Goal: Task Accomplishment & Management: Complete application form

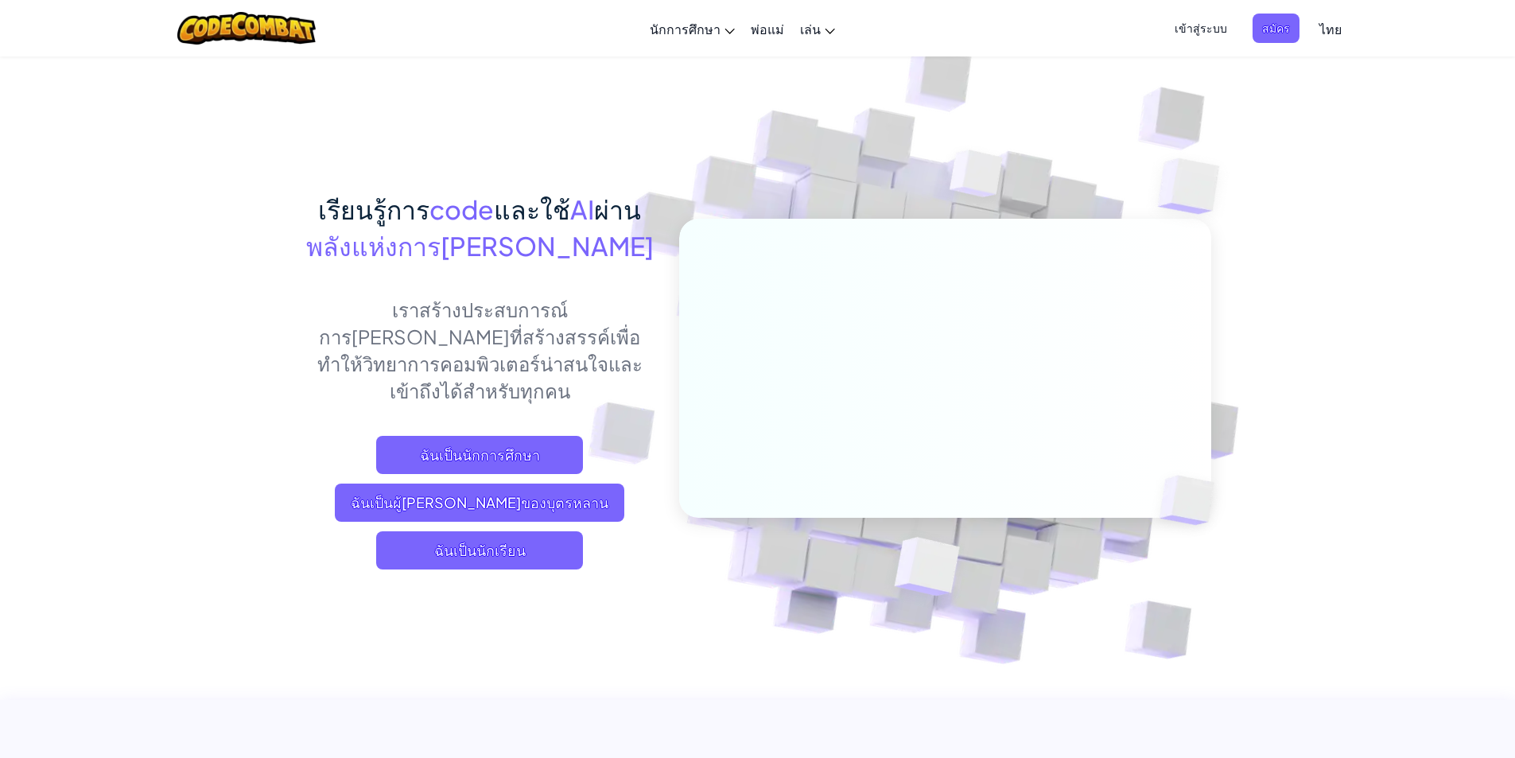
click at [1212, 35] on span "เข้าสู่ระบบ" at bounding box center [1201, 28] width 72 height 29
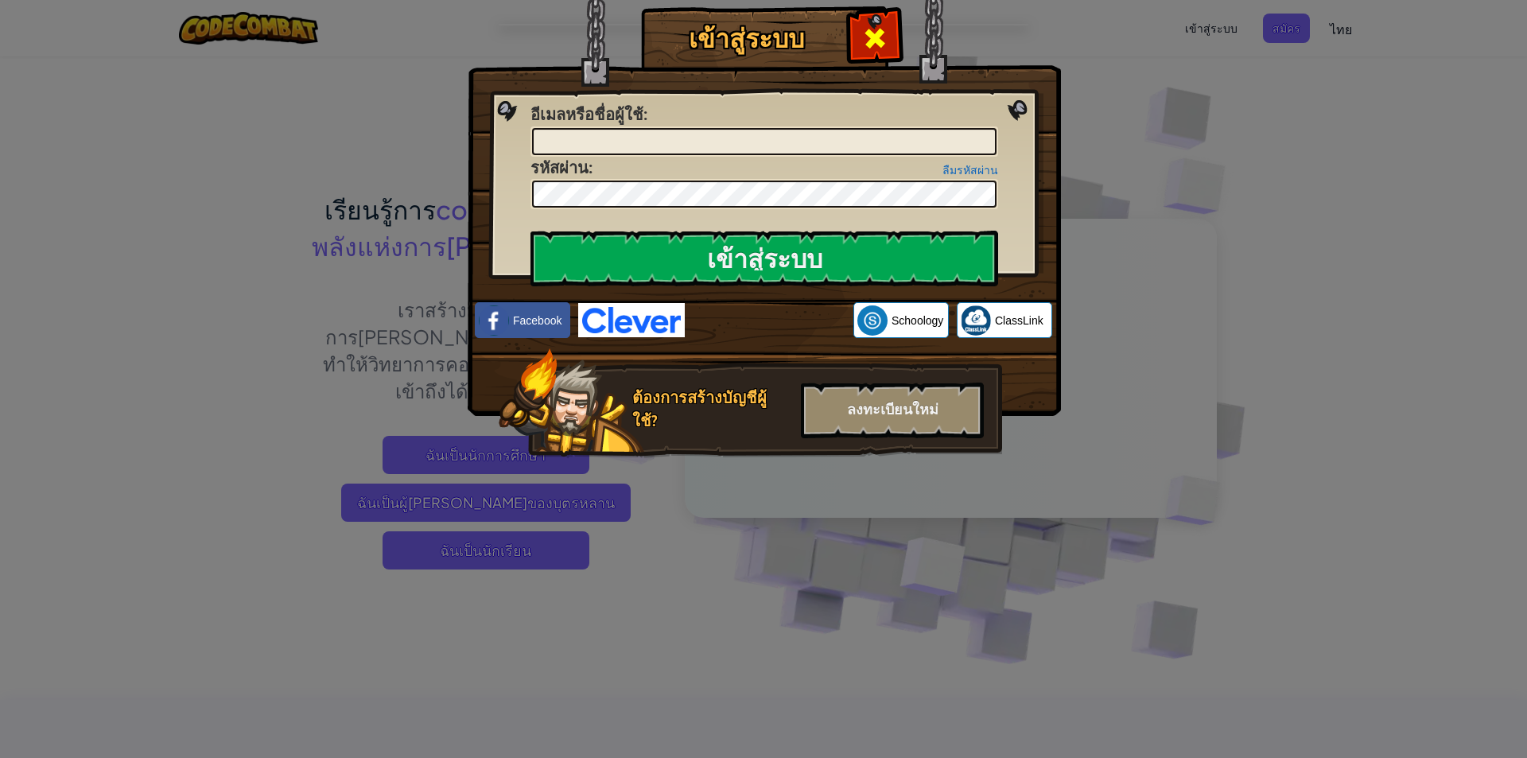
click at [877, 25] on span at bounding box center [874, 37] width 25 height 25
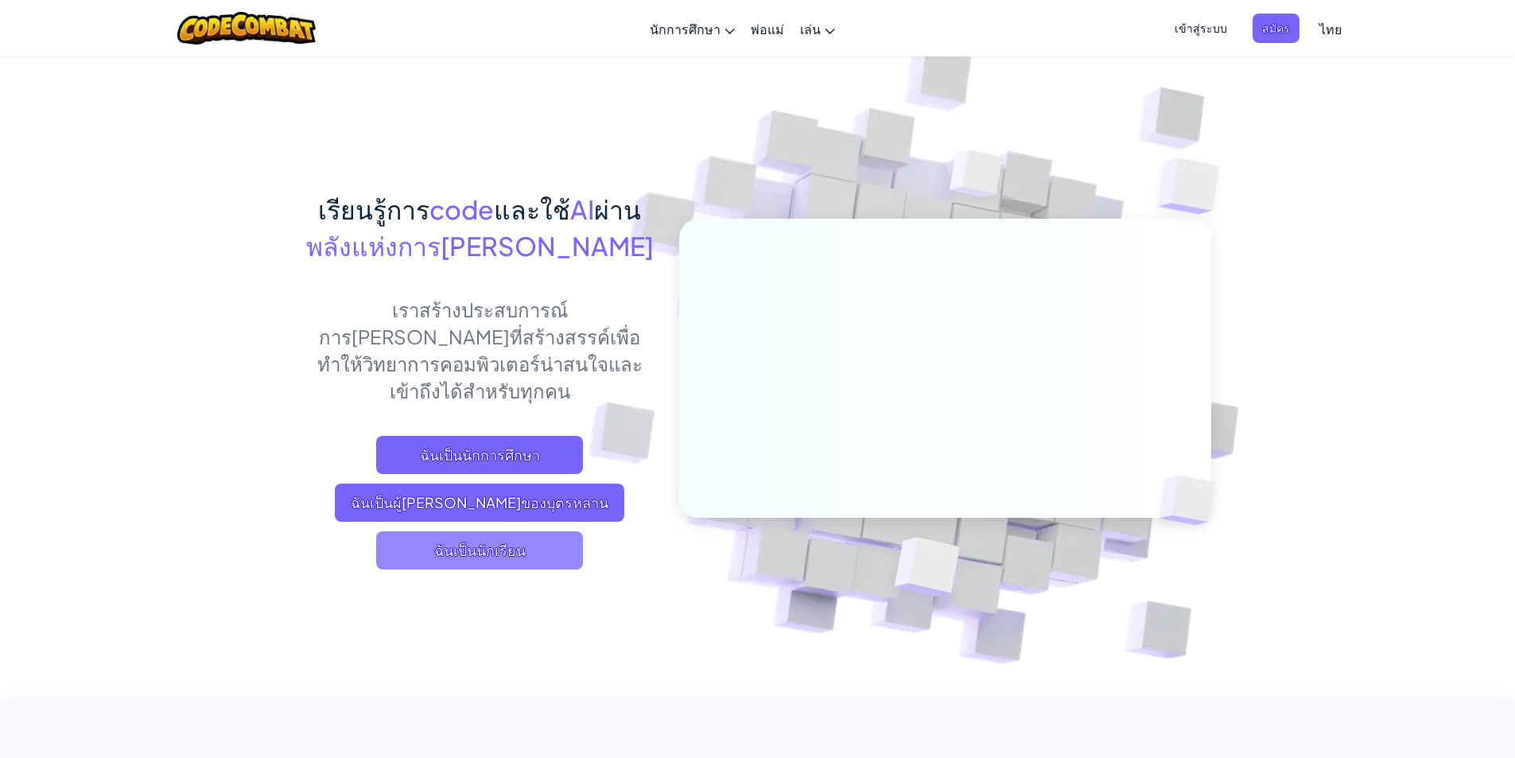
click at [457, 531] on span "ฉันเป็นนักเรียน" at bounding box center [479, 550] width 207 height 38
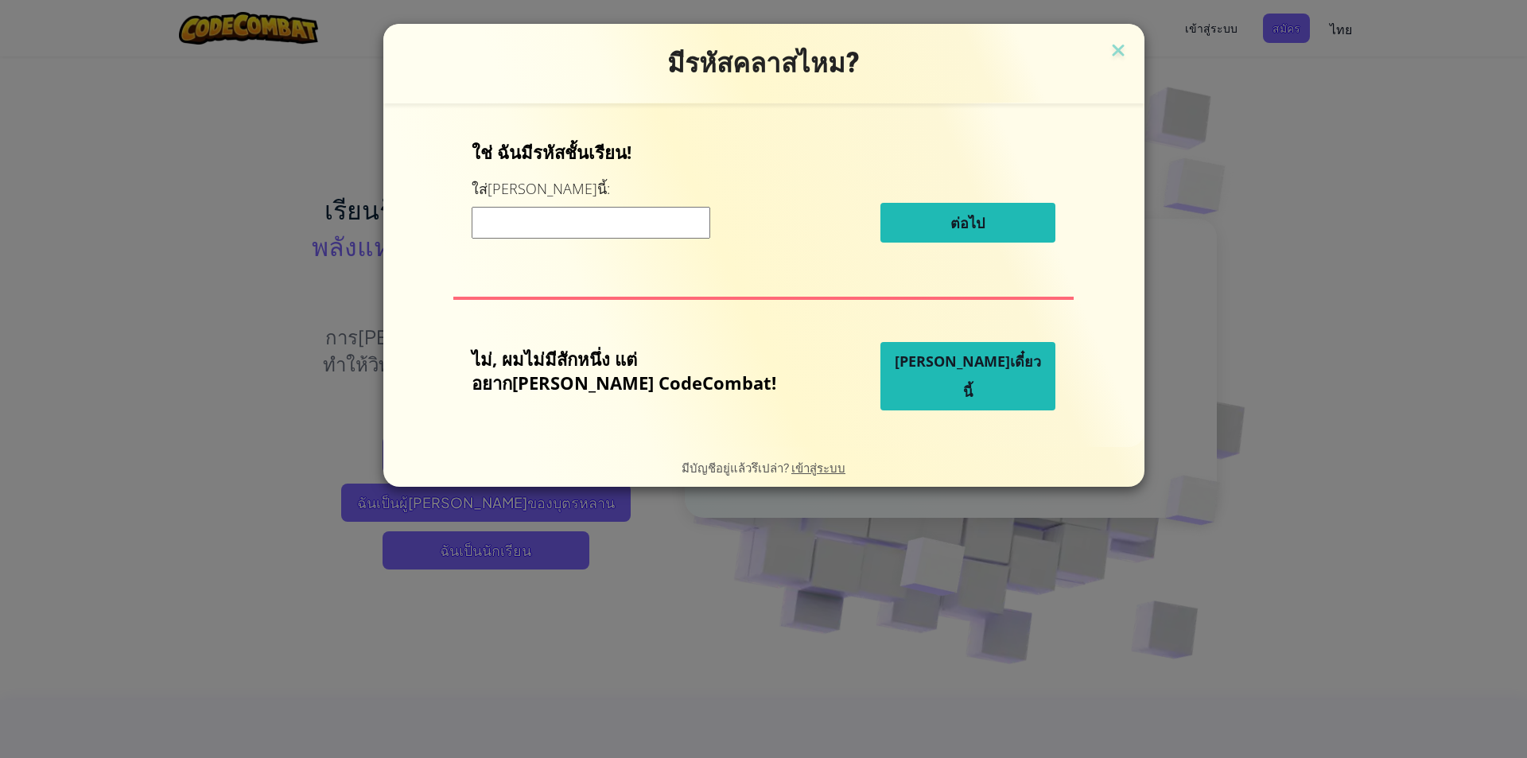
click at [538, 229] on input at bounding box center [591, 223] width 239 height 32
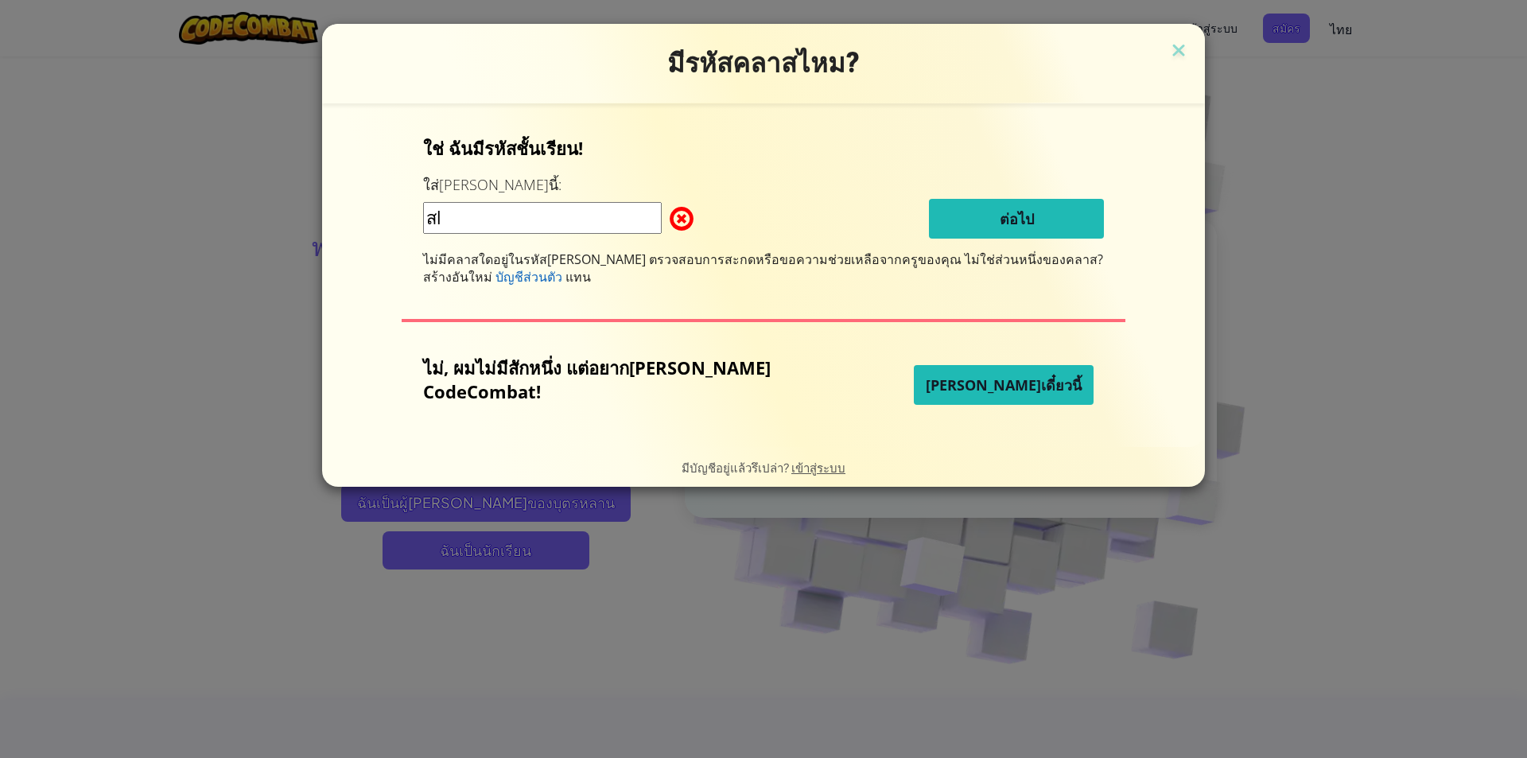
type input "ส"
click at [496, 220] on input "LazPlantHair" at bounding box center [542, 218] width 239 height 32
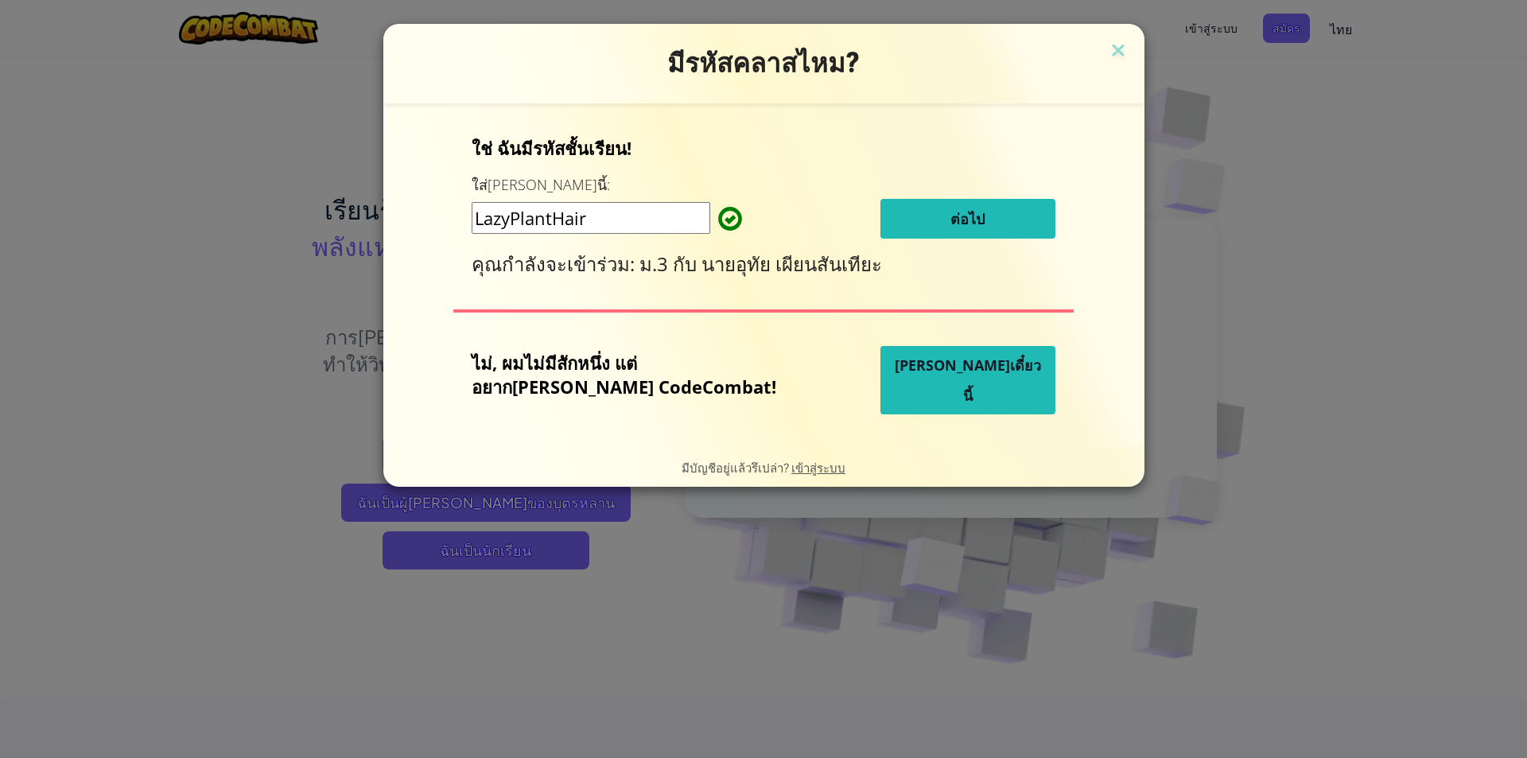
type input "LazyPlantHair"
click at [966, 221] on button "ต่อไป" at bounding box center [967, 219] width 175 height 40
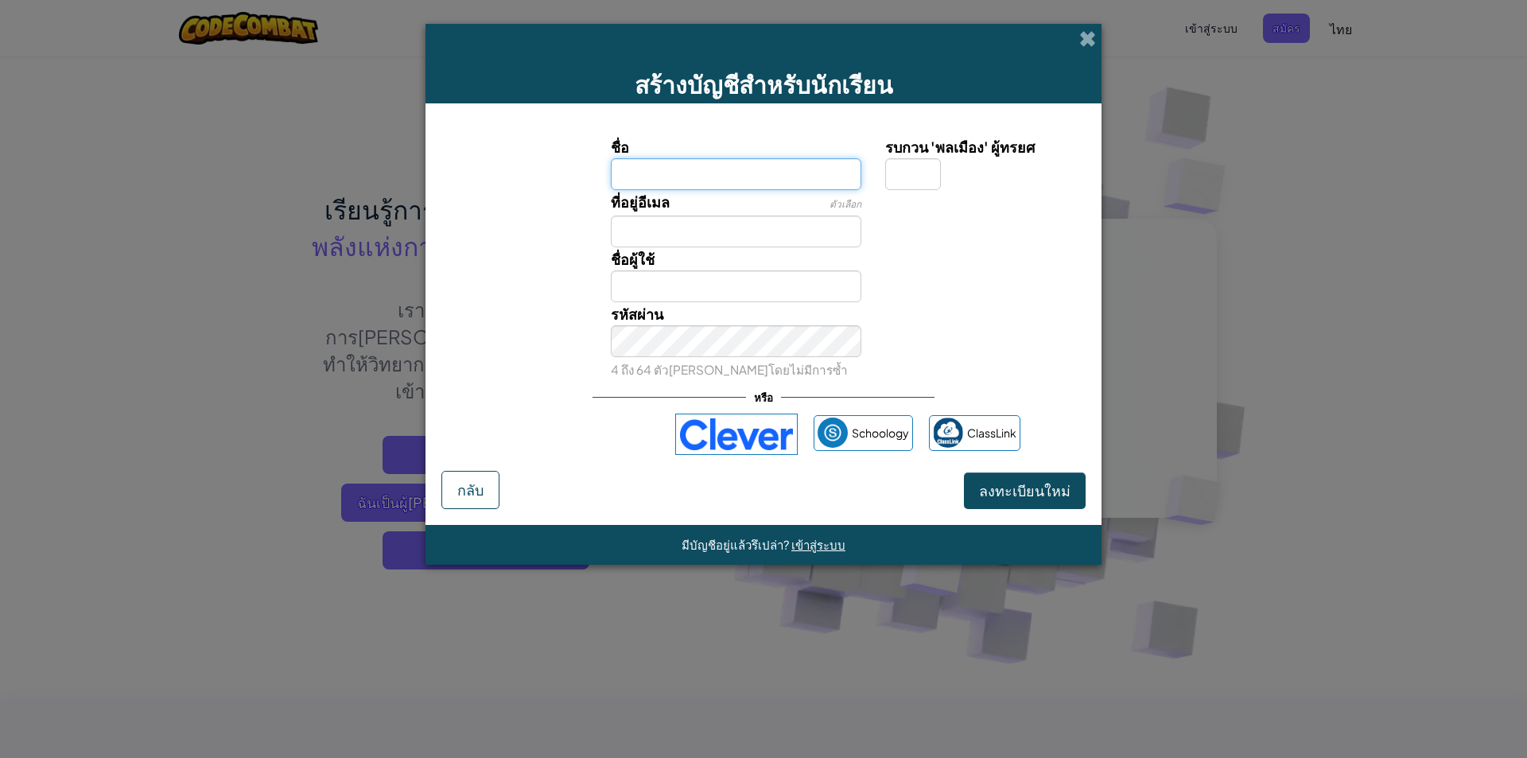
click at [755, 165] on input "ชื่อ" at bounding box center [736, 174] width 251 height 32
type input "อ[PERSON_NAME] จิตร์[PERSON_NAME]"
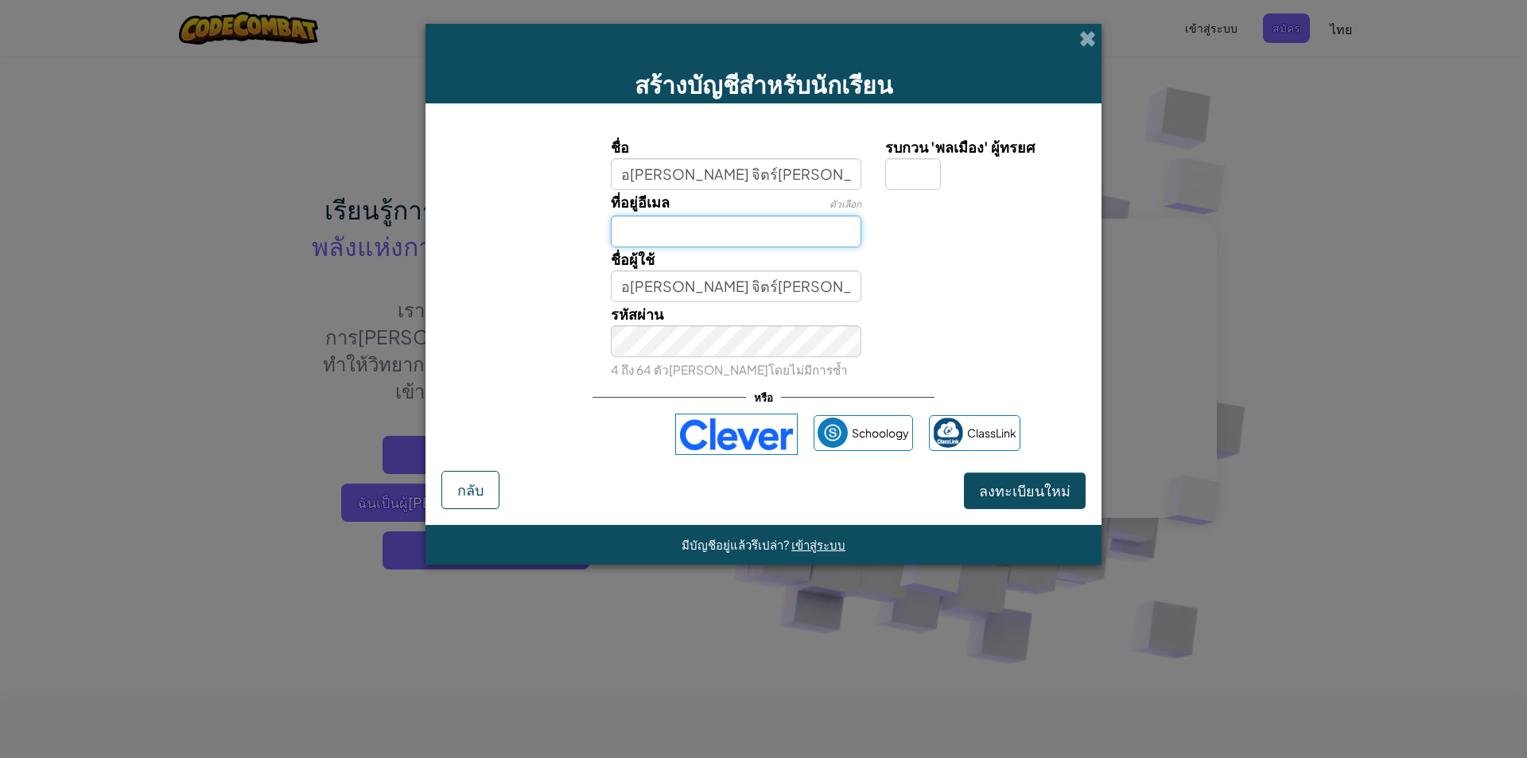
click at [801, 219] on input "ที่อยู่อีเมล" at bounding box center [736, 232] width 251 height 32
type input "ฟ"
type input "a"
click at [964, 472] on button "ลงทะเบียนใหม่" at bounding box center [1025, 490] width 122 height 37
click at [1016, 262] on div "ชื่อผู้ใช้ใช้ได้!" at bounding box center [983, 266] width 220 height 39
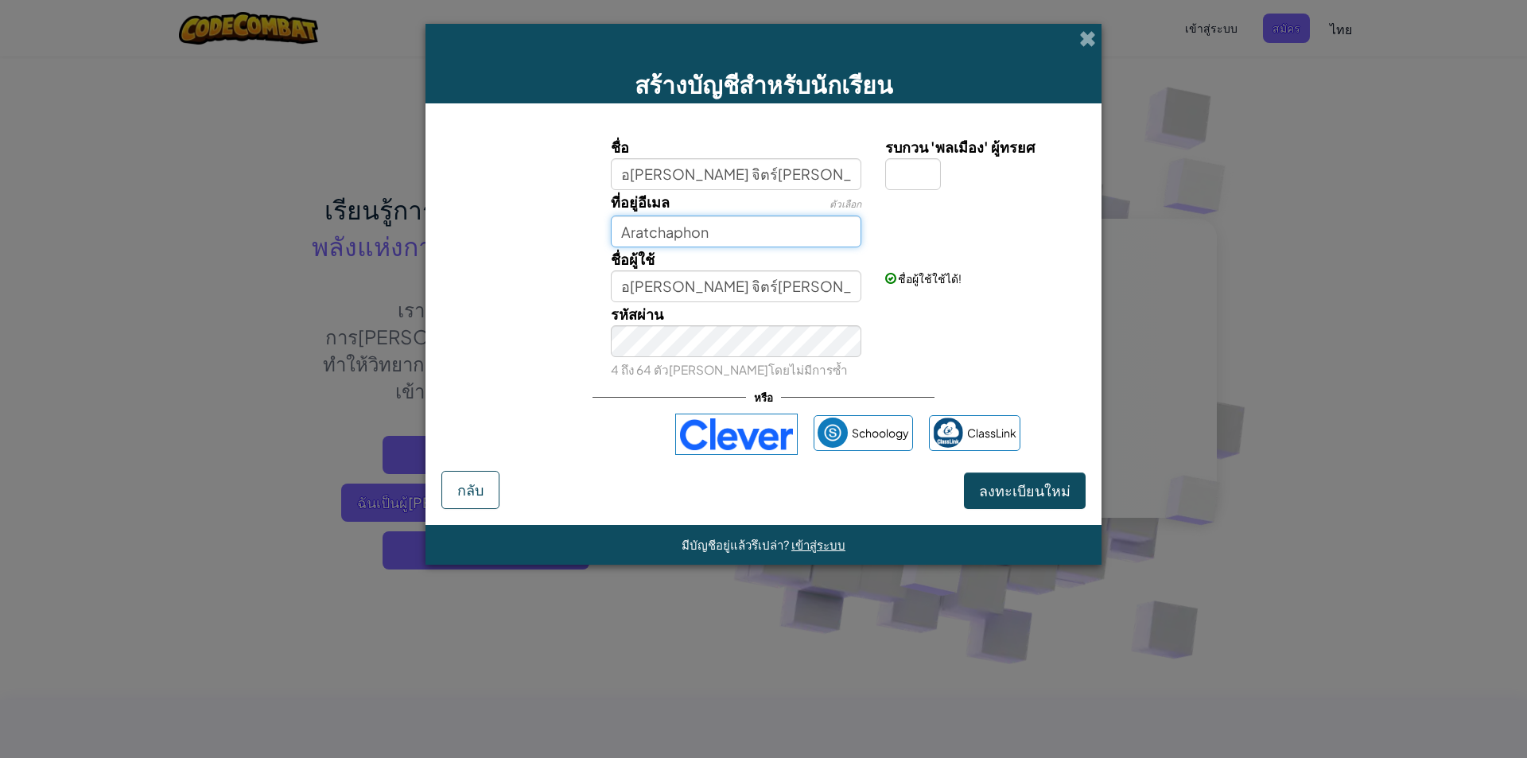
click at [803, 229] on input "Aratchaphon" at bounding box center [736, 232] width 251 height 32
click at [810, 227] on input "Aratchaphon" at bounding box center [736, 232] width 251 height 32
type input "[EMAIL_ADDRESS][DOMAIN_NAME]"
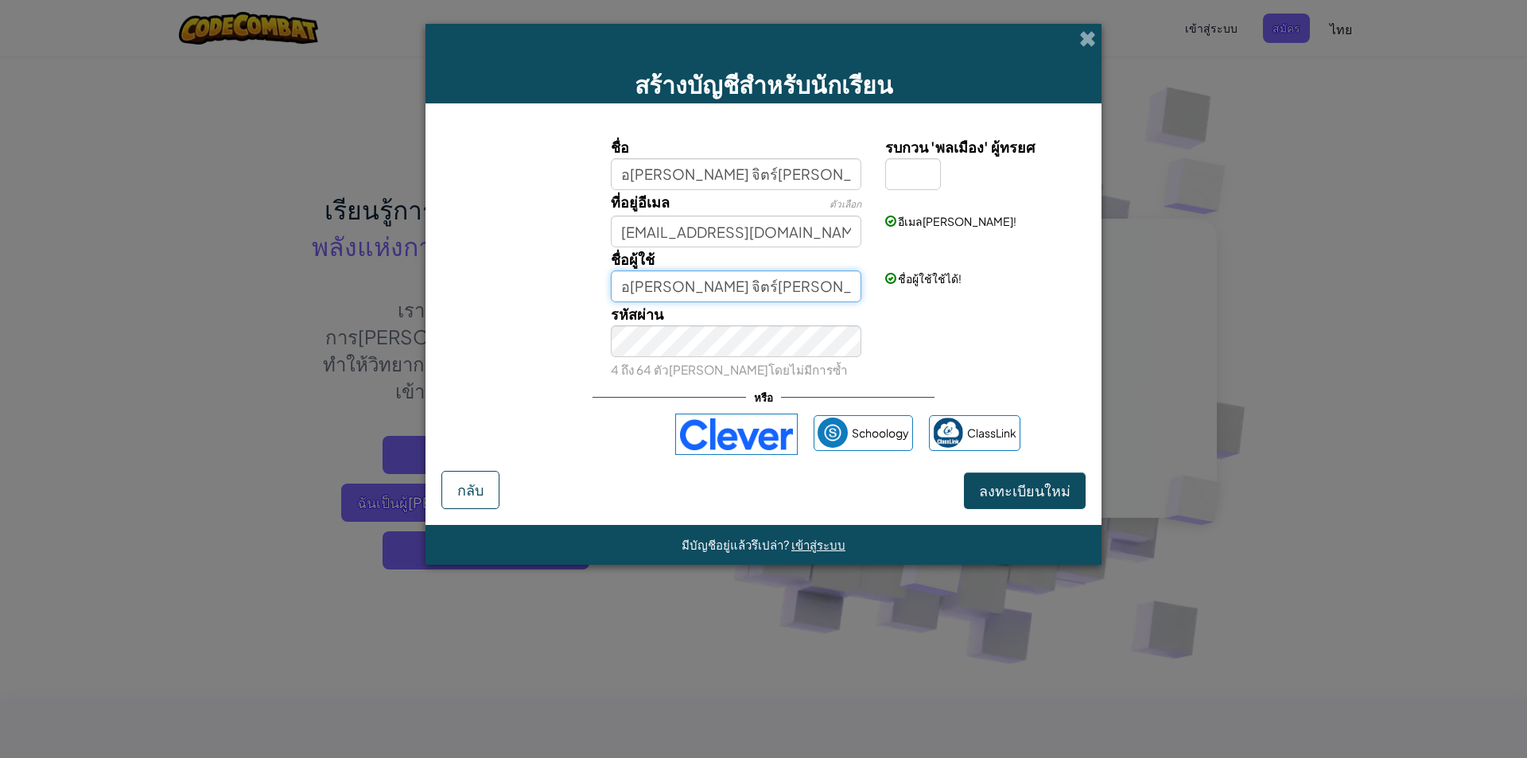
click at [748, 283] on input "อ[PERSON_NAME] จิตร์[PERSON_NAME]" at bounding box center [736, 286] width 251 height 32
type input "อ[PERSON_NAME] จิตร์[PERSON_NAME]"
click at [1005, 489] on span "ลงทะเบียนใหม่" at bounding box center [1024, 490] width 91 height 18
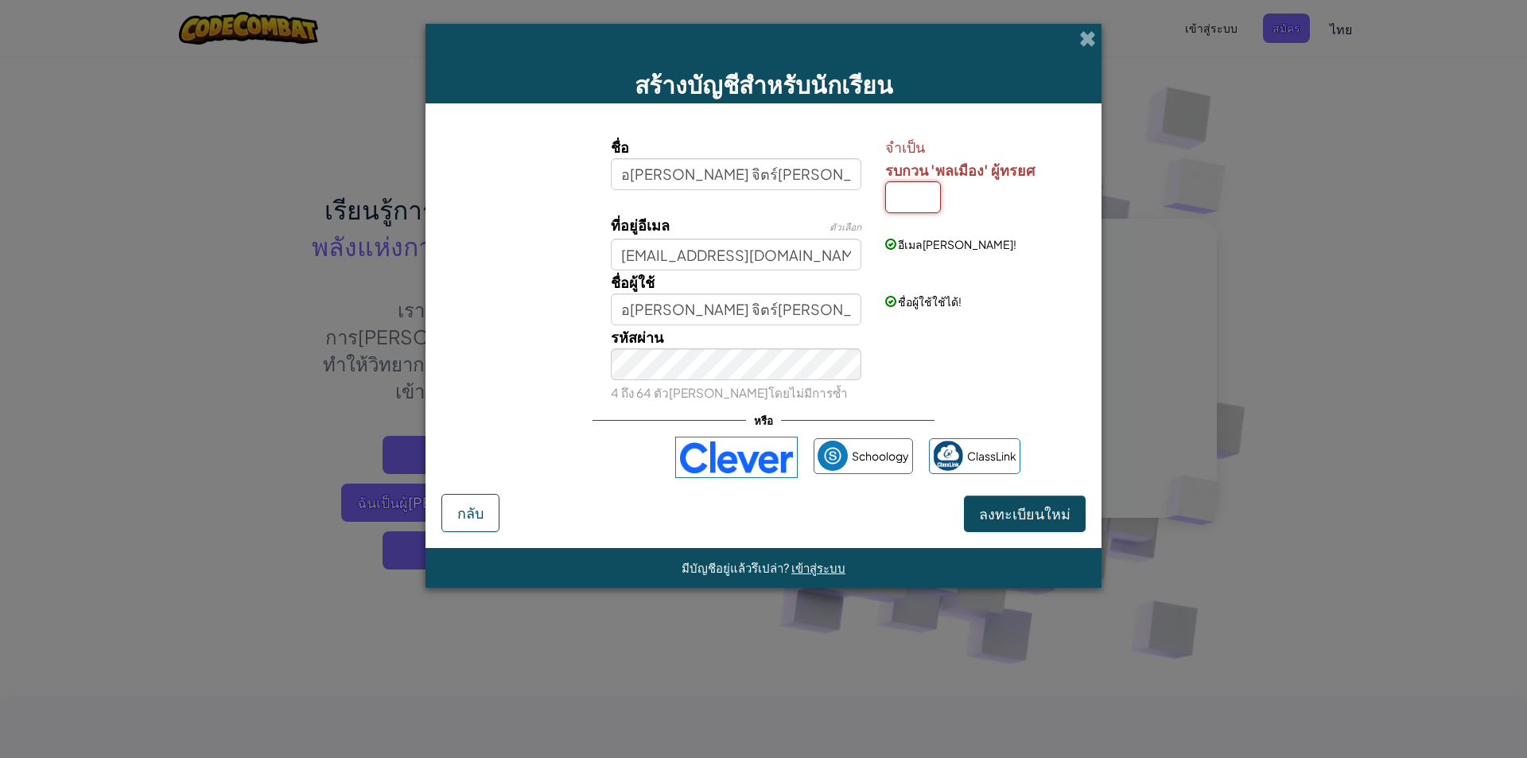
click at [894, 206] on input "รบกวน 'พลเมือง' ผู้ทรยศ" at bounding box center [913, 197] width 56 height 32
click at [665, 175] on input "อ[PERSON_NAME] จิตร์[PERSON_NAME]" at bounding box center [736, 174] width 251 height 32
click at [897, 192] on input "รบกวน 'พลเมือง' ผู้ทรยศ" at bounding box center [913, 197] width 56 height 32
type input "d"
type input "ก"
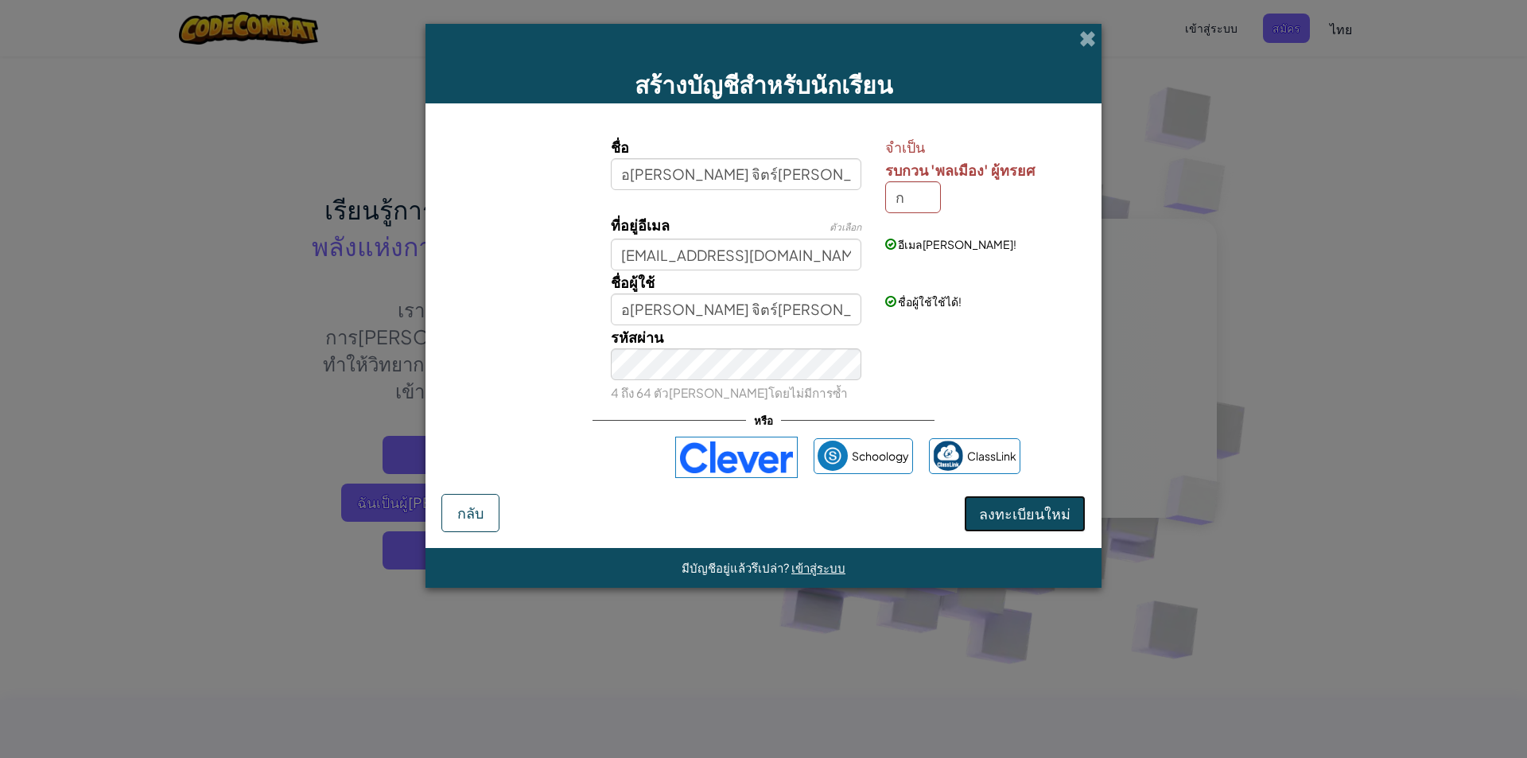
type input "อ[PERSON_NAME] จิตร์[PERSON_NAME]ก"
click at [1031, 515] on span "ลงทะเบียนใหม่" at bounding box center [1024, 513] width 91 height 18
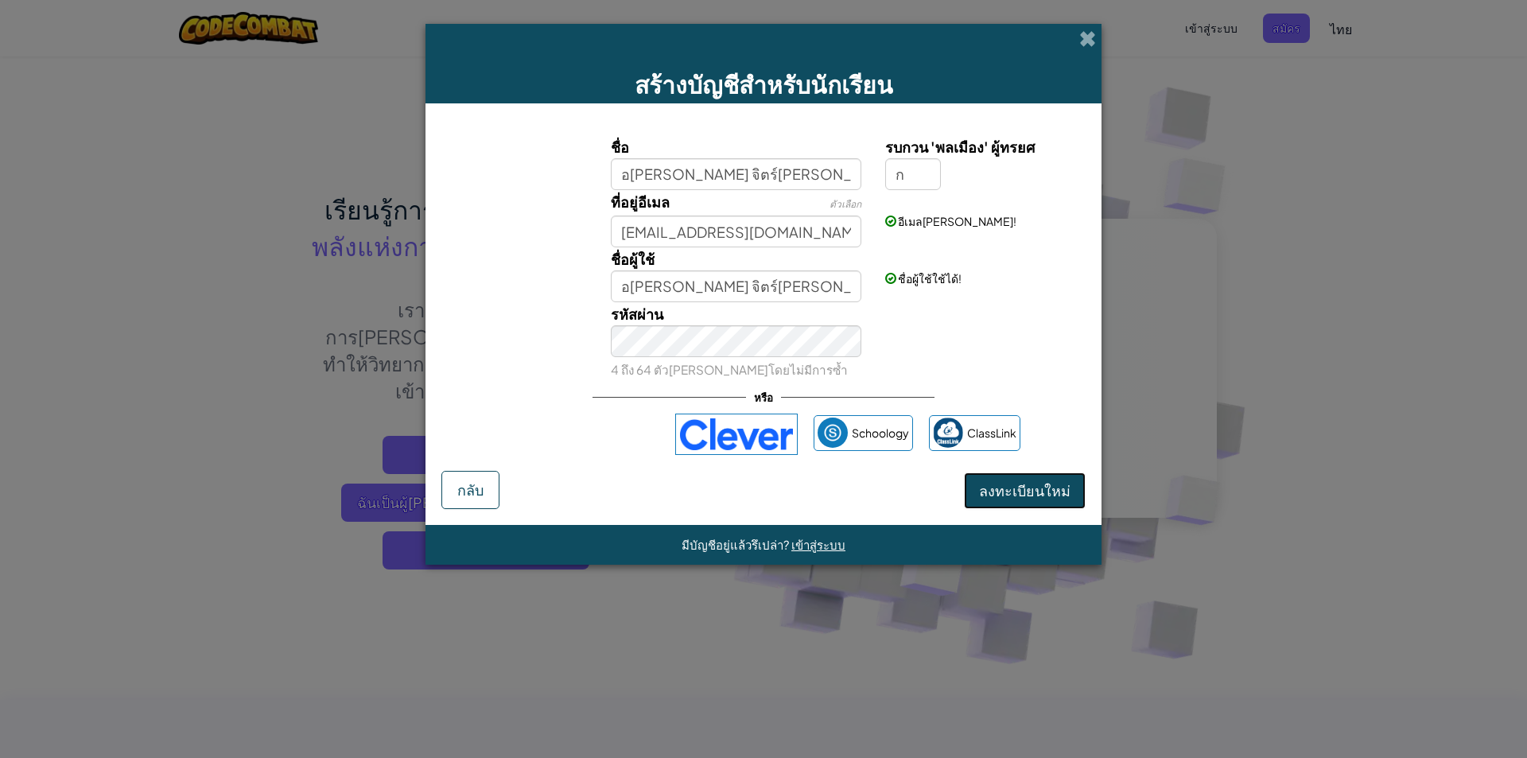
click at [1026, 497] on button "ลงทะเบียนใหม่" at bounding box center [1025, 490] width 122 height 37
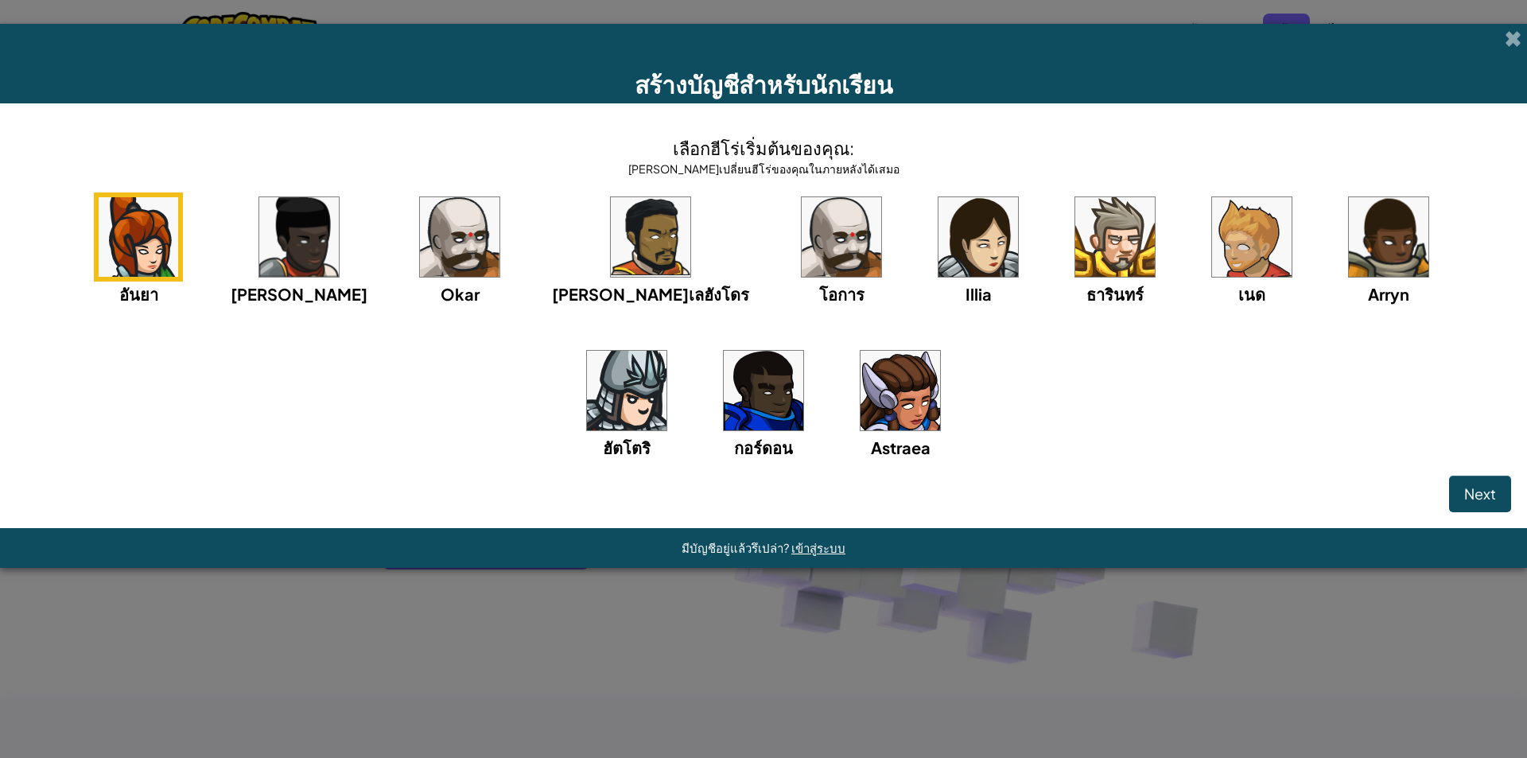
click at [861, 381] on img at bounding box center [901, 391] width 80 height 80
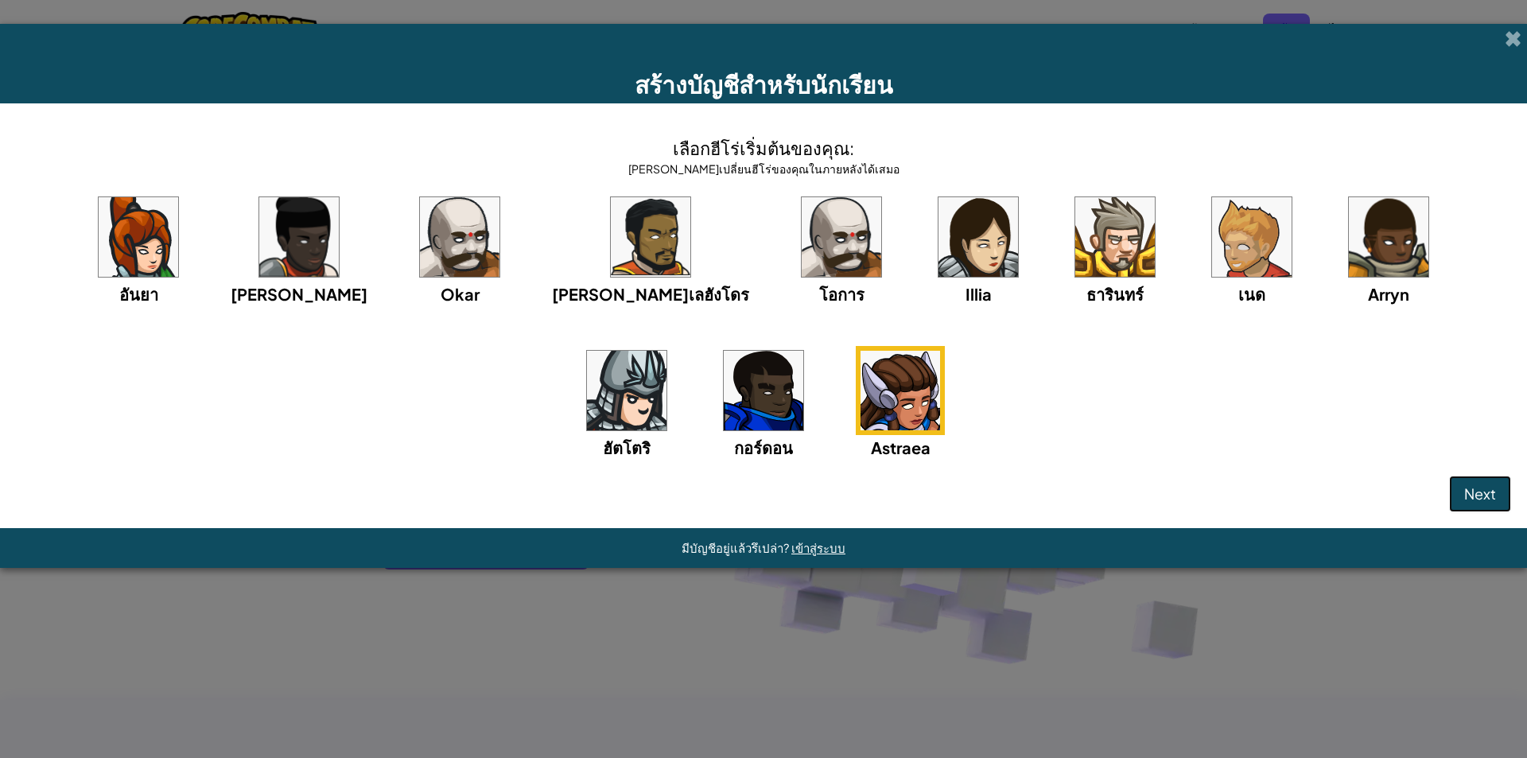
click at [1478, 482] on button "Next" at bounding box center [1480, 494] width 62 height 37
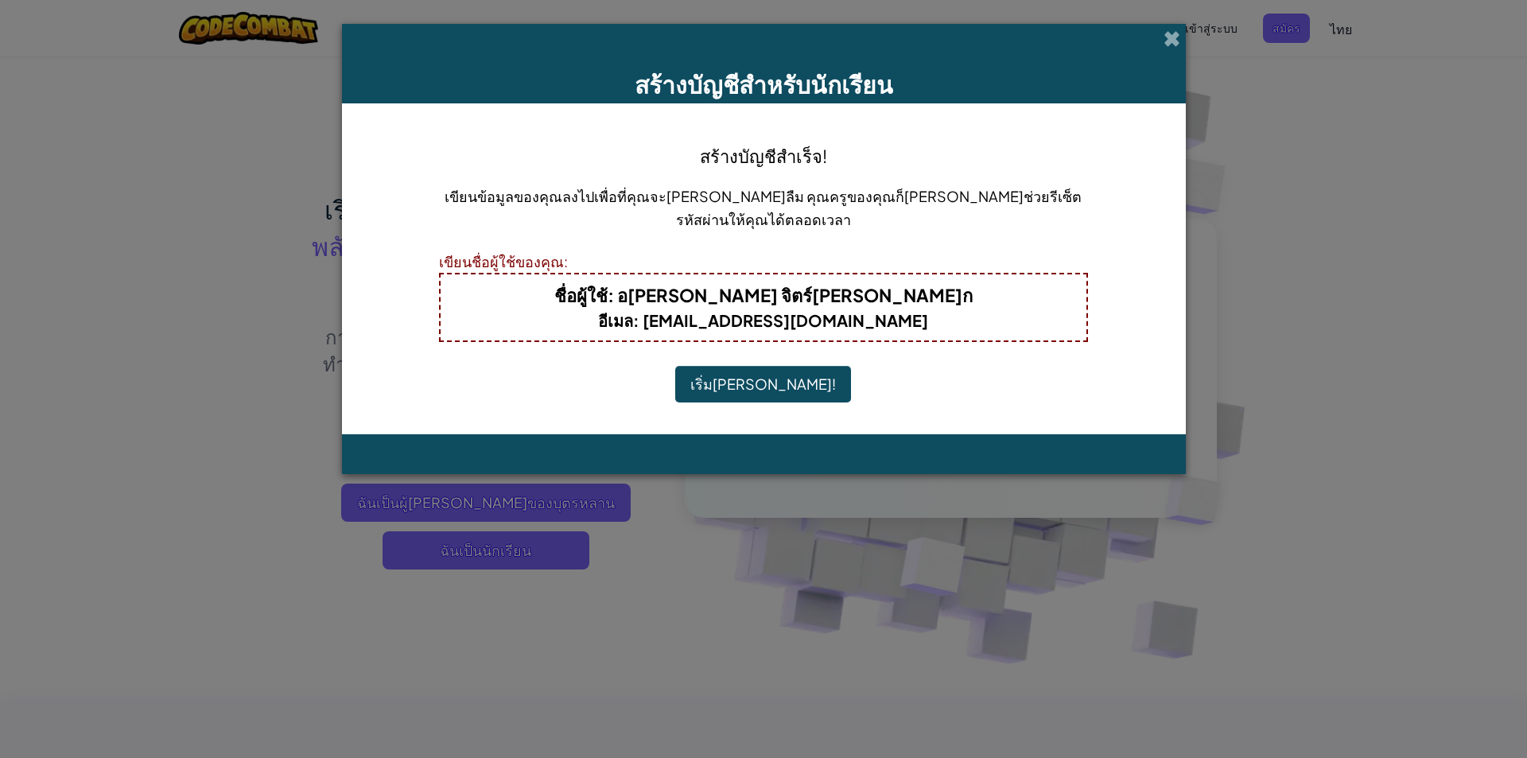
click at [763, 375] on button "เริ่ม[PERSON_NAME]!" at bounding box center [763, 384] width 176 height 37
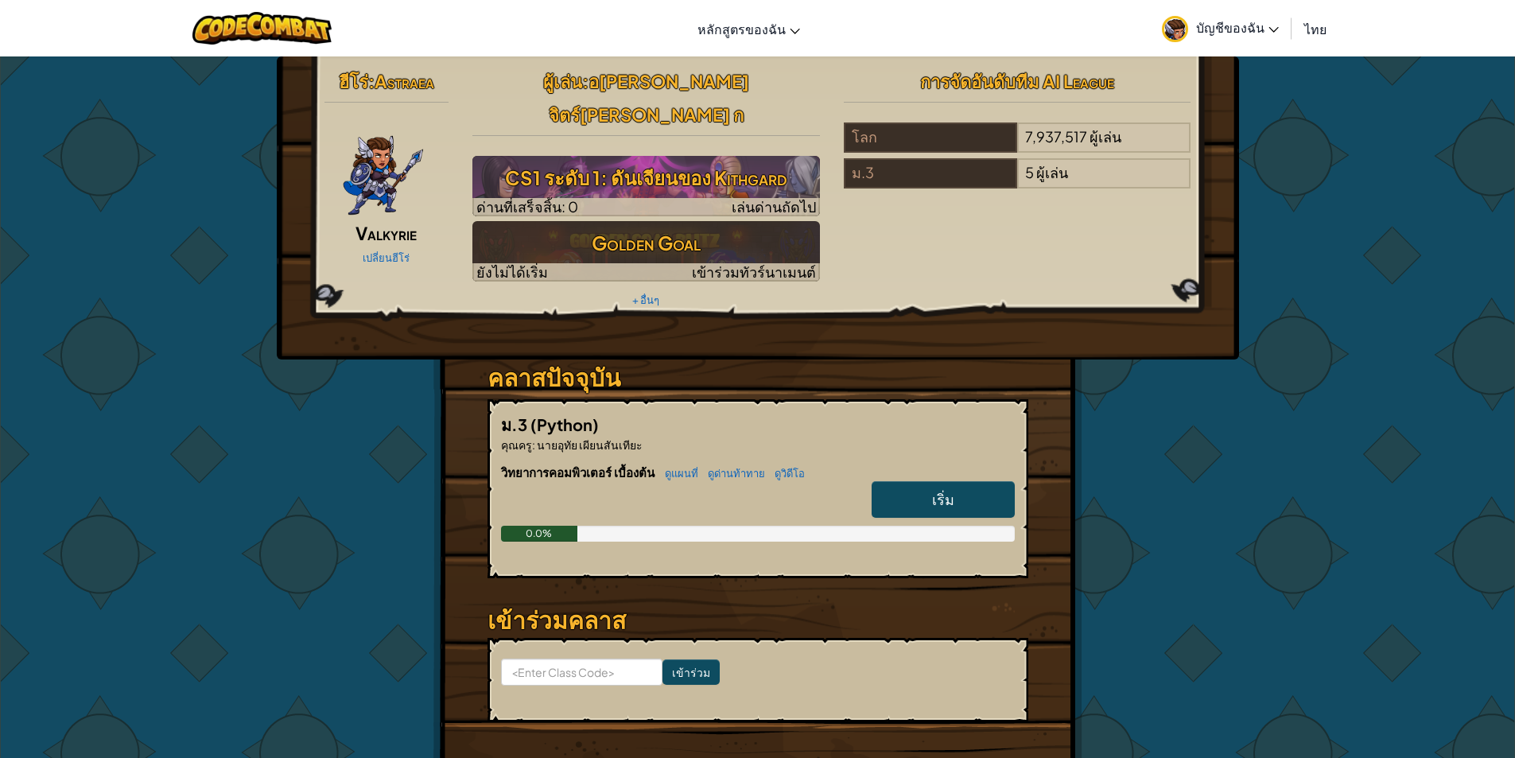
click at [940, 490] on span "เริ่ม" at bounding box center [943, 499] width 22 height 18
select select "th"
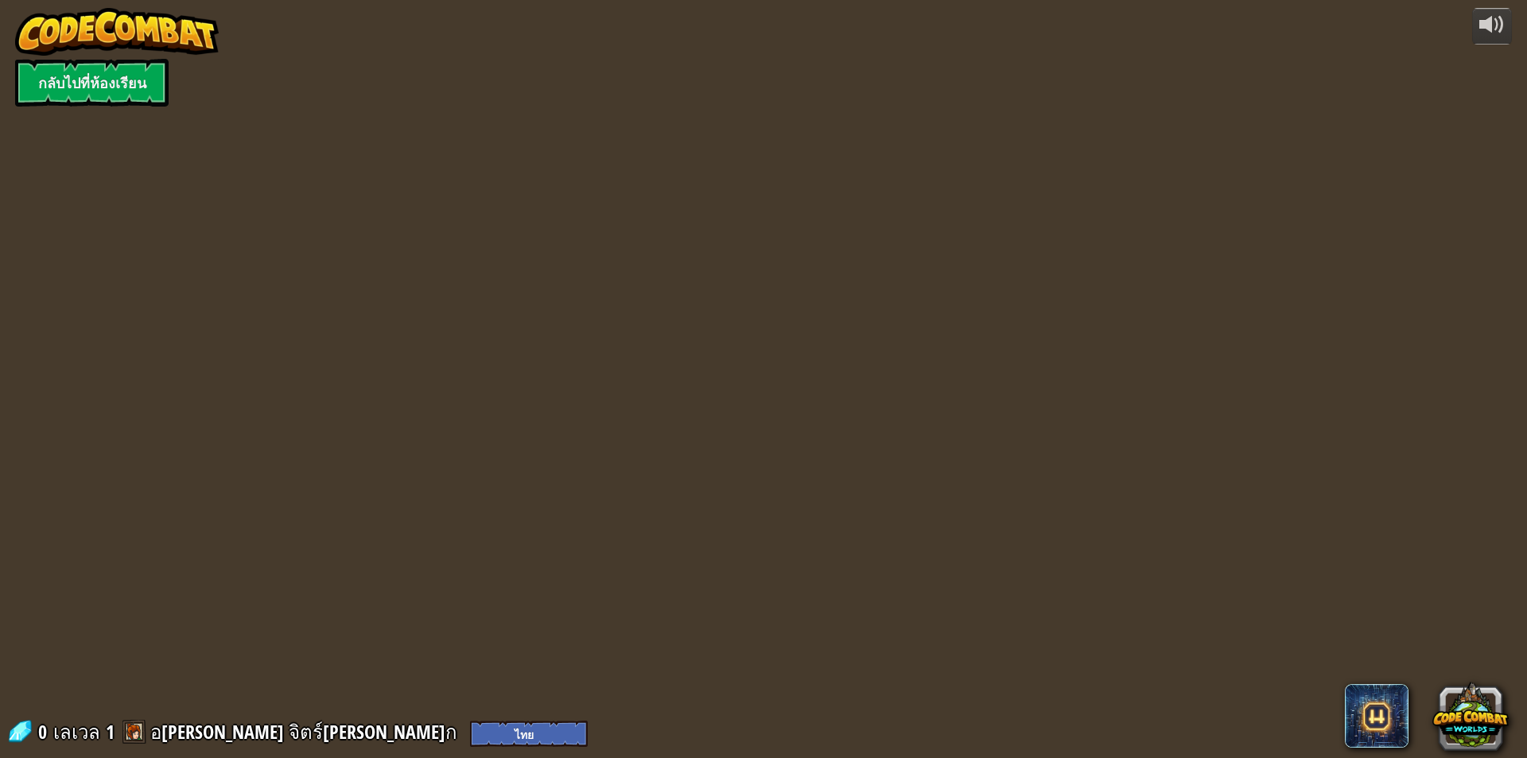
select select "th"
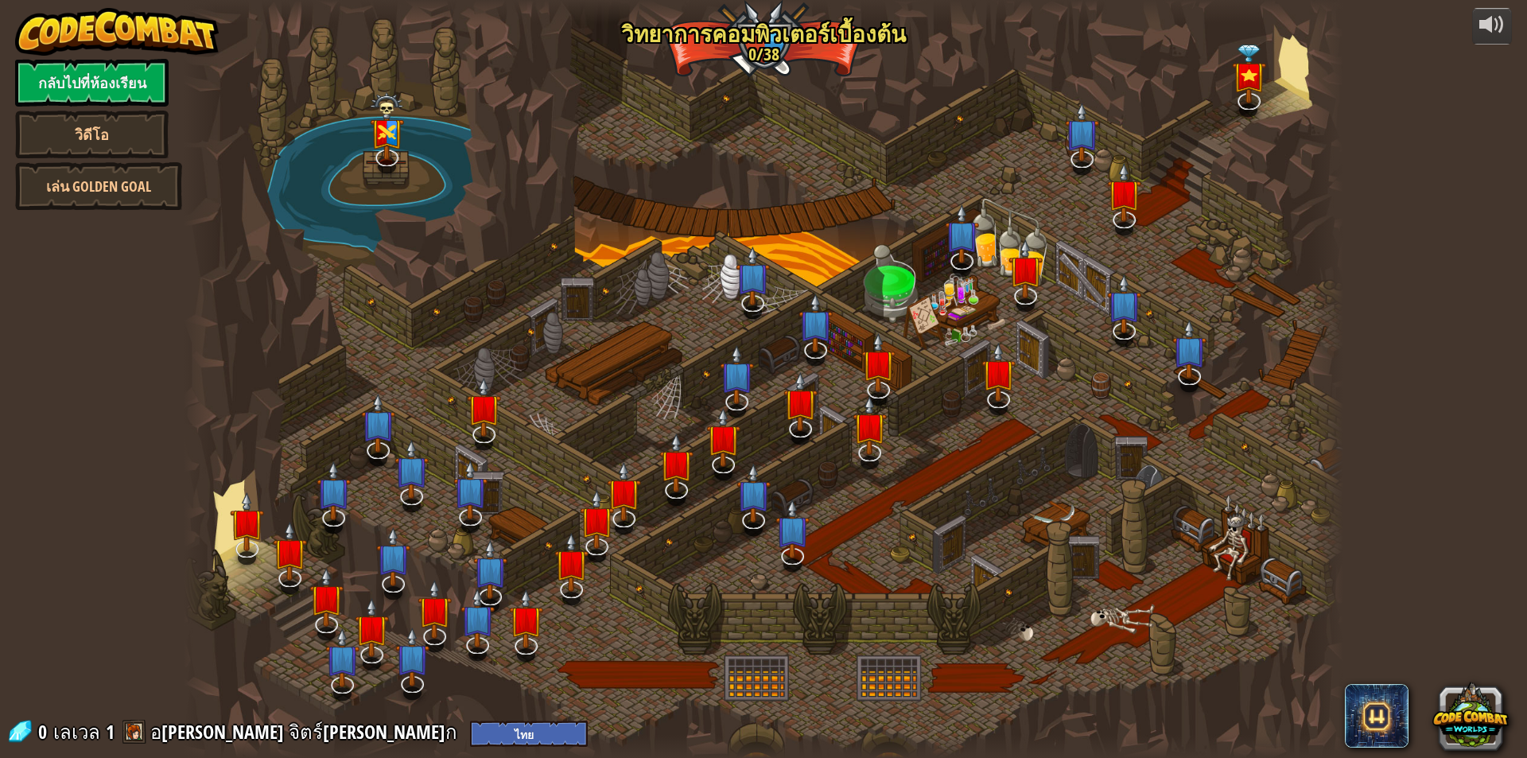
select select "th"
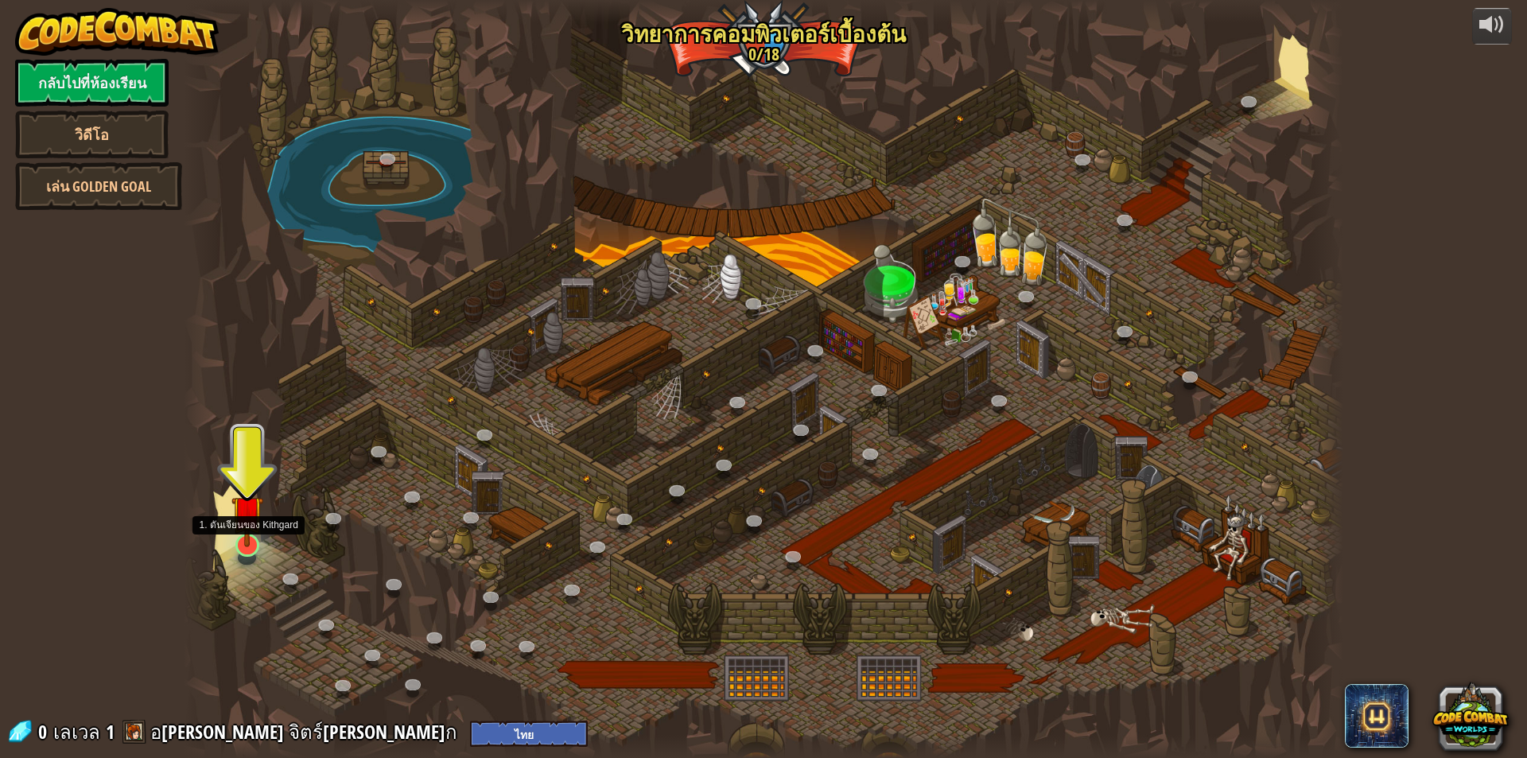
click at [243, 519] on img at bounding box center [246, 512] width 31 height 72
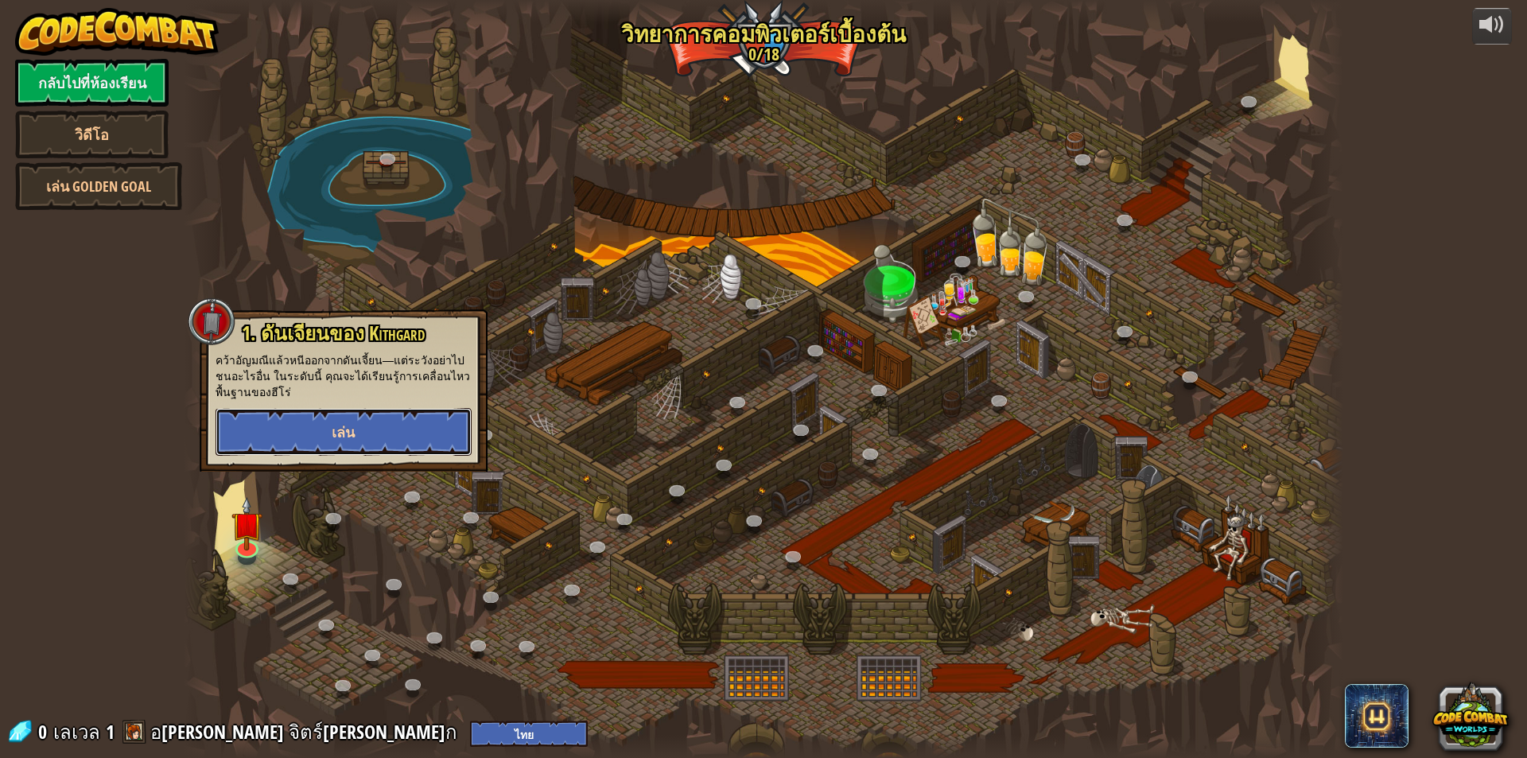
click at [294, 439] on button "เล่น" at bounding box center [344, 432] width 256 height 48
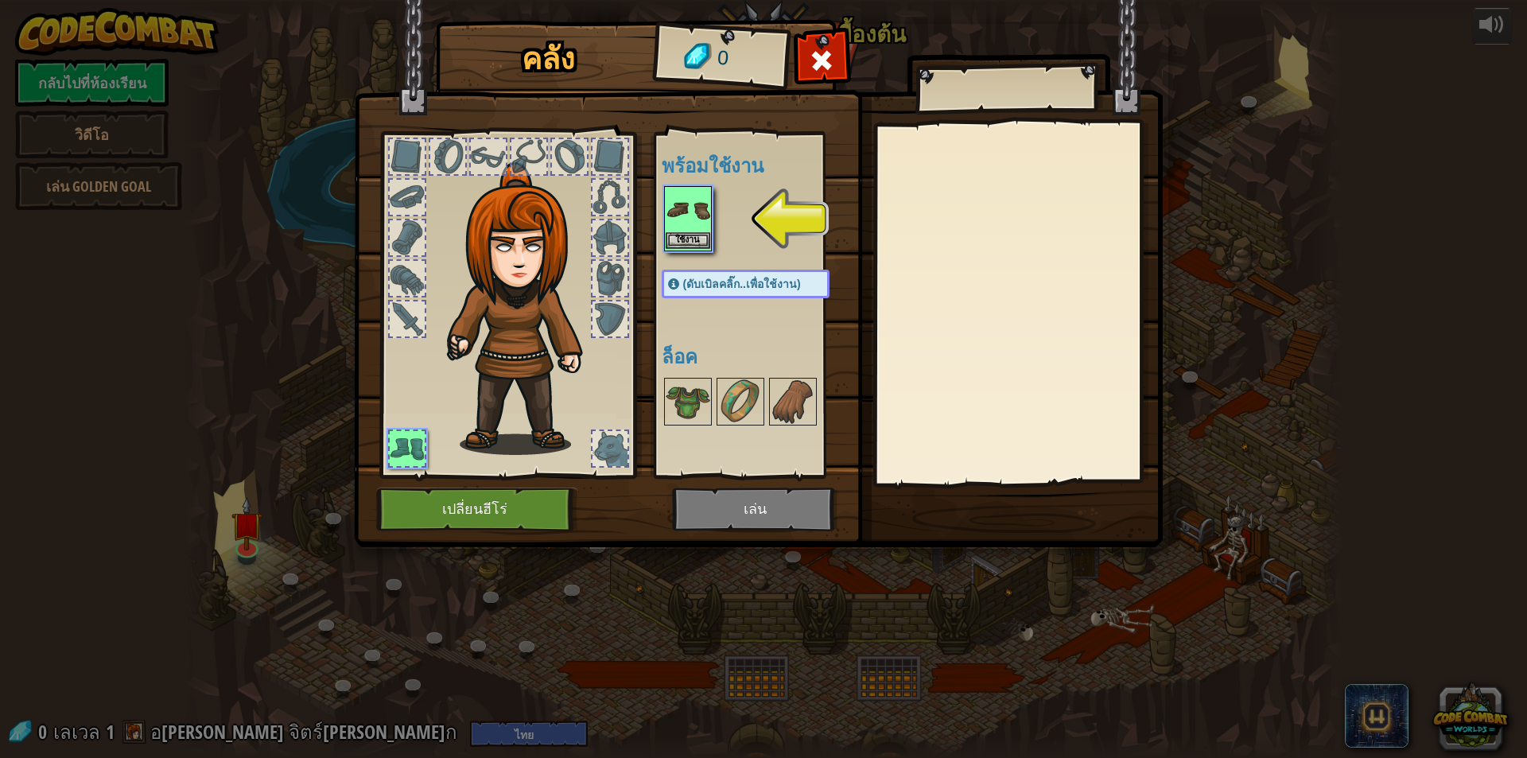
click at [664, 235] on div "ใช้งาน" at bounding box center [688, 218] width 48 height 65
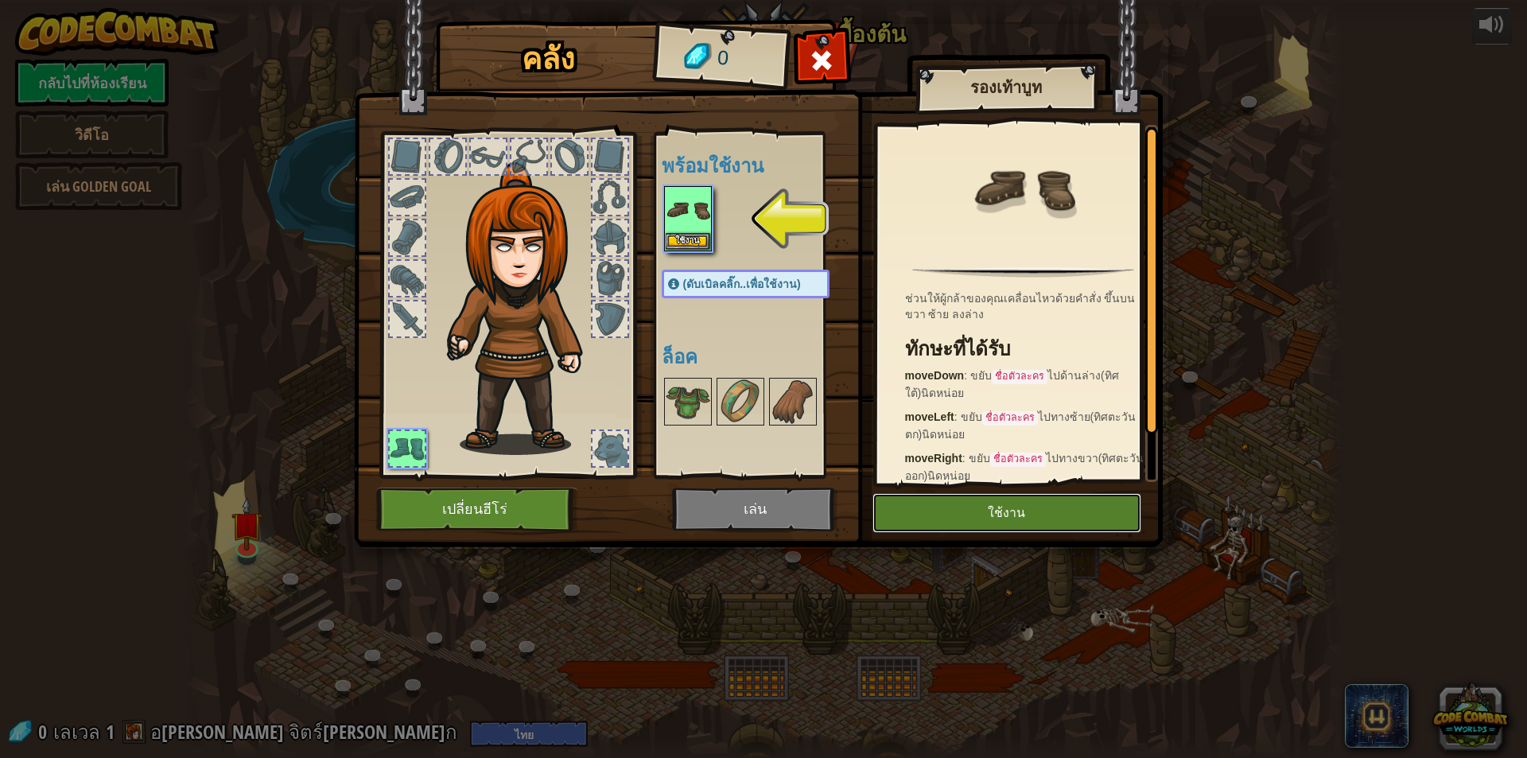
click at [938, 511] on button "ใช้งาน" at bounding box center [1006, 513] width 269 height 40
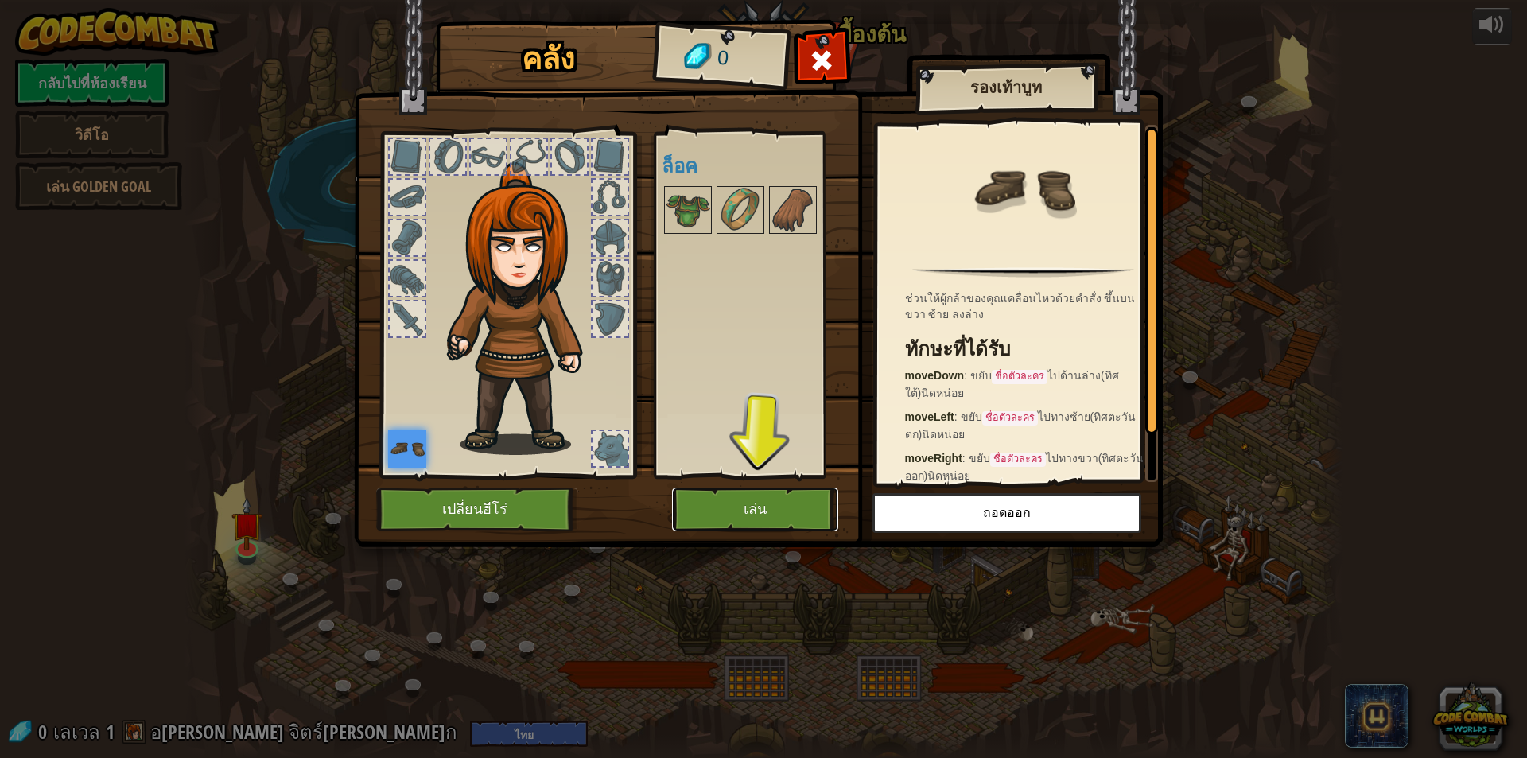
click at [782, 507] on button "เล่น" at bounding box center [755, 510] width 166 height 44
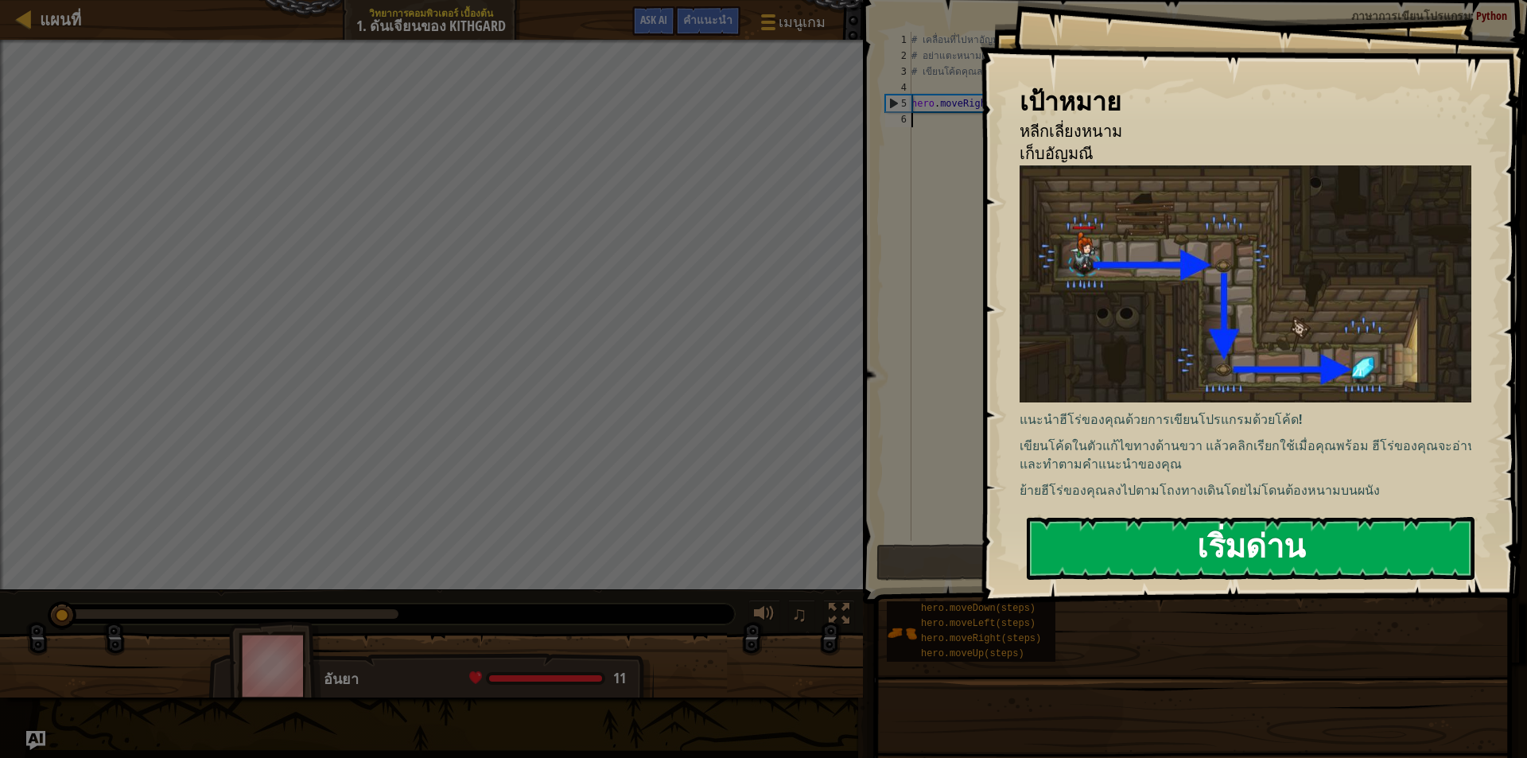
click at [1341, 531] on button "เริ่มด่าน" at bounding box center [1251, 548] width 448 height 63
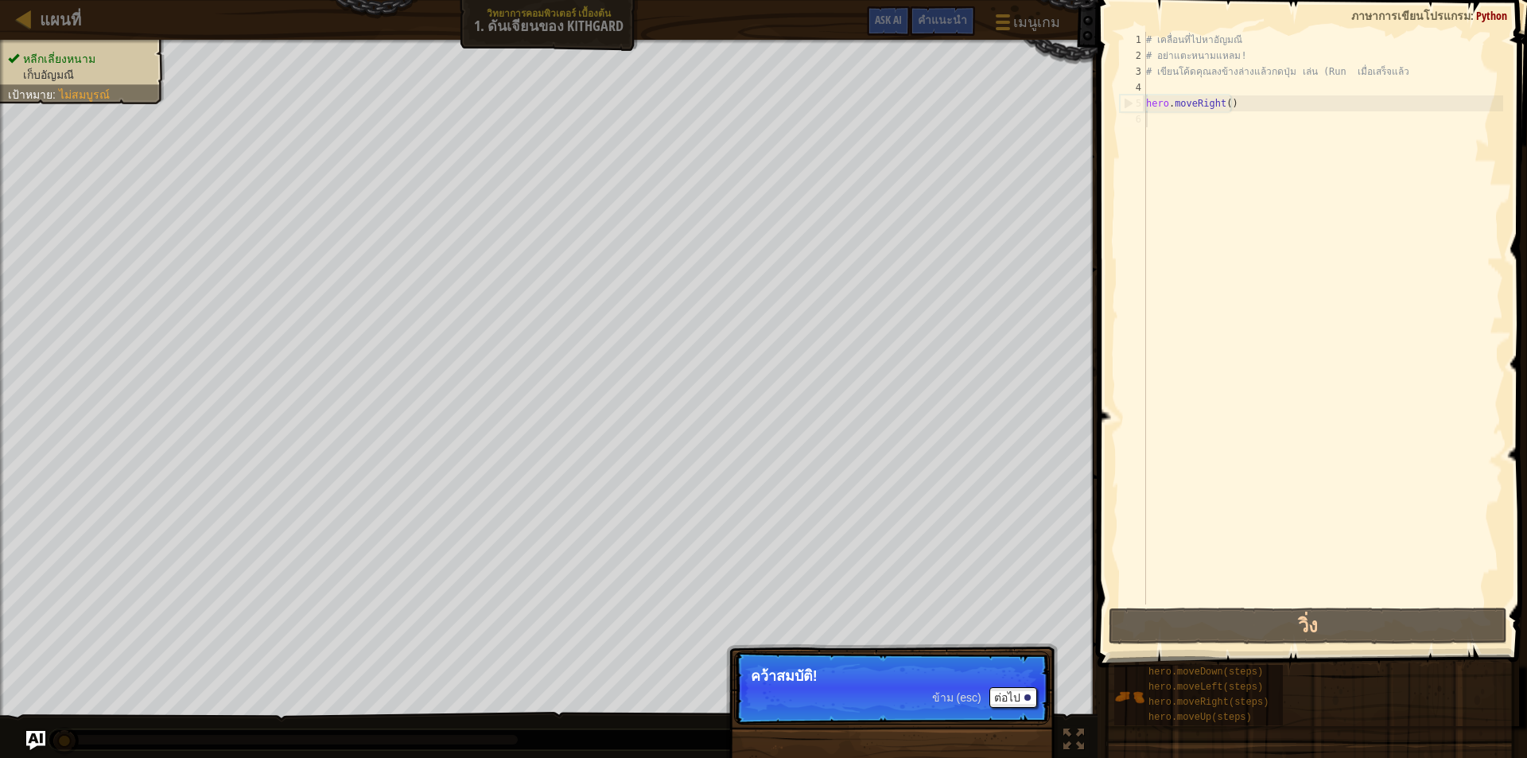
scroll to position [7, 0]
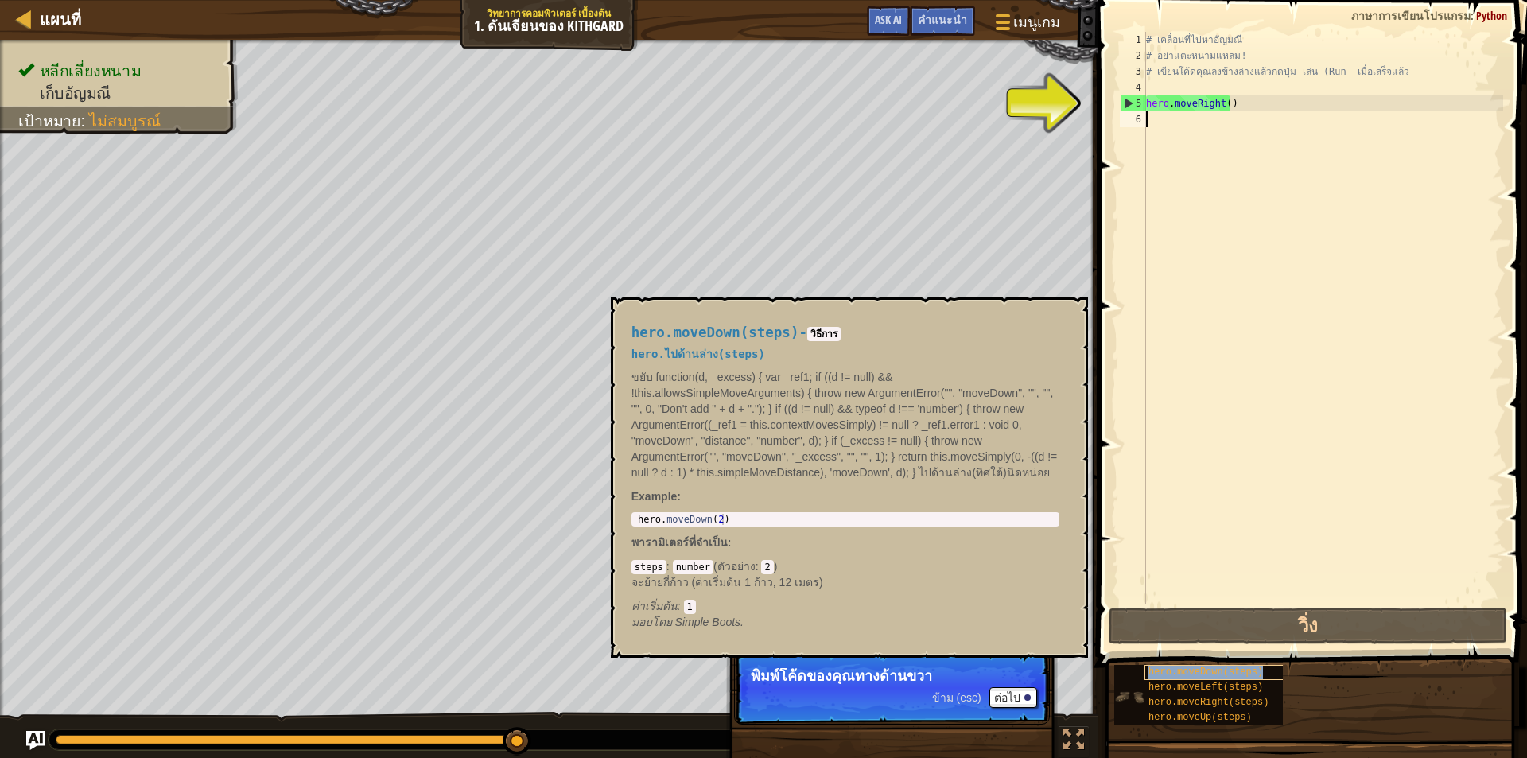
click at [1212, 675] on span "hero.moveDown(steps)" at bounding box center [1205, 671] width 115 height 11
click at [1203, 686] on span "hero.moveLeft(steps)" at bounding box center [1205, 687] width 115 height 11
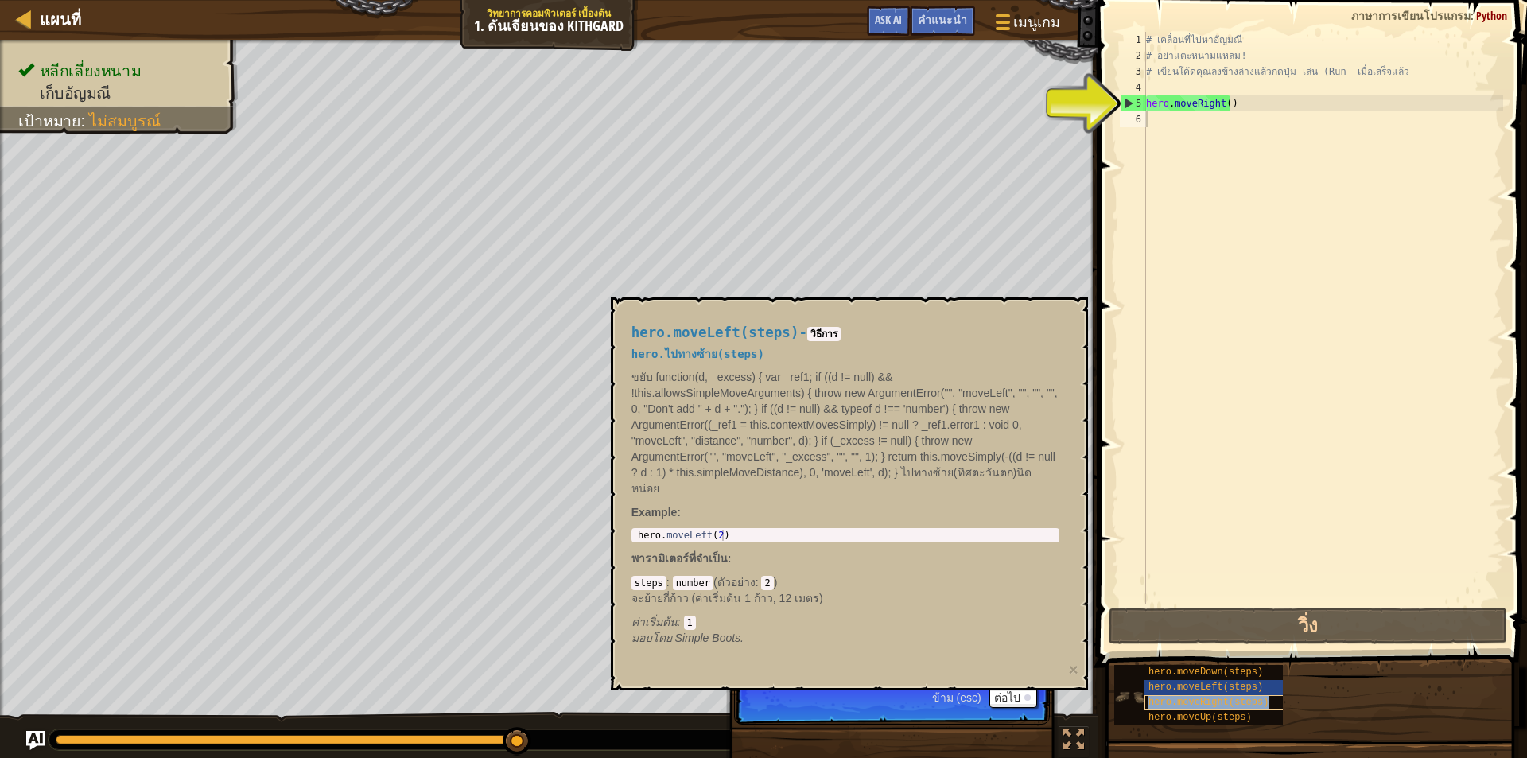
click at [1230, 699] on span "hero.moveRight(steps)" at bounding box center [1208, 702] width 120 height 11
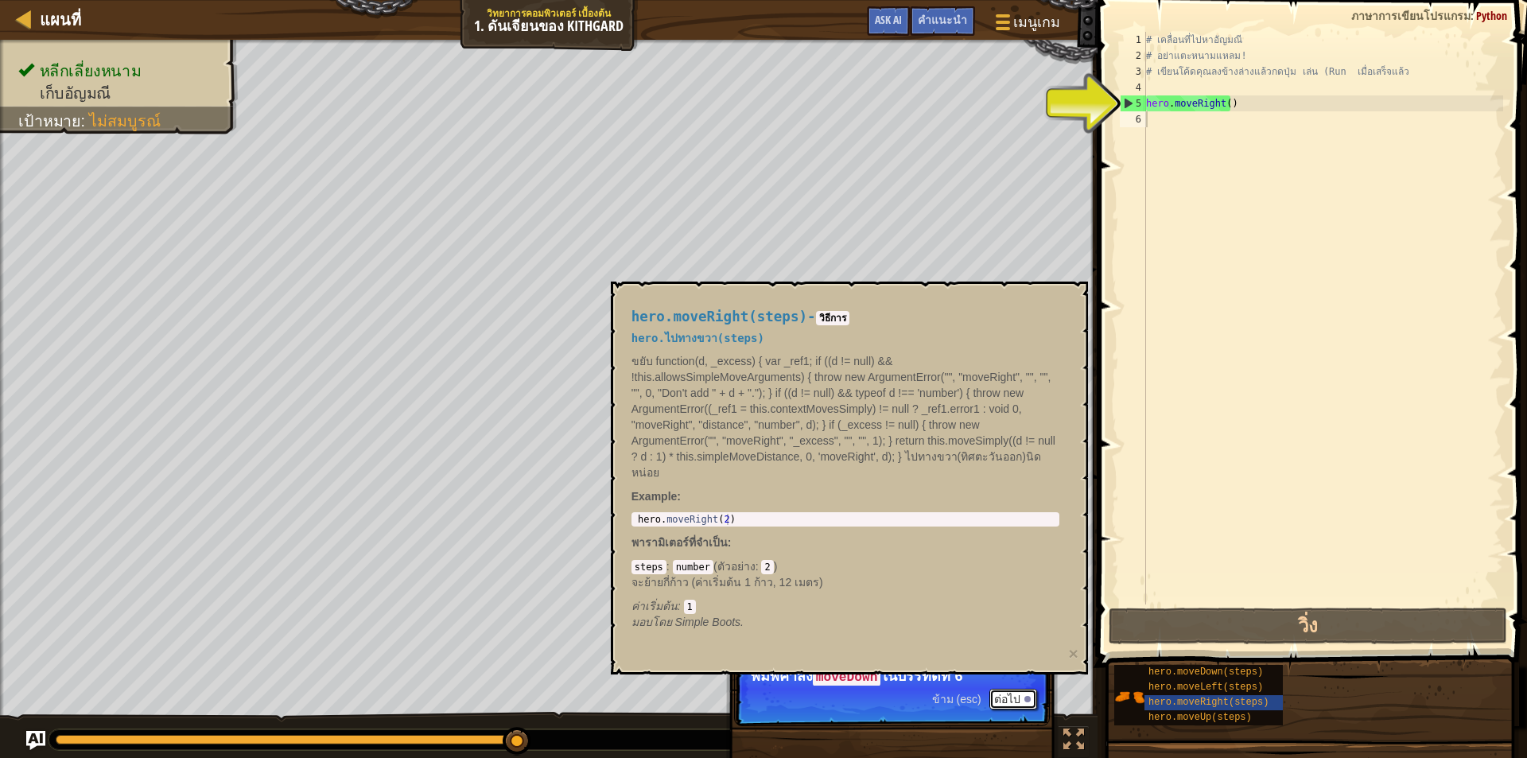
drag, startPoint x: 1018, startPoint y: 706, endPoint x: 1024, endPoint y: 604, distance: 102.8
click at [1015, 686] on p "ข้าม (esc) ต่อไป พิมพ์คำสั่ง moveDown ในบรรทัดที่ 6" at bounding box center [892, 688] width 316 height 75
click at [1187, 120] on div "# เคลื่อนที่ไปหาอัญมณี # อย่าแตะหนามแหลม! # เขียนโค้ดคุณลงข้างล่างแล้วกดปุ่ม เล…" at bounding box center [1323, 334] width 360 height 604
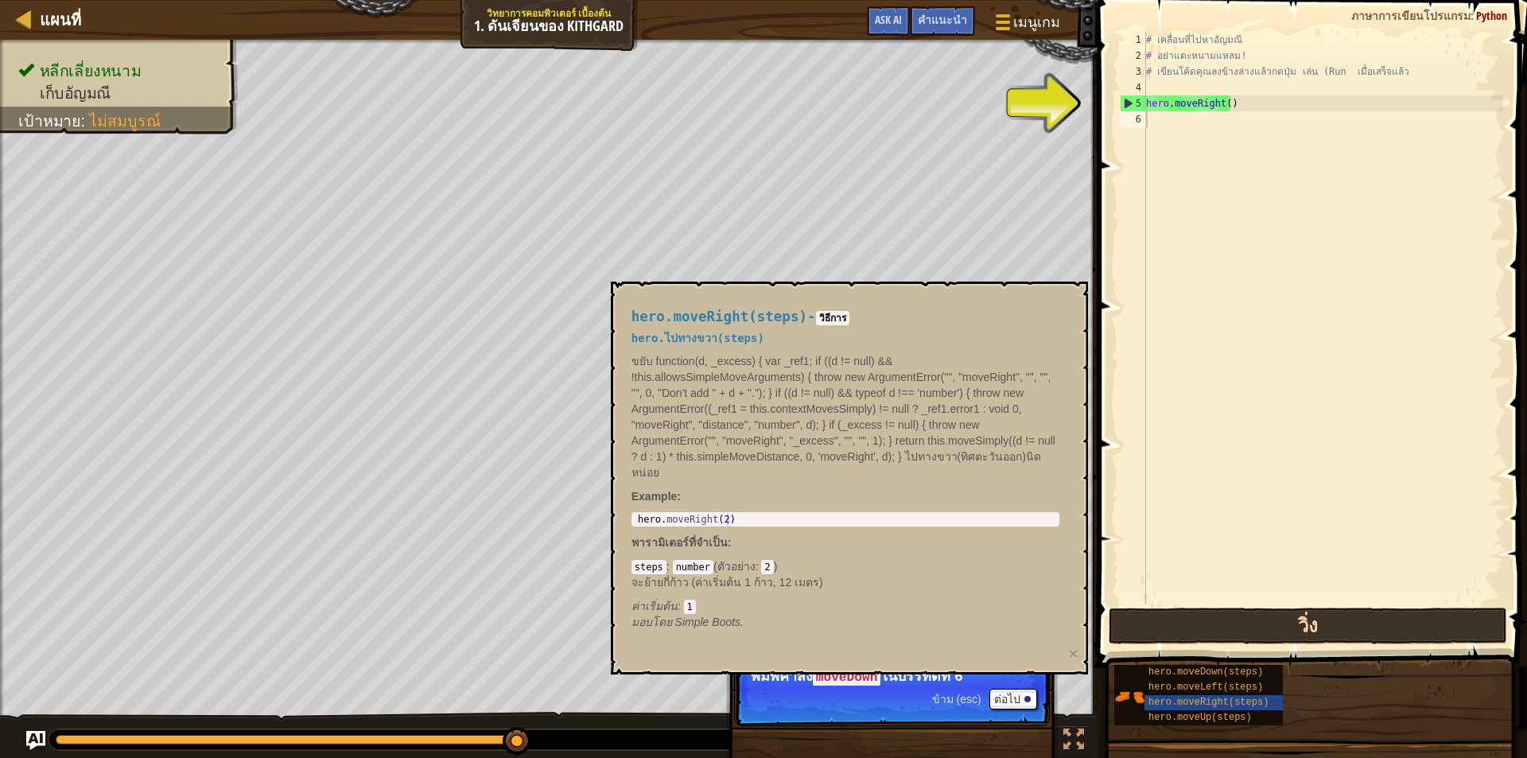
drag, startPoint x: 1397, startPoint y: 604, endPoint x: 1394, endPoint y: 626, distance: 21.7
click at [1396, 608] on div "1 2 3 4 5 6 # เคลื่อนที่ไปหาอัญมณี # อย่าแตะหนามแหลม! # เขียนโค้ดคุณลงข้างล่างแ…" at bounding box center [1310, 365] width 434 height 714
click at [1394, 626] on button "วิ่ง" at bounding box center [1308, 626] width 398 height 37
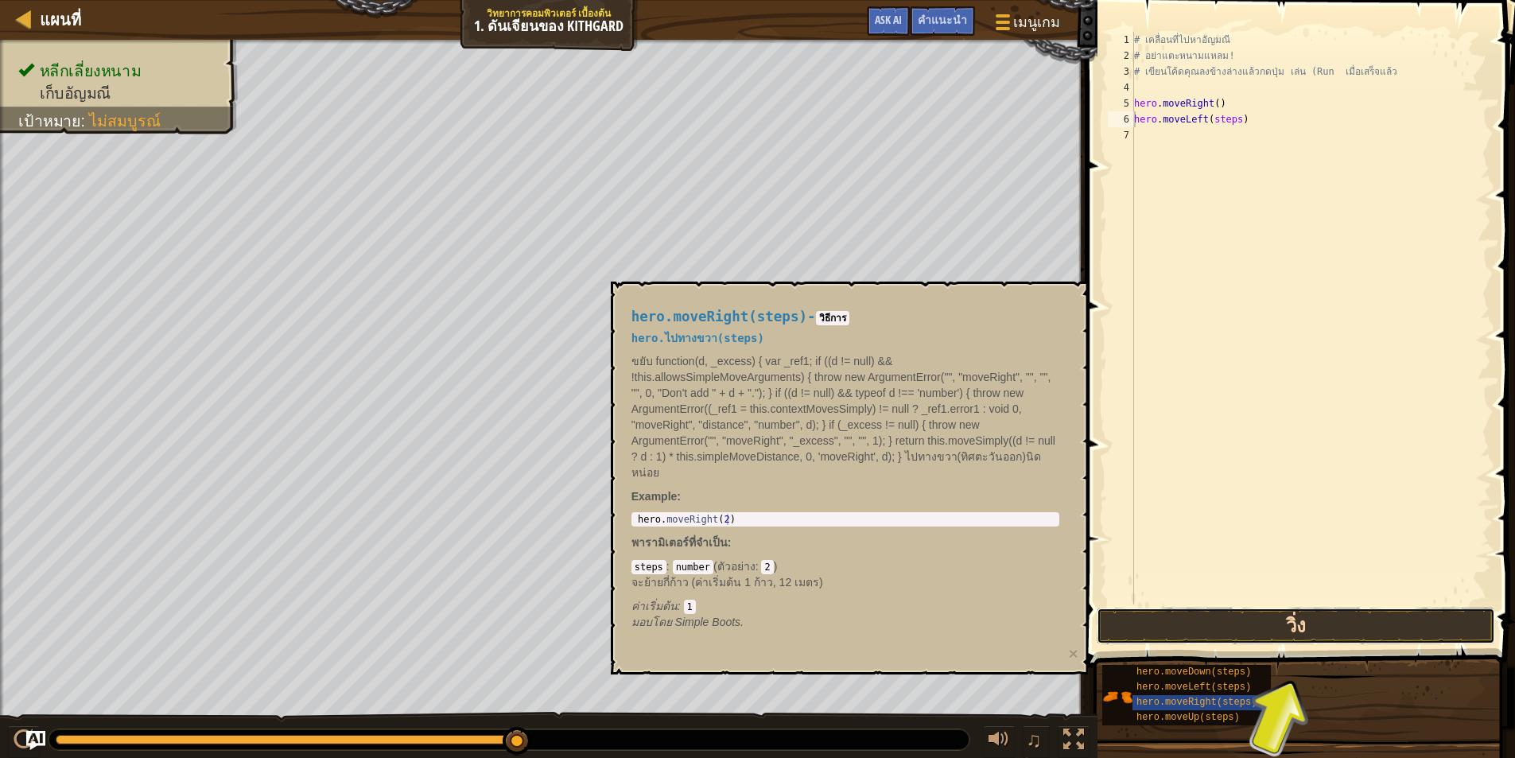
click at [1355, 622] on button "วิ่ง" at bounding box center [1296, 626] width 398 height 37
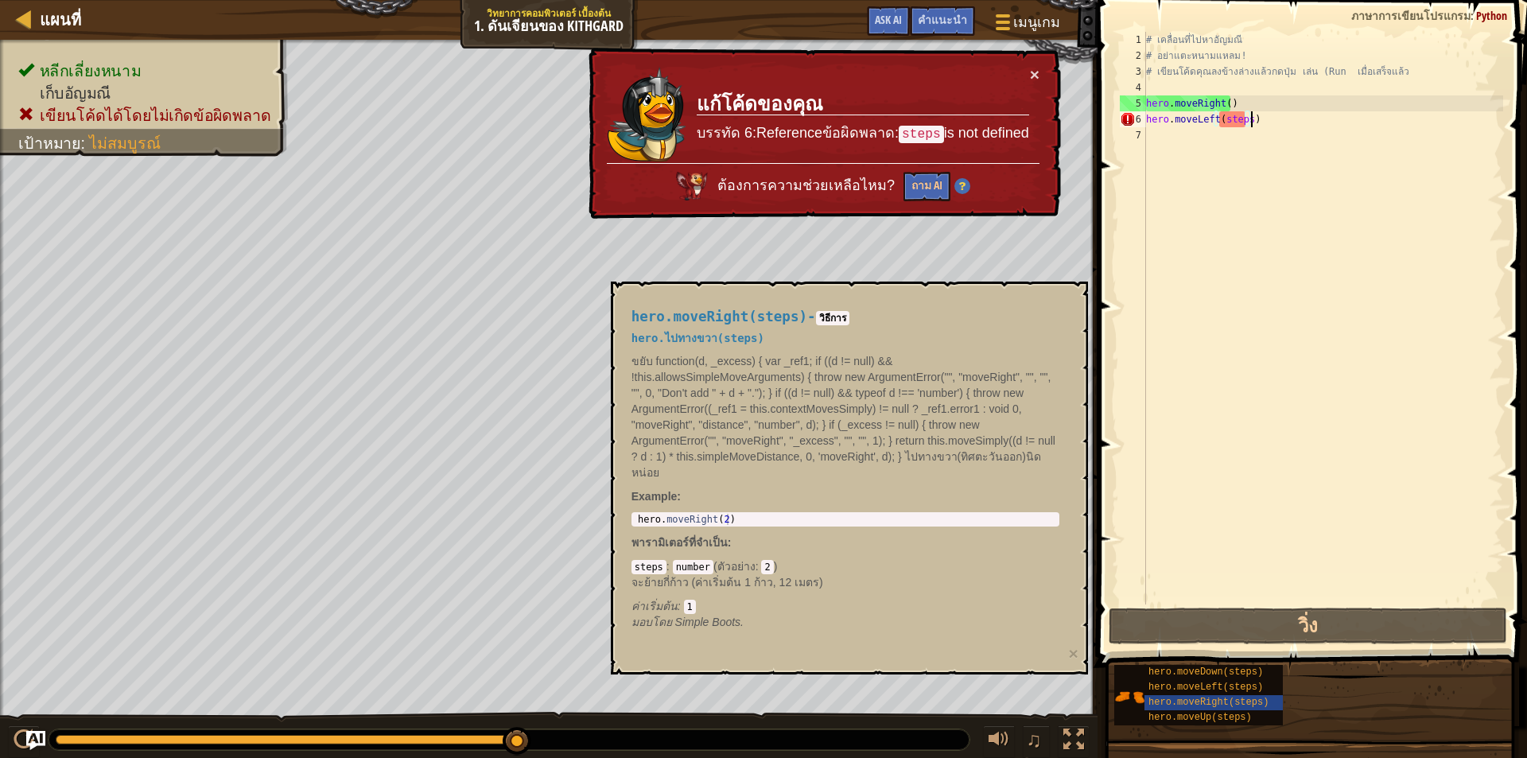
click at [1369, 120] on div "# เคลื่อนที่ไปหาอัญมณี # อย่าแตะหนามแหลม! # เขียนโค้ดคุณลงข้างล่างแล้วกดปุ่ม เล…" at bounding box center [1323, 334] width 360 height 604
drag, startPoint x: 1362, startPoint y: 120, endPoint x: 1201, endPoint y: 235, distance: 197.8
click at [1201, 235] on div "# เคลื่อนที่ไปหาอัญมณี # อย่าแตะหนามแหลม! # เขียนโค้ดคุณลงข้างล่างแล้วกดปุ่ม เล…" at bounding box center [1323, 334] width 360 height 604
click at [1281, 119] on div "# เคลื่อนที่ไปหาอัญมณี # อย่าแตะหนามแหลม! # เขียนโค้ดคุณลงข้างล่างแล้วกดปุ่ม เล…" at bounding box center [1323, 318] width 360 height 573
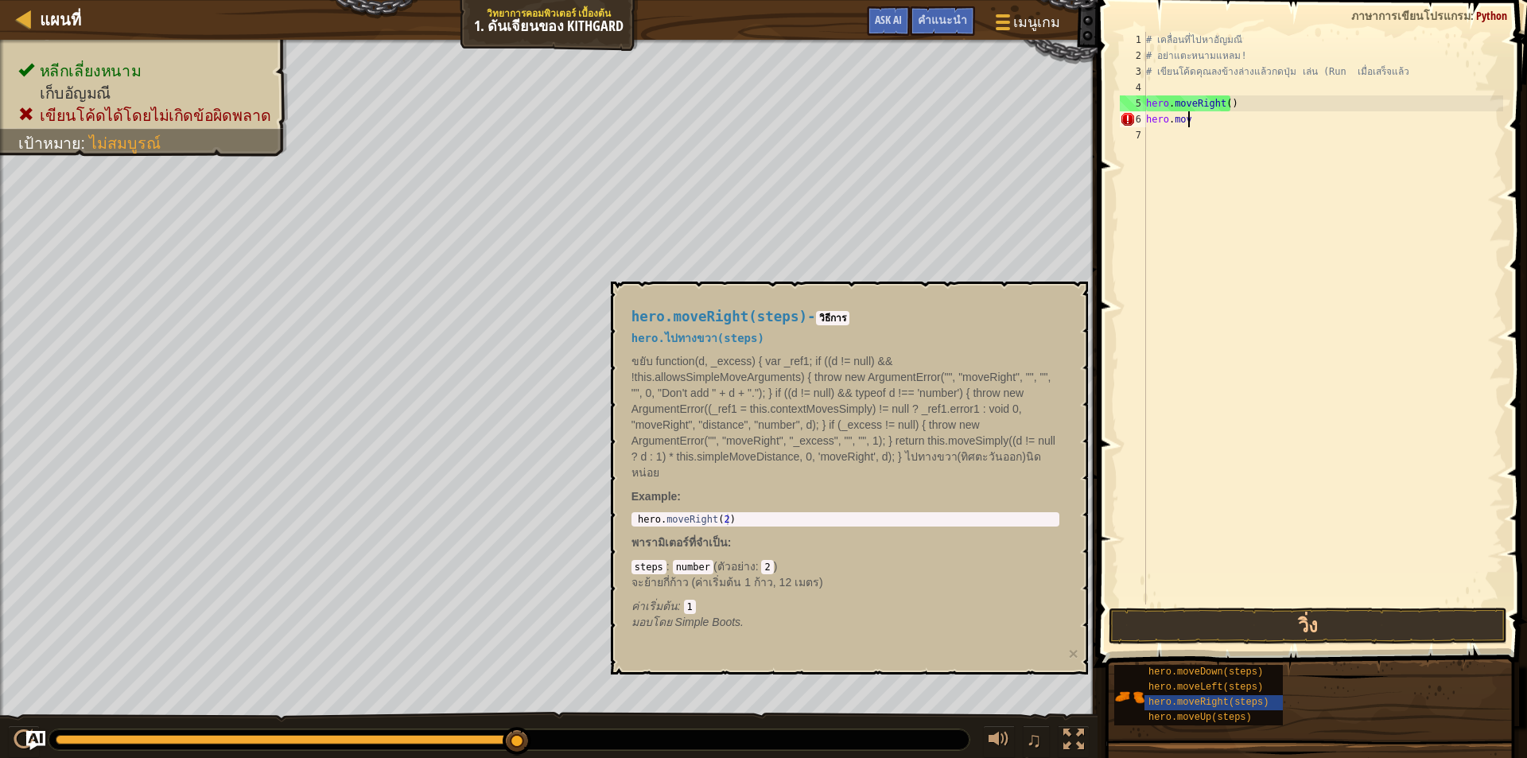
type textarea "h"
click at [1265, 678] on div "hero.moveDown(steps)" at bounding box center [1220, 672] width 153 height 15
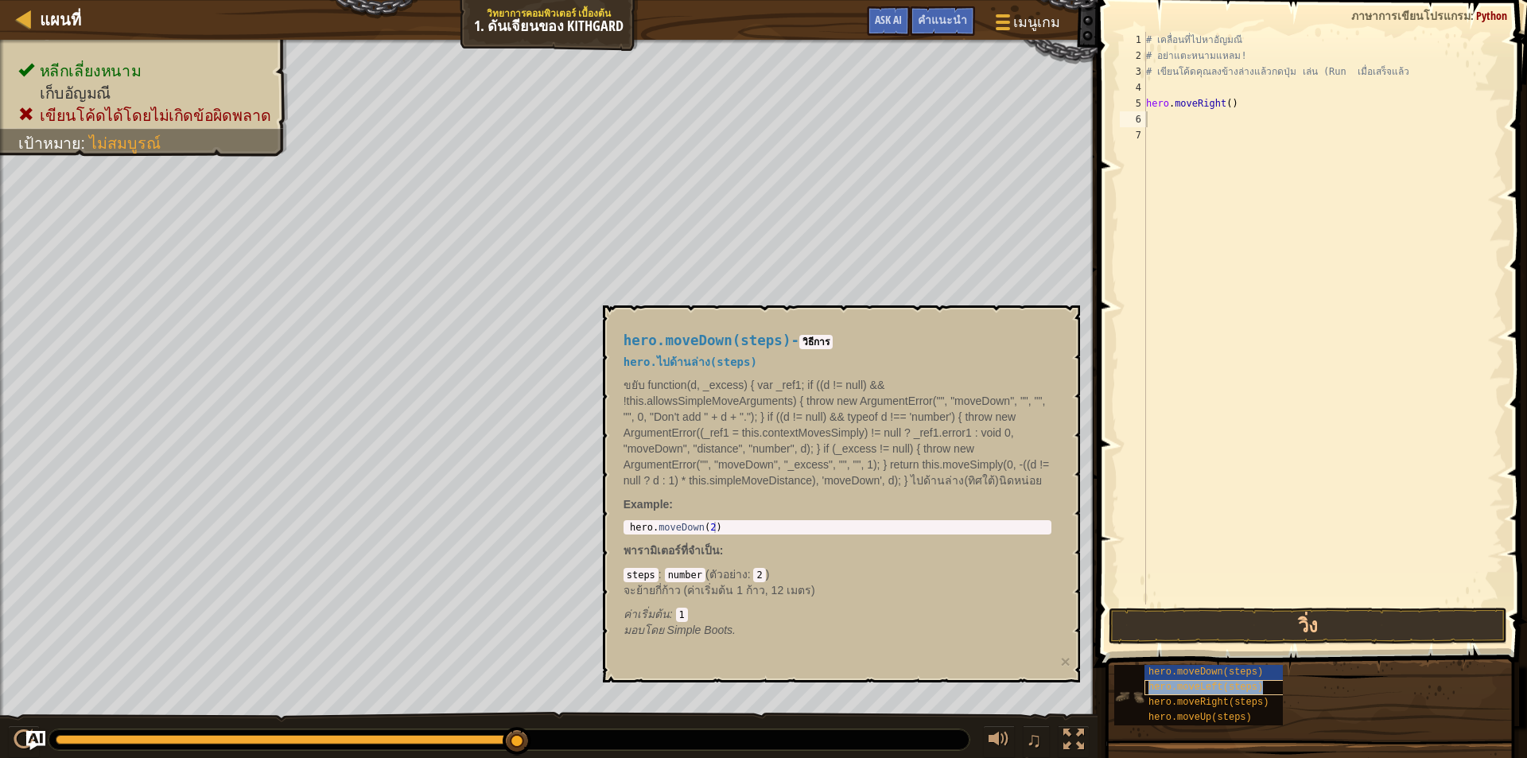
click at [1261, 690] on div "hero.moveLeft(steps)" at bounding box center [1220, 687] width 153 height 15
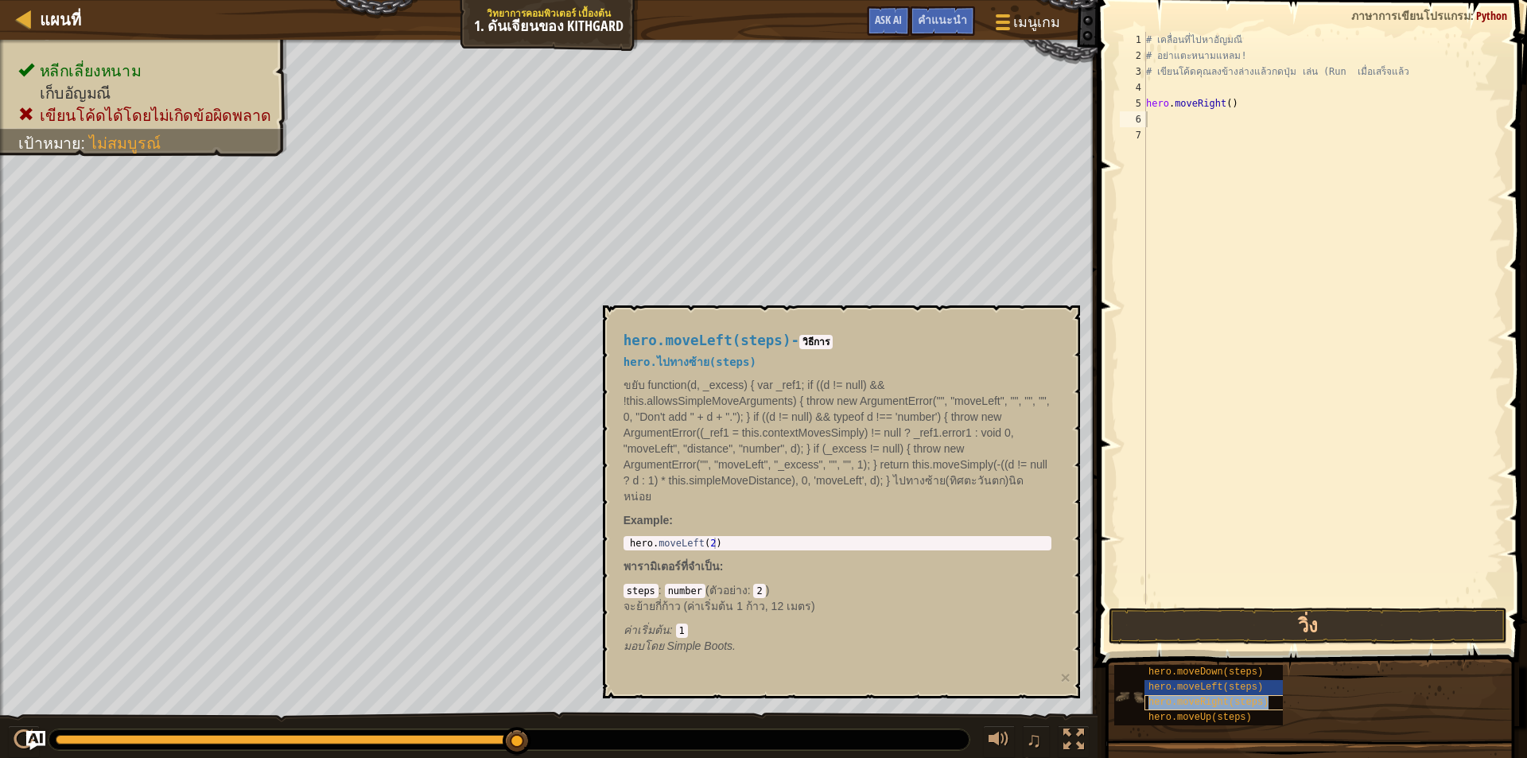
click at [1275, 703] on div "hero.moveRight(steps)" at bounding box center [1220, 702] width 153 height 15
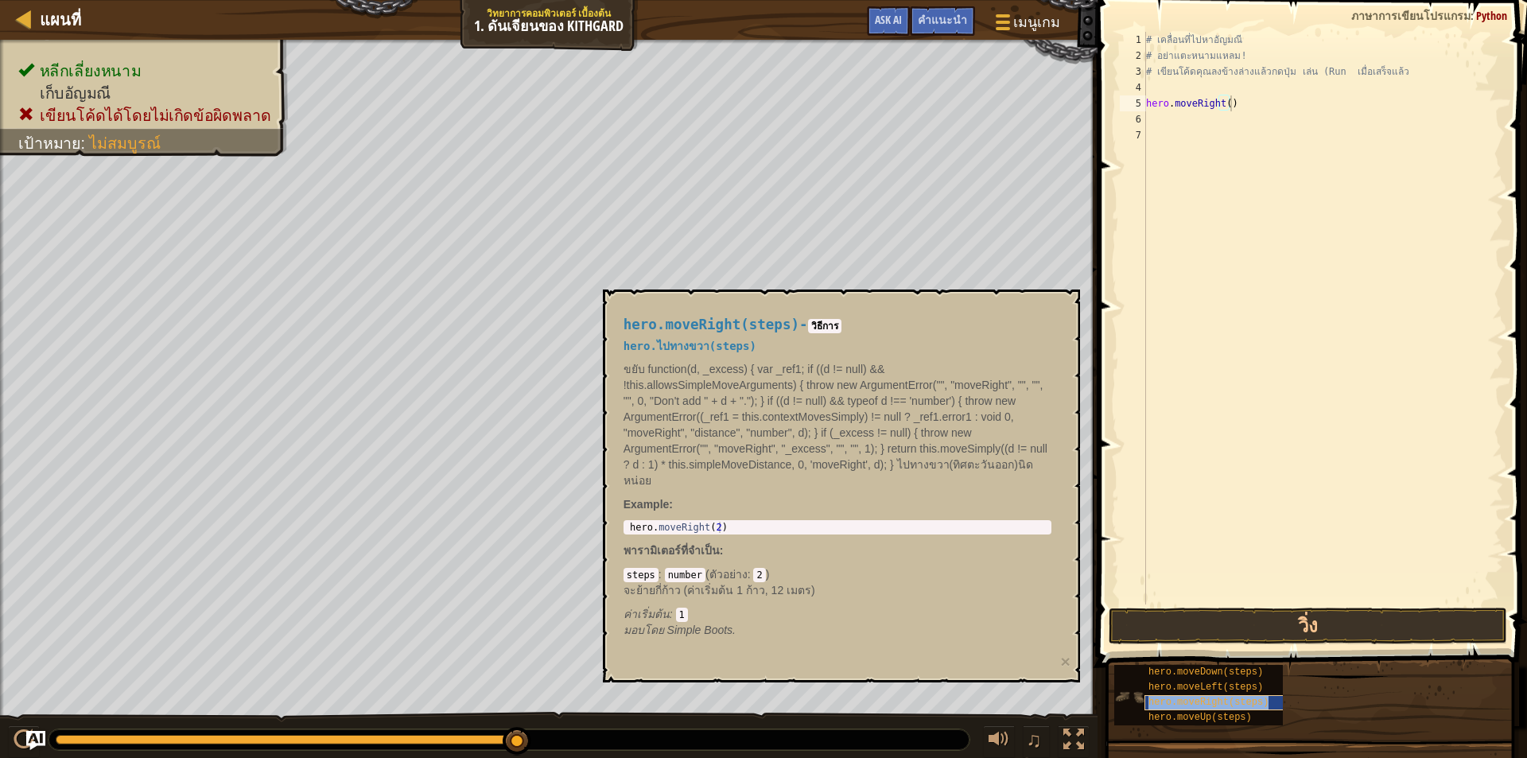
type textarea "hero.moveRight()hero.moveRight(steps)"
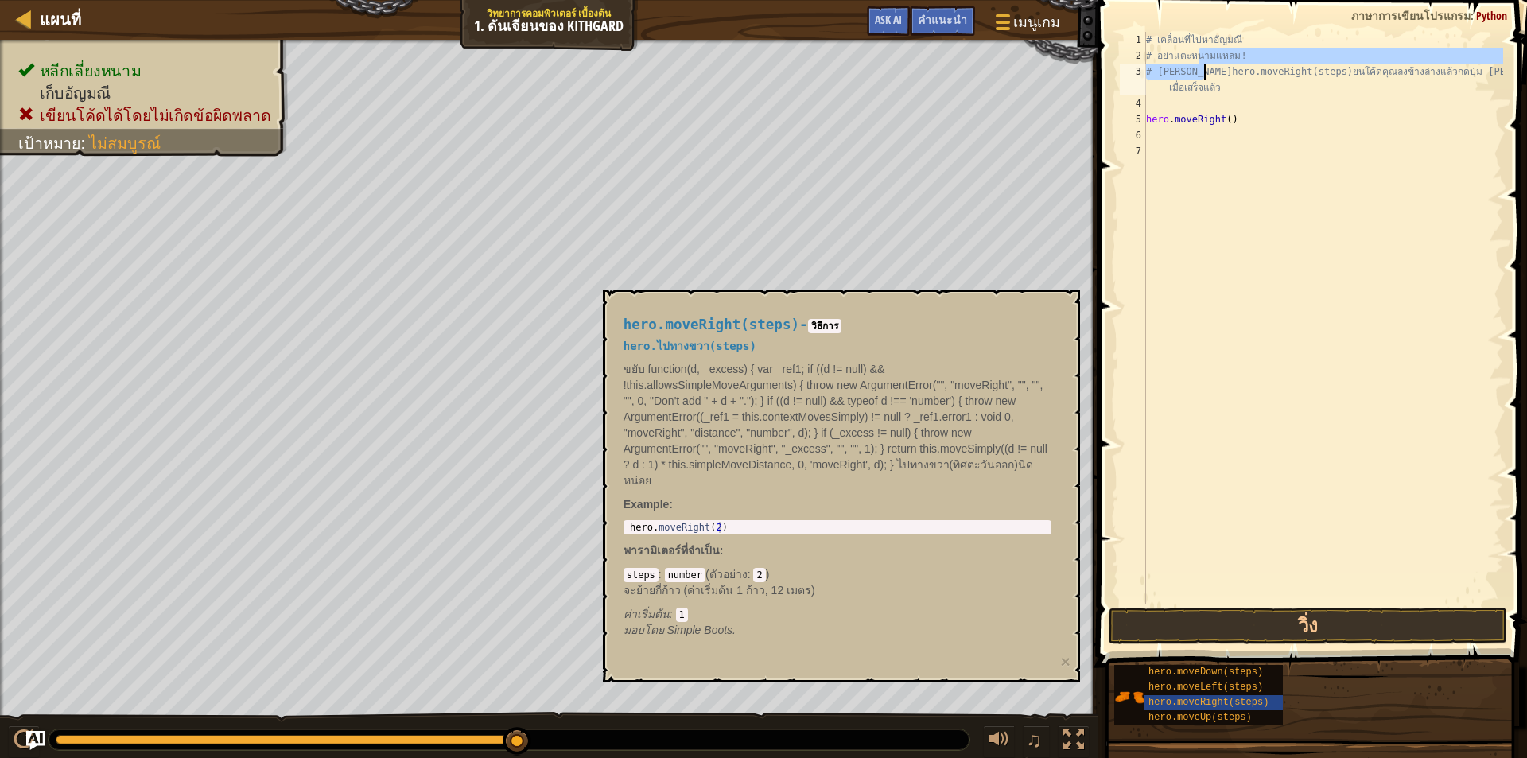
drag, startPoint x: 1199, startPoint y: 52, endPoint x: 1204, endPoint y: 72, distance: 19.7
click at [1204, 72] on div "# เคลื่อนที่ไปหาอัญมณี # อย่าแตะหนามแหลม! # เขีhero.moveRight(steps)ยนโค้ดคุณลง…" at bounding box center [1323, 334] width 360 height 604
click at [1247, 76] on div "# เคลื่อนที่ไปหาอัญมณี # อย่าแตะหนามแหลม! # เขีhero.moveRight(steps)ยนโค้ดคุณลง…" at bounding box center [1323, 334] width 360 height 604
drag, startPoint x: 1254, startPoint y: 68, endPoint x: 1290, endPoint y: 72, distance: 36.0
click at [1284, 72] on div "# เคลื่อนที่ไปหาอัญมณี # อย่าแตะหนามแหลม! # เขีhero.moveRight(steps)ยนโค้ดคุณลง…" at bounding box center [1323, 334] width 360 height 604
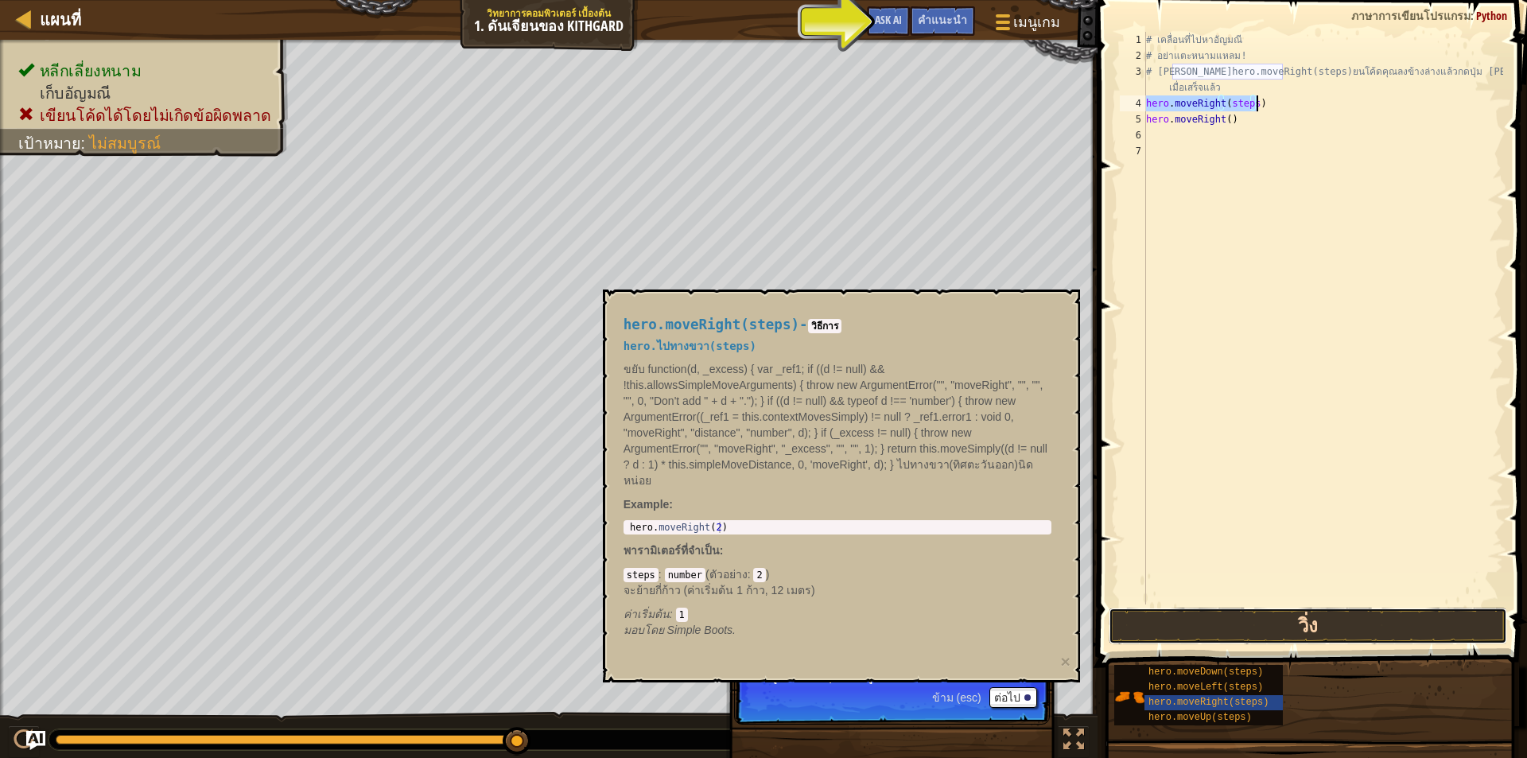
click at [1356, 612] on button "วิ่ง" at bounding box center [1308, 626] width 398 height 37
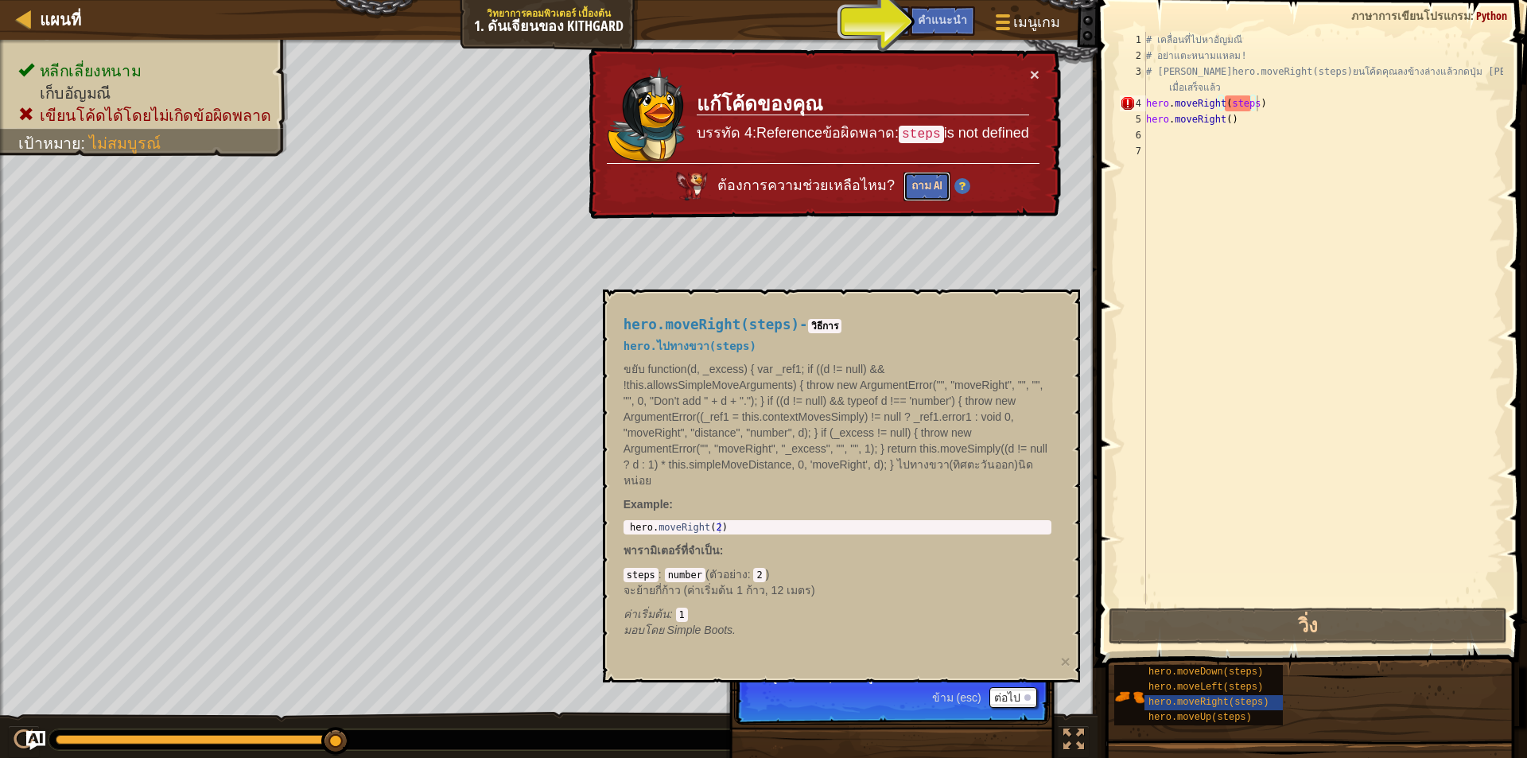
click at [915, 180] on button "ถาม AI" at bounding box center [926, 186] width 47 height 29
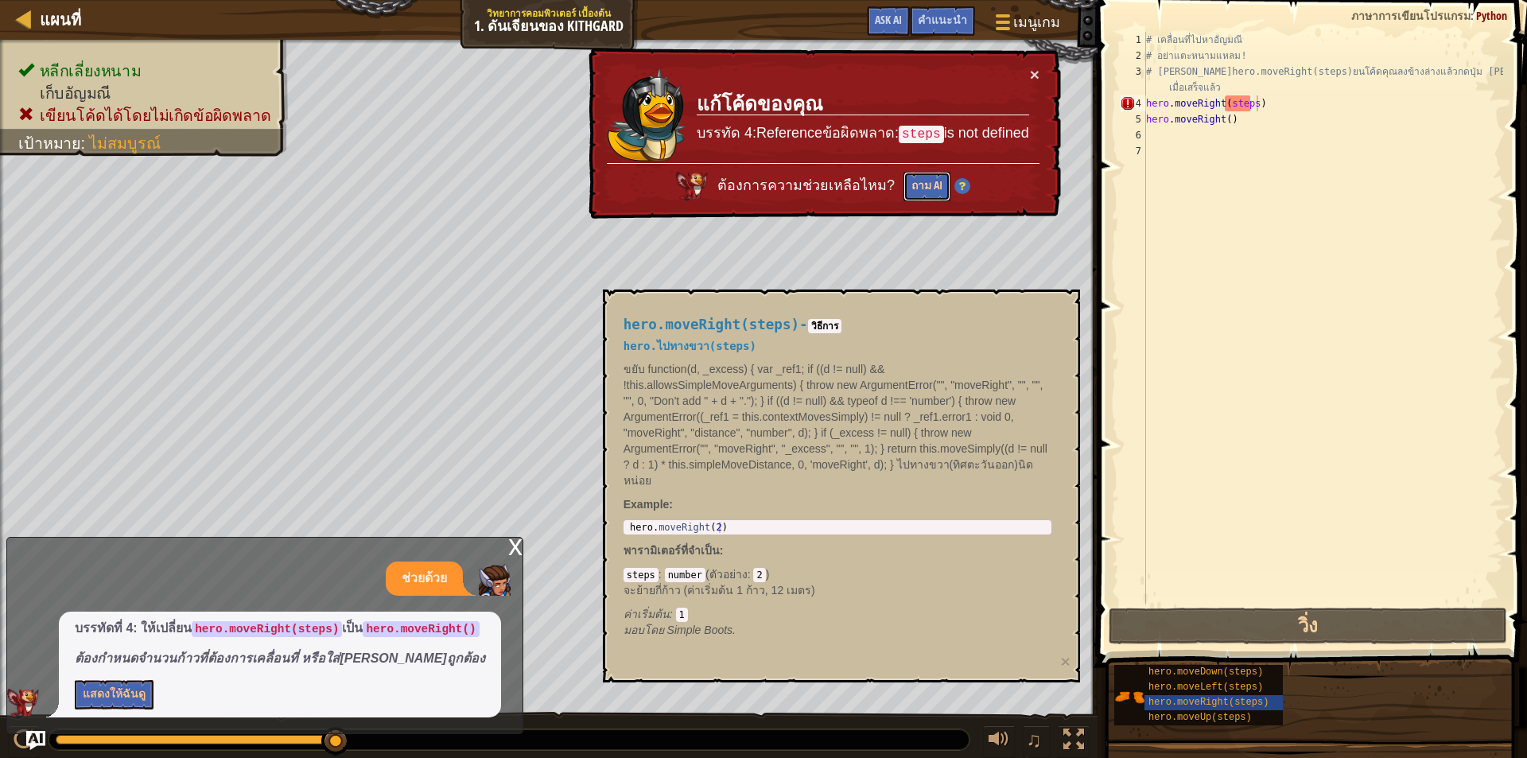
click at [925, 183] on button "ถาม AI" at bounding box center [926, 186] width 47 height 29
click at [1035, 67] on button "×" at bounding box center [1035, 74] width 10 height 17
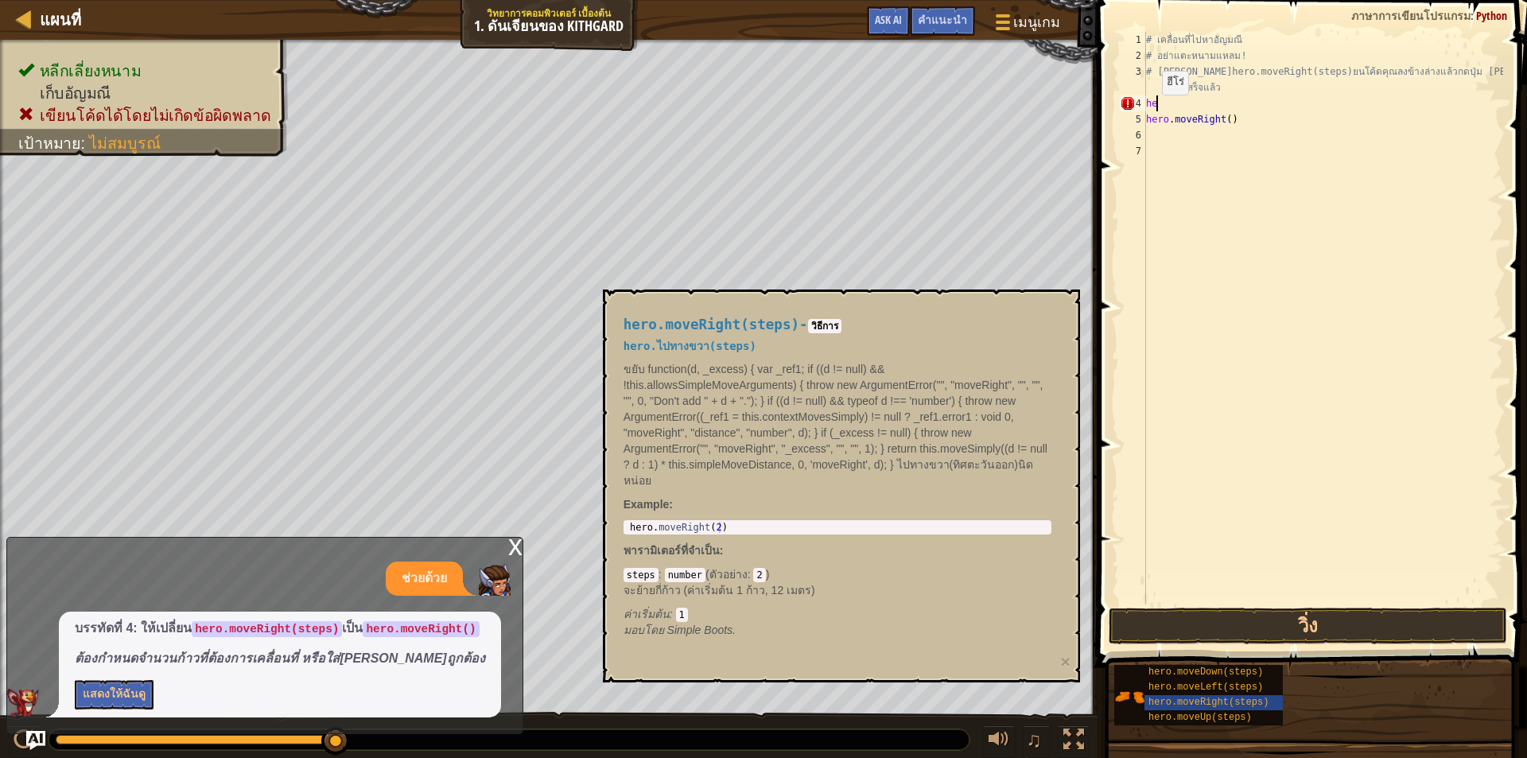
type textarea "h"
click at [508, 547] on div "x" at bounding box center [515, 546] width 14 height 16
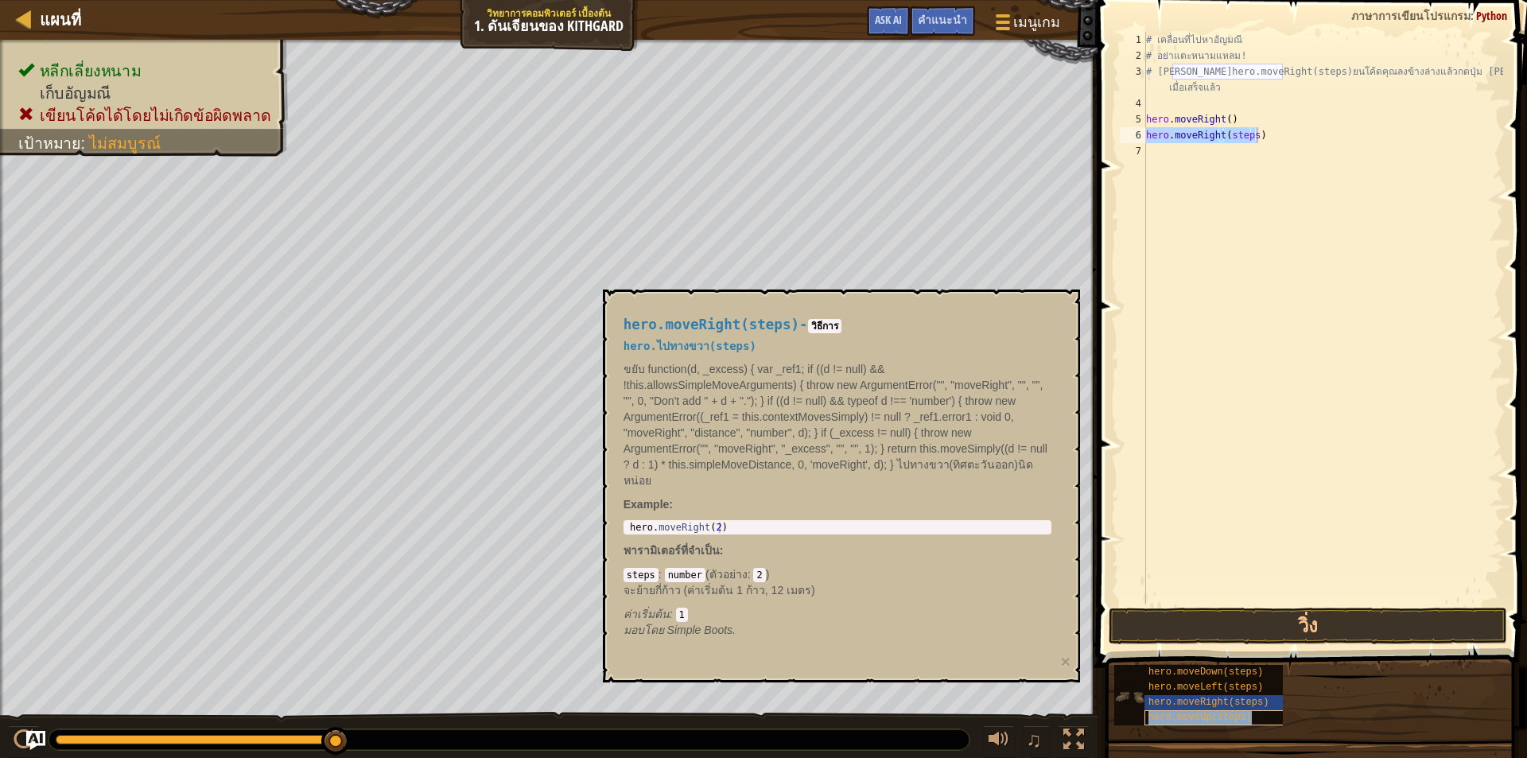
click at [1194, 716] on span "hero.moveUp(steps)" at bounding box center [1199, 717] width 103 height 11
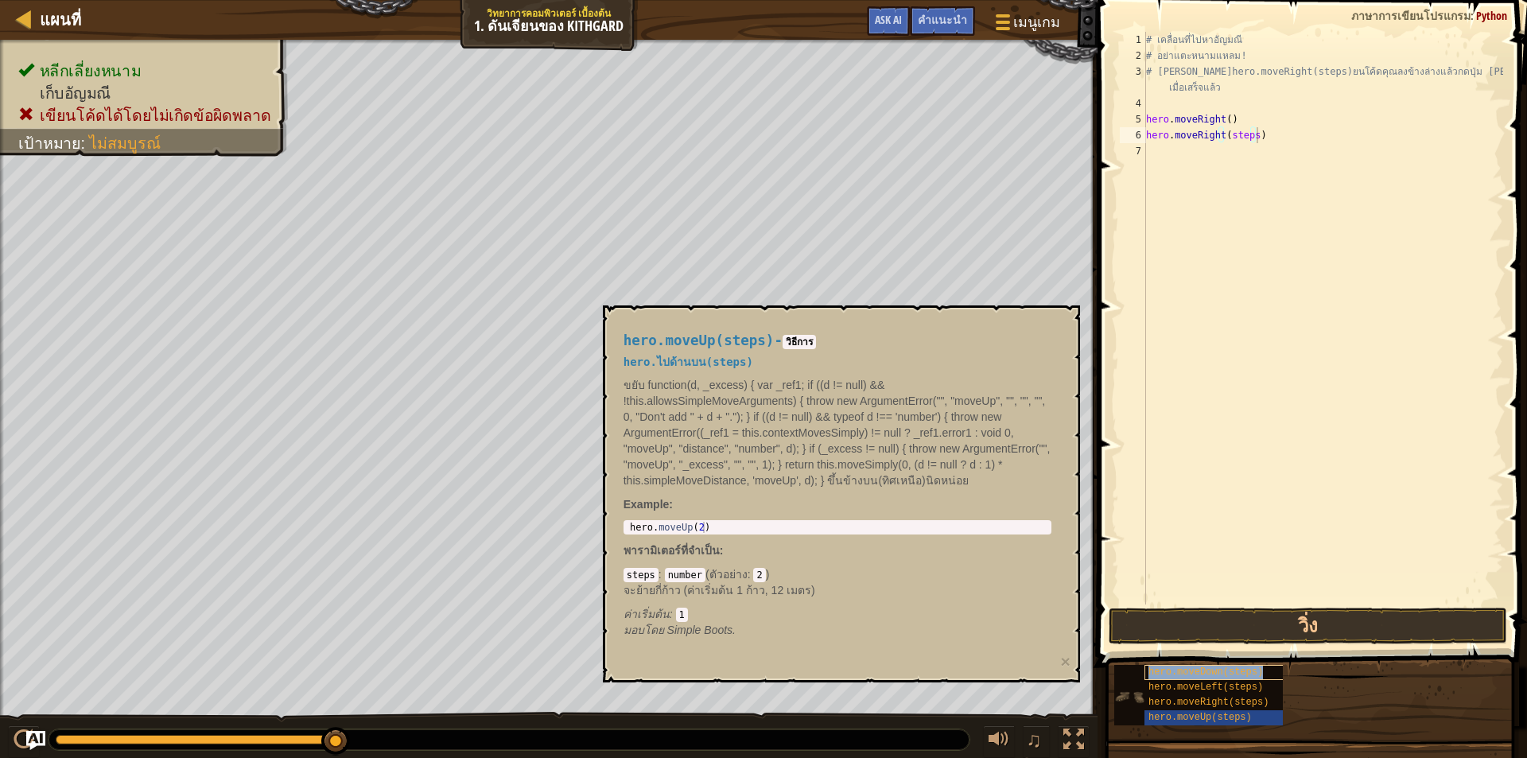
click at [1191, 669] on span "hero.moveDown(steps)" at bounding box center [1205, 671] width 115 height 11
type textarea "hero.moveDown(steps)"
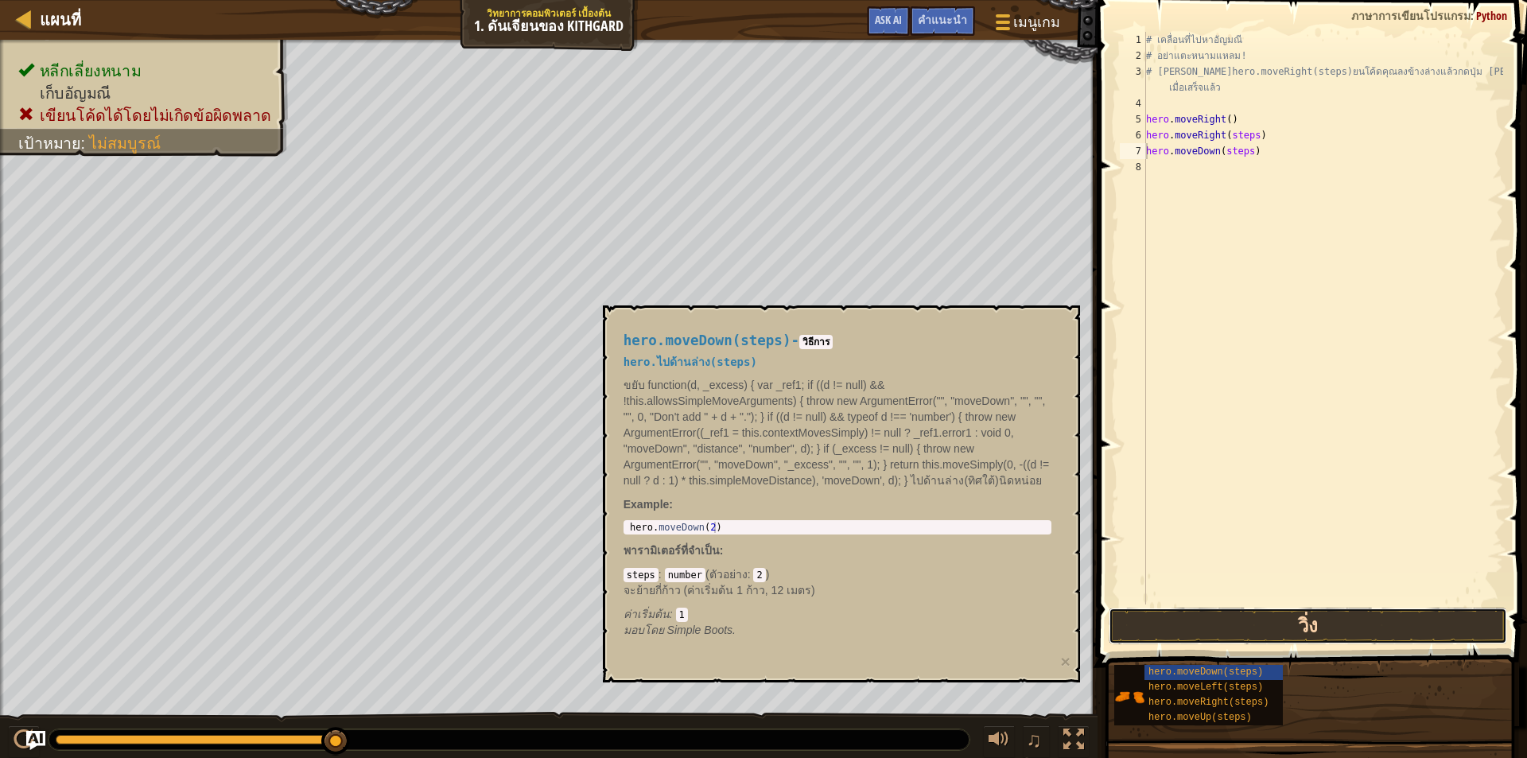
drag, startPoint x: 1191, startPoint y: 614, endPoint x: 1196, endPoint y: 607, distance: 8.6
click at [1192, 614] on button "วิ่ง" at bounding box center [1308, 626] width 398 height 37
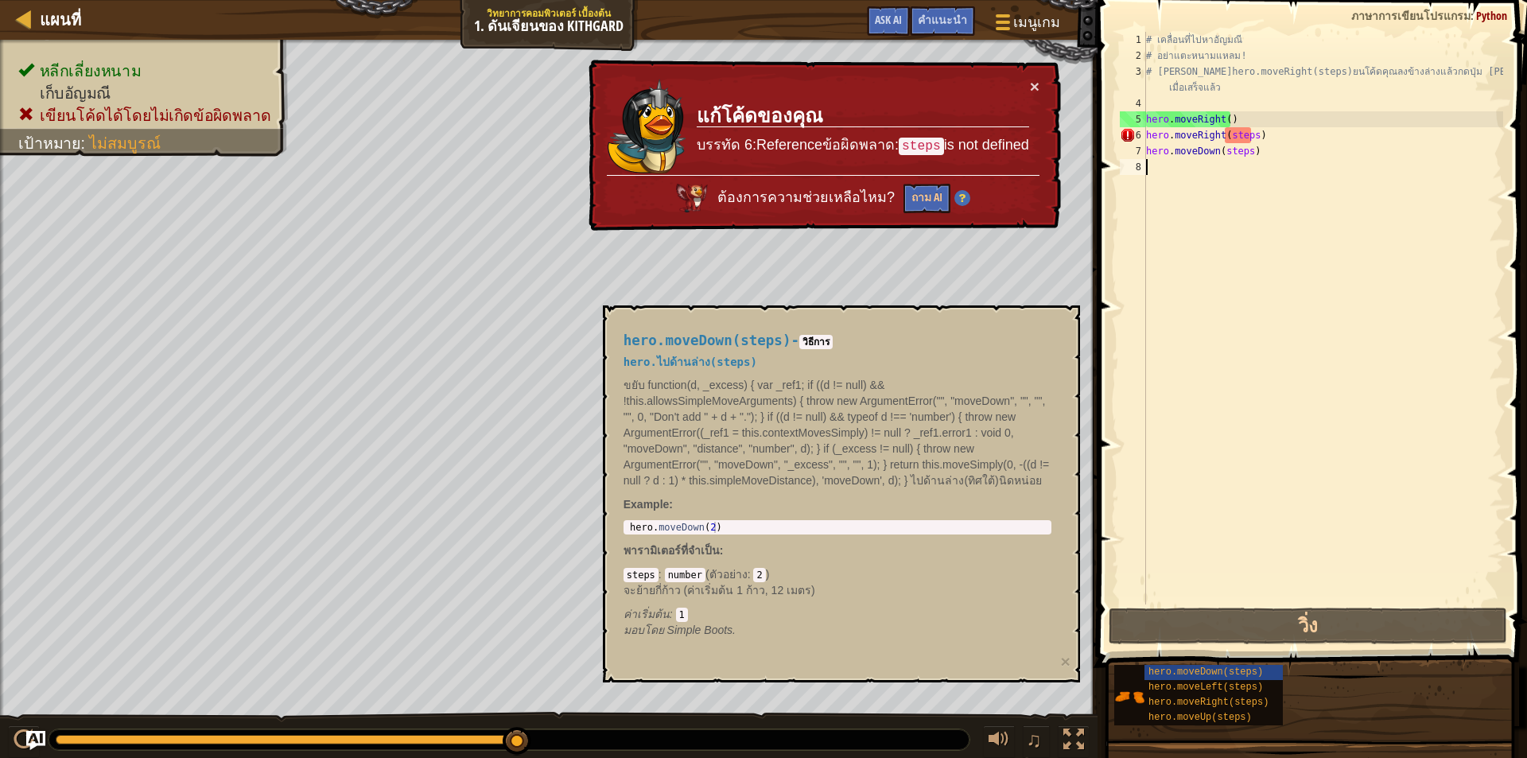
click at [1257, 169] on div "# เคลื่อนที่ไปหาอัญมณี # อย่าแตะหนามแหลม! # เขีhero.moveRight(steps)ยนโค้ดคุณลง…" at bounding box center [1323, 334] width 360 height 604
click at [1257, 159] on div "# เคลื่อนที่ไปหาอัญมณี # อย่าแตะหนามแหลม! # เขีhero.moveRight(steps)ยนโค้ดคุณลง…" at bounding box center [1323, 334] width 360 height 604
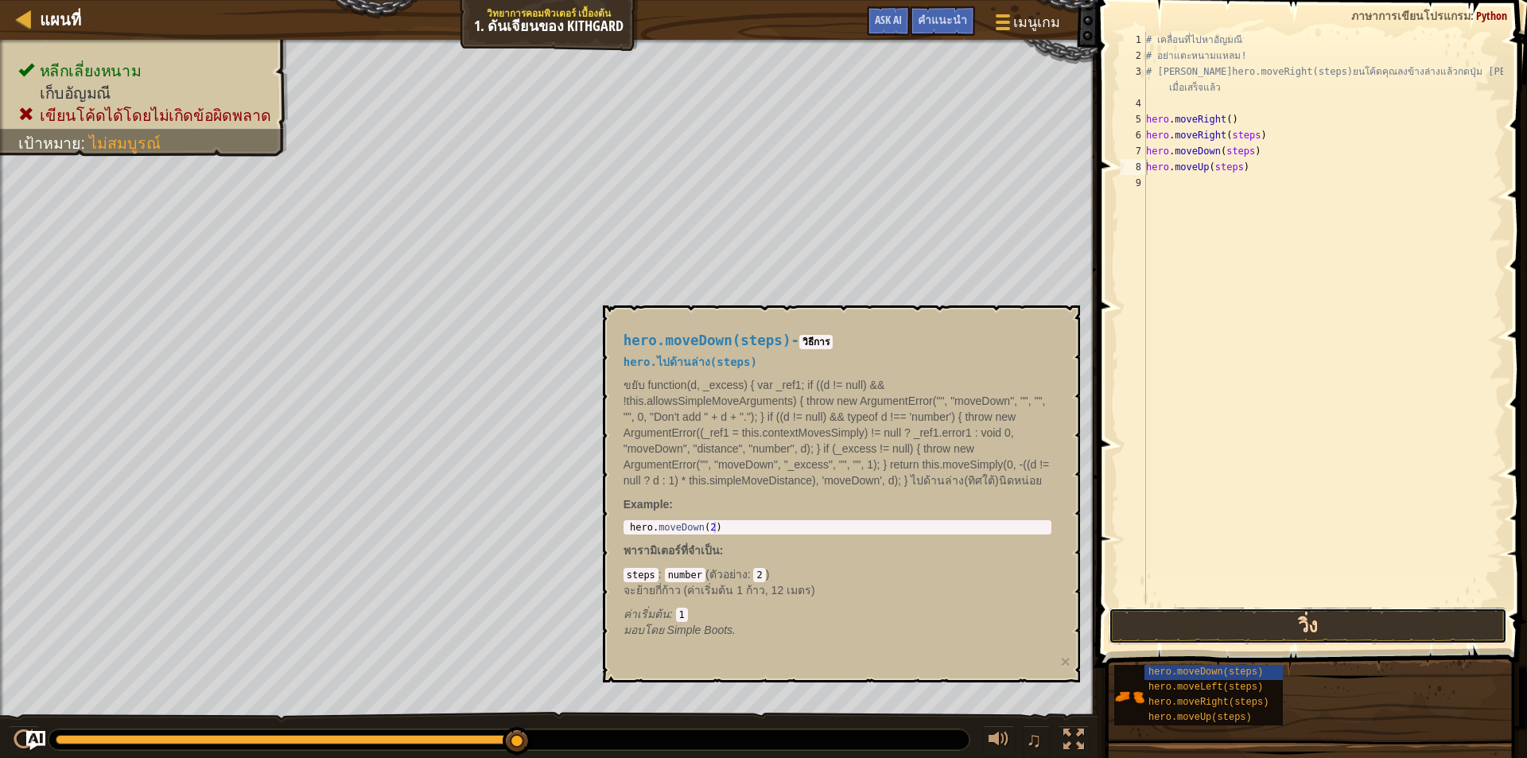
click at [1296, 631] on button "วิ่ง" at bounding box center [1308, 626] width 398 height 37
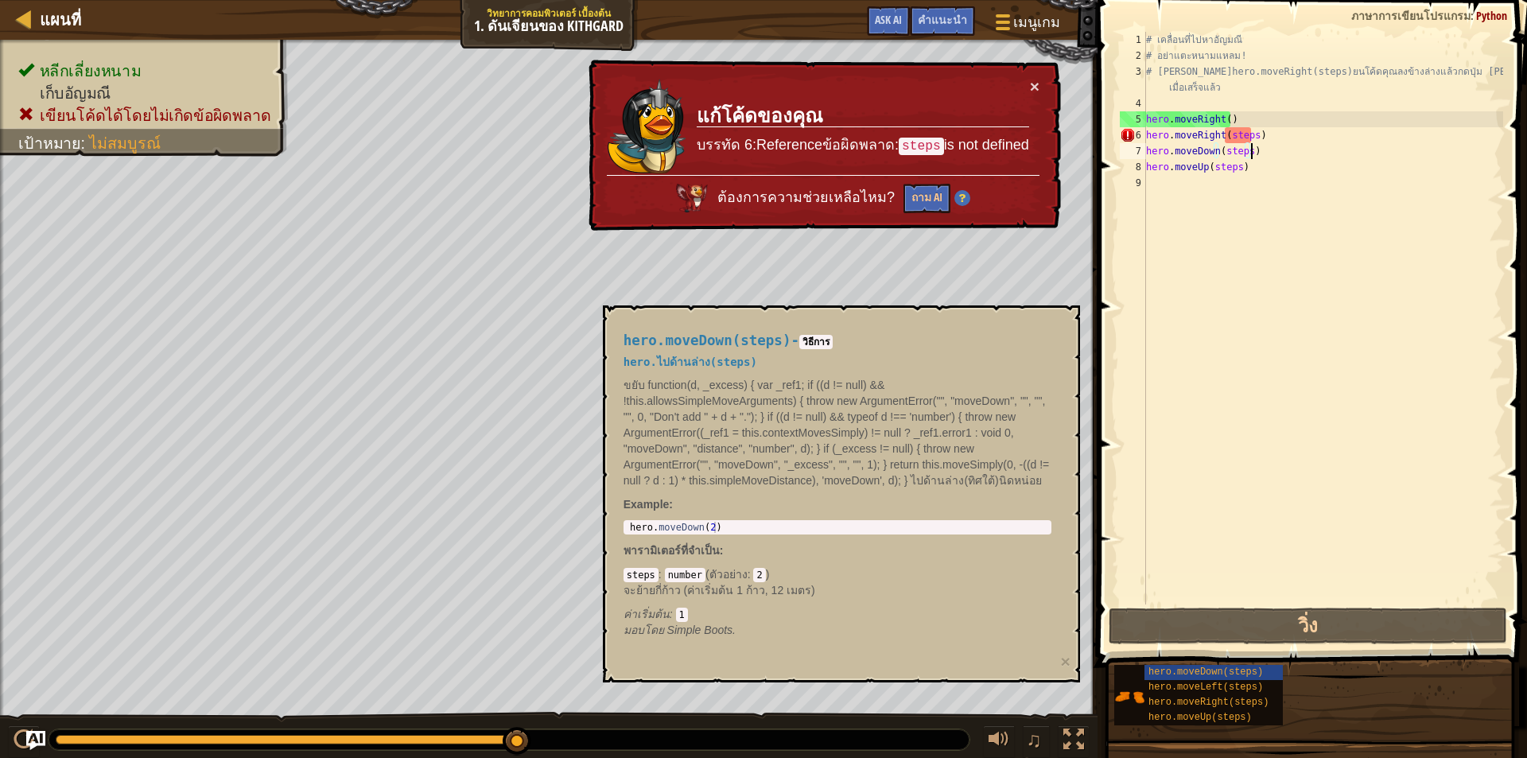
click at [1284, 159] on div "# เคลื่อนที่ไปหาอัญมณี # อย่าแตะหนามแหลม! # เขีhero.moveRight(steps)ยนโค้ดคุณลง…" at bounding box center [1323, 334] width 360 height 604
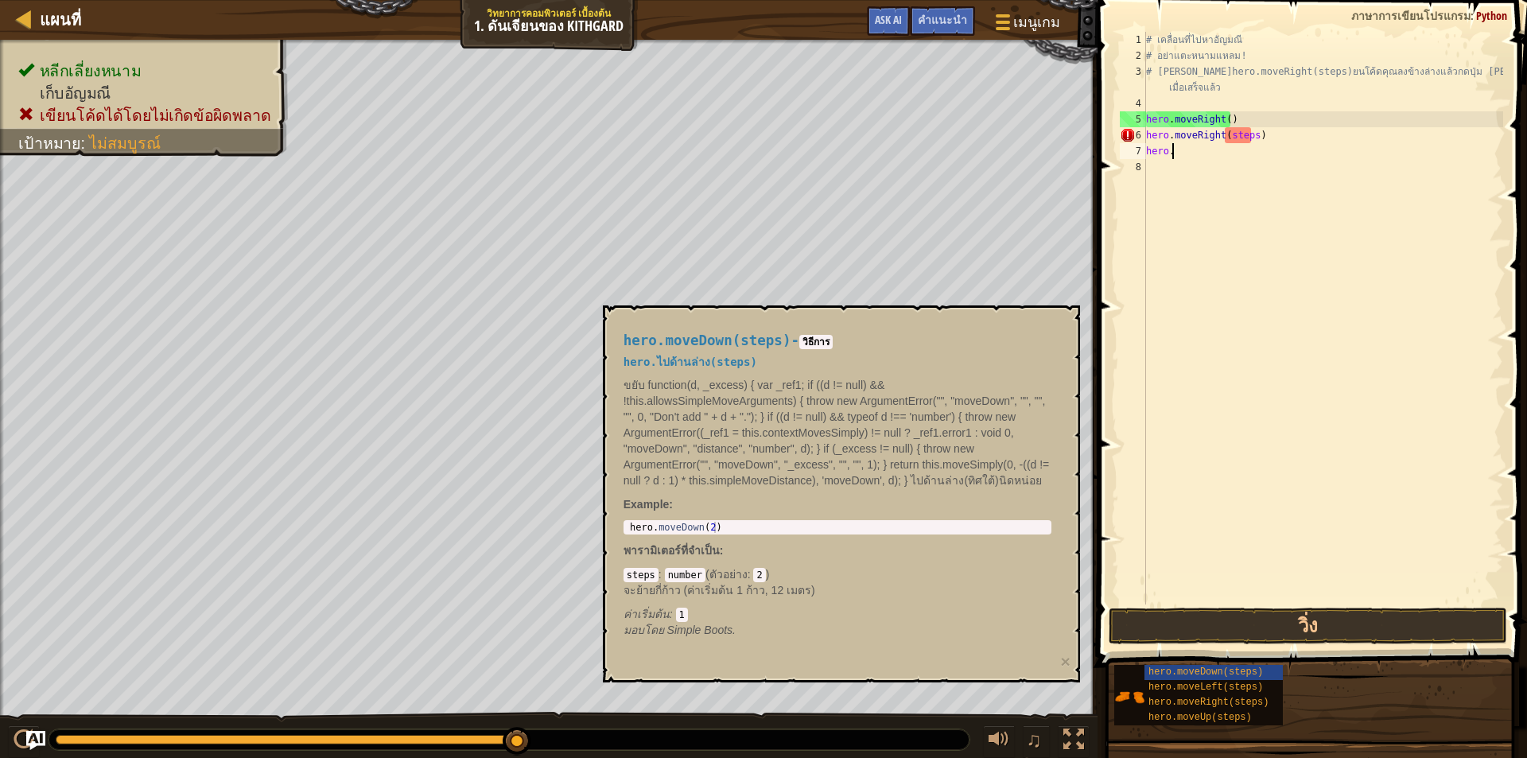
type textarea "h"
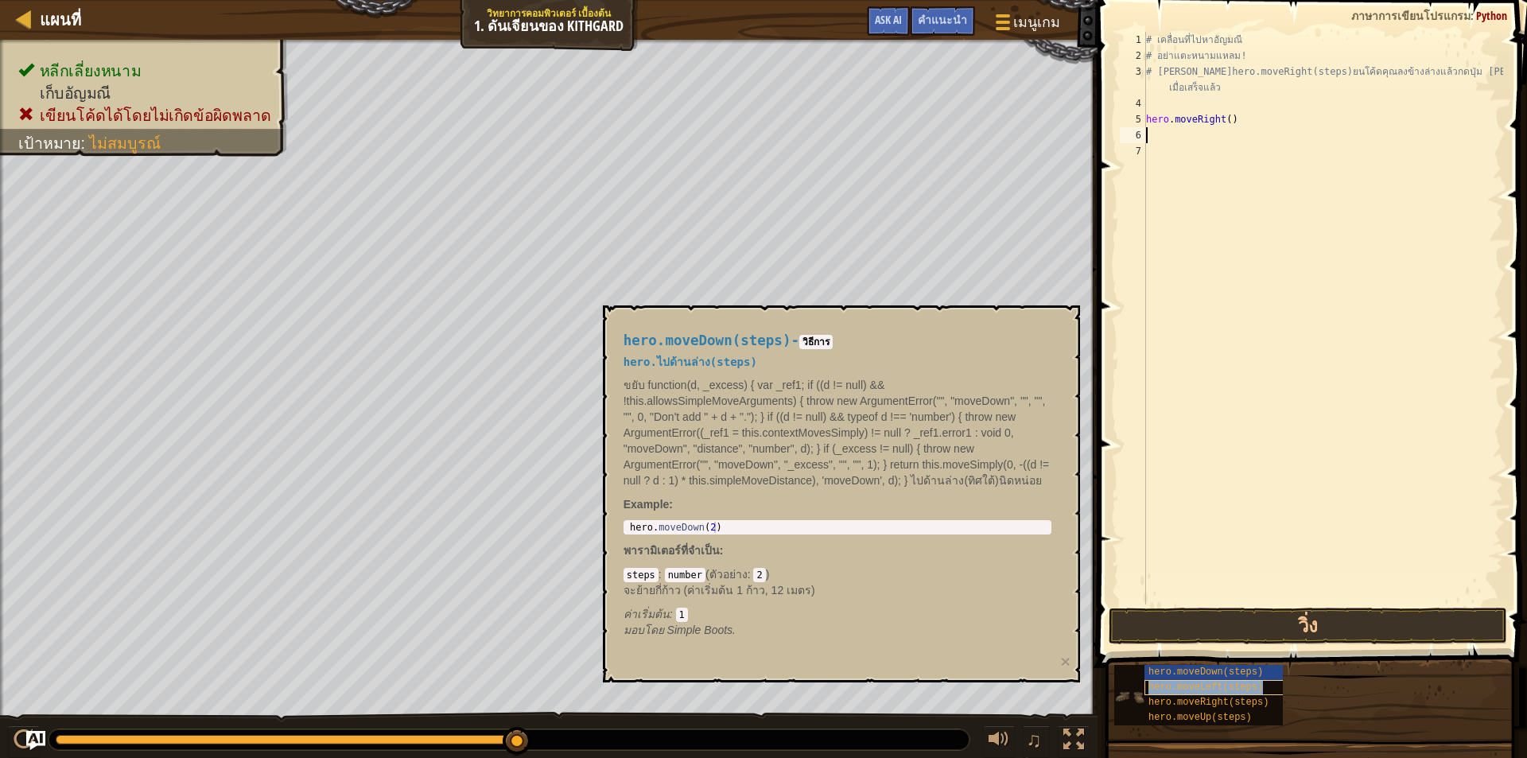
click at [1206, 687] on span "hero.moveLeft(steps)" at bounding box center [1205, 687] width 115 height 11
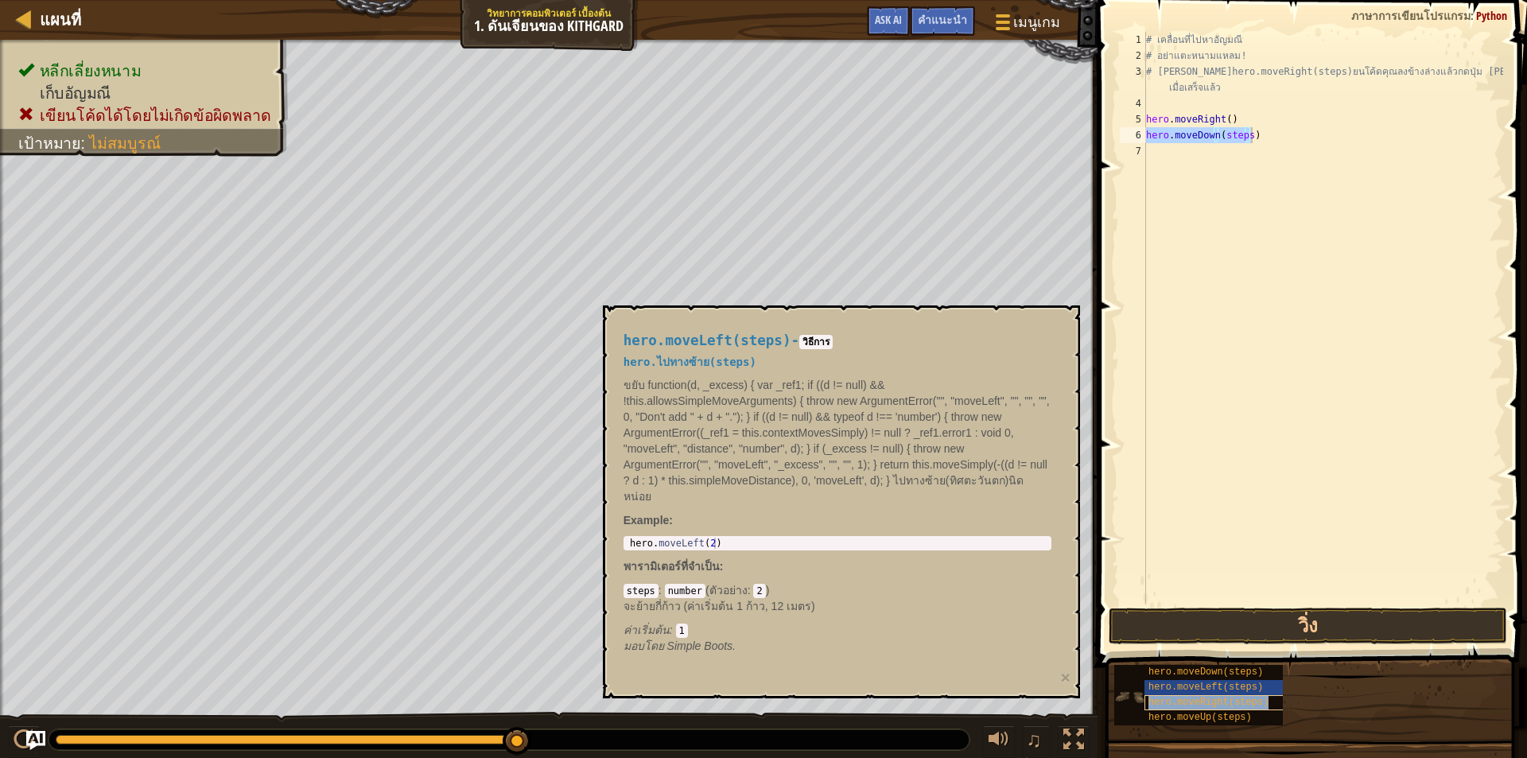
click at [1202, 698] on span "hero.moveRight(steps)" at bounding box center [1208, 702] width 120 height 11
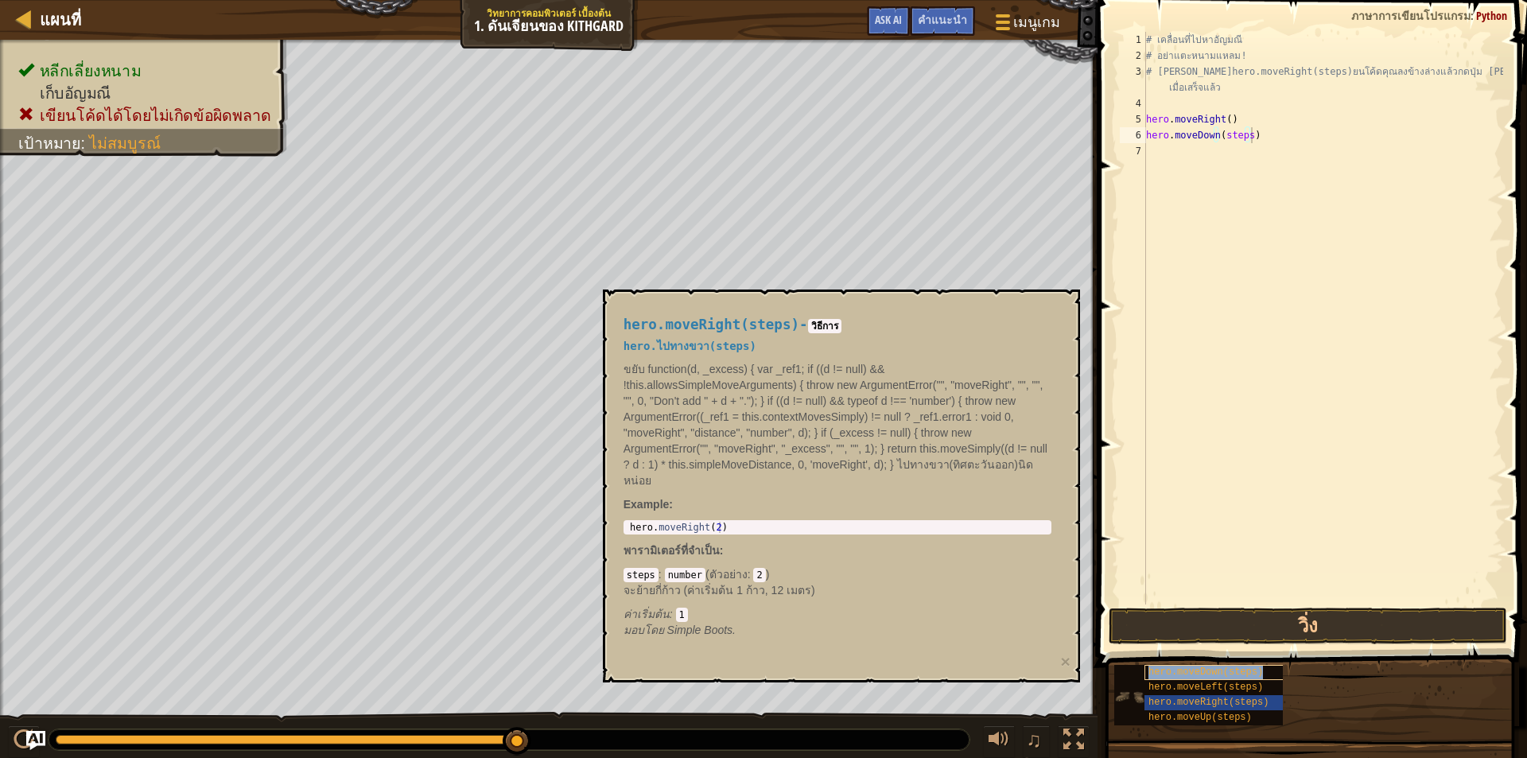
click at [1200, 670] on span "hero.moveDown(steps)" at bounding box center [1205, 671] width 115 height 11
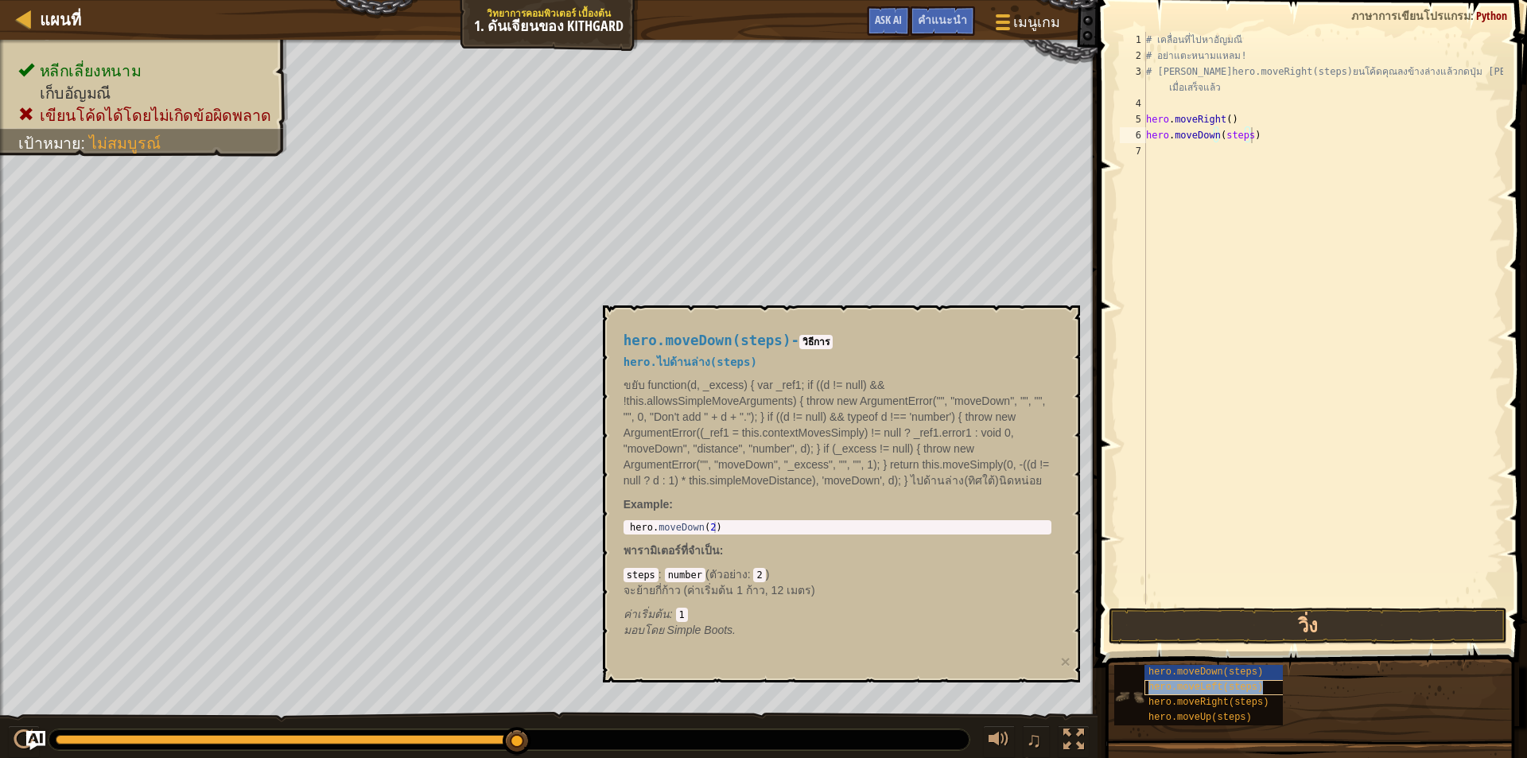
click at [1202, 689] on span "hero.moveLeft(steps)" at bounding box center [1205, 687] width 115 height 11
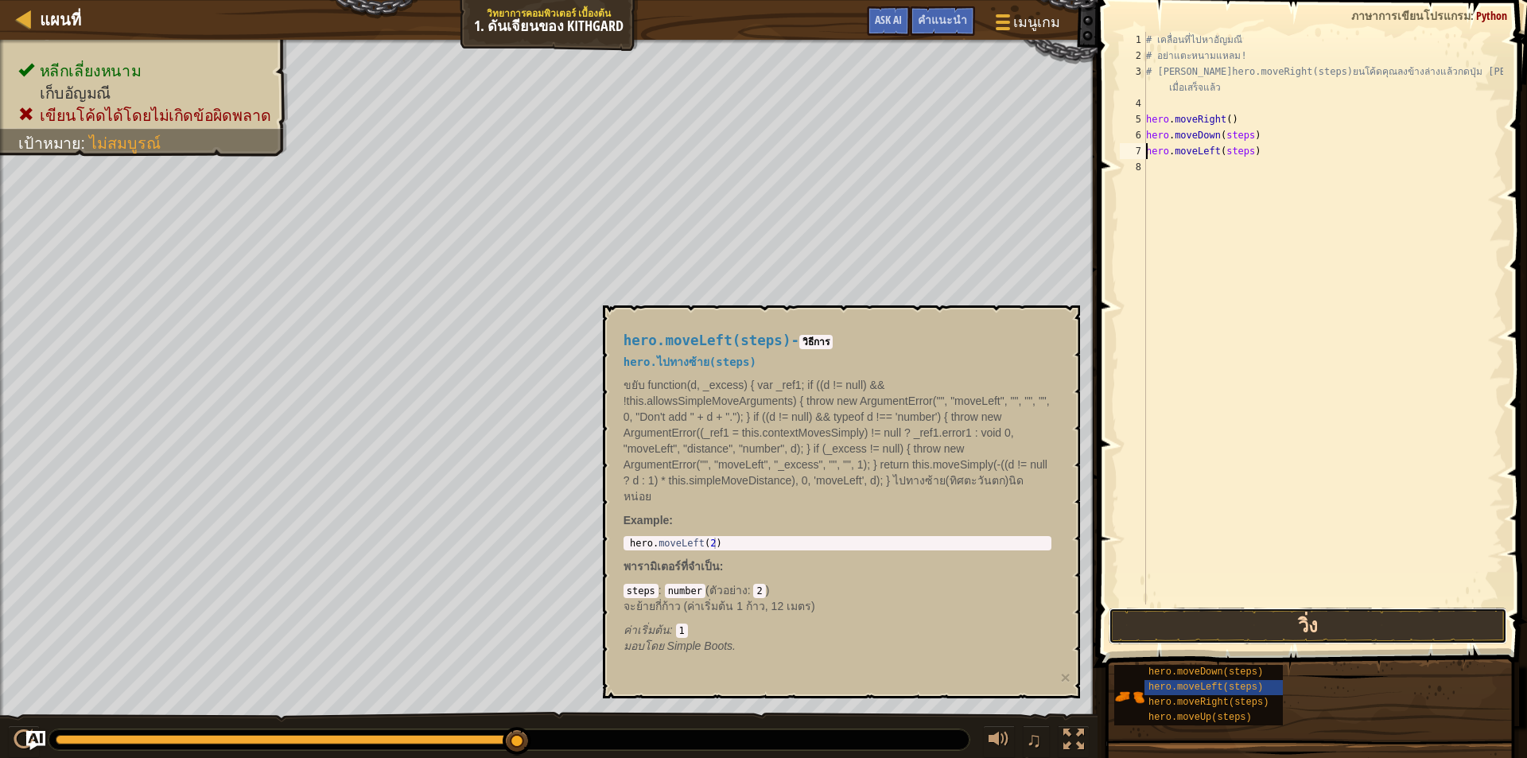
click at [1159, 616] on button "วิ่ง" at bounding box center [1308, 626] width 398 height 37
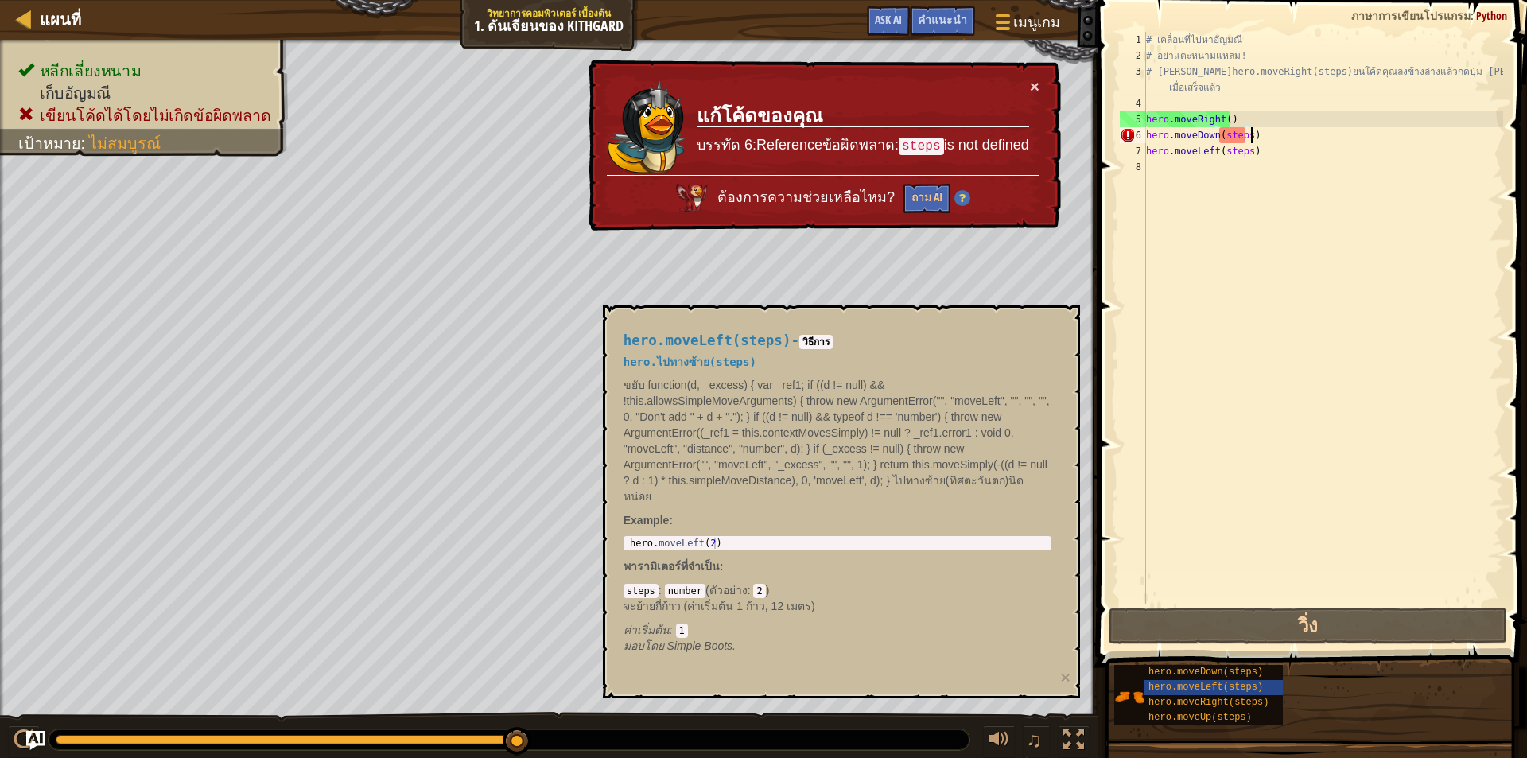
click at [1278, 139] on div "# เคลื่อนที่ไปหาอัญมณี # อย่าแตะหนามแหลม! # เขีhero.moveRight(steps)ยนโค้ดคุณลง…" at bounding box center [1323, 334] width 360 height 604
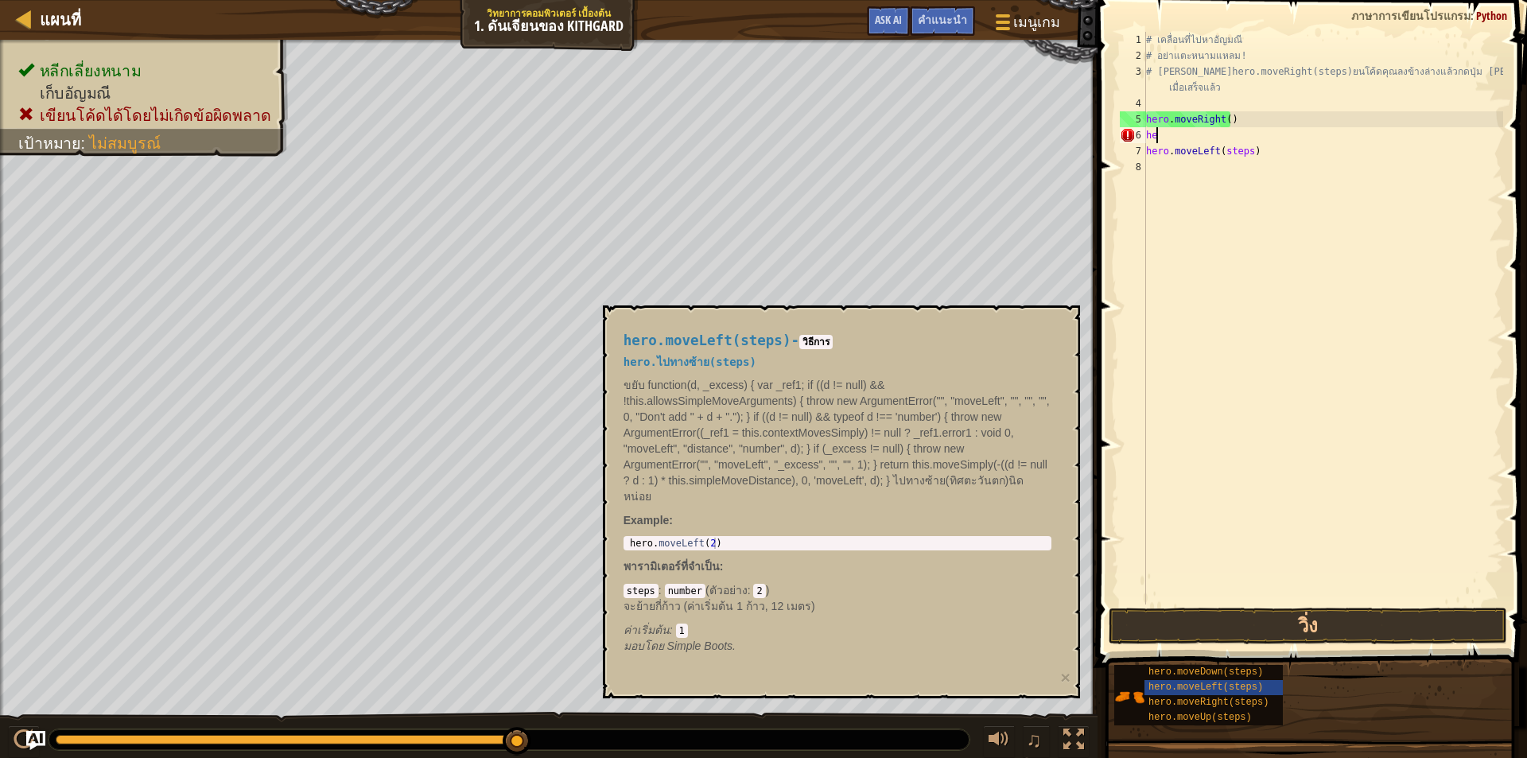
type textarea "h"
type textarea ")"
type textarea "้"
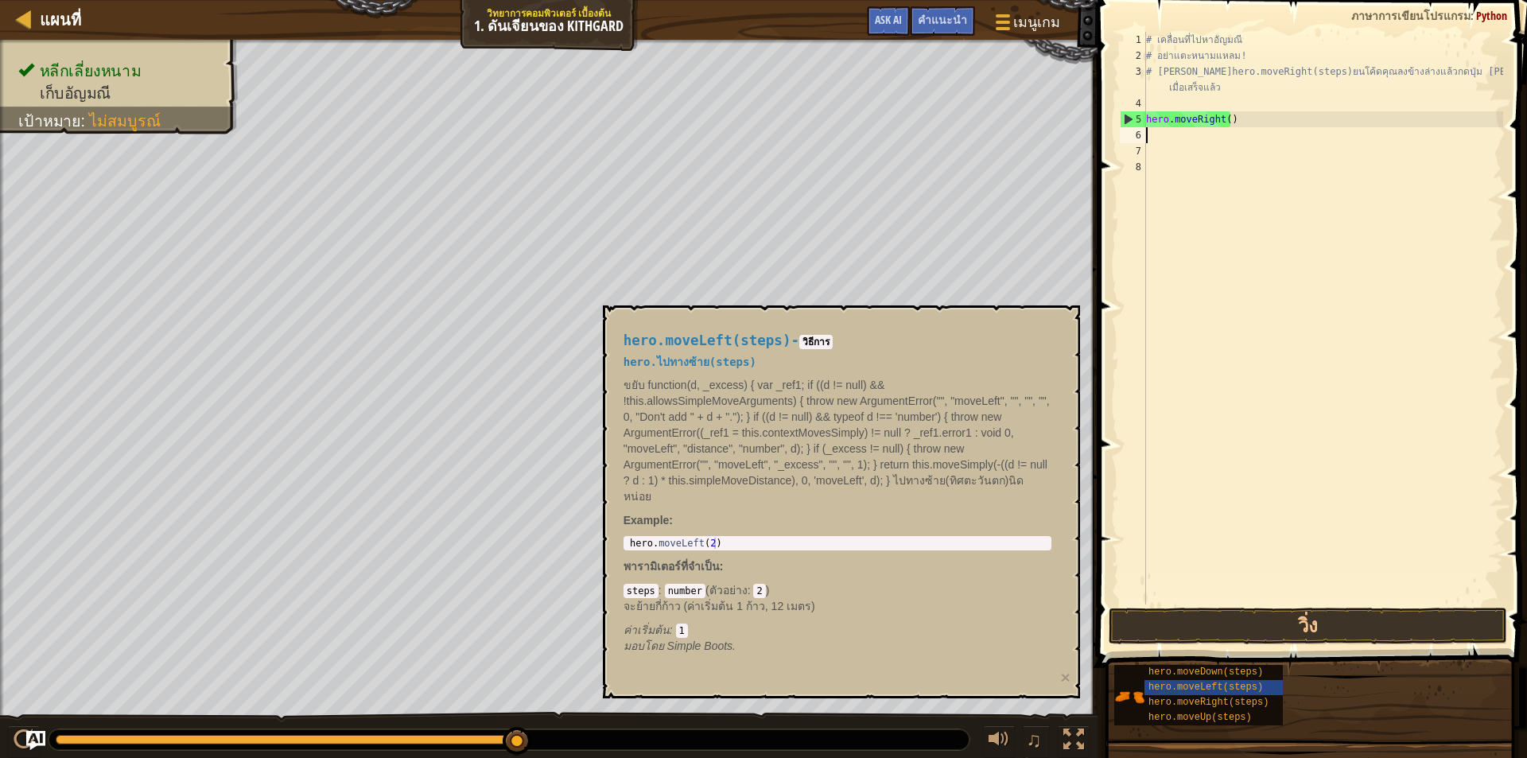
type textarea "h"
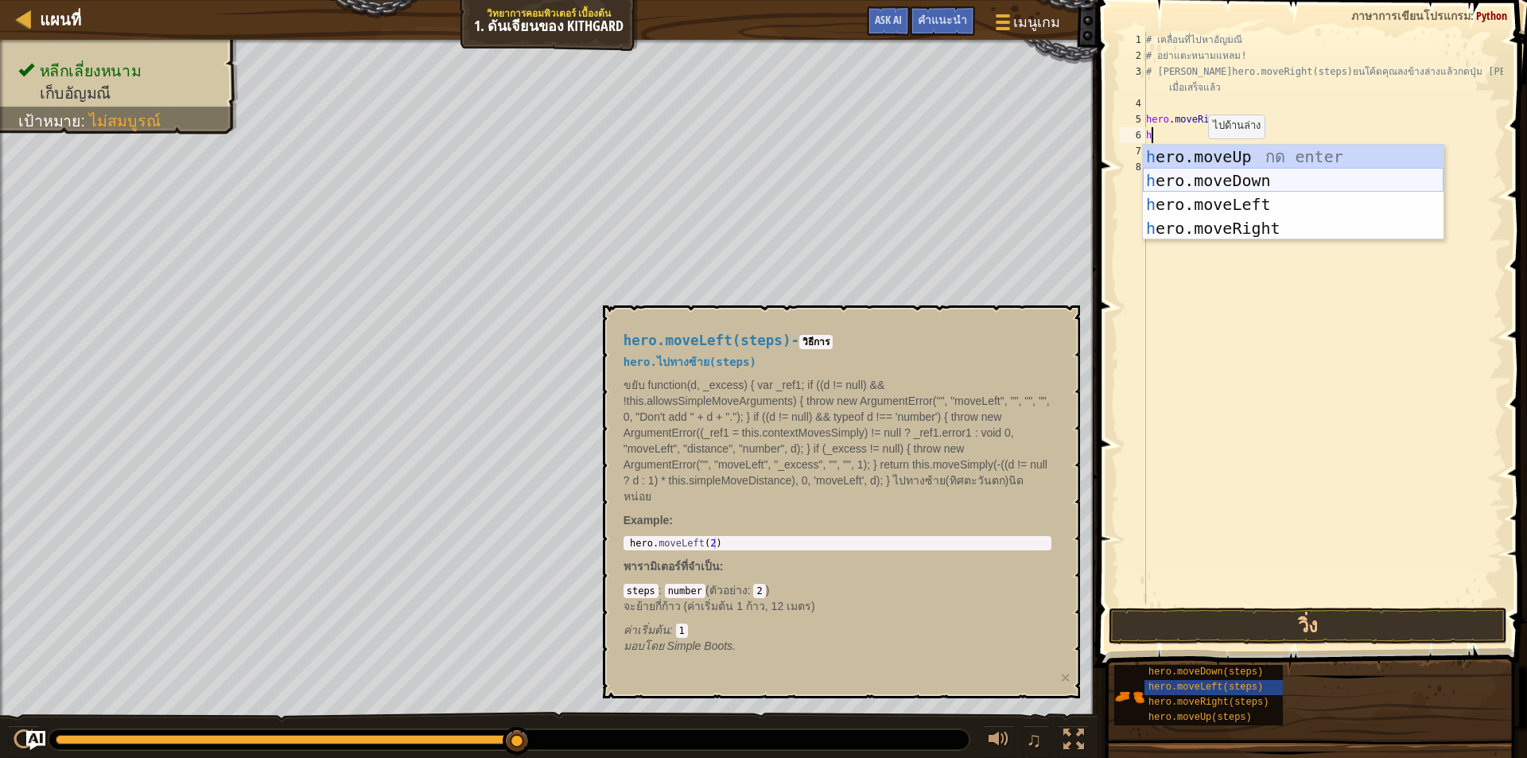
click at [1239, 183] on div "h ero.moveUp กด enter h ero.moveDown กด enter h ero.moveLeft กด enter h ero.mov…" at bounding box center [1293, 216] width 301 height 143
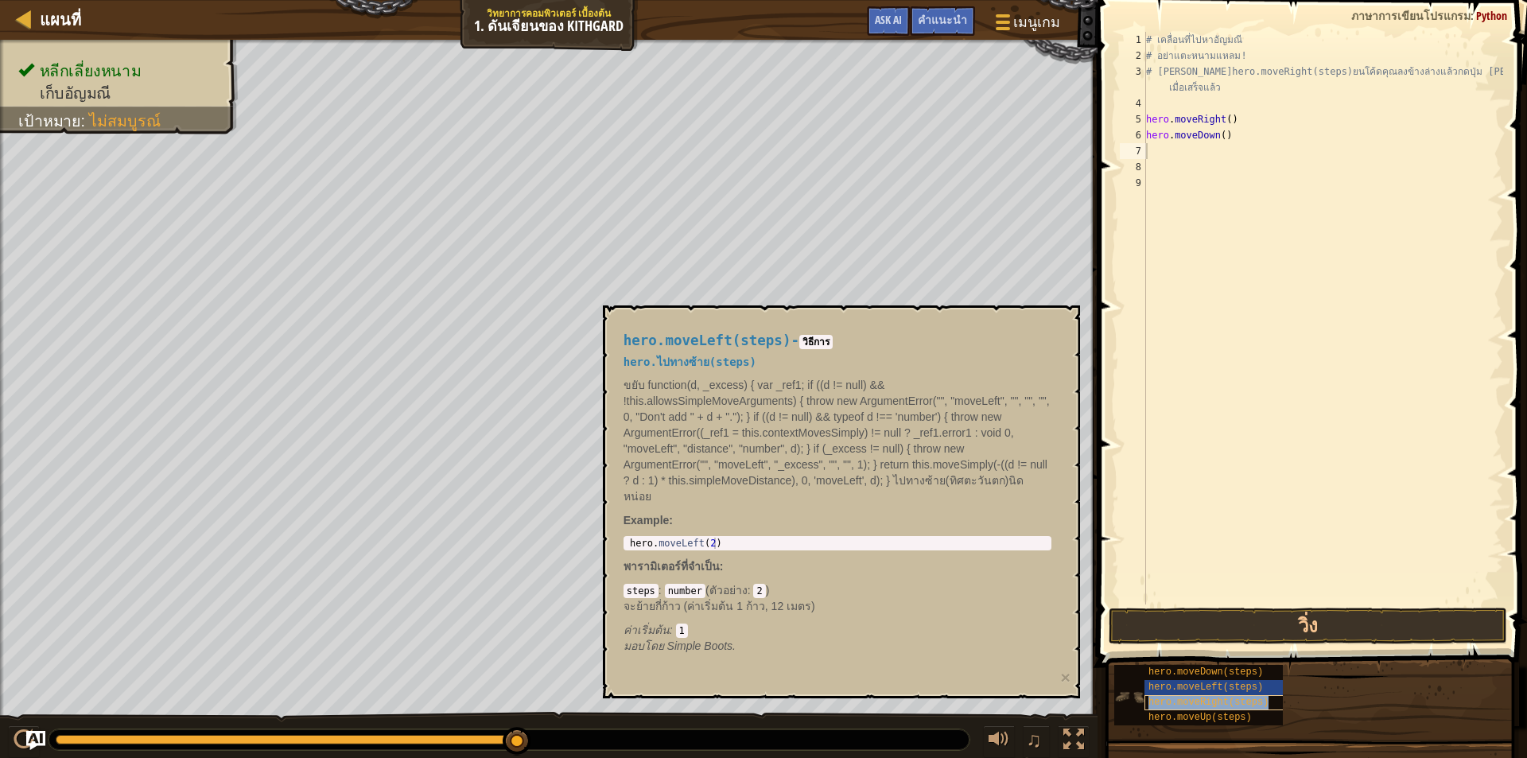
click at [1223, 702] on span "hero.moveRight(steps)" at bounding box center [1208, 702] width 120 height 11
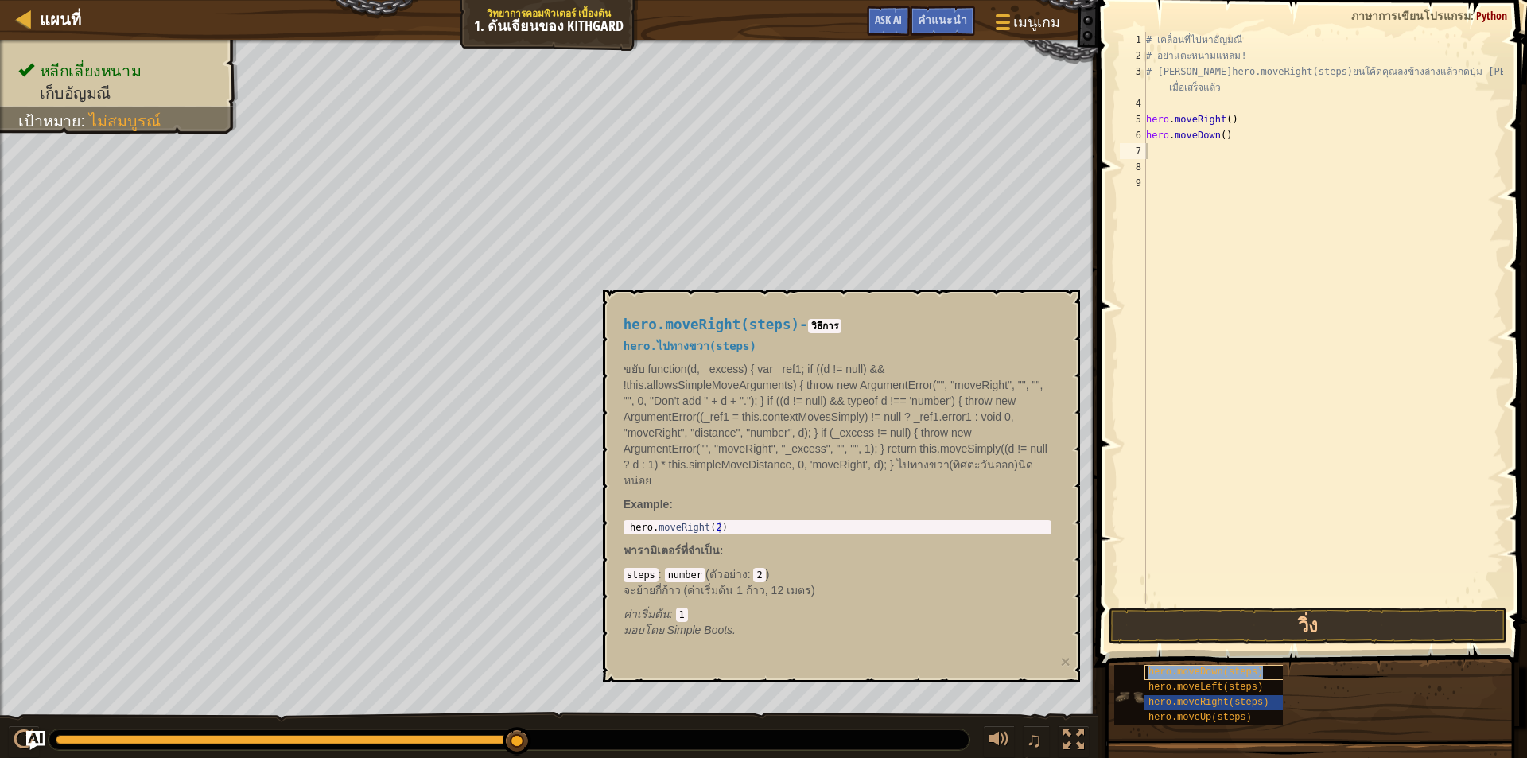
click at [1206, 678] on div "hero.moveDown(steps)" at bounding box center [1220, 672] width 153 height 15
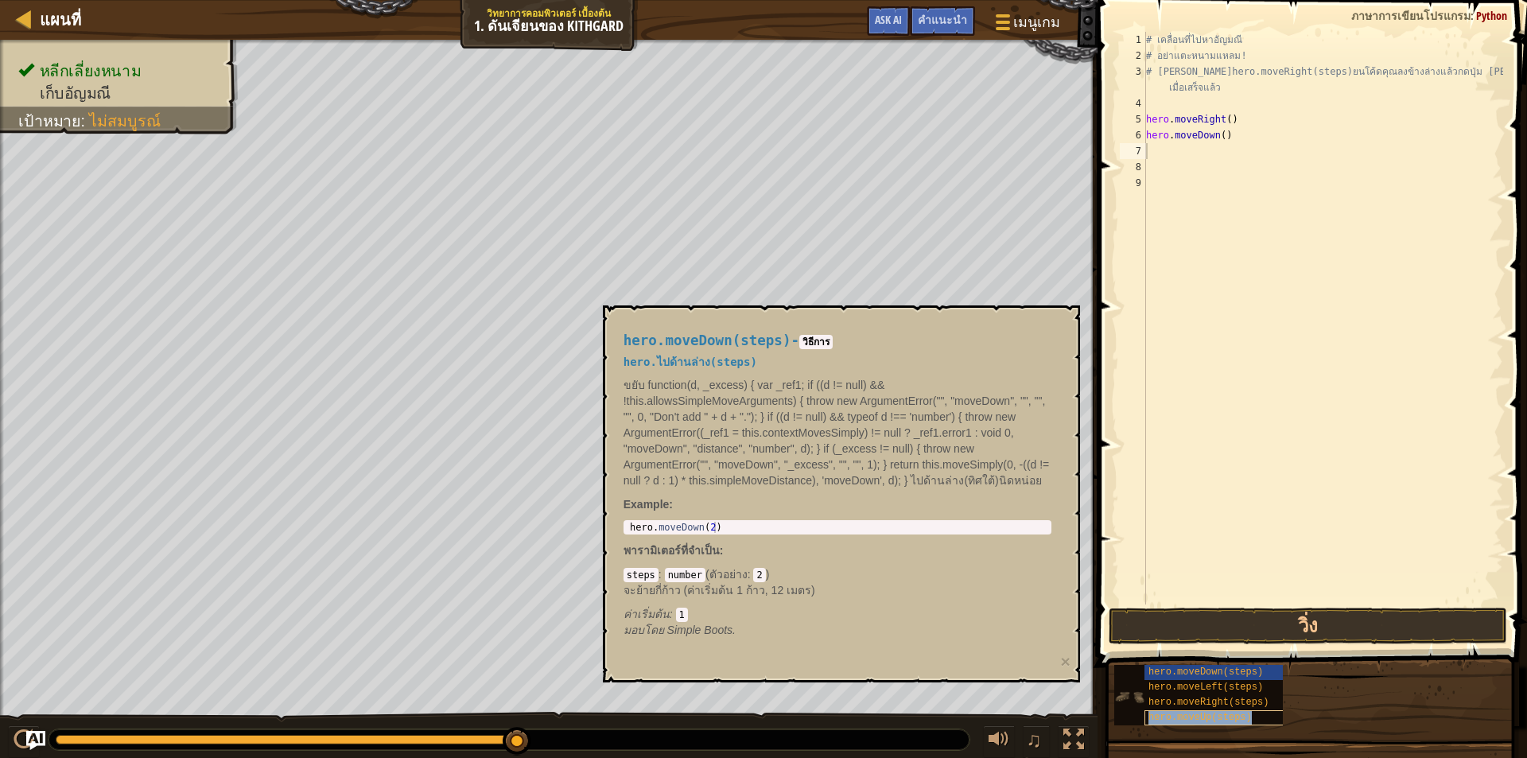
click at [1190, 719] on span "hero.moveUp(steps)" at bounding box center [1199, 717] width 103 height 11
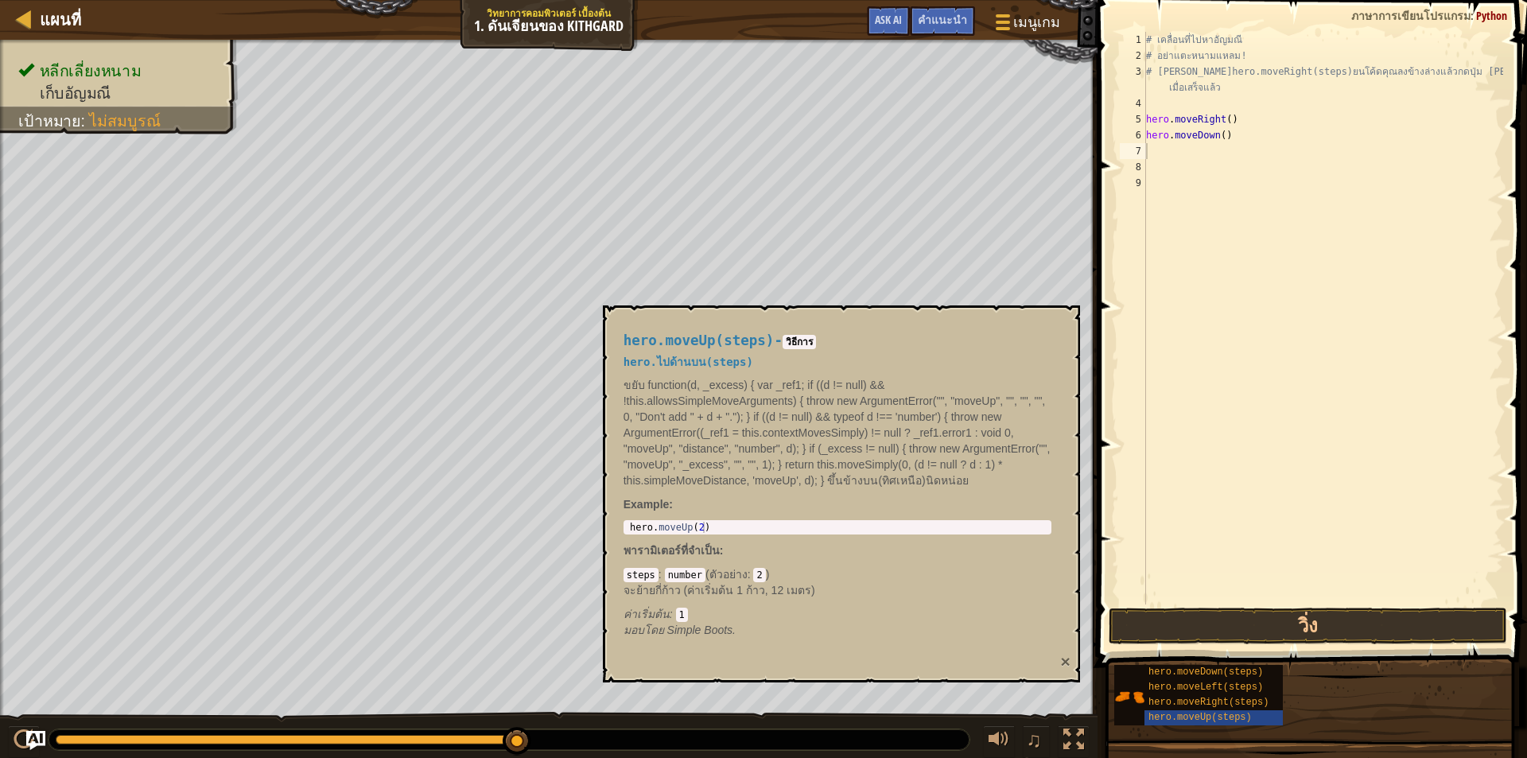
click at [1064, 661] on button "×" at bounding box center [1065, 661] width 10 height 17
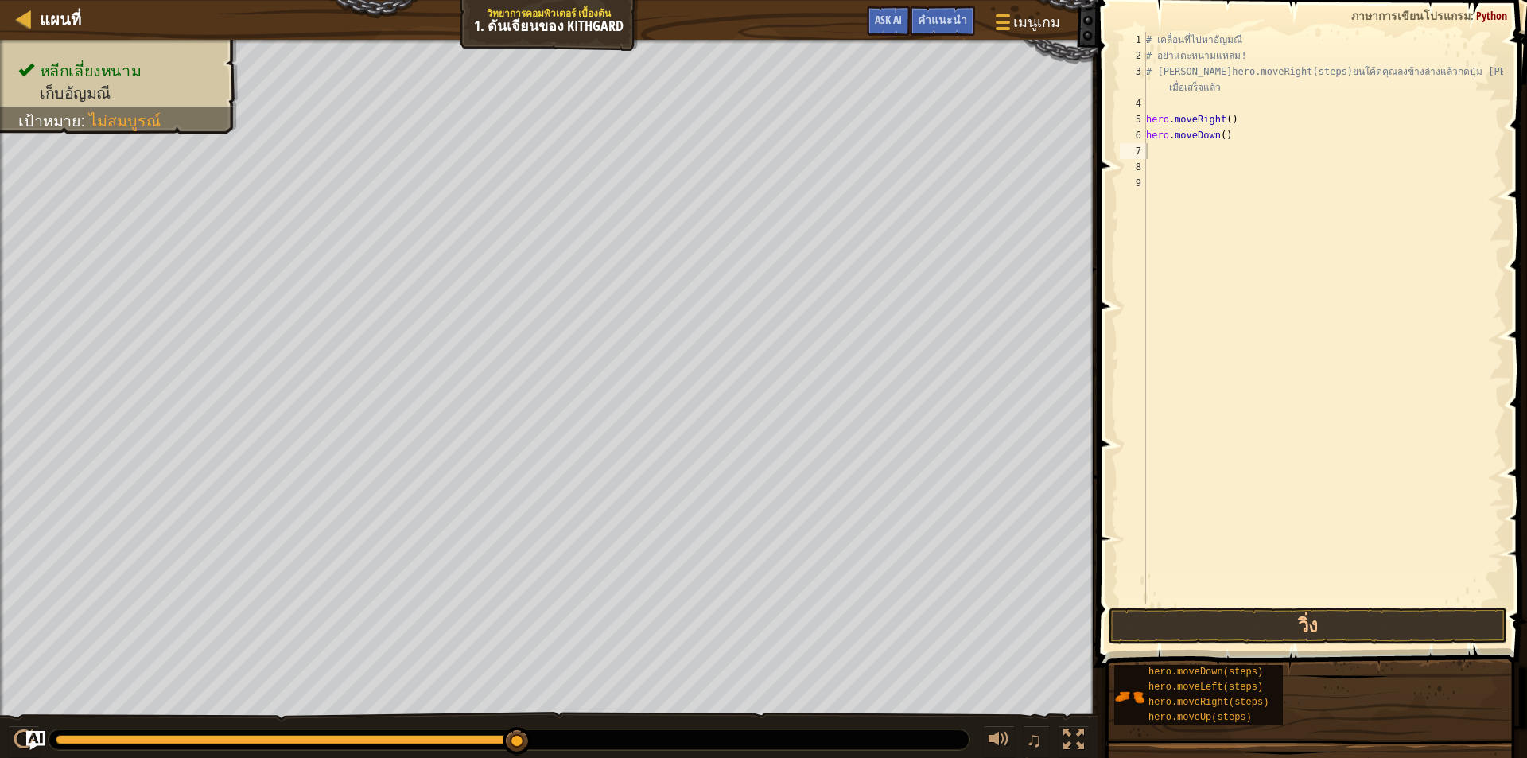
click at [1161, 153] on div "# เคลื่อนที่ไปหาอัญมณี # อย่าแตะหนามแหลม! # เขีhero.moveRight(steps)ยนโค้ดคุณลง…" at bounding box center [1323, 334] width 360 height 604
type textarea "h"
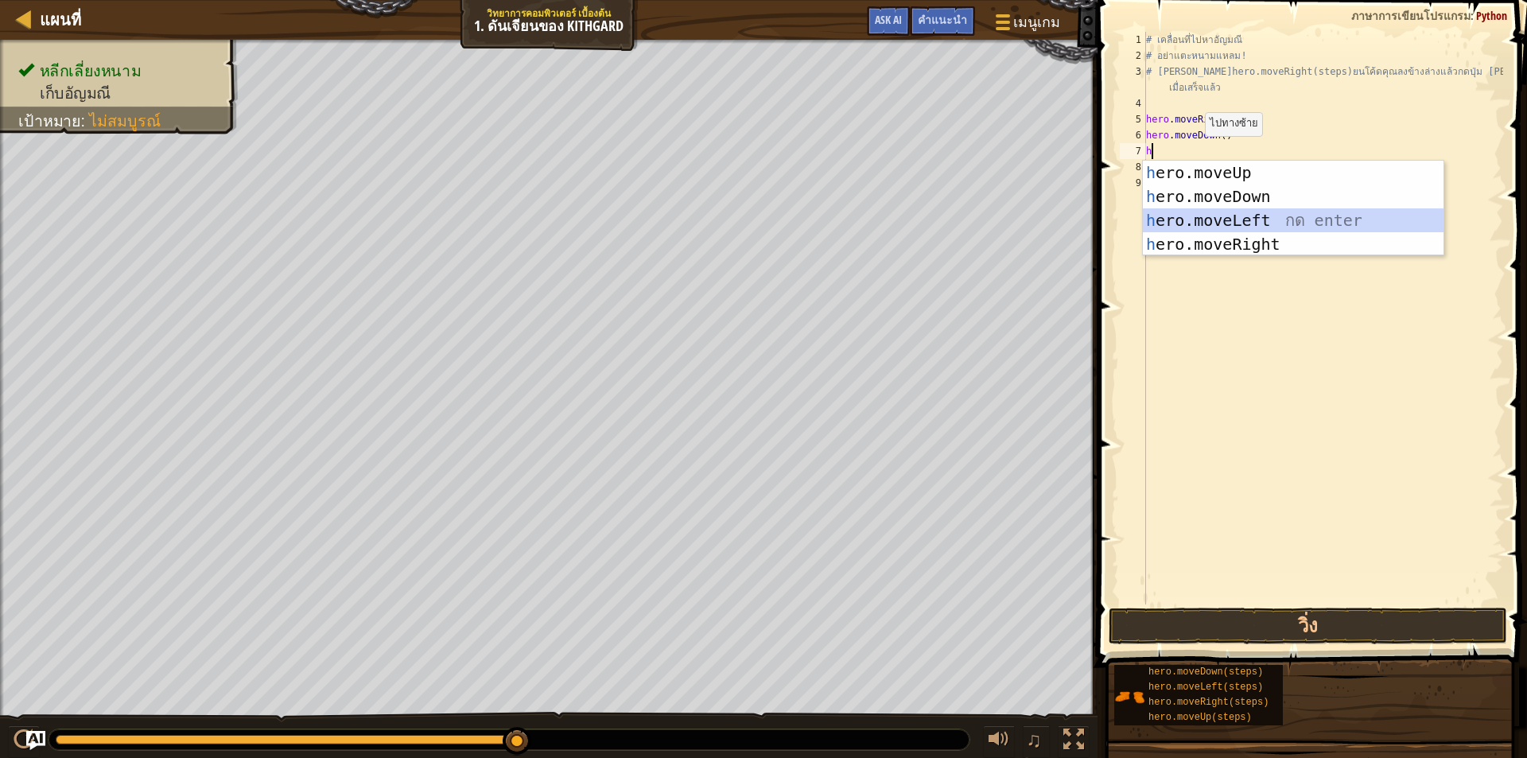
click at [1317, 222] on div "h ero.moveUp กด enter h ero.moveDown กด enter h ero.moveLeft กด enter h ero.mov…" at bounding box center [1293, 232] width 301 height 143
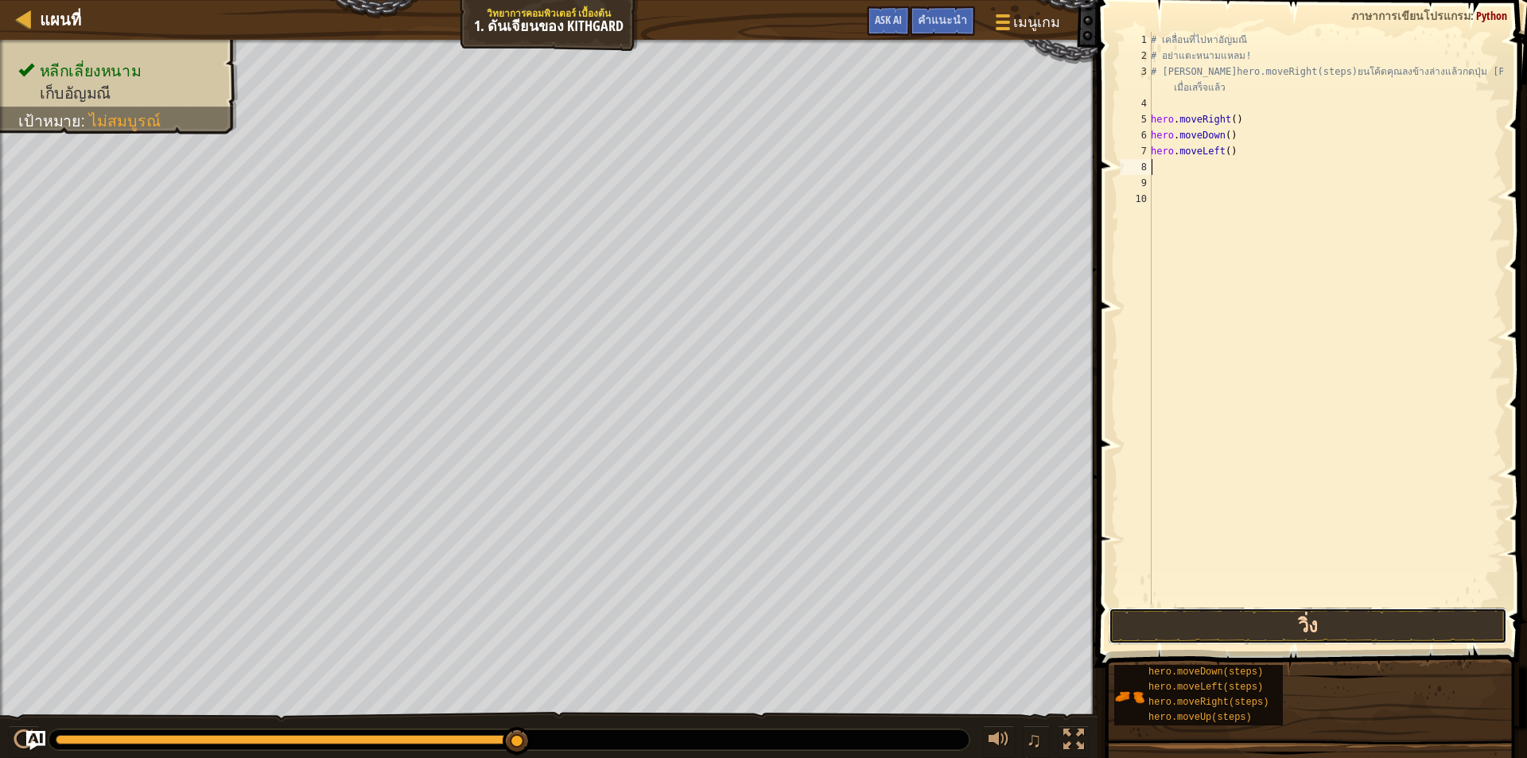
click at [1366, 625] on button "วิ่ง" at bounding box center [1308, 626] width 398 height 37
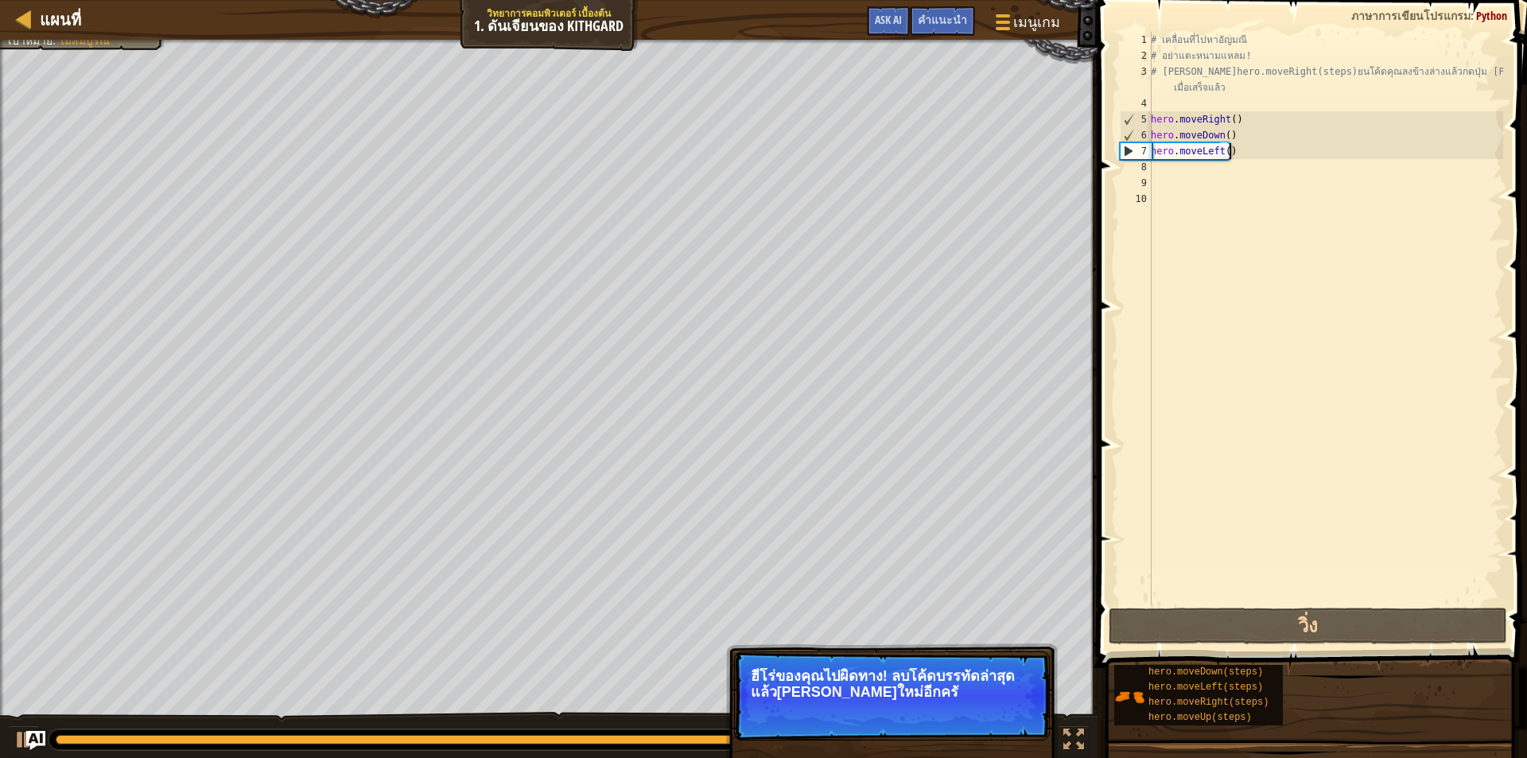
click at [1229, 157] on div "# เคลื่อนที่ไปหาอัญมณี # อย่าแตะหนามแหลม! # เขีhero.moveRight(steps)ยนโค้ดคุณลง…" at bounding box center [1326, 334] width 356 height 604
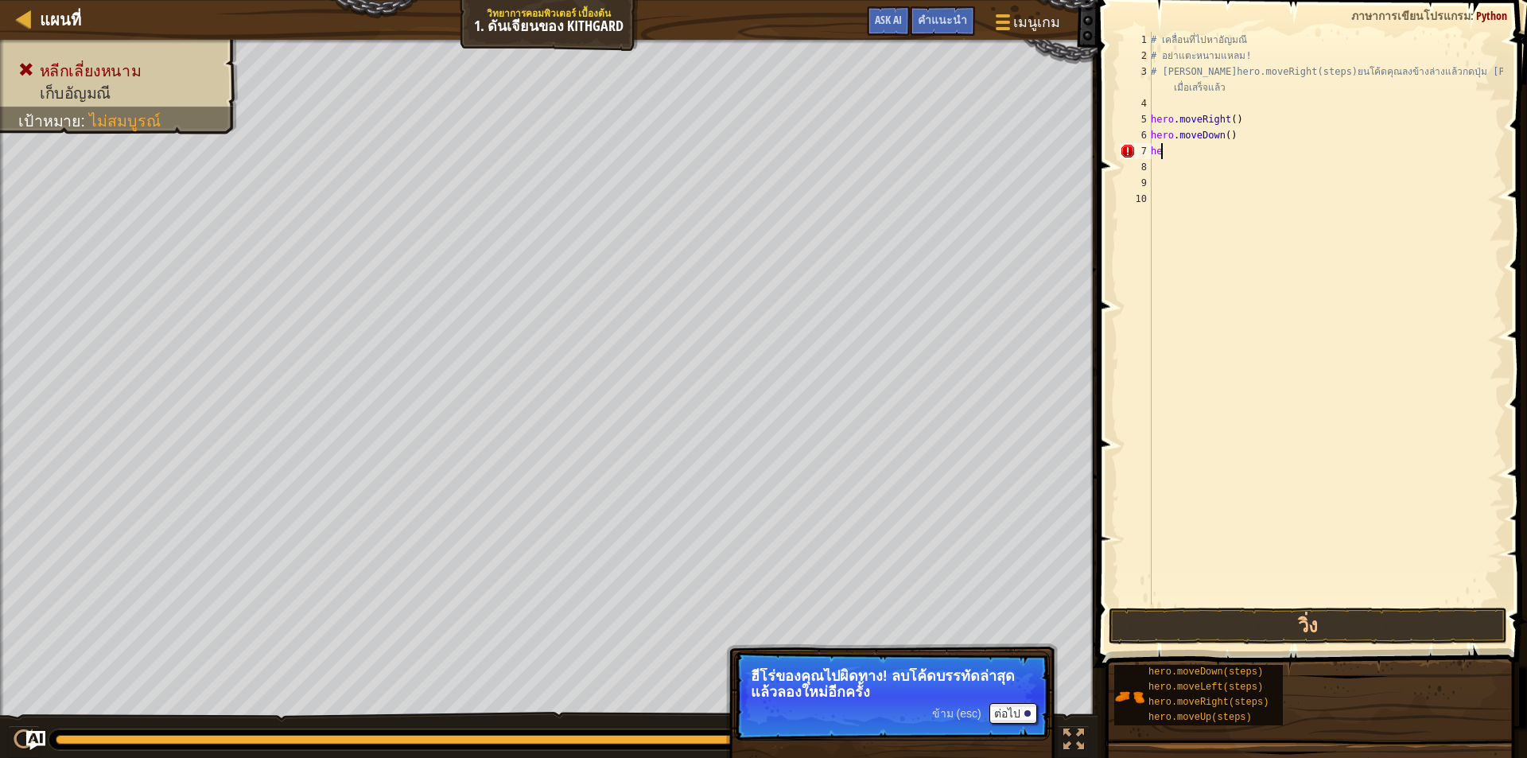
type textarea "h"
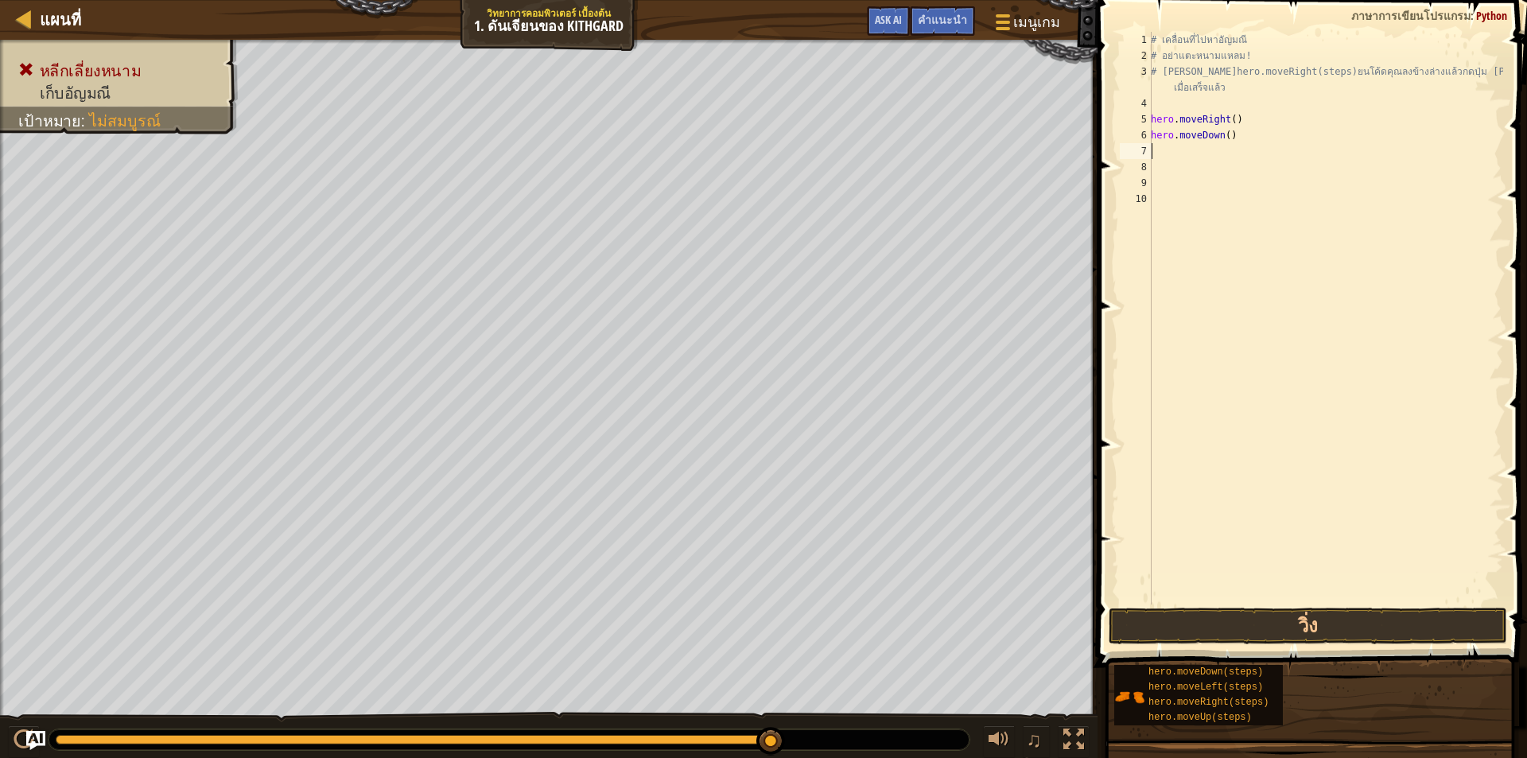
type textarea "h"
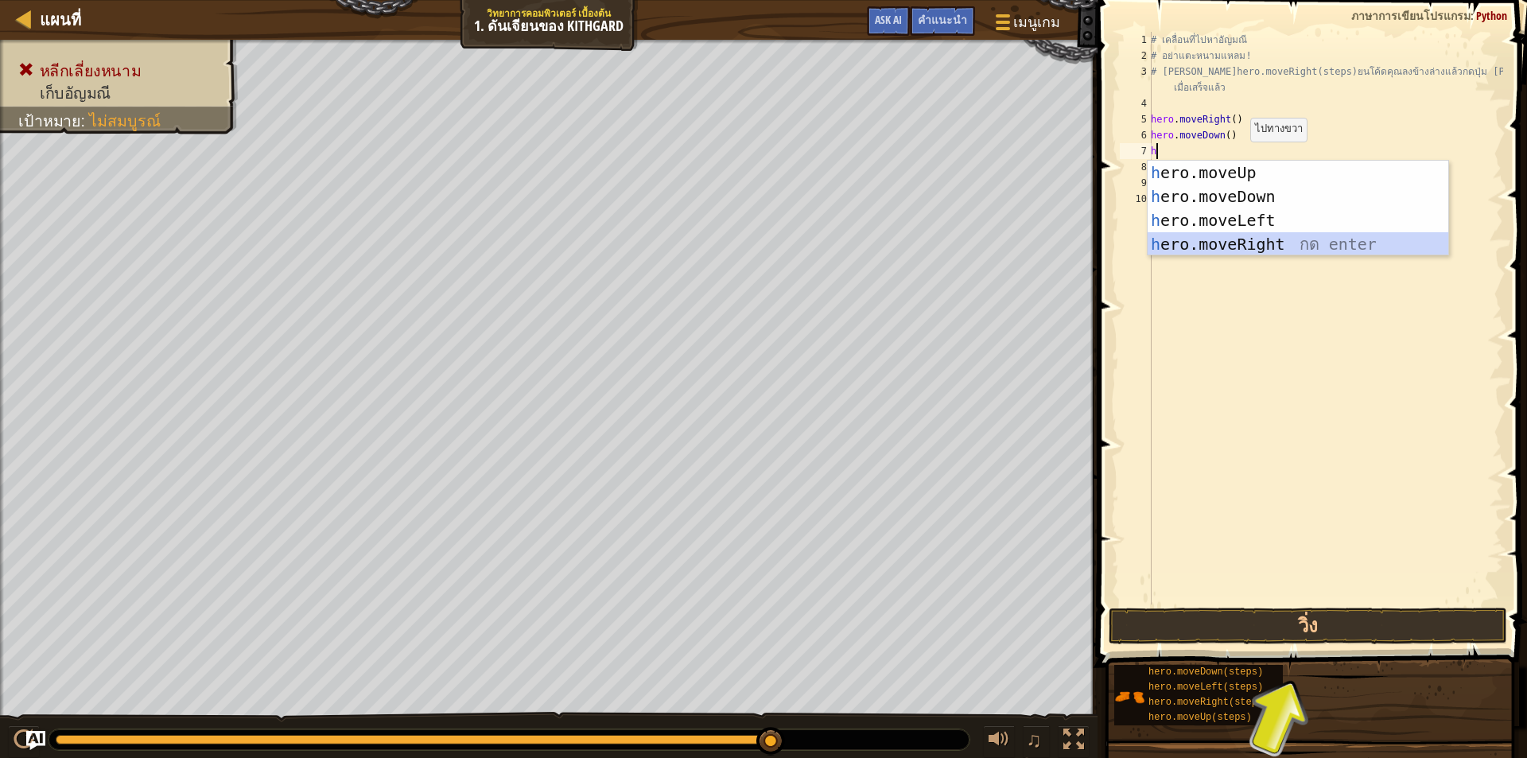
click at [1278, 244] on div "h ero.moveUp กด enter h ero.moveDown กด enter h ero.moveLeft กด enter h ero.mov…" at bounding box center [1298, 232] width 301 height 143
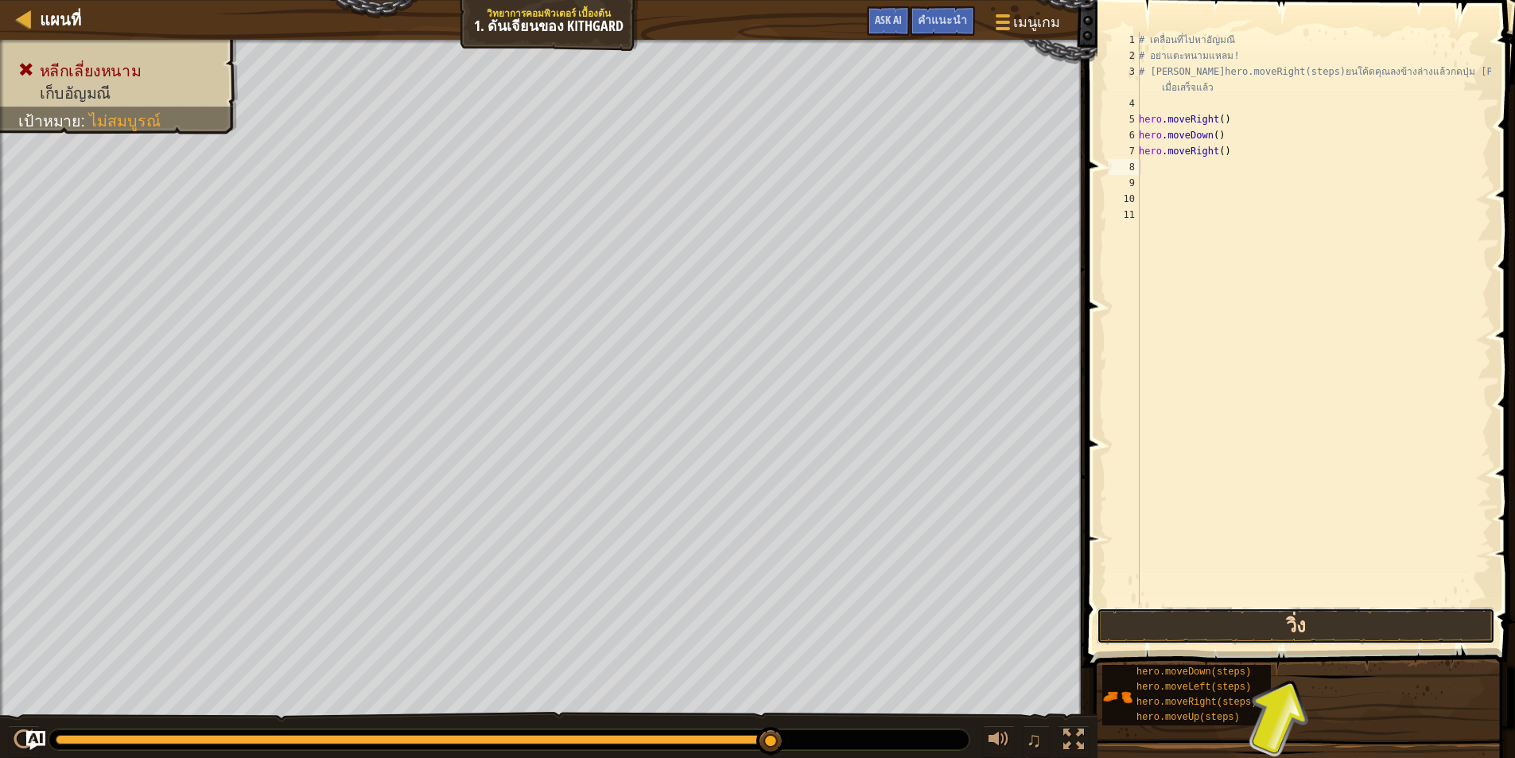
click at [1312, 612] on button "วิ่ง" at bounding box center [1296, 626] width 398 height 37
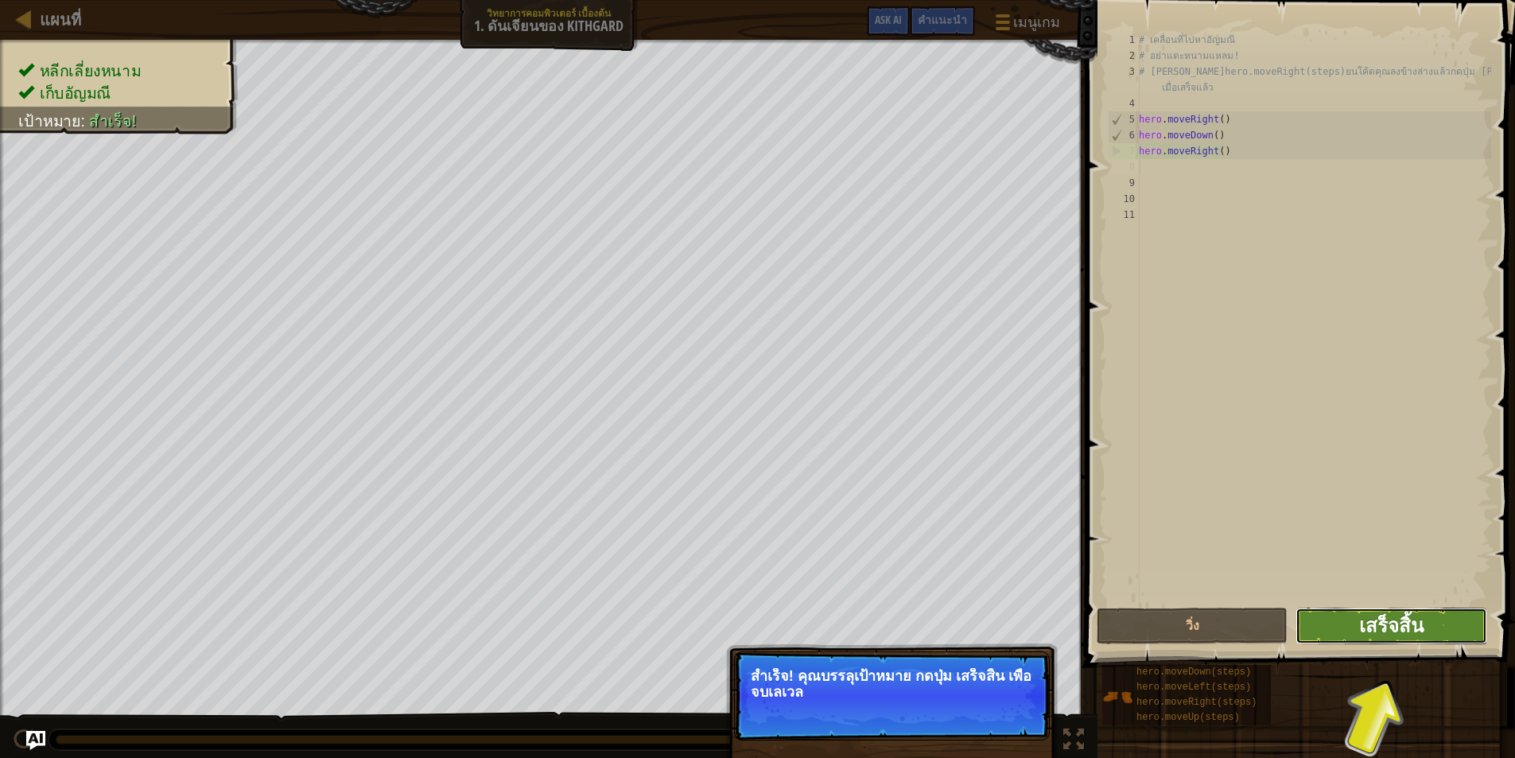
click at [1379, 615] on span "เสร็จสิ้น" at bounding box center [1391, 624] width 64 height 25
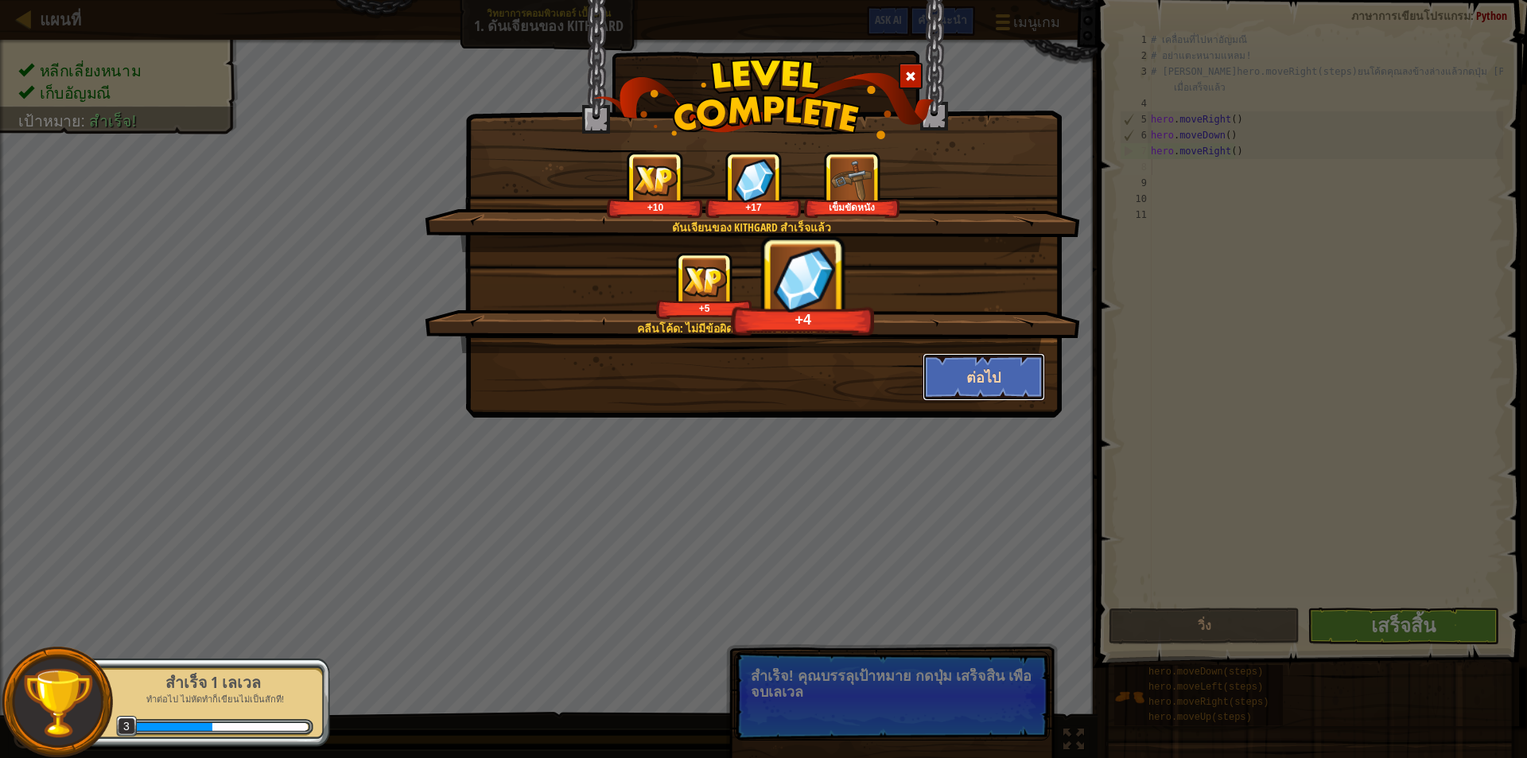
click at [1000, 363] on button "ต่อไป" at bounding box center [984, 377] width 123 height 48
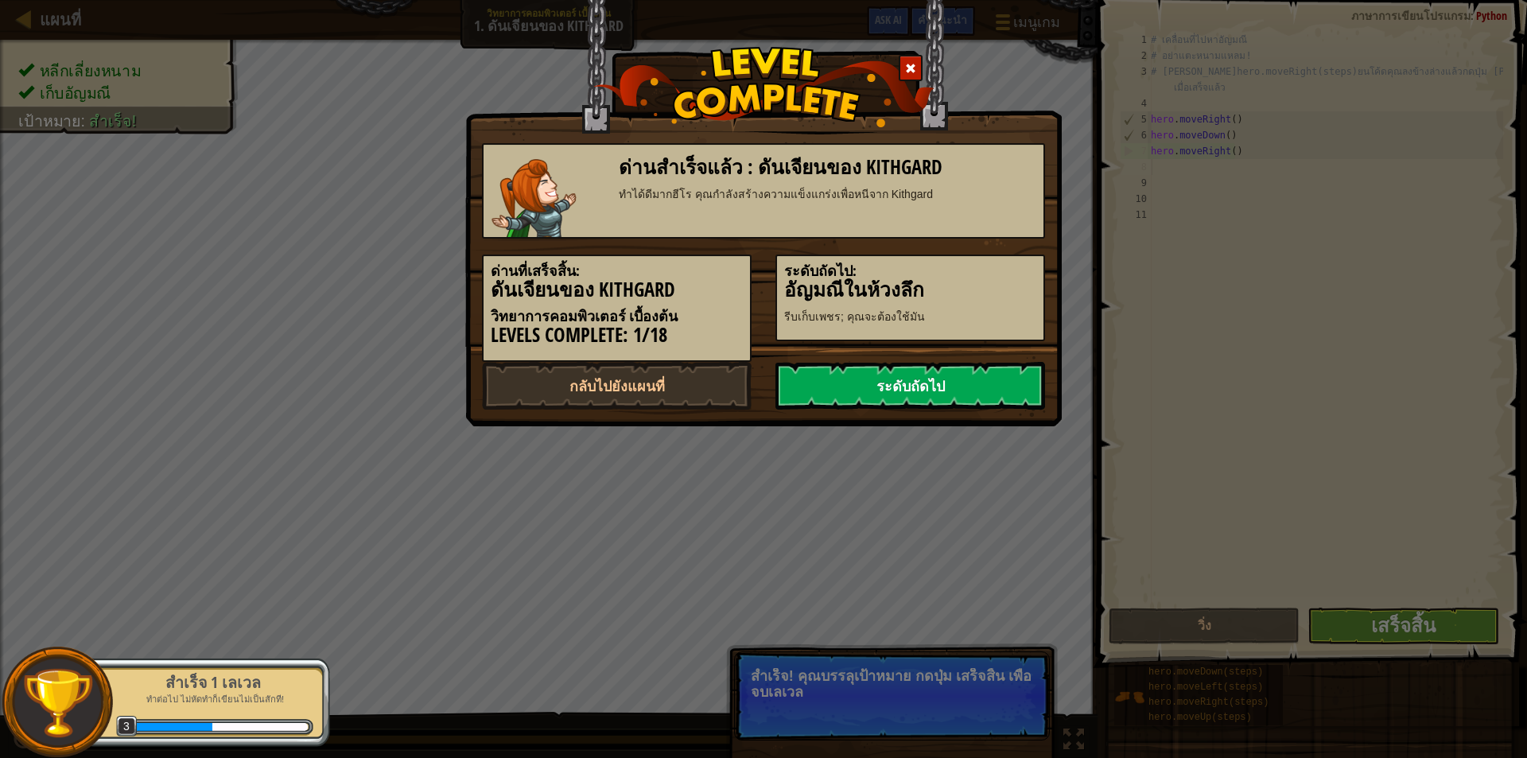
click at [978, 394] on link "ระดับถัดไป" at bounding box center [910, 386] width 270 height 48
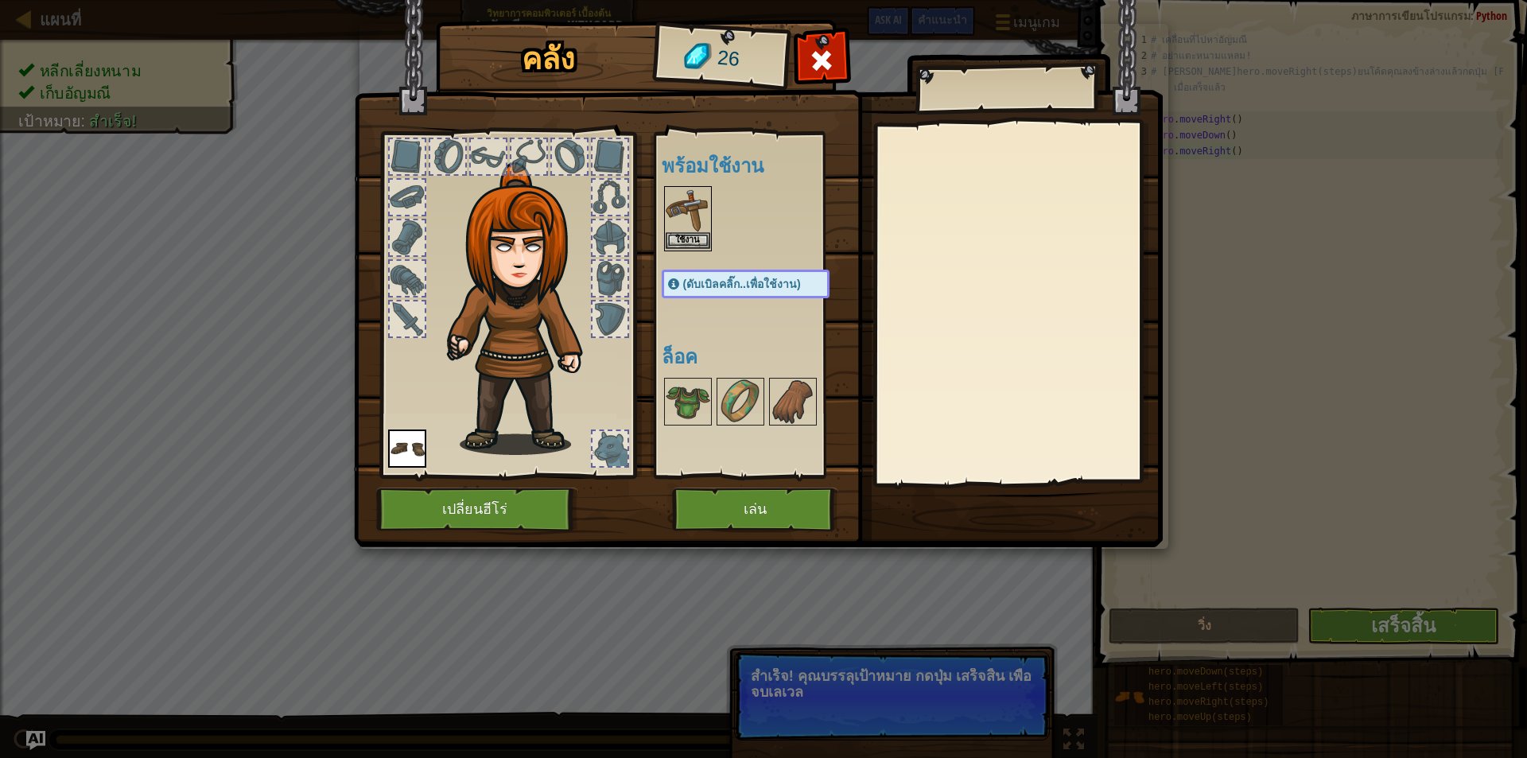
click at [688, 193] on img at bounding box center [688, 210] width 45 height 45
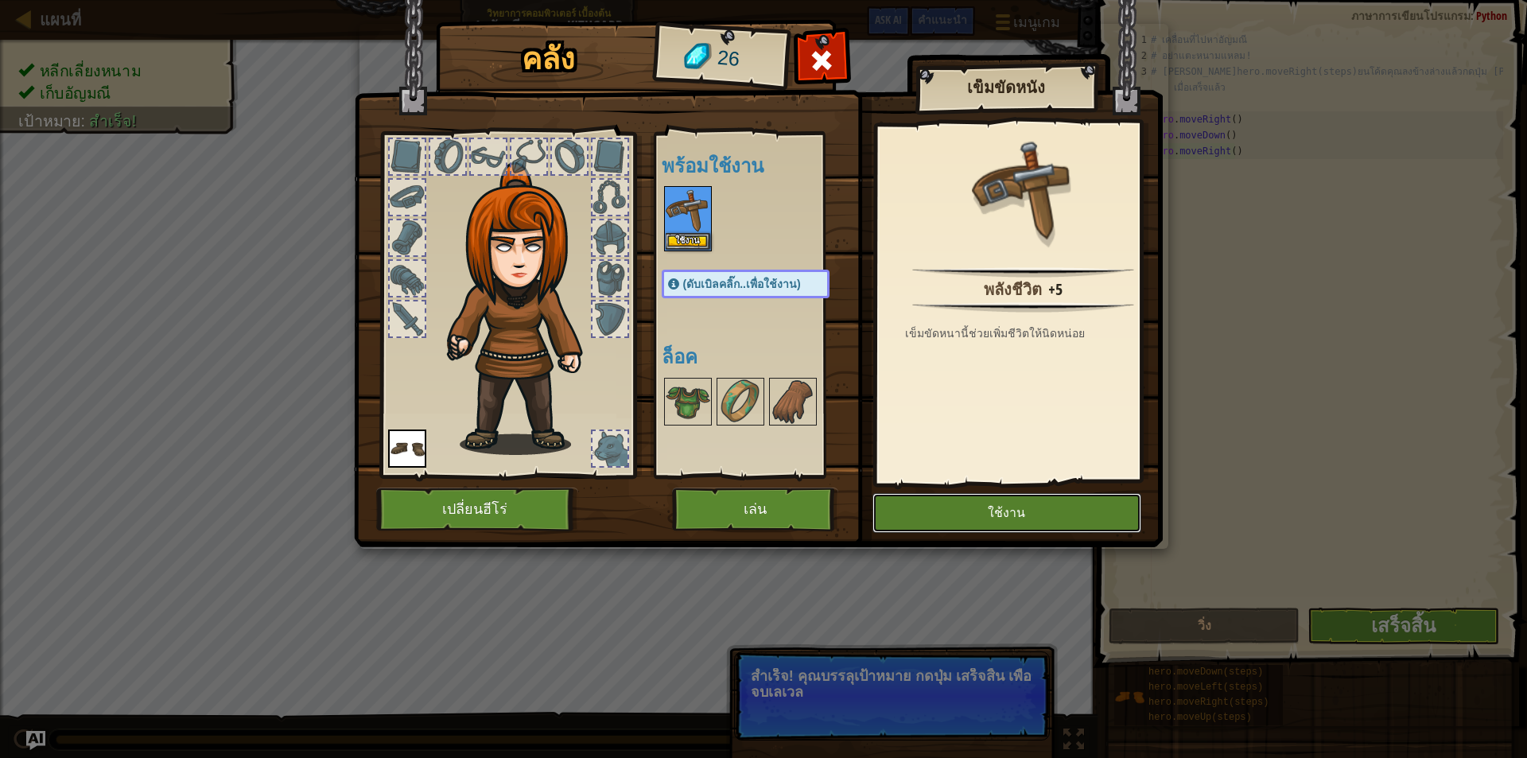
click at [930, 499] on button "ใช้งาน" at bounding box center [1006, 513] width 269 height 40
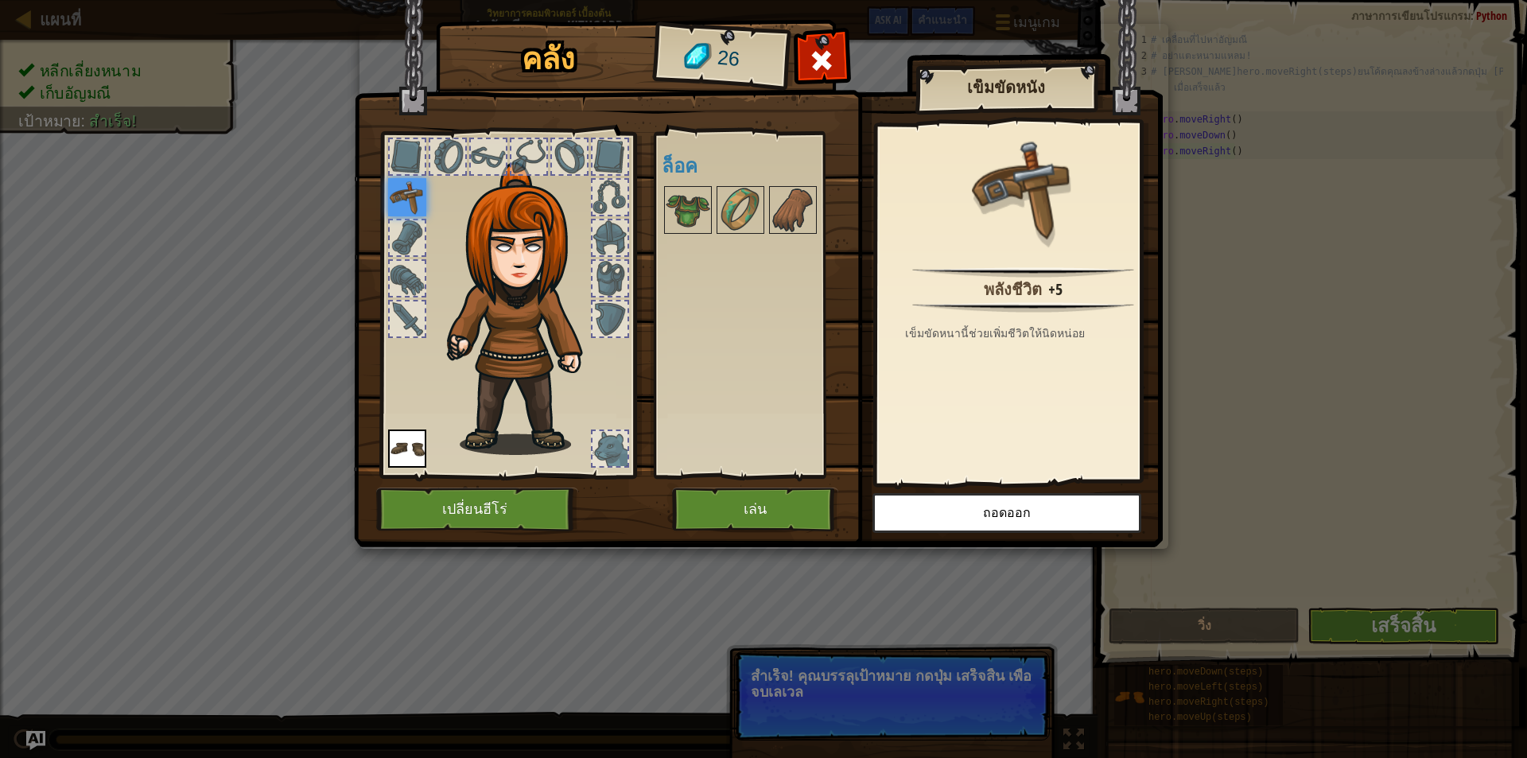
drag, startPoint x: 761, startPoint y: 484, endPoint x: 760, endPoint y: 510, distance: 25.5
click at [760, 509] on div "คลัง 26 พร้อมใช้งาน ใช้งาน ใช้งาน (ดับเบิลคลิ๊ก..เพื่อใช้งาน) ล็อค เข็มขัดหนัง …" at bounding box center [763, 286] width 809 height 525
click at [759, 510] on button "เล่น" at bounding box center [755, 510] width 166 height 44
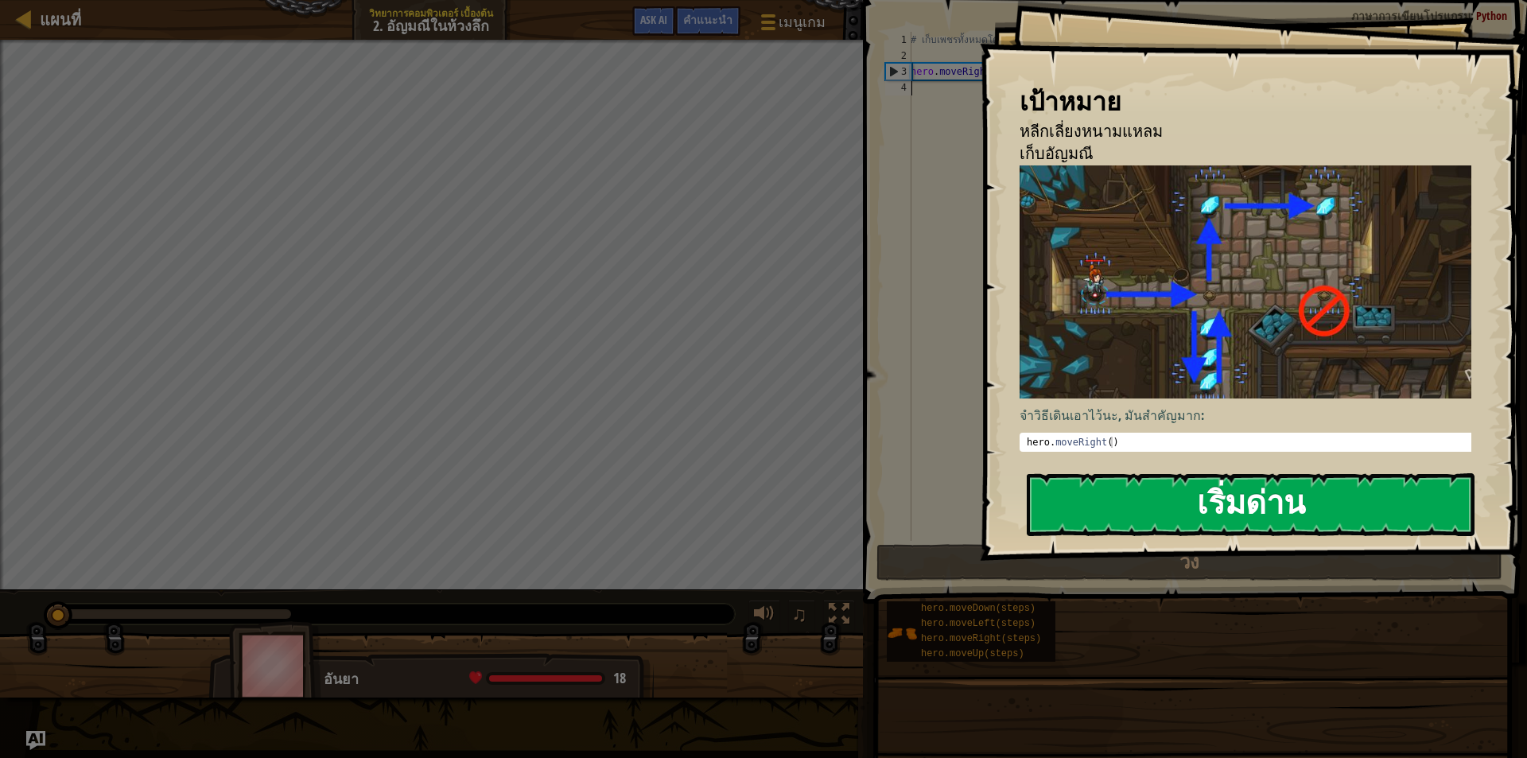
click at [1164, 511] on button "เริ่มด่าน" at bounding box center [1251, 504] width 448 height 63
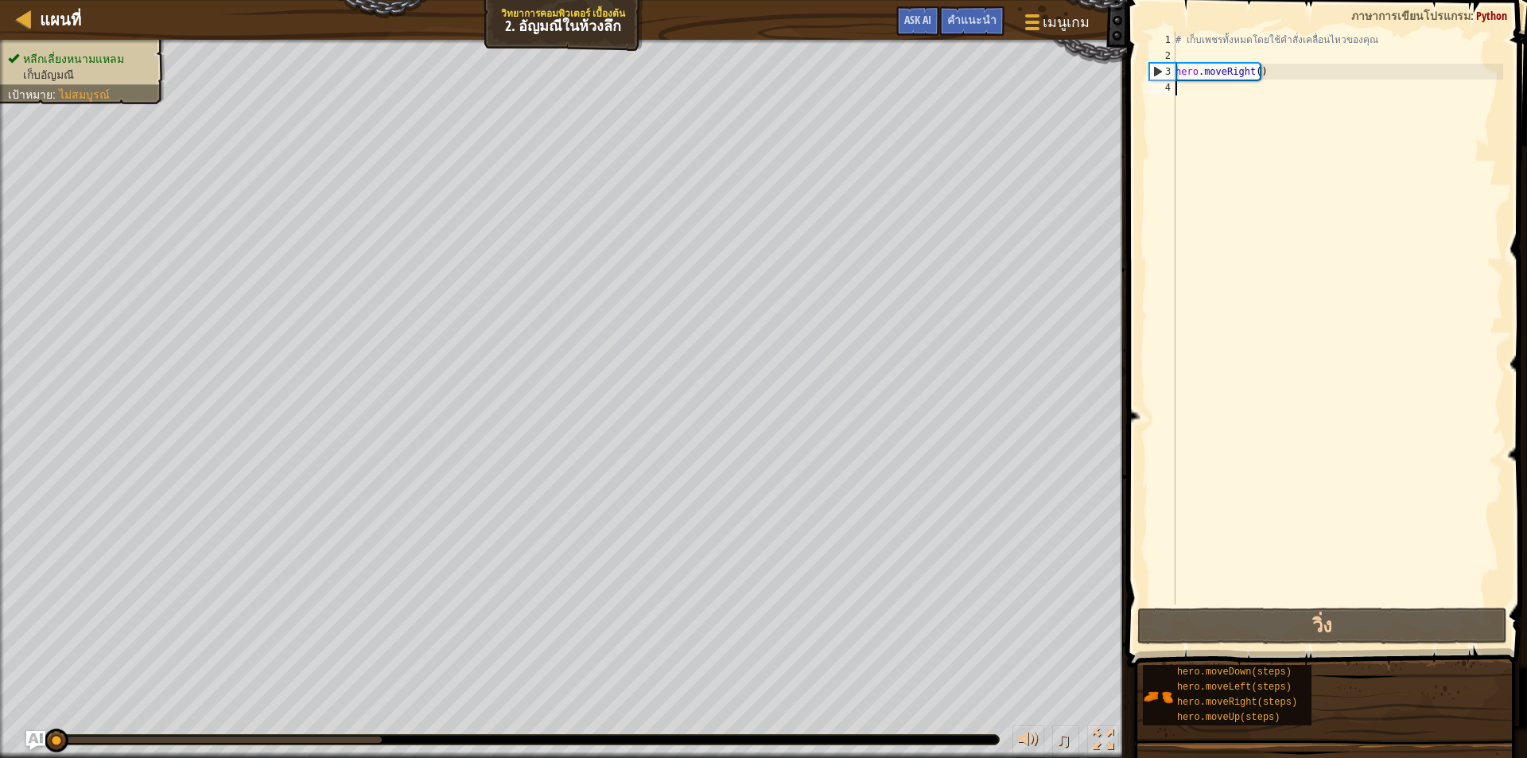
type textarea "h"
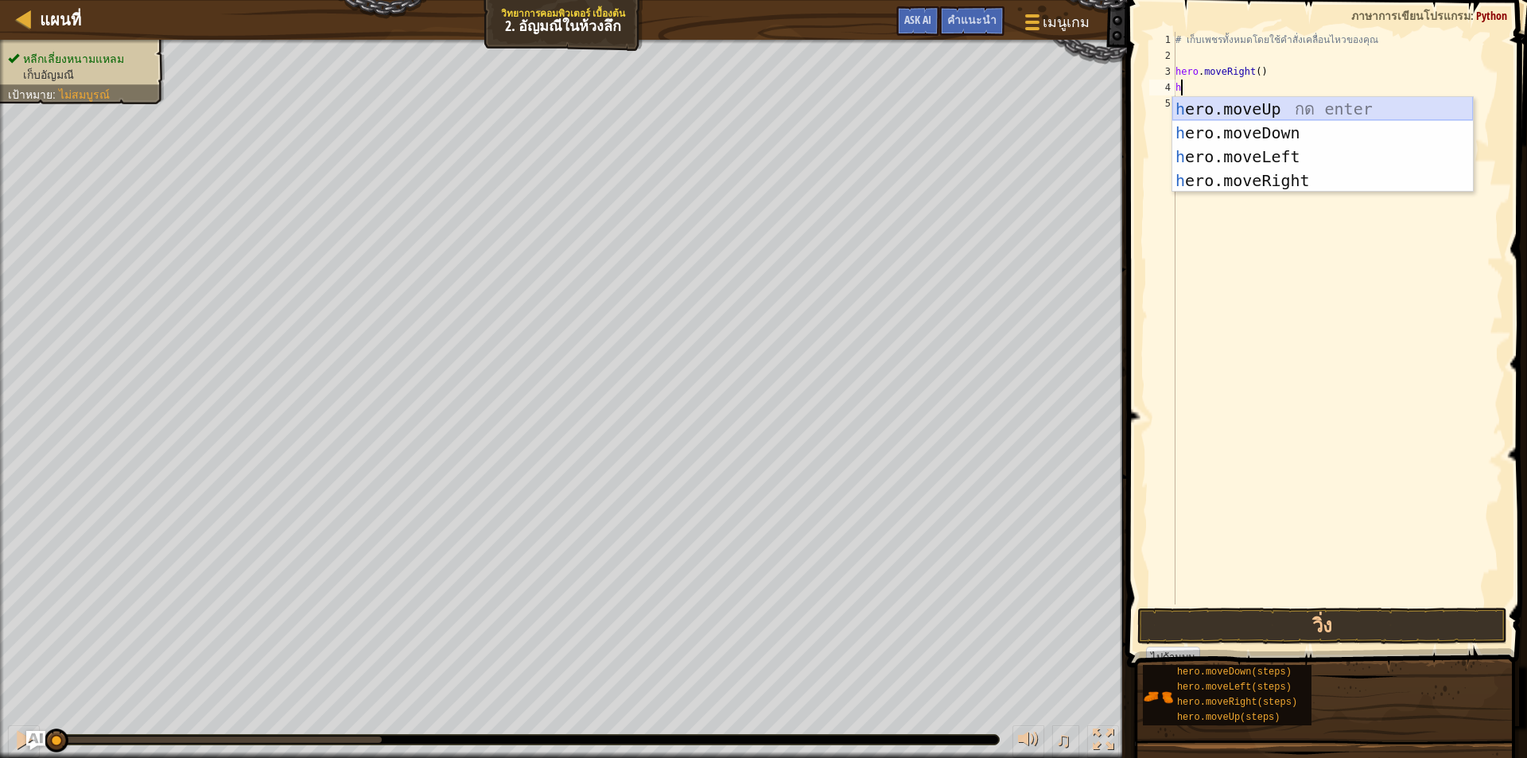
click at [1232, 103] on div "h ero.moveUp กด enter h ero.moveDown กด enter h ero.moveLeft กด enter h ero.mov…" at bounding box center [1322, 168] width 301 height 143
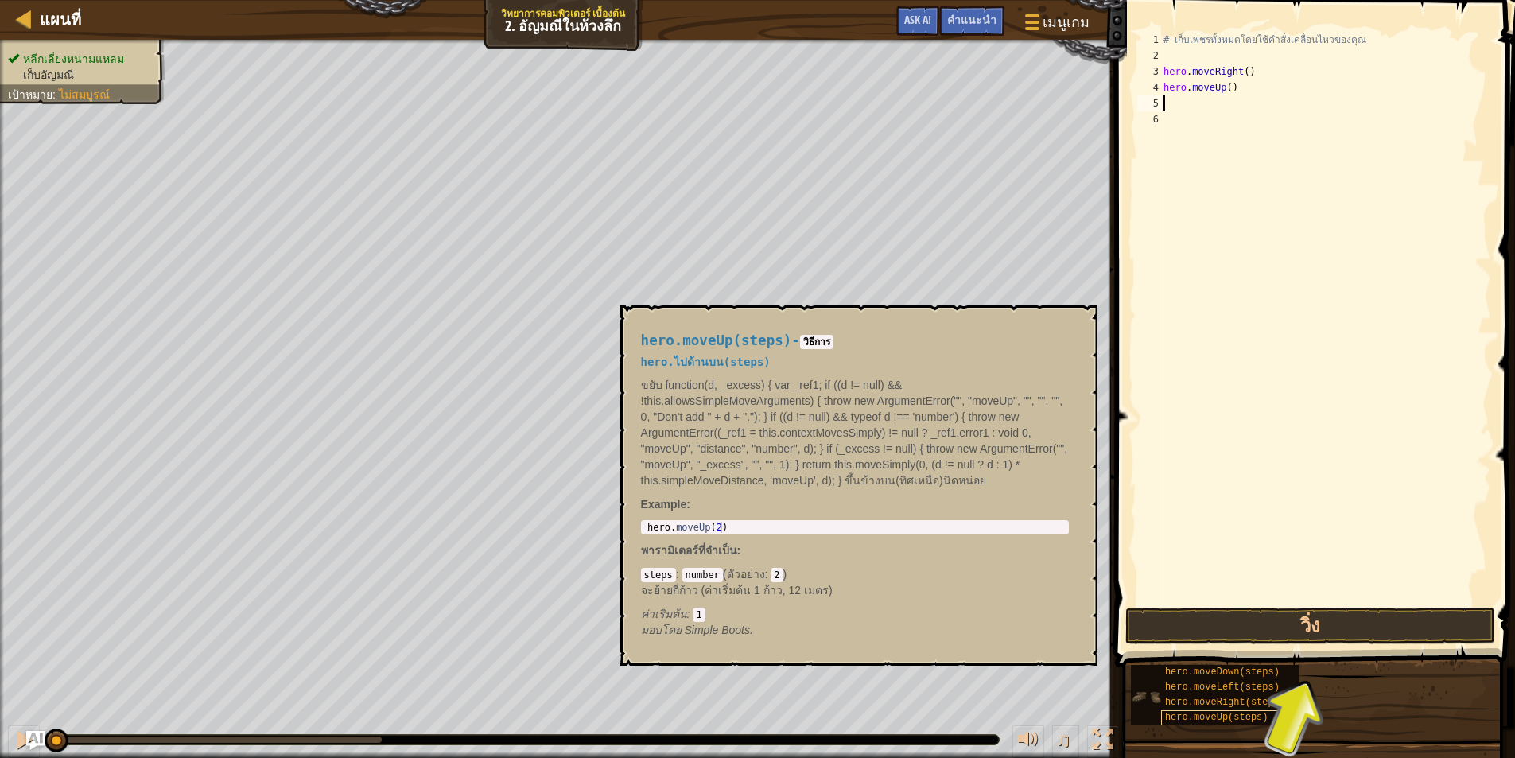
type textarea "h"
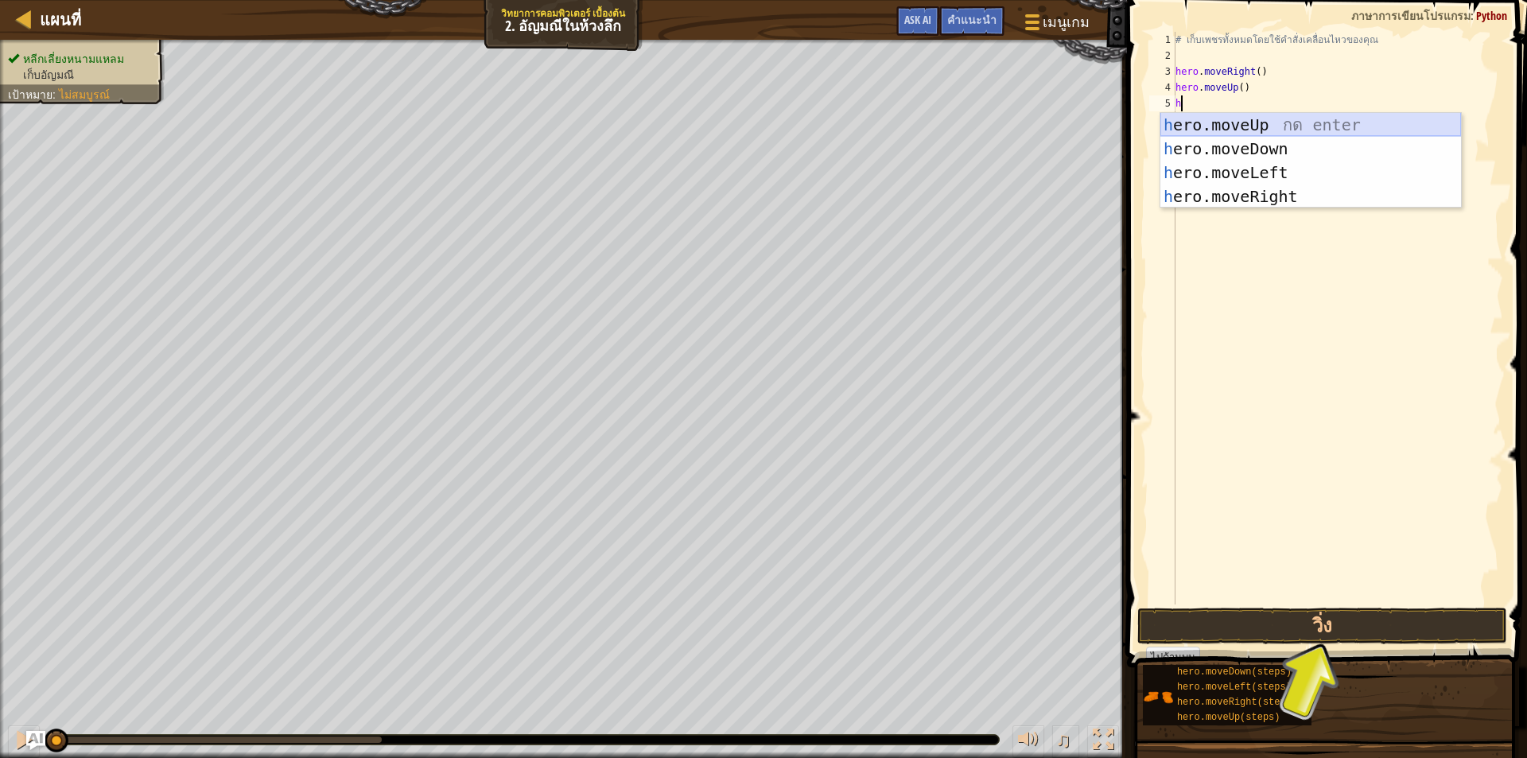
click at [1251, 122] on div "h ero.moveUp กด enter h ero.moveDown กด enter h ero.moveLeft กด enter h ero.mov…" at bounding box center [1310, 184] width 301 height 143
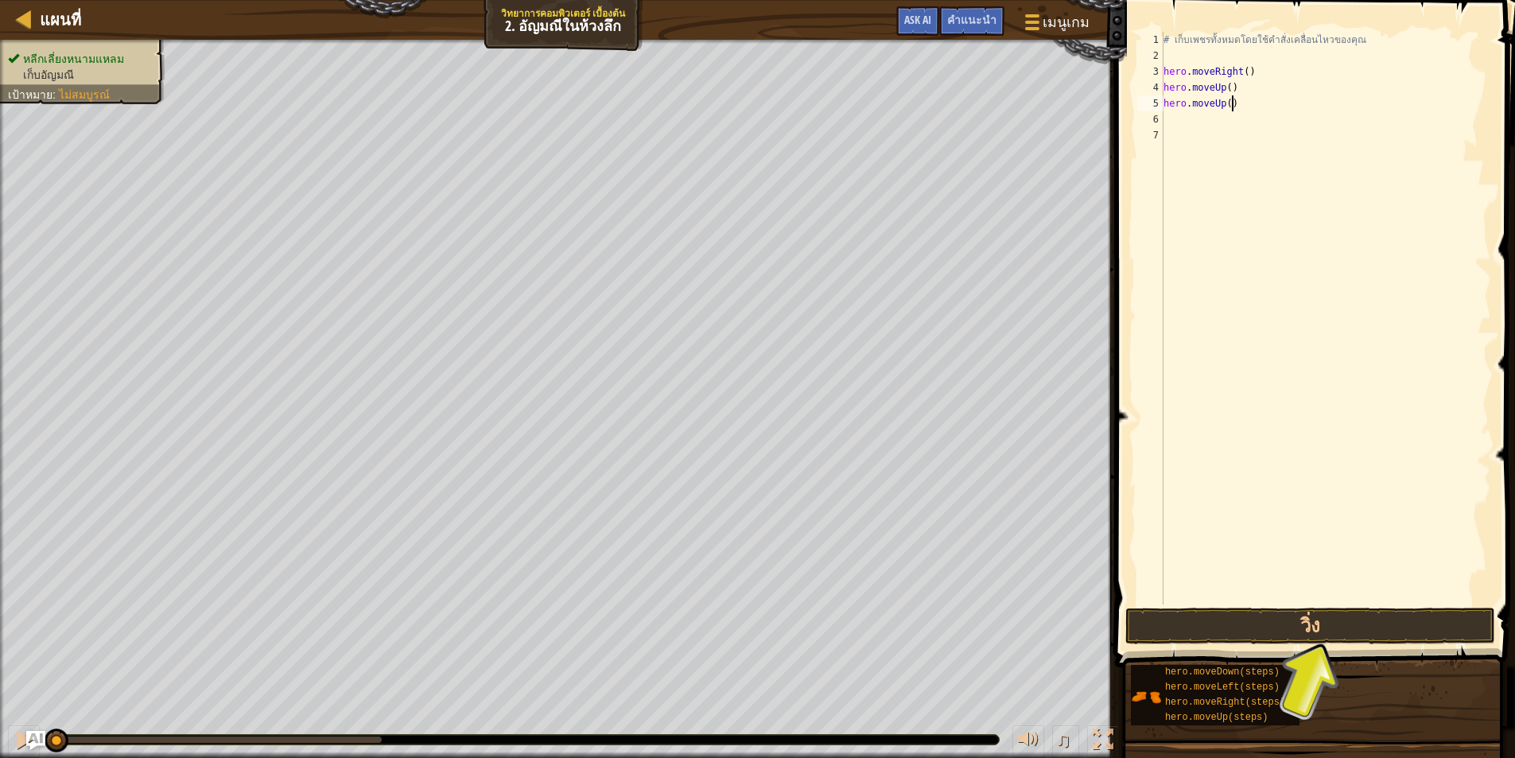
click at [1242, 95] on div "# เก็บเพชรทั้งหมดโดยใช้คำสั่งเคลื่อนไหวของคุณ hero . moveRight ( ) hero . moveU…" at bounding box center [1325, 334] width 331 height 604
click at [1241, 88] on div "# เก็บเพชรทั้งหมดโดยใช้คำสั่งเคลื่อนไหวของคุณ hero . moveRight ( ) hero . moveU…" at bounding box center [1325, 334] width 331 height 604
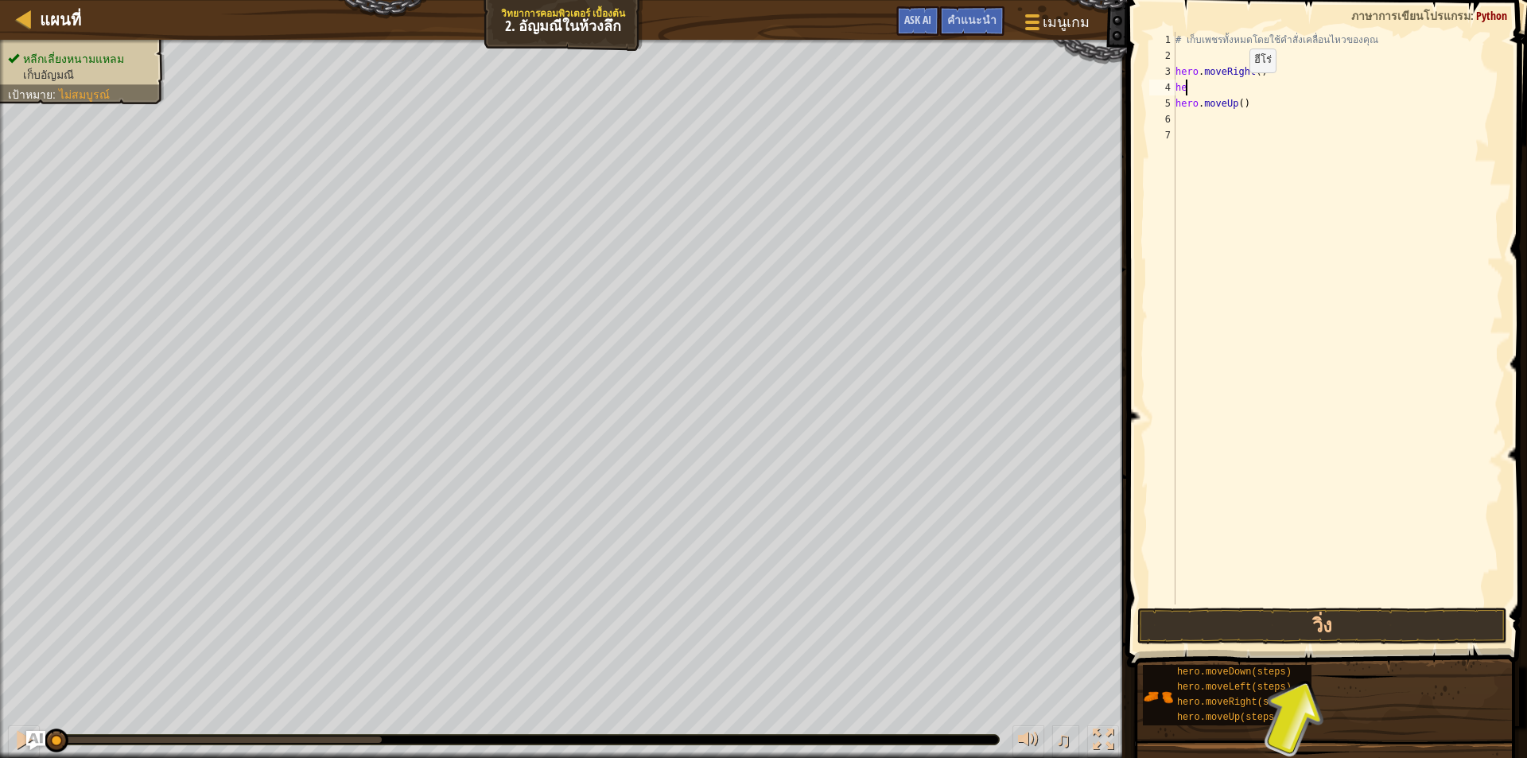
type textarea "h"
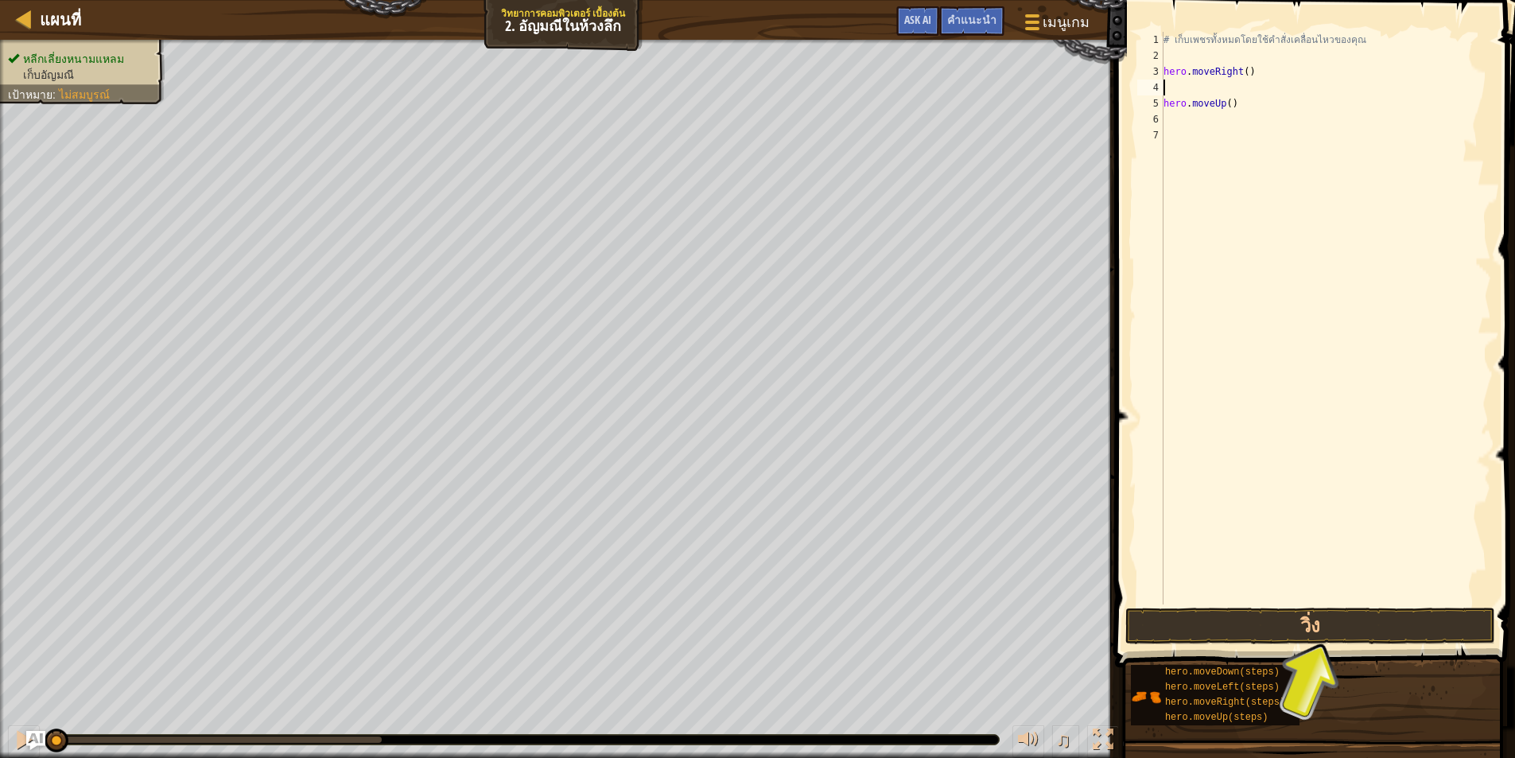
type textarea "h"
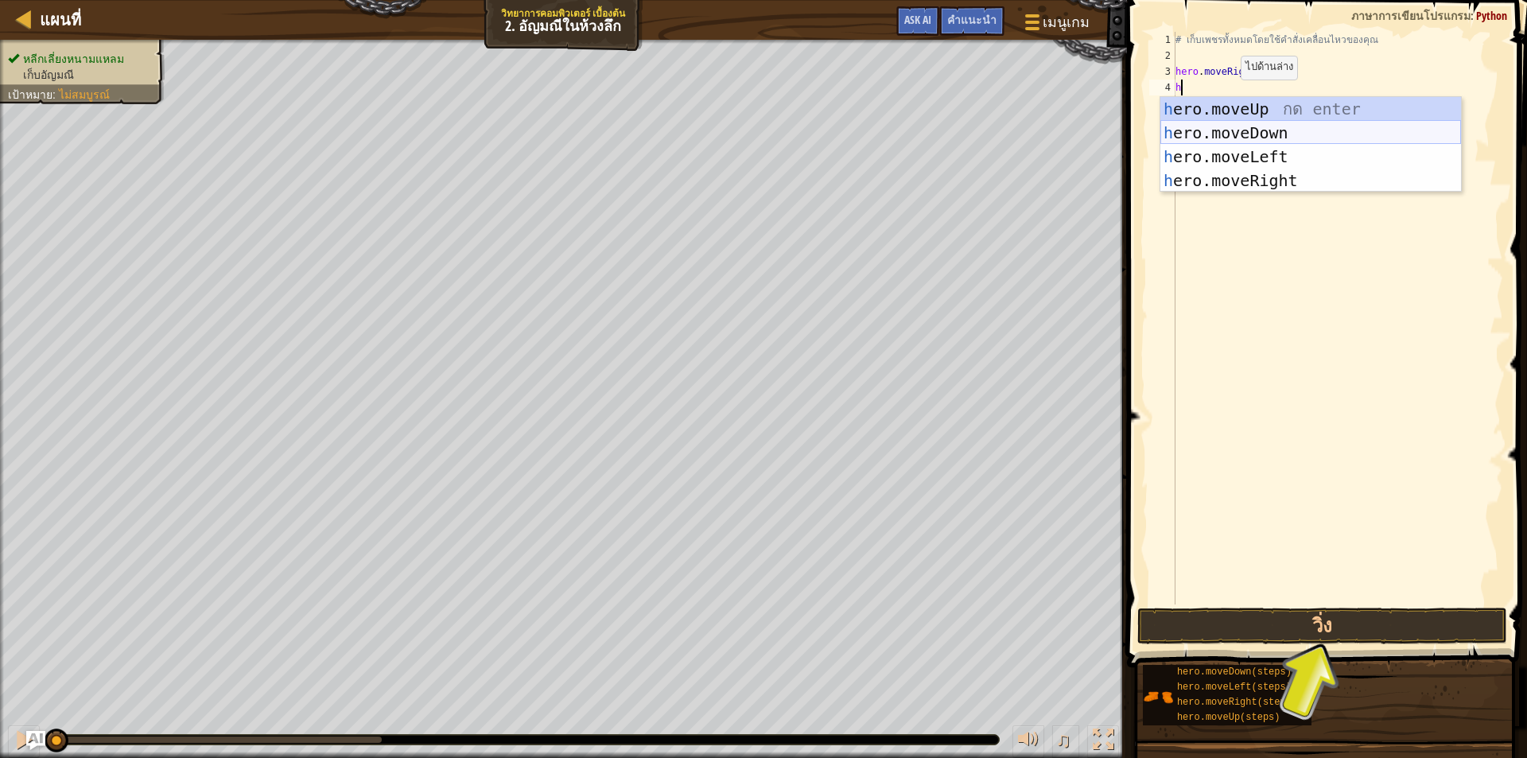
click at [1239, 137] on div "h ero.moveUp กด enter h ero.moveDown กด enter h ero.moveLeft กด enter h ero.mov…" at bounding box center [1310, 168] width 301 height 143
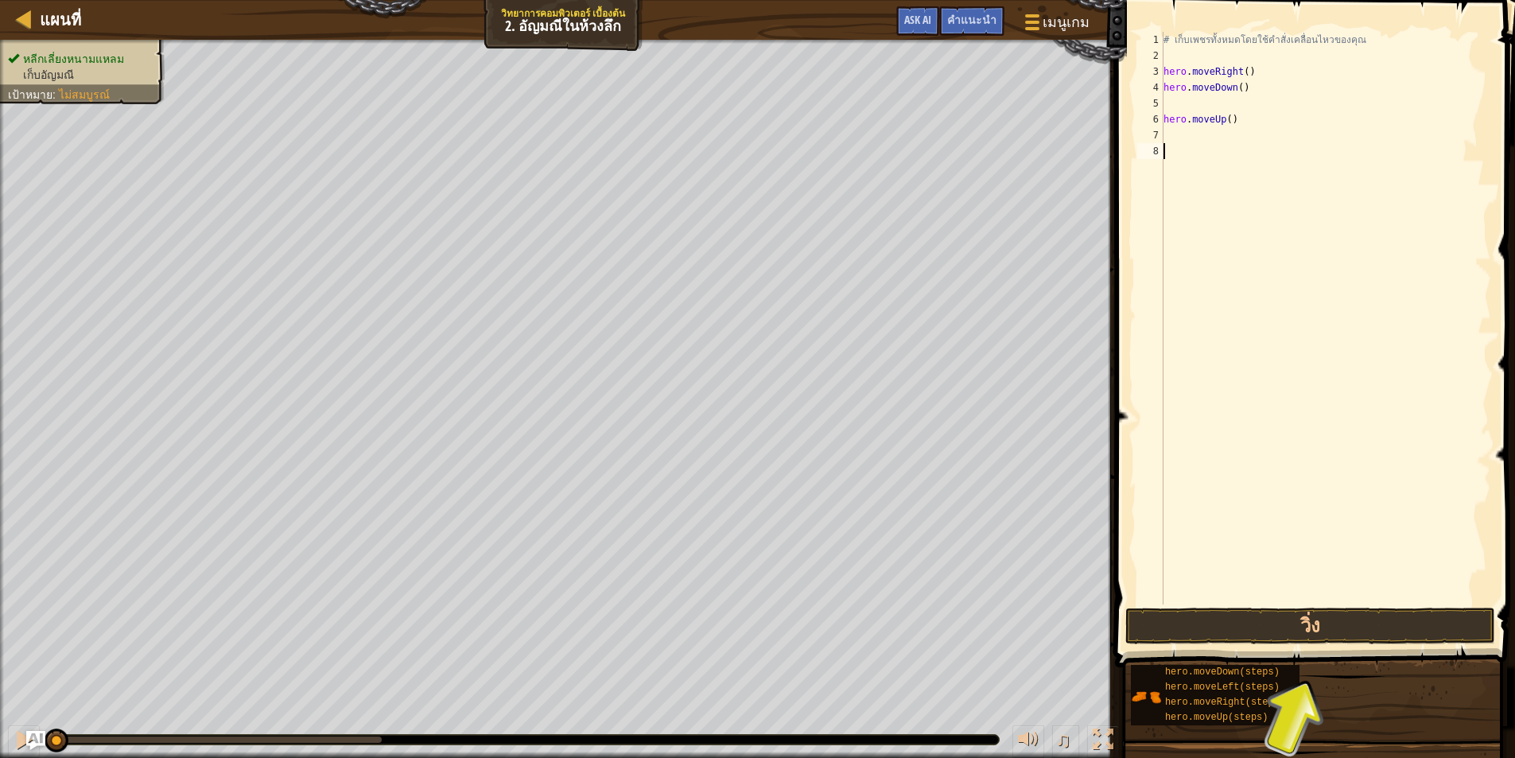
click at [1269, 145] on div "# เก็บเพชรทั้งหมดโดยใช้คำสั่งเคลื่อนไหวของคุณ hero . moveRight ( ) hero . moveD…" at bounding box center [1325, 334] width 331 height 604
click at [1250, 115] on div "# เก็บเพชรทั้งหมดโดยใช้คำสั่งเคลื่อนไหวของคุณ hero . moveRight ( ) hero . moveD…" at bounding box center [1325, 334] width 331 height 604
type textarea "h"
click at [1207, 107] on div "# เก็บเพชรทั้งหมดโดยใช้คำสั่งเคลื่อนไหวของคุณ hero . moveRight ( ) hero . moveD…" at bounding box center [1325, 334] width 331 height 604
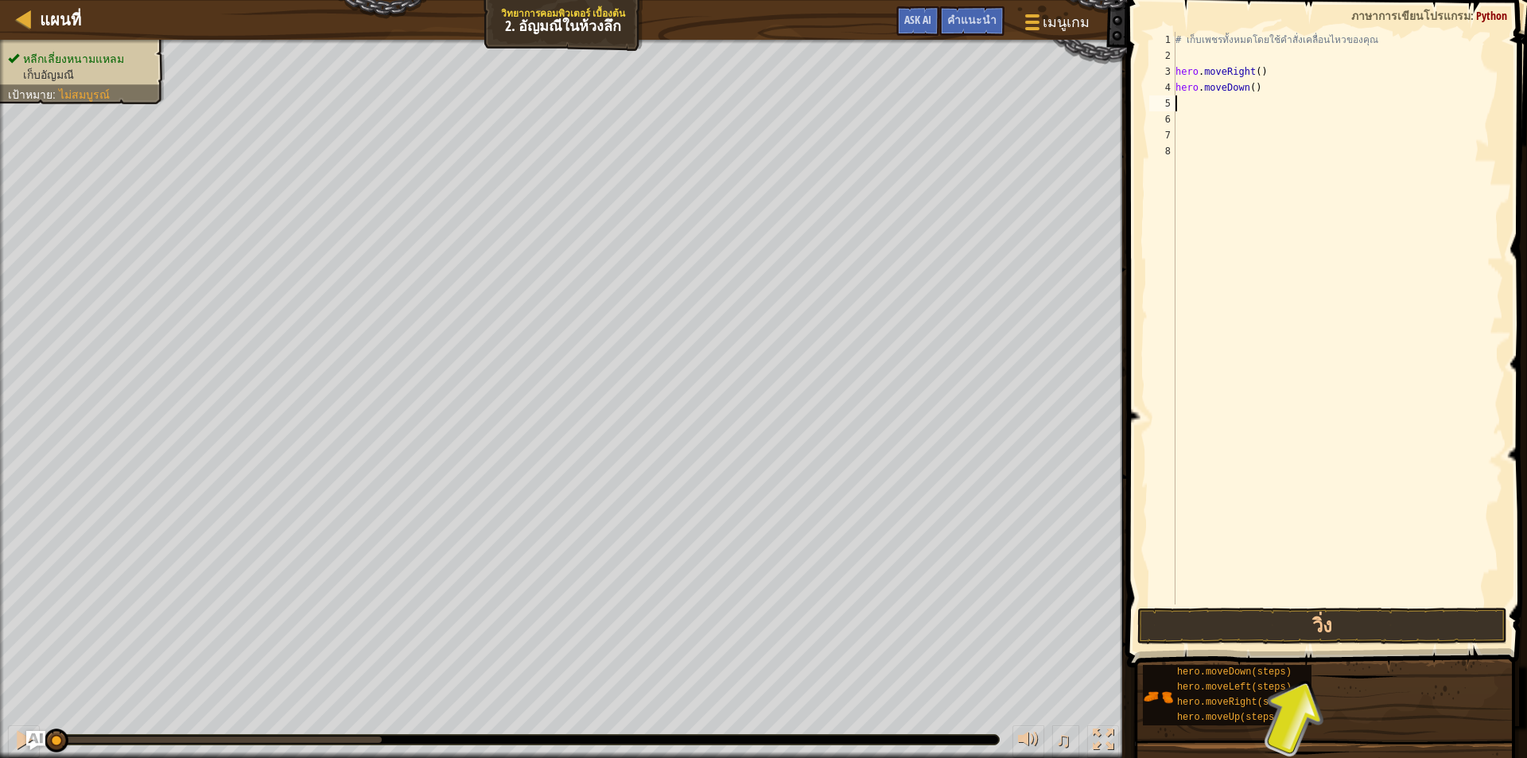
type textarea "h"
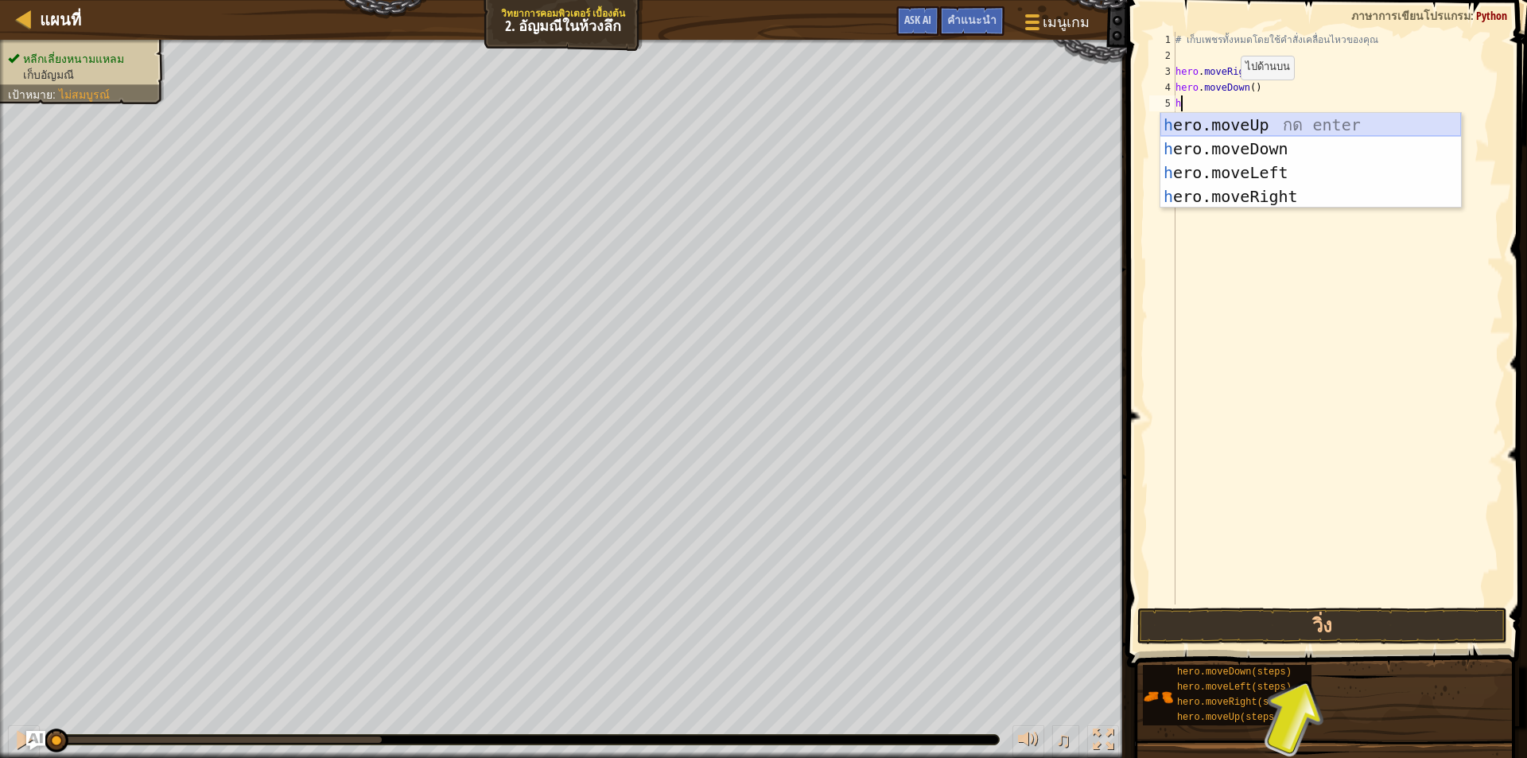
click at [1234, 129] on div "h ero.moveUp กด enter h ero.moveDown กด enter h ero.moveLeft กด enter h ero.mov…" at bounding box center [1310, 184] width 301 height 143
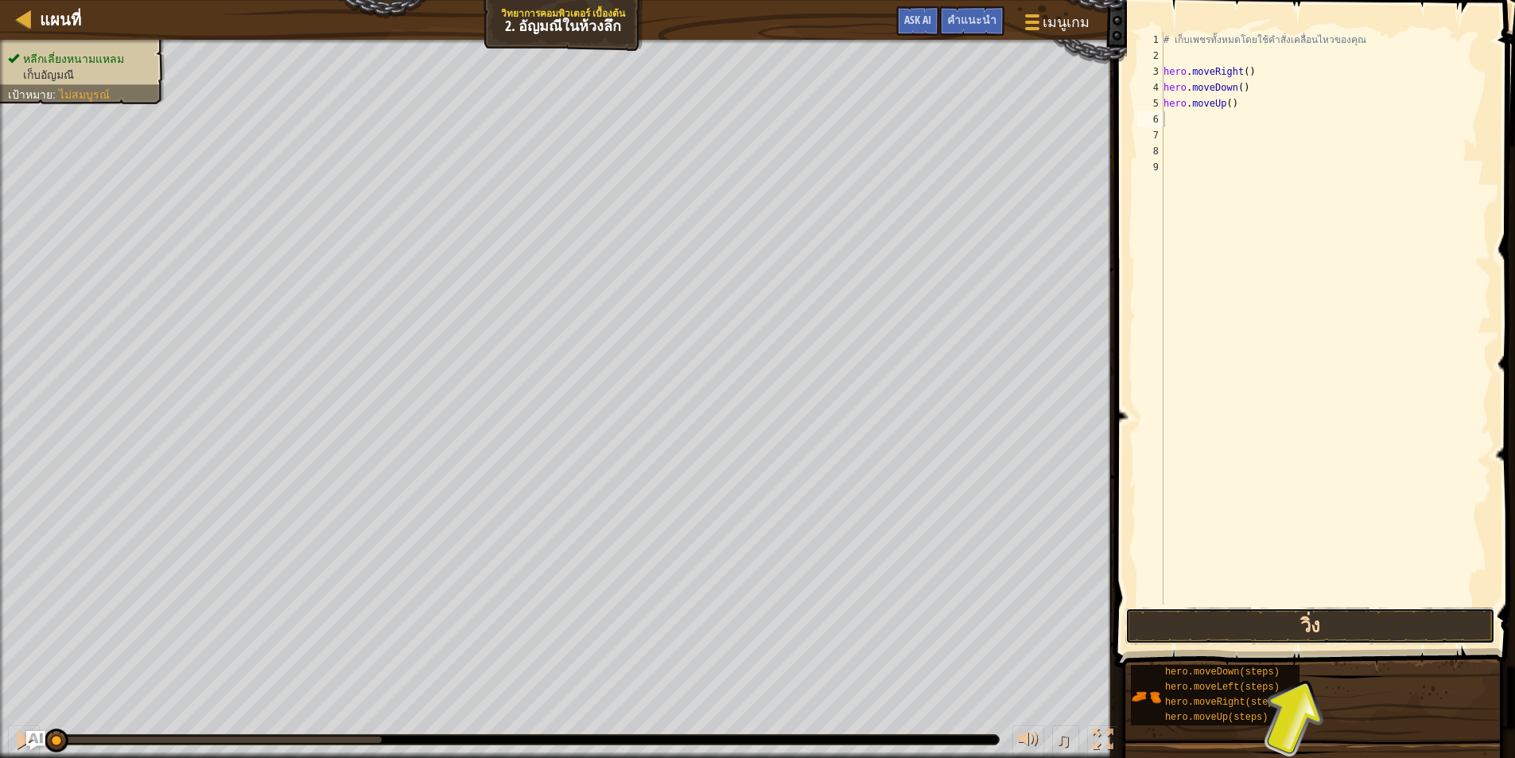
click at [1355, 626] on button "วิ่ง" at bounding box center [1310, 626] width 370 height 37
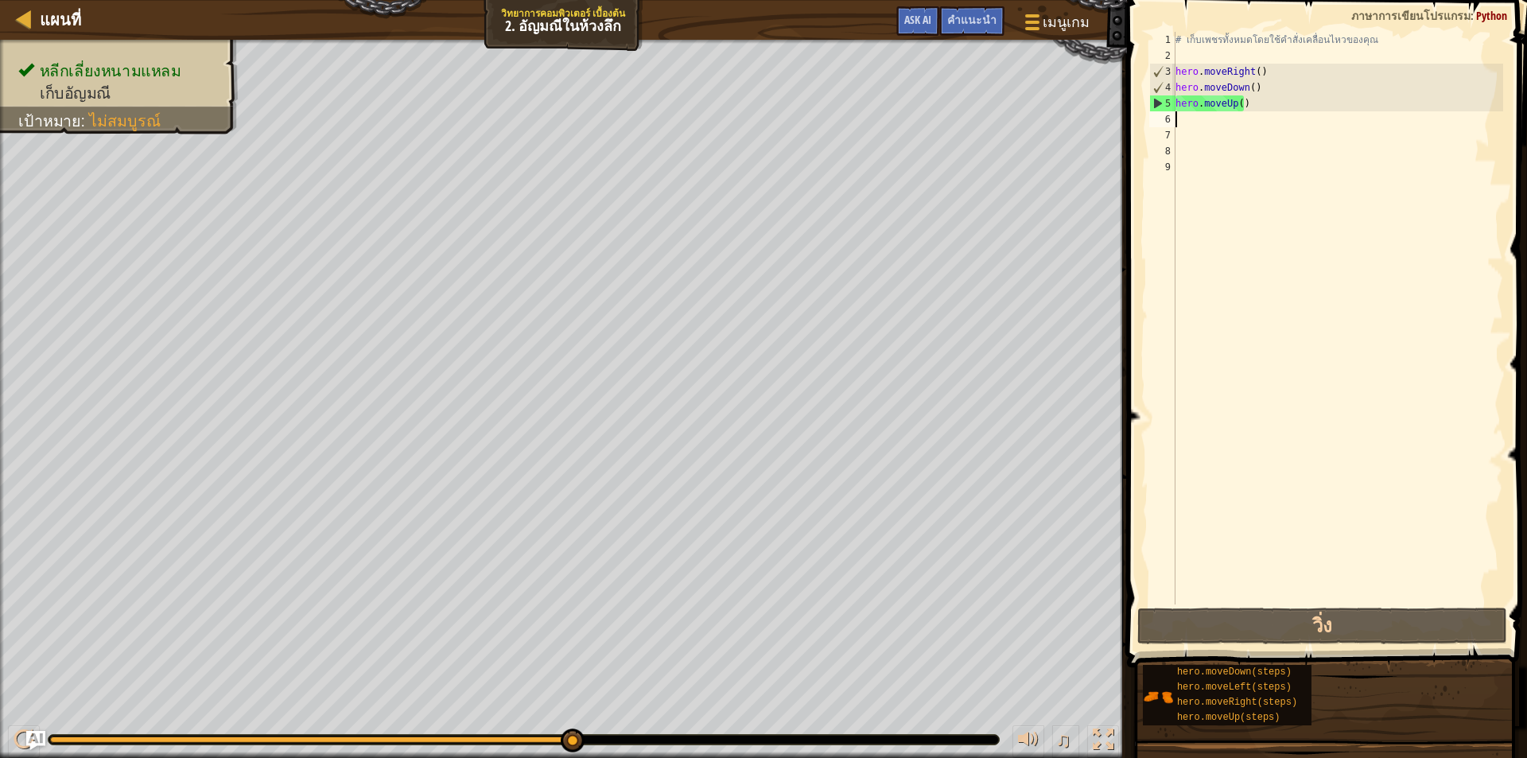
type textarea "h"
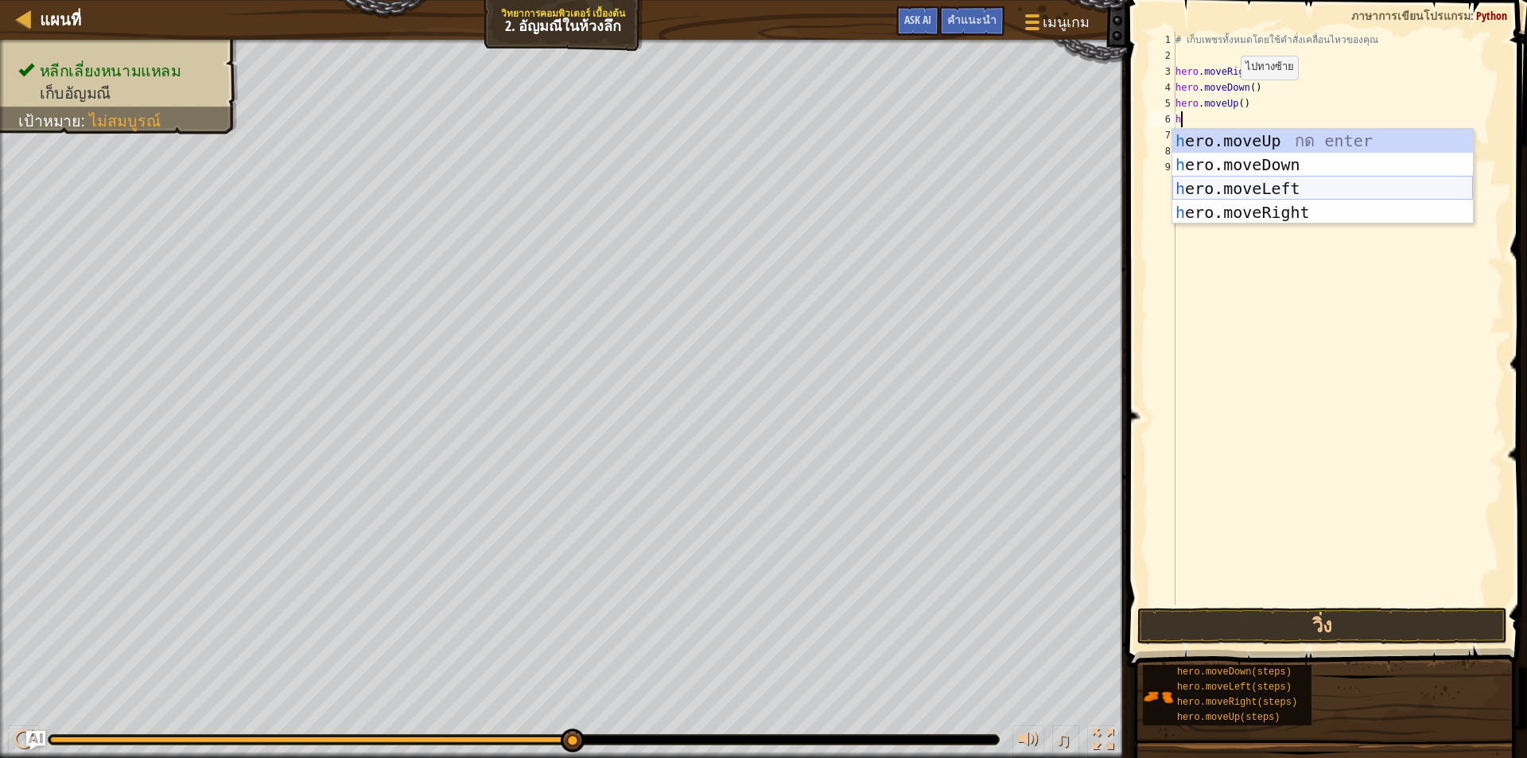
click at [1228, 180] on div "h ero.moveUp กด enter h ero.moveDown กด enter h ero.moveLeft กด enter h ero.mov…" at bounding box center [1322, 200] width 301 height 143
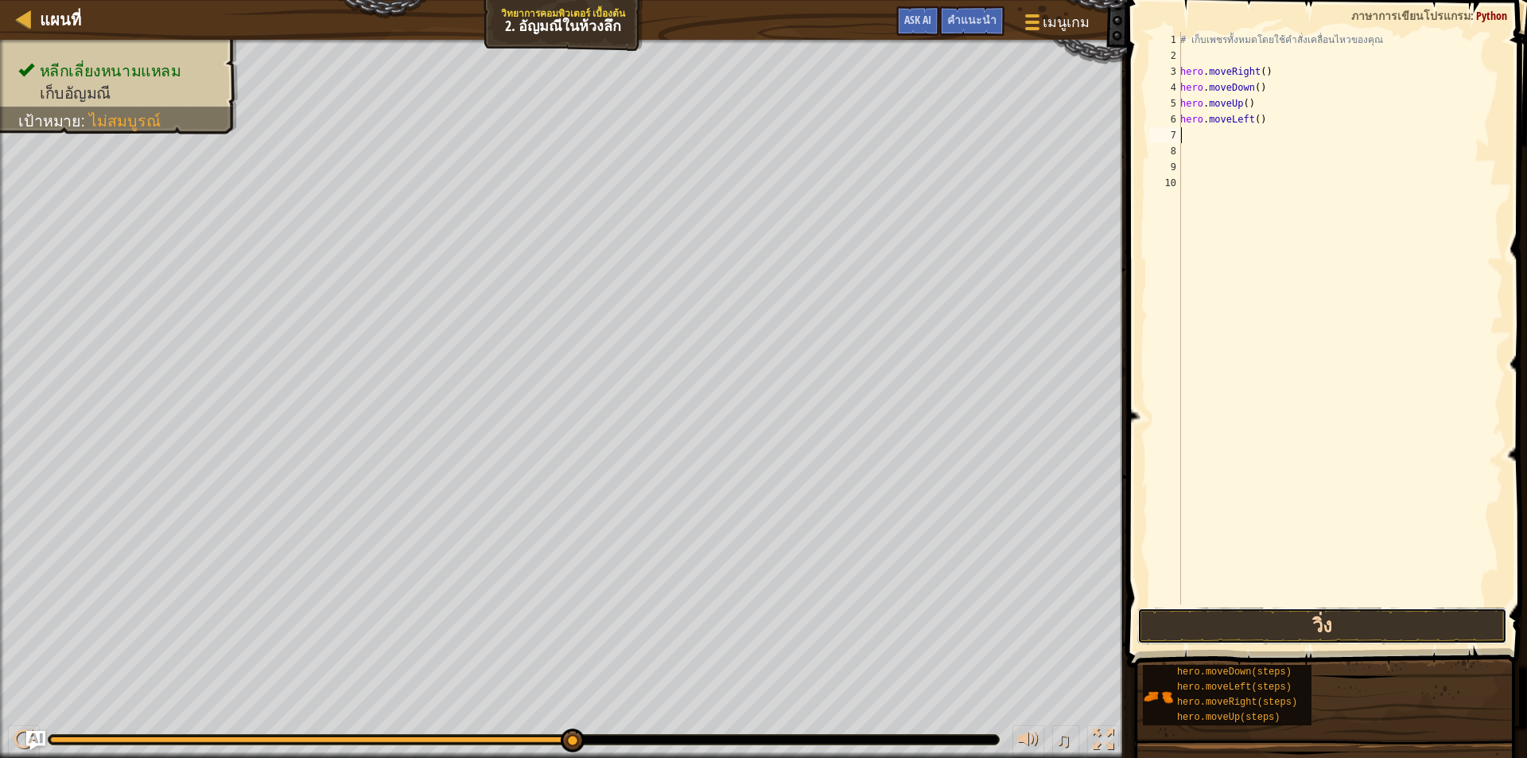
click at [1390, 608] on button "วิ่ง" at bounding box center [1322, 626] width 370 height 37
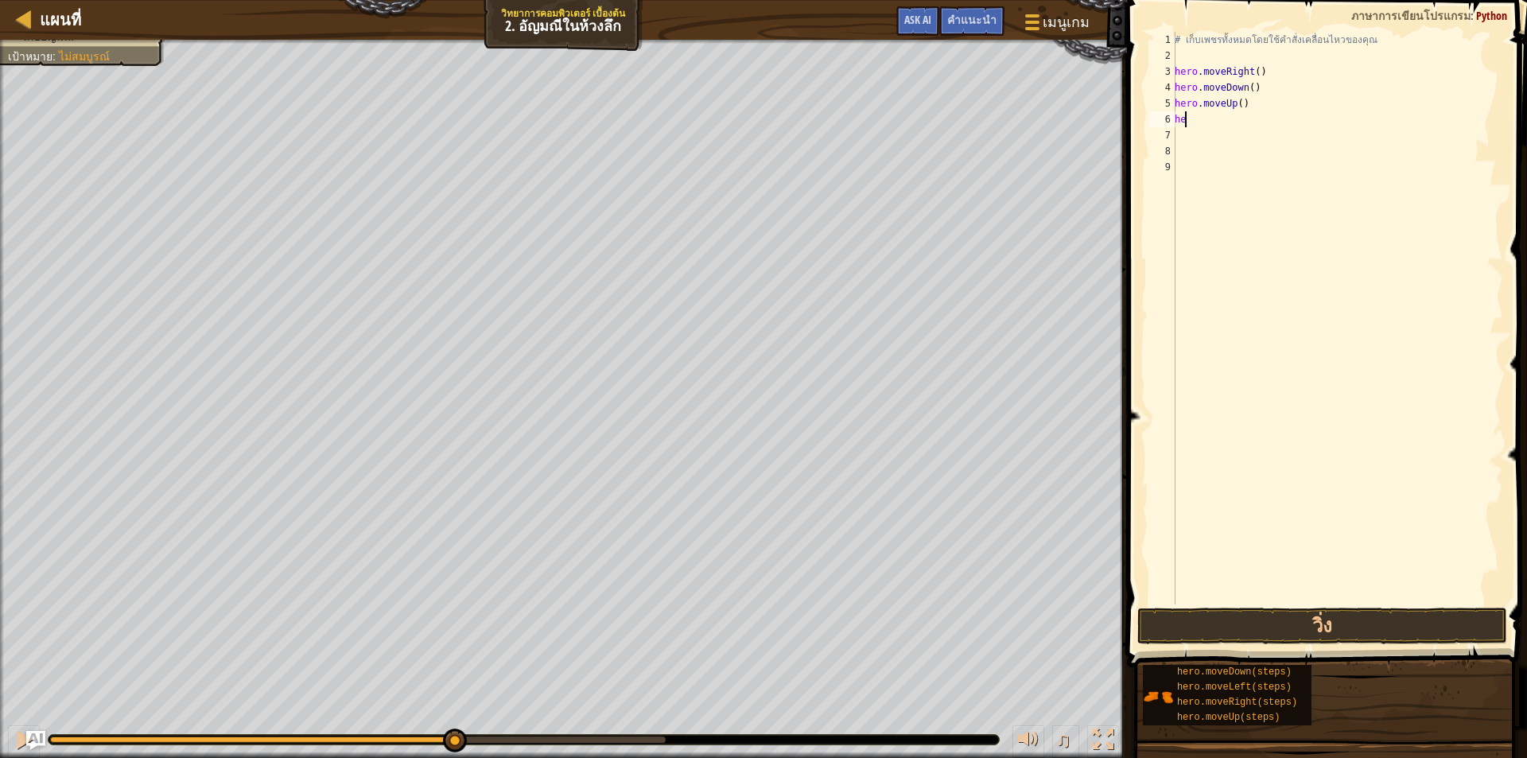
type textarea "h"
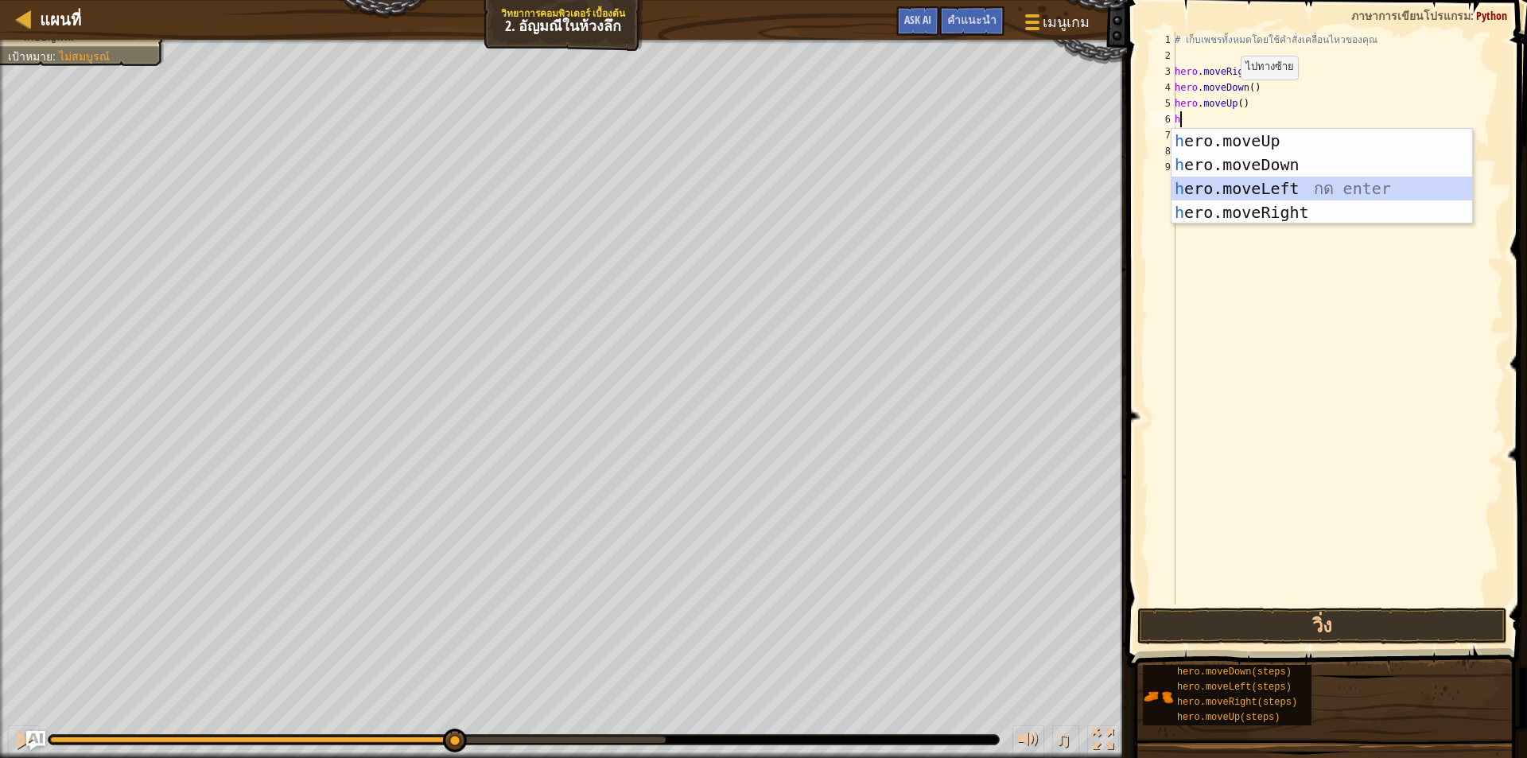
click at [1279, 188] on div "h ero.moveUp กด enter h ero.moveDown กด enter h ero.moveLeft กด enter h ero.mov…" at bounding box center [1321, 200] width 301 height 143
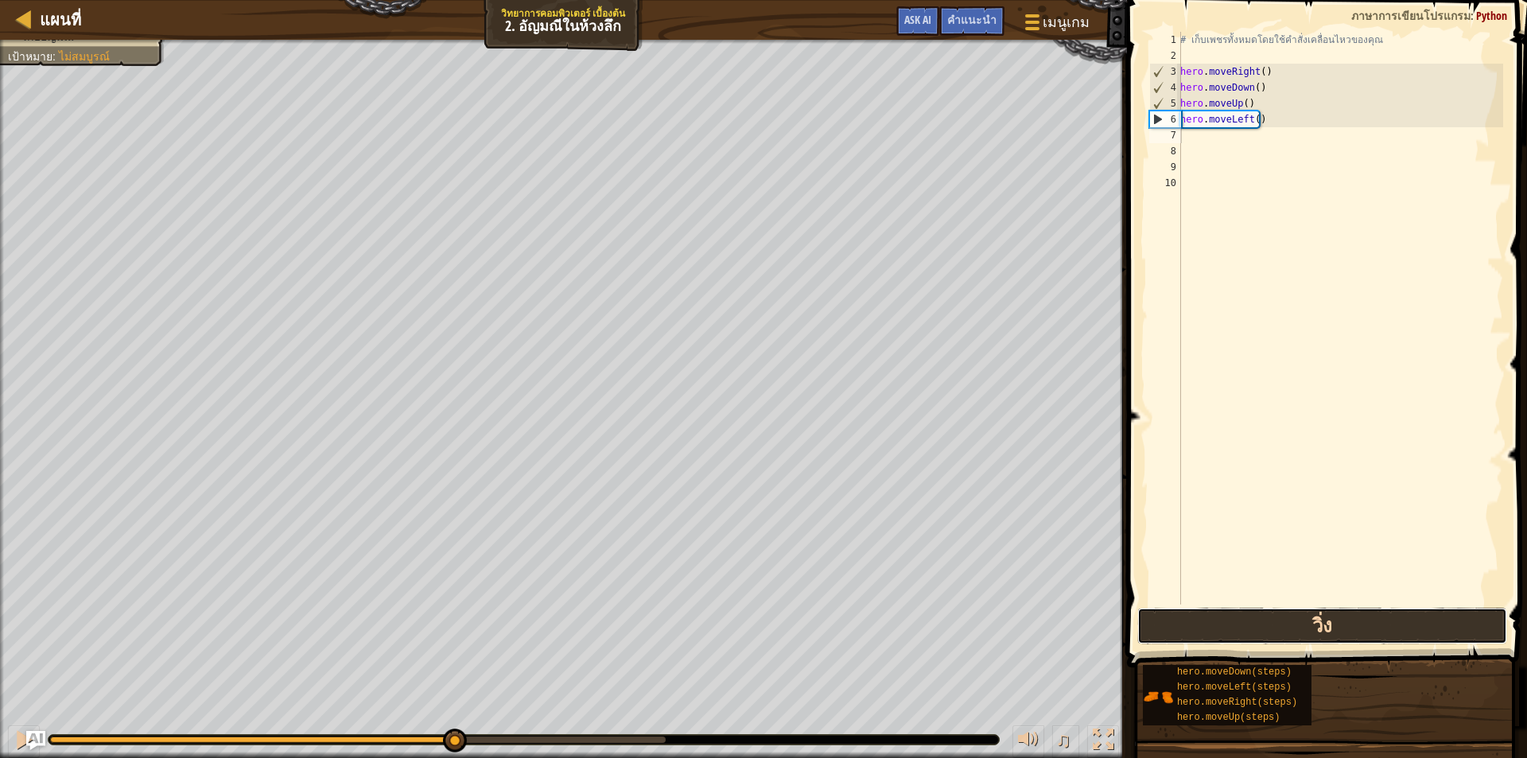
click at [1425, 620] on button "วิ่ง" at bounding box center [1322, 626] width 370 height 37
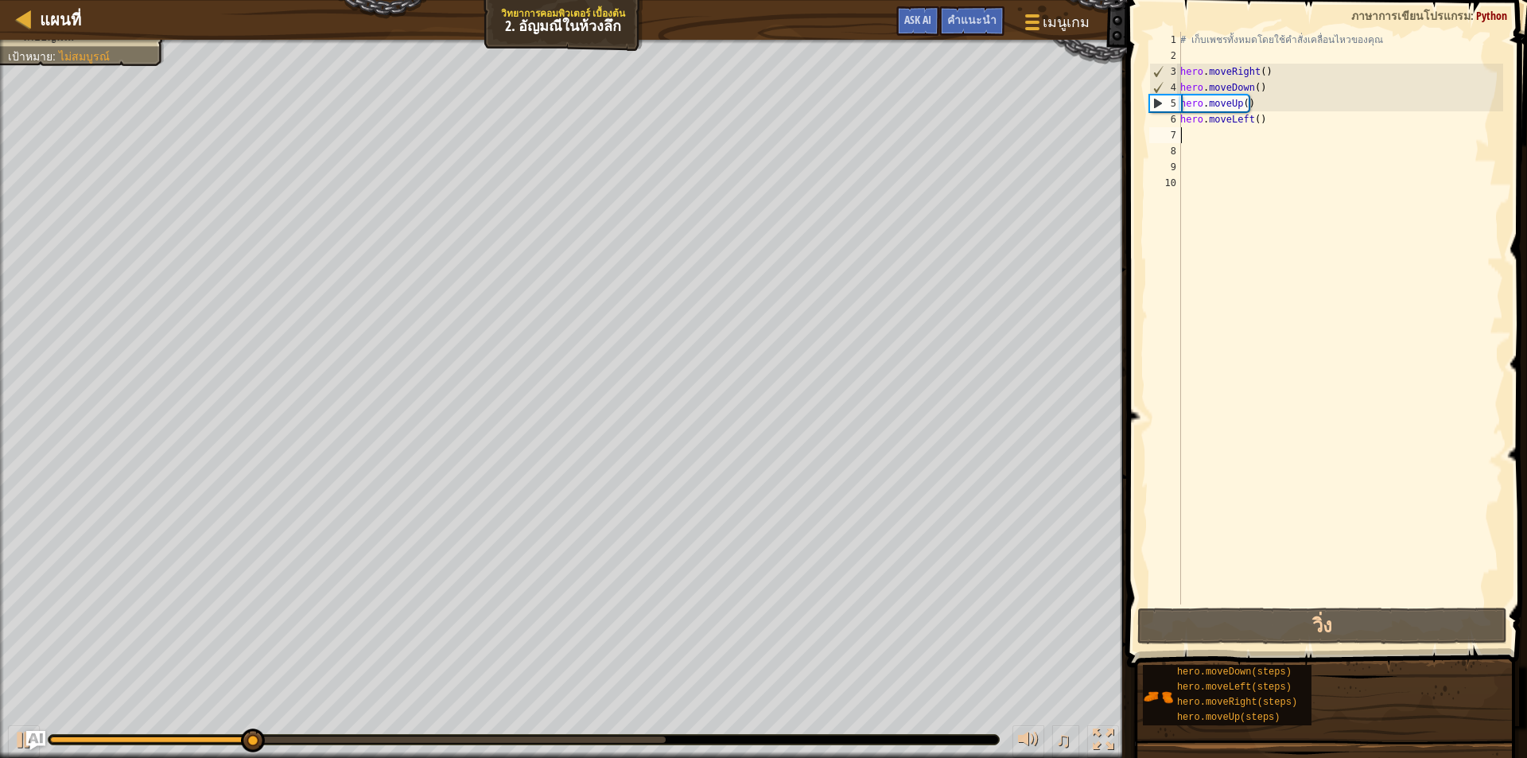
click at [1272, 122] on div "# เก็บเพชรทั้งหมดโดยใช้คำสั่งเคลื่อนไหวของคุณ hero . moveRight ( ) hero . moveD…" at bounding box center [1340, 334] width 326 height 604
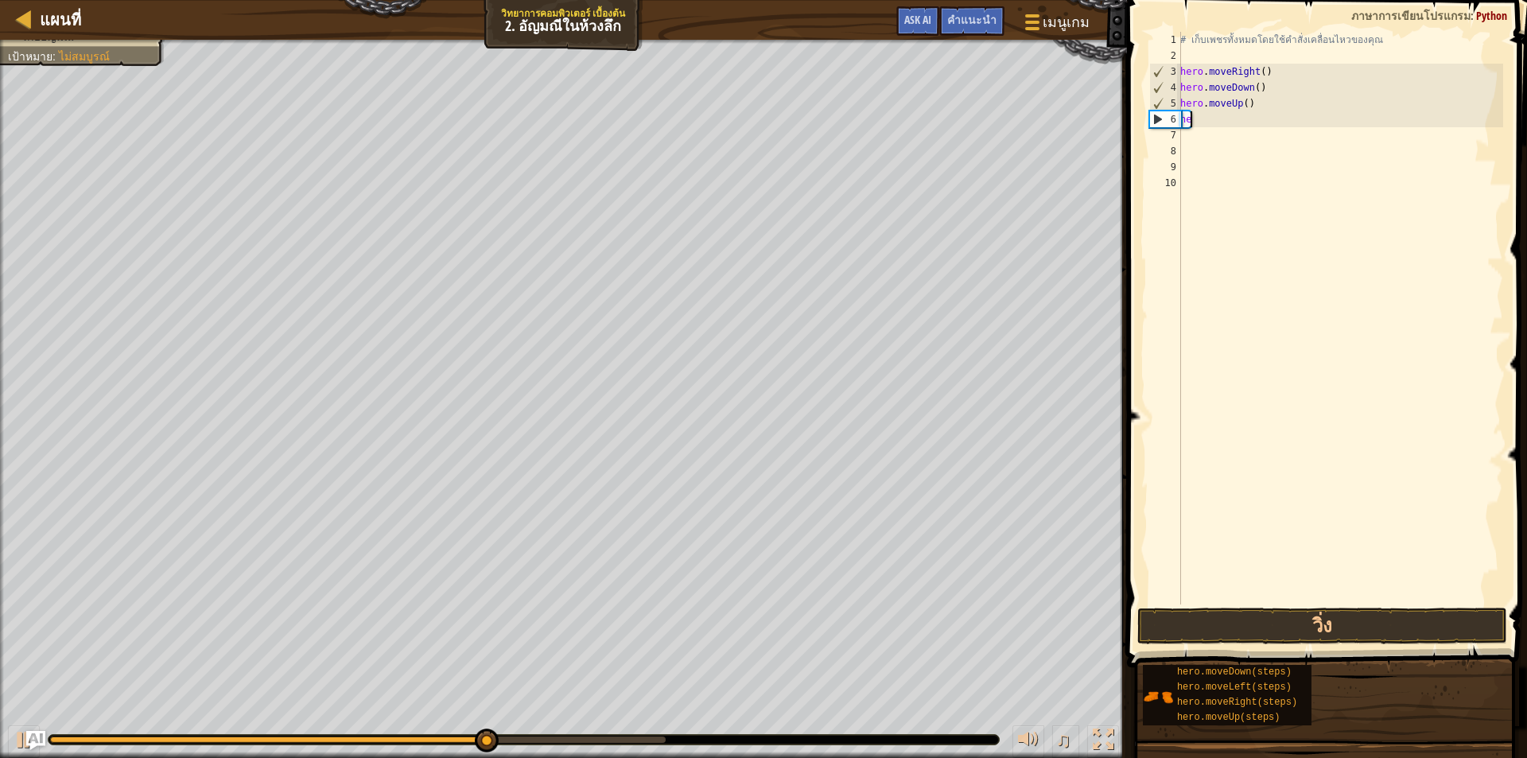
type textarea "h"
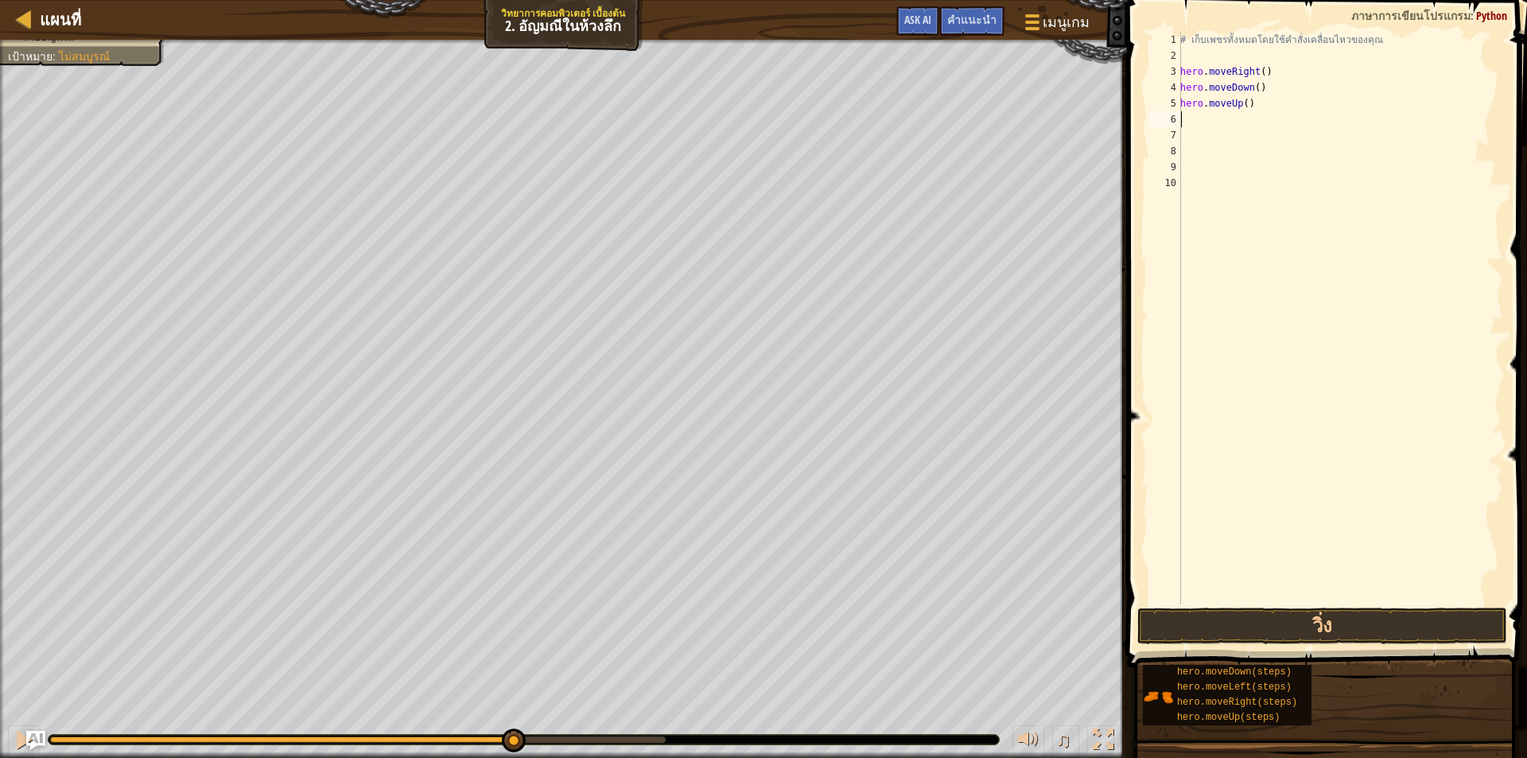
type textarea "h"
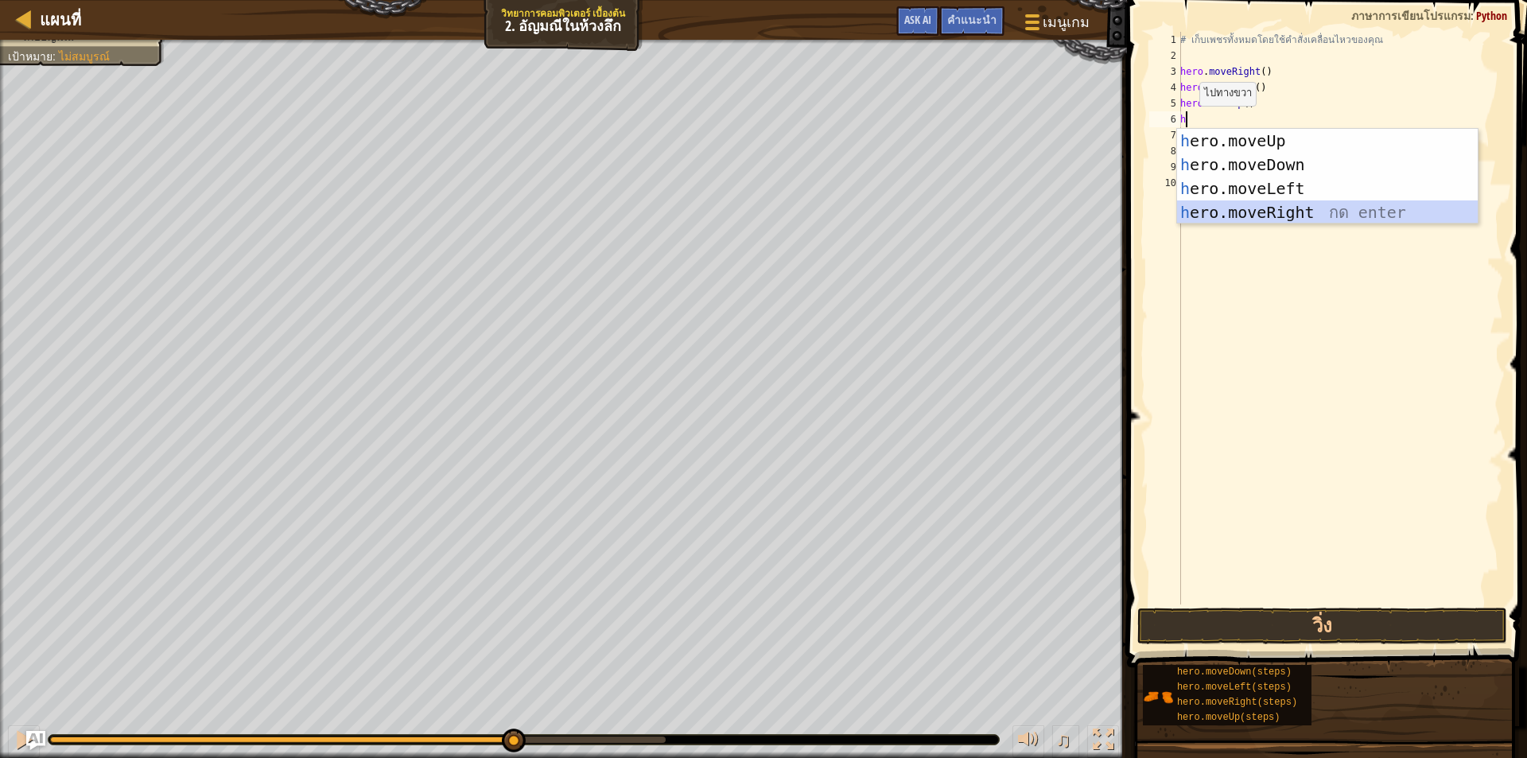
click at [1238, 216] on div "h ero.moveUp กด enter h ero.moveDown กด enter h ero.moveLeft กด enter h ero.mov…" at bounding box center [1327, 200] width 301 height 143
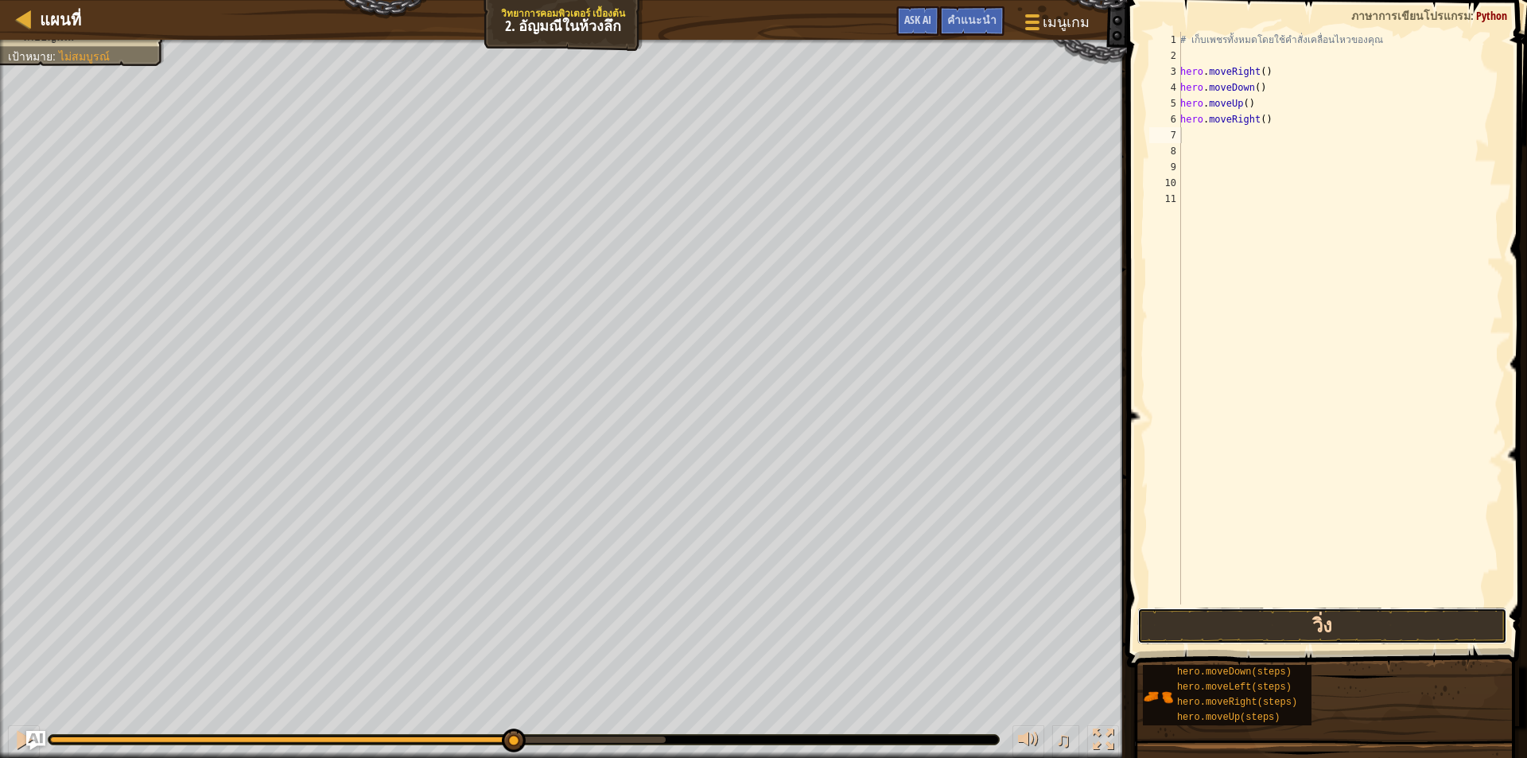
click at [1416, 618] on button "วิ่ง" at bounding box center [1322, 626] width 370 height 37
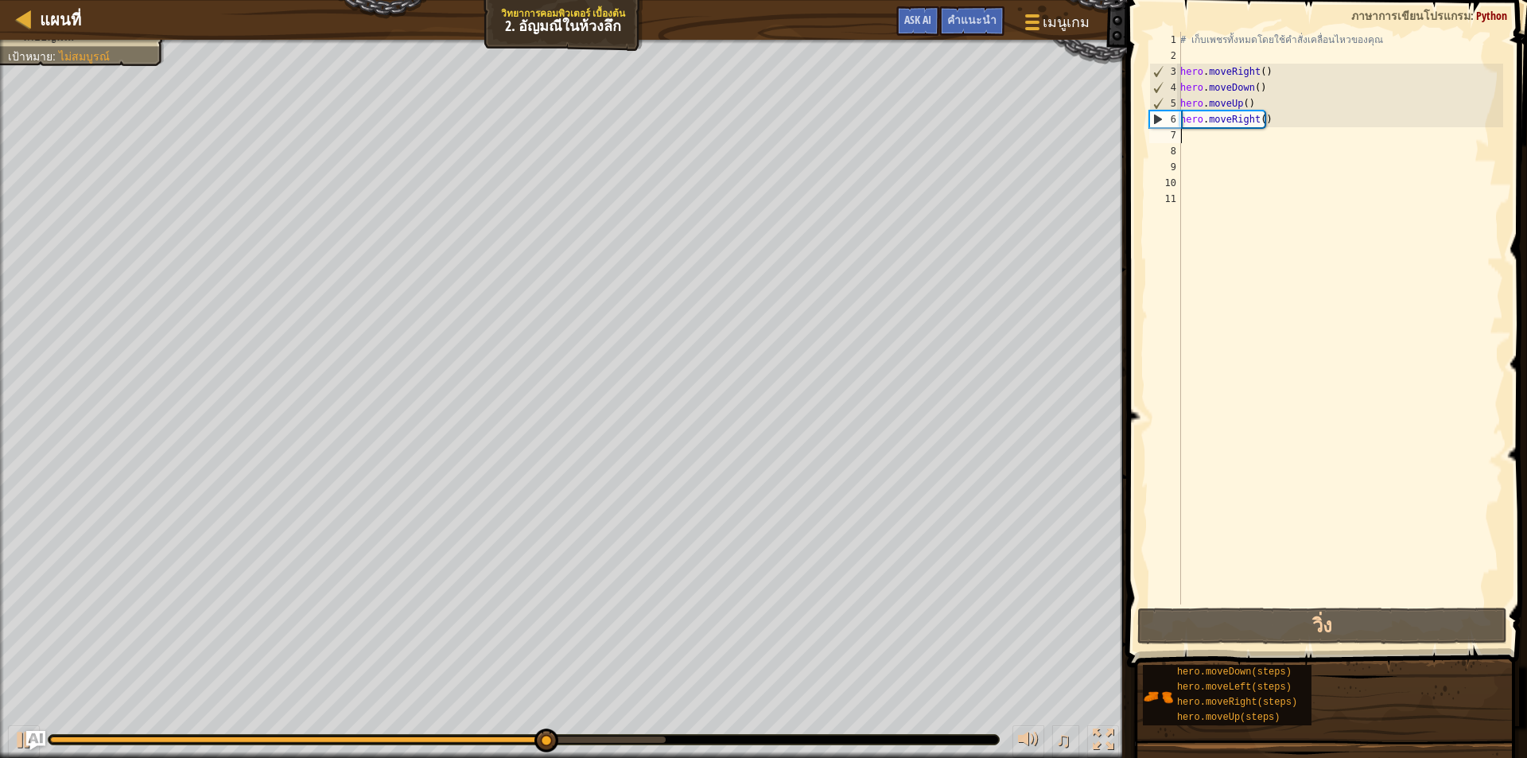
type textarea "h"
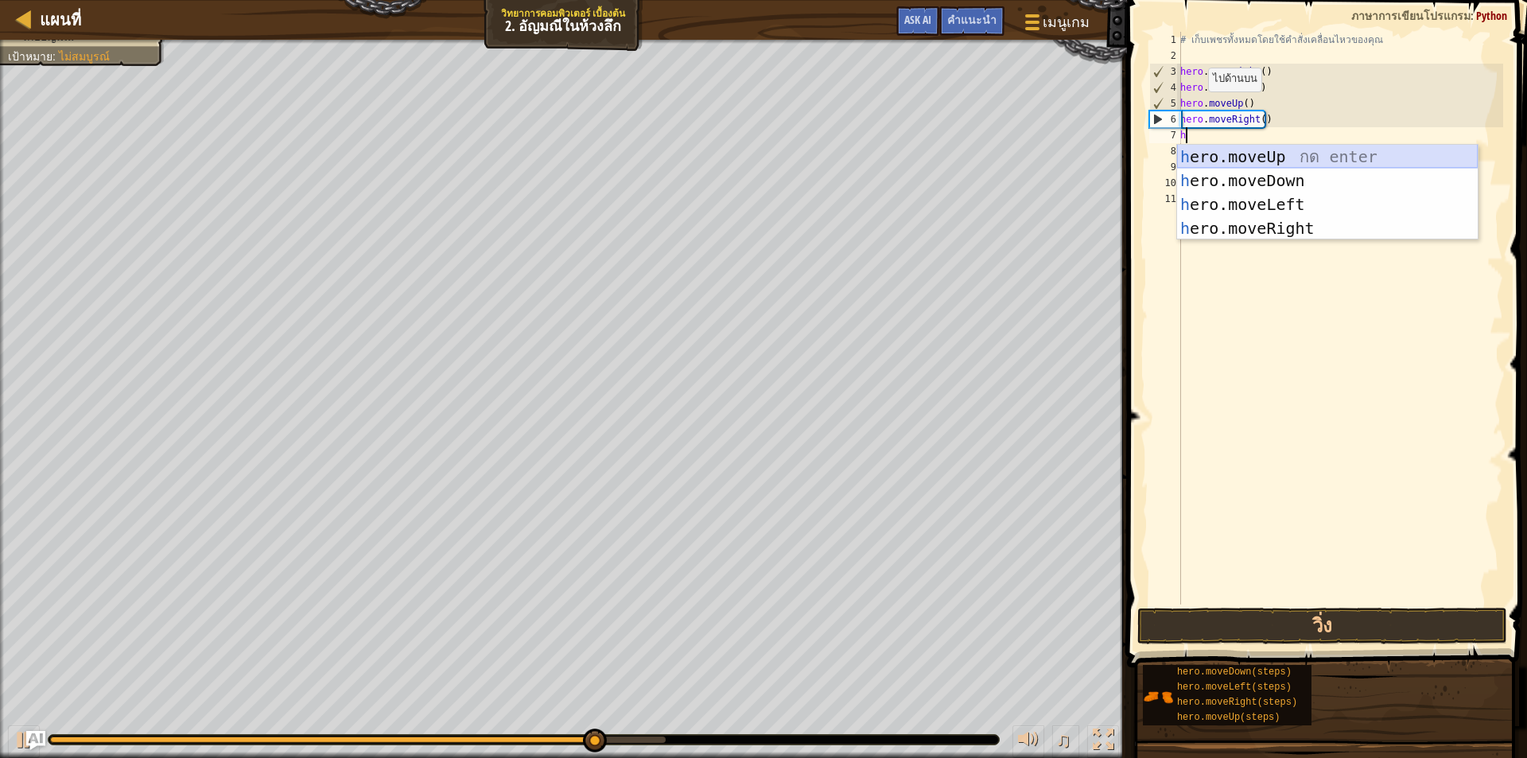
click at [1244, 158] on div "h ero.moveUp กด enter h ero.moveDown กด enter h ero.moveLeft กด enter h ero.mov…" at bounding box center [1327, 216] width 301 height 143
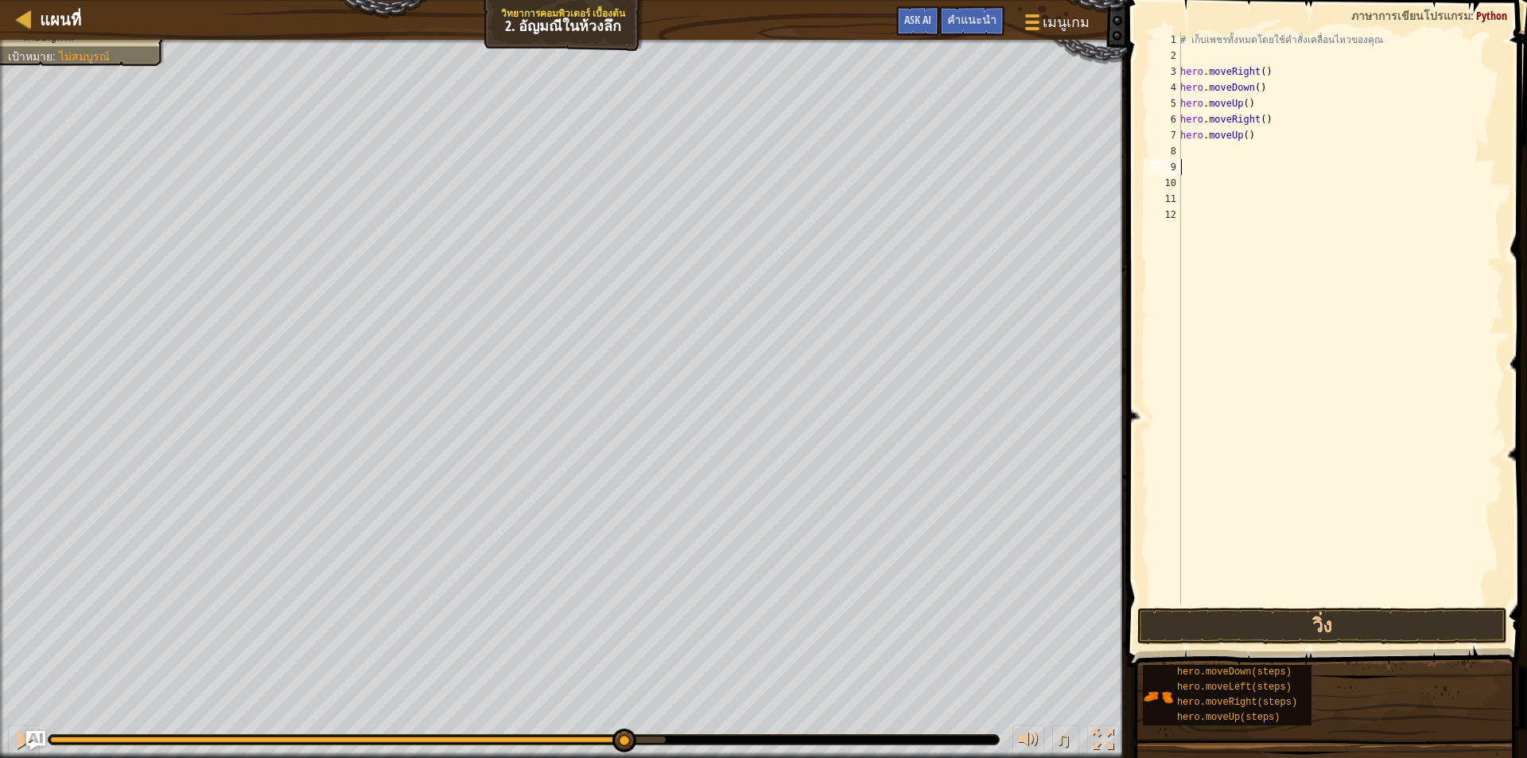
click at [1218, 159] on div "# เก็บเพชรทั้งหมดโดยใช้คำสั่งเคลื่อนไหวของคุณ hero . moveRight ( ) hero . moveD…" at bounding box center [1340, 334] width 326 height 604
click at [1203, 149] on div "# เก็บเพชรทั้งหมดโดยใช้คำสั่งเคลื่อนไหวของคุณ hero . moveRight ( ) hero . moveD…" at bounding box center [1340, 334] width 326 height 604
type textarea "h"
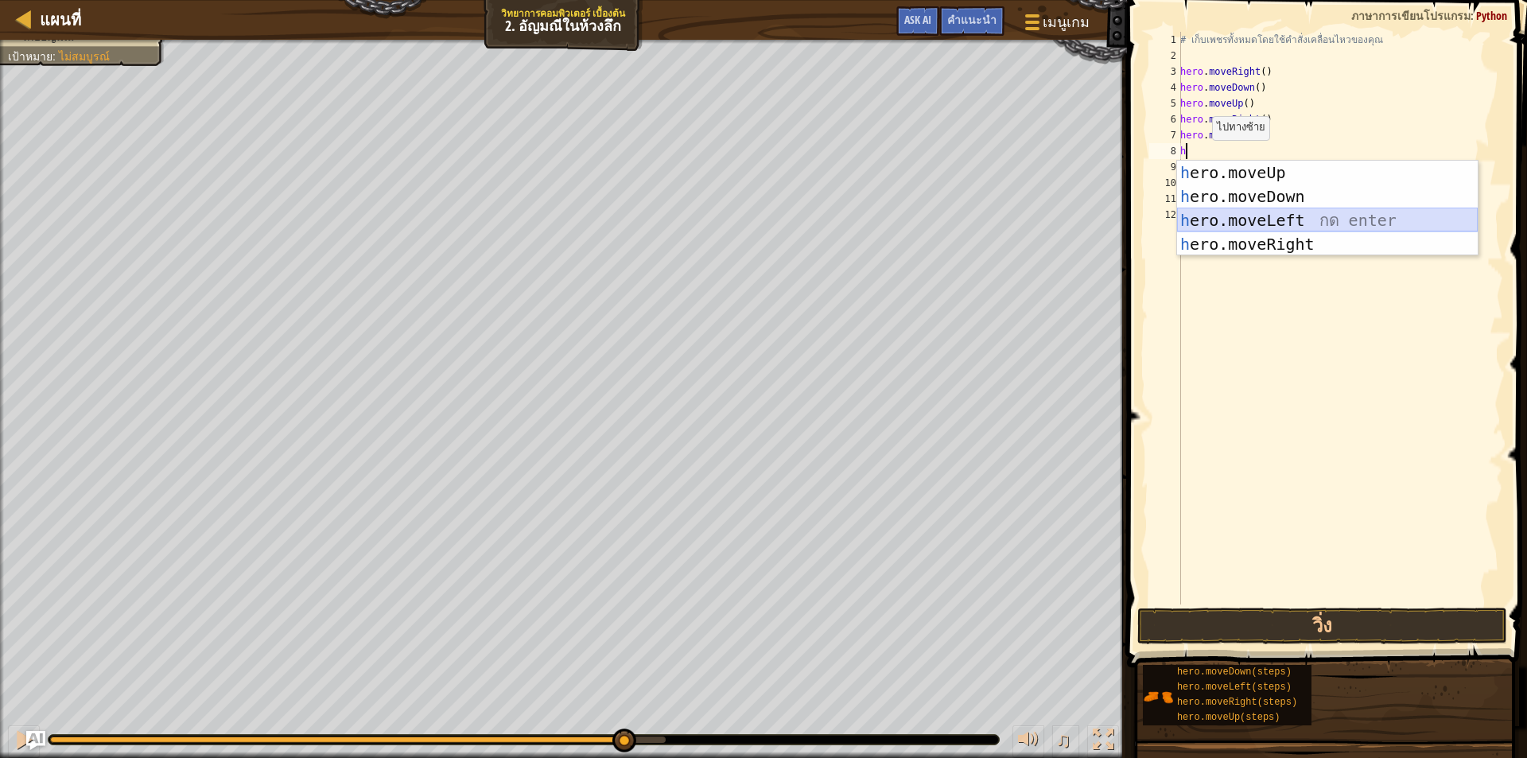
click at [1288, 216] on div "h ero.moveUp กด enter h ero.moveDown กด enter h ero.moveLeft กด enter h ero.mov…" at bounding box center [1327, 232] width 301 height 143
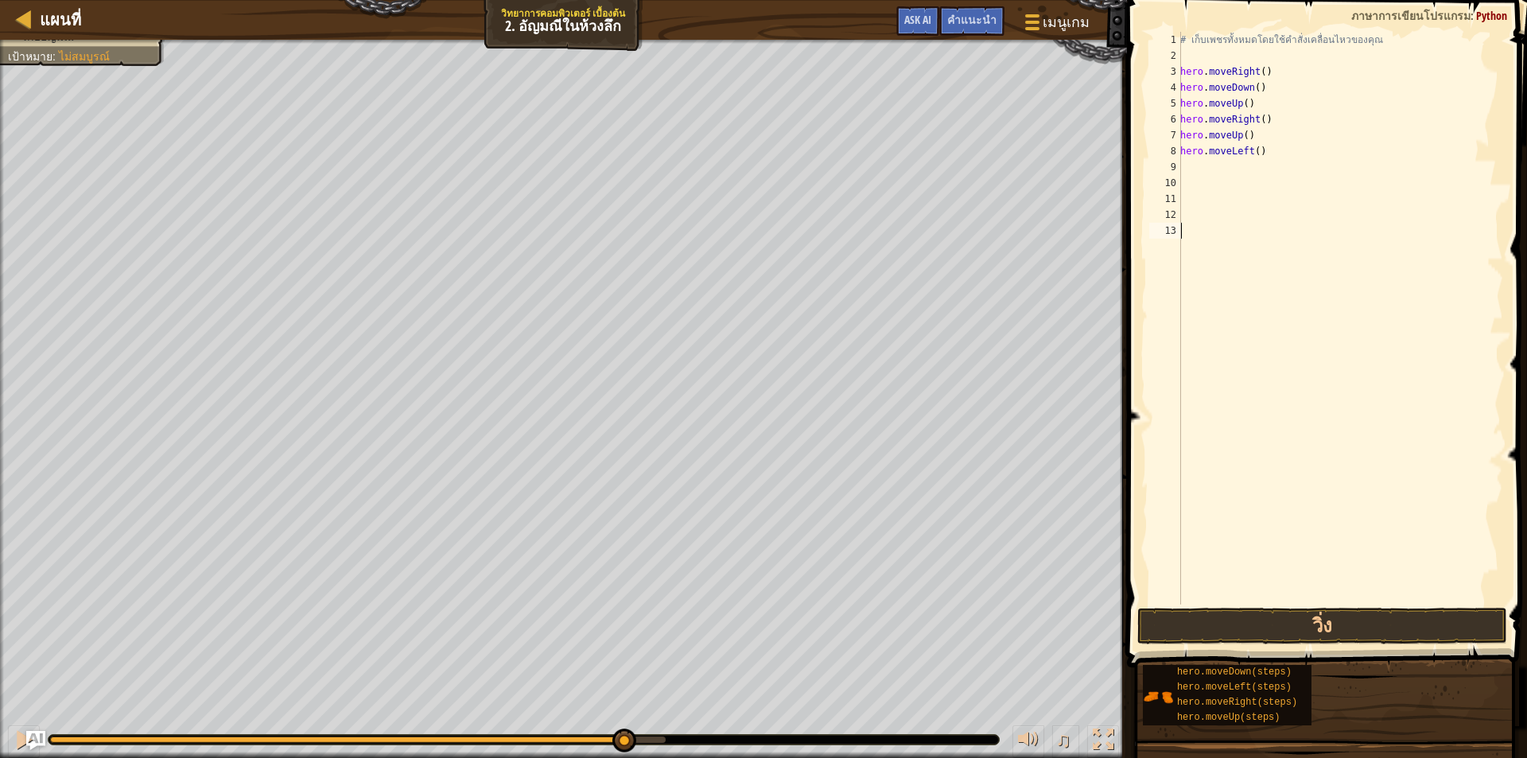
drag, startPoint x: 1337, startPoint y: 507, endPoint x: 1360, endPoint y: 682, distance: 177.3
drag, startPoint x: 1360, startPoint y: 682, endPoint x: 1390, endPoint y: 622, distance: 67.6
click at [1390, 622] on button "วิ่ง" at bounding box center [1322, 626] width 370 height 37
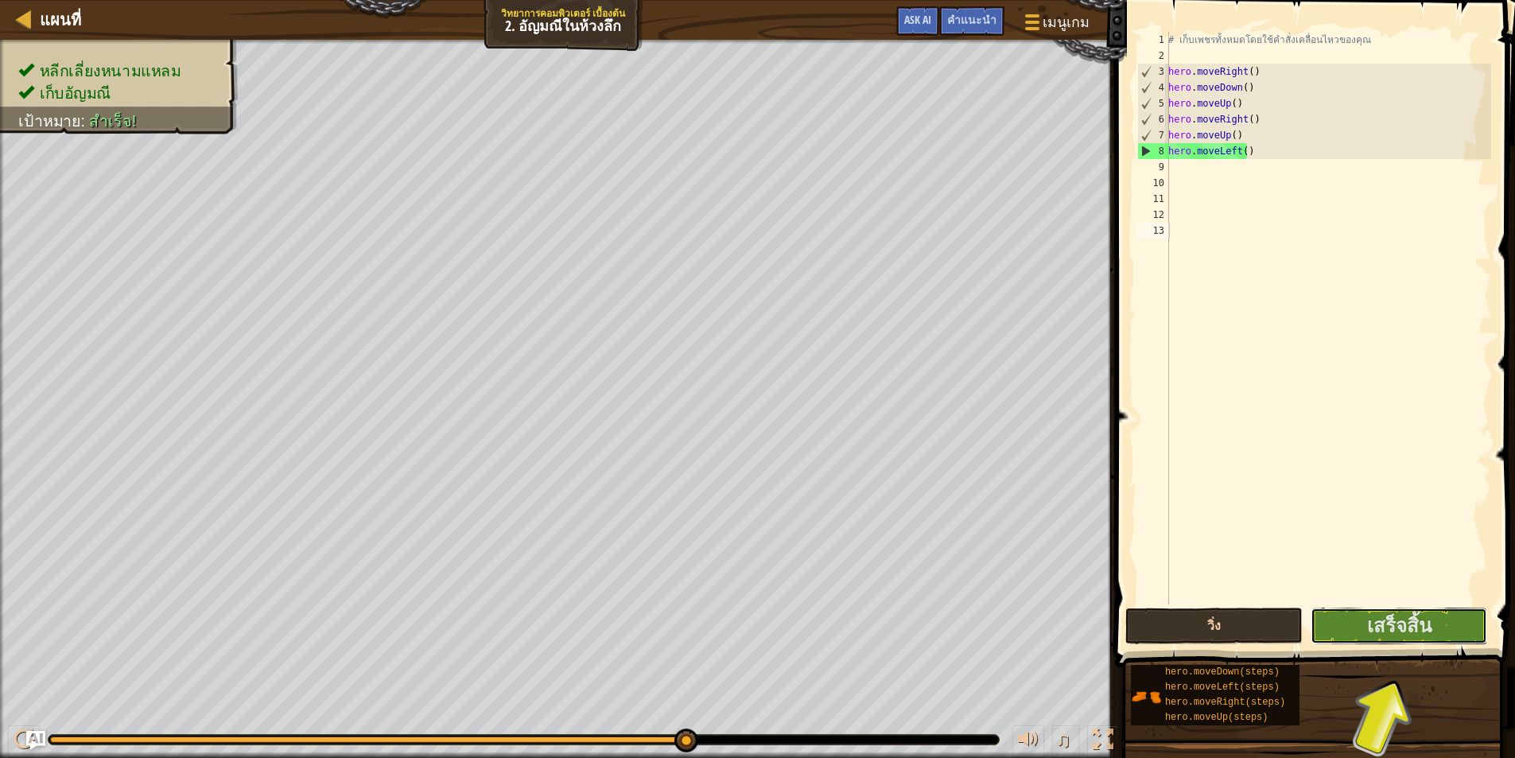
click at [1390, 622] on span "เสร็จสิ้น" at bounding box center [1399, 624] width 64 height 25
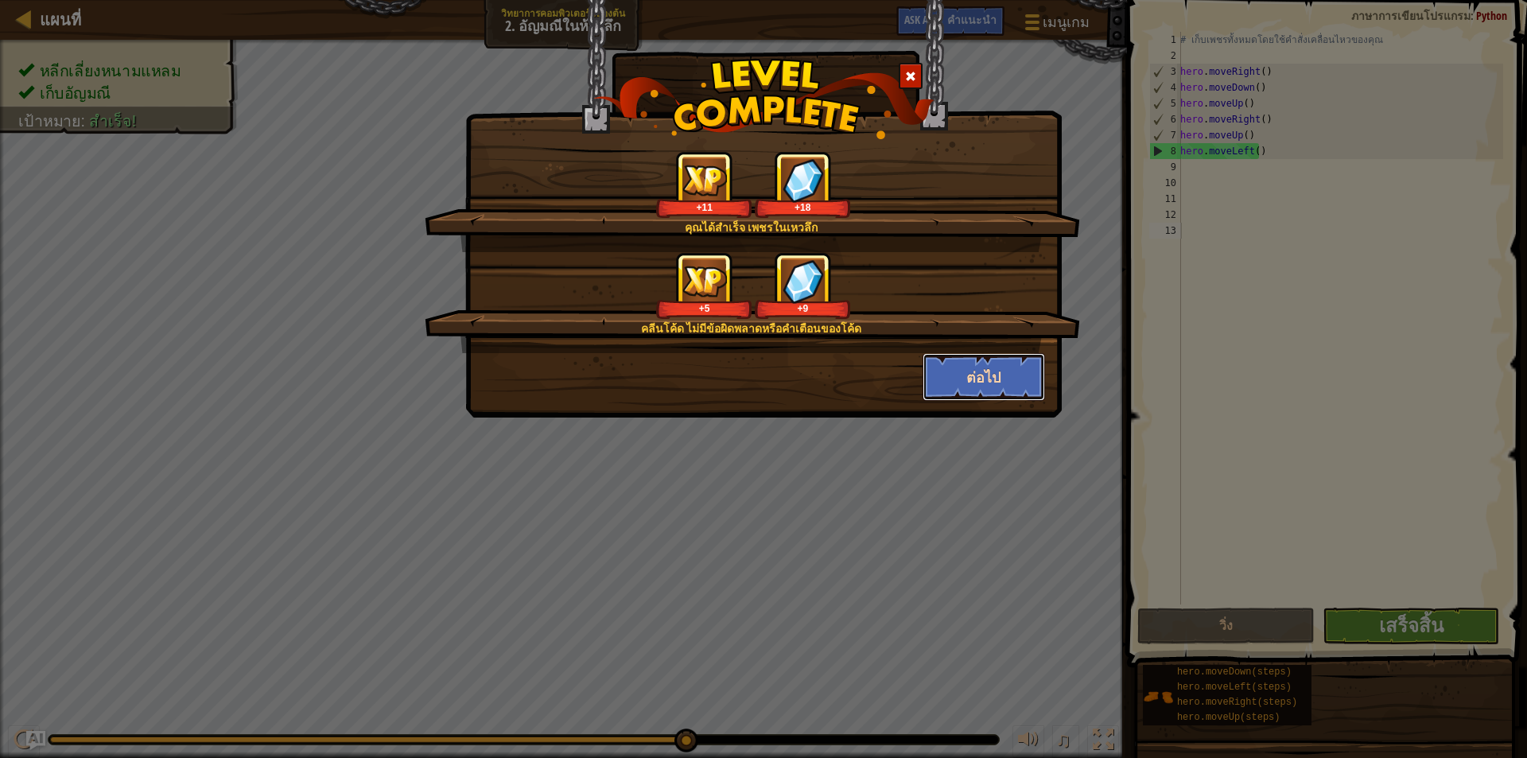
click at [976, 377] on button "ต่อไป" at bounding box center [984, 377] width 123 height 48
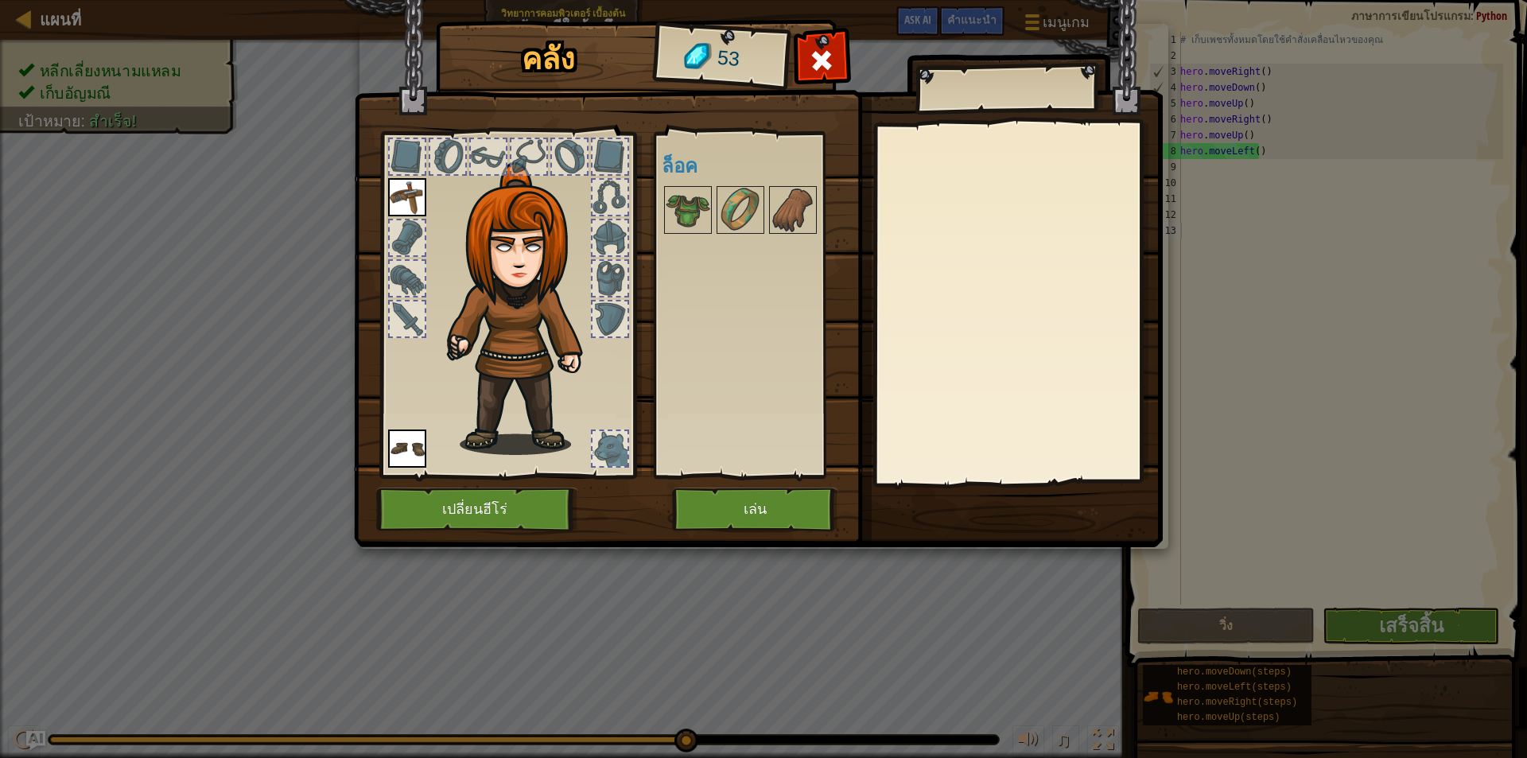
click at [976, 377] on div at bounding box center [1017, 303] width 281 height 357
click at [779, 499] on button "เล่น" at bounding box center [755, 510] width 166 height 44
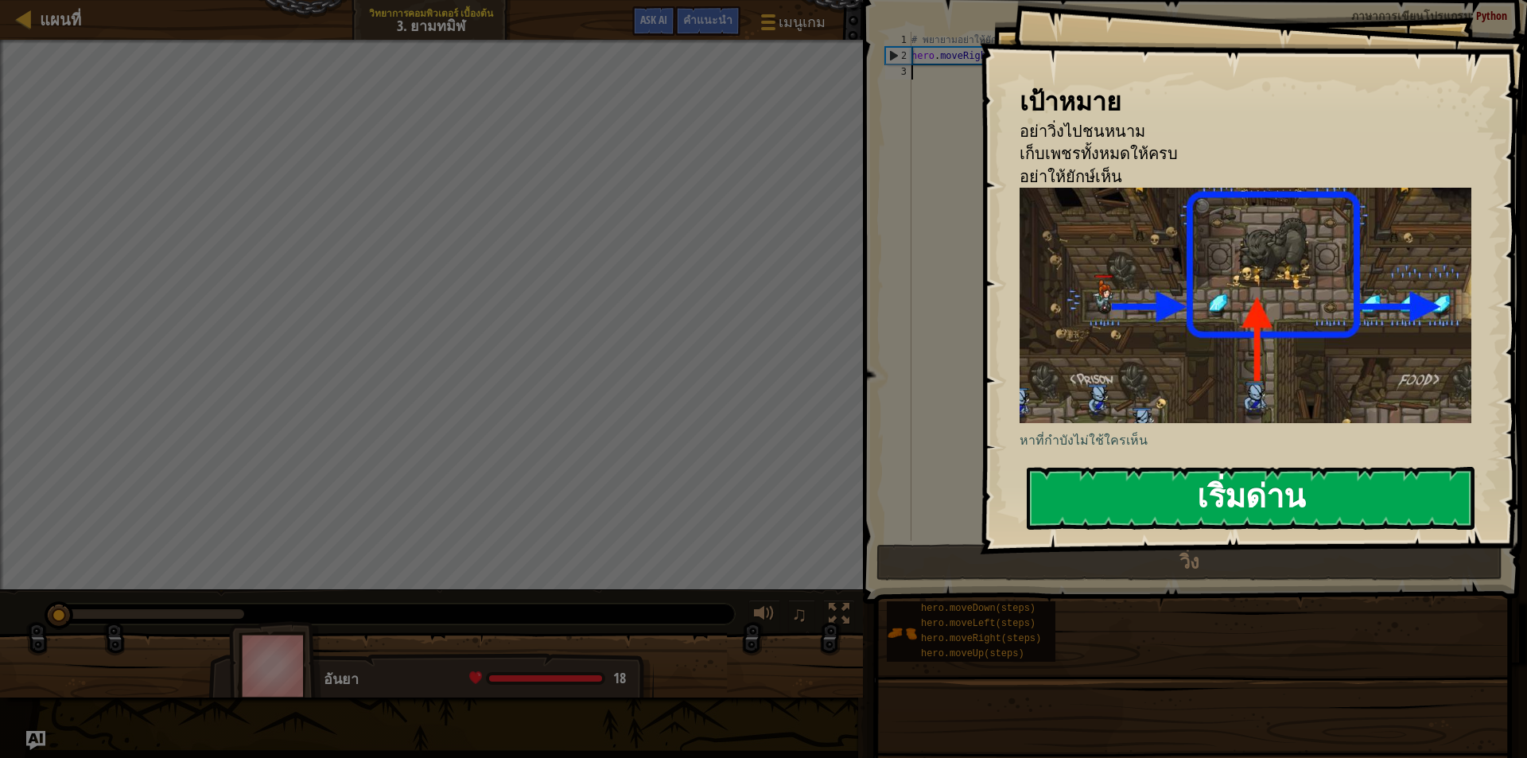
click at [1160, 489] on button "เริ่มด่าน" at bounding box center [1251, 498] width 448 height 63
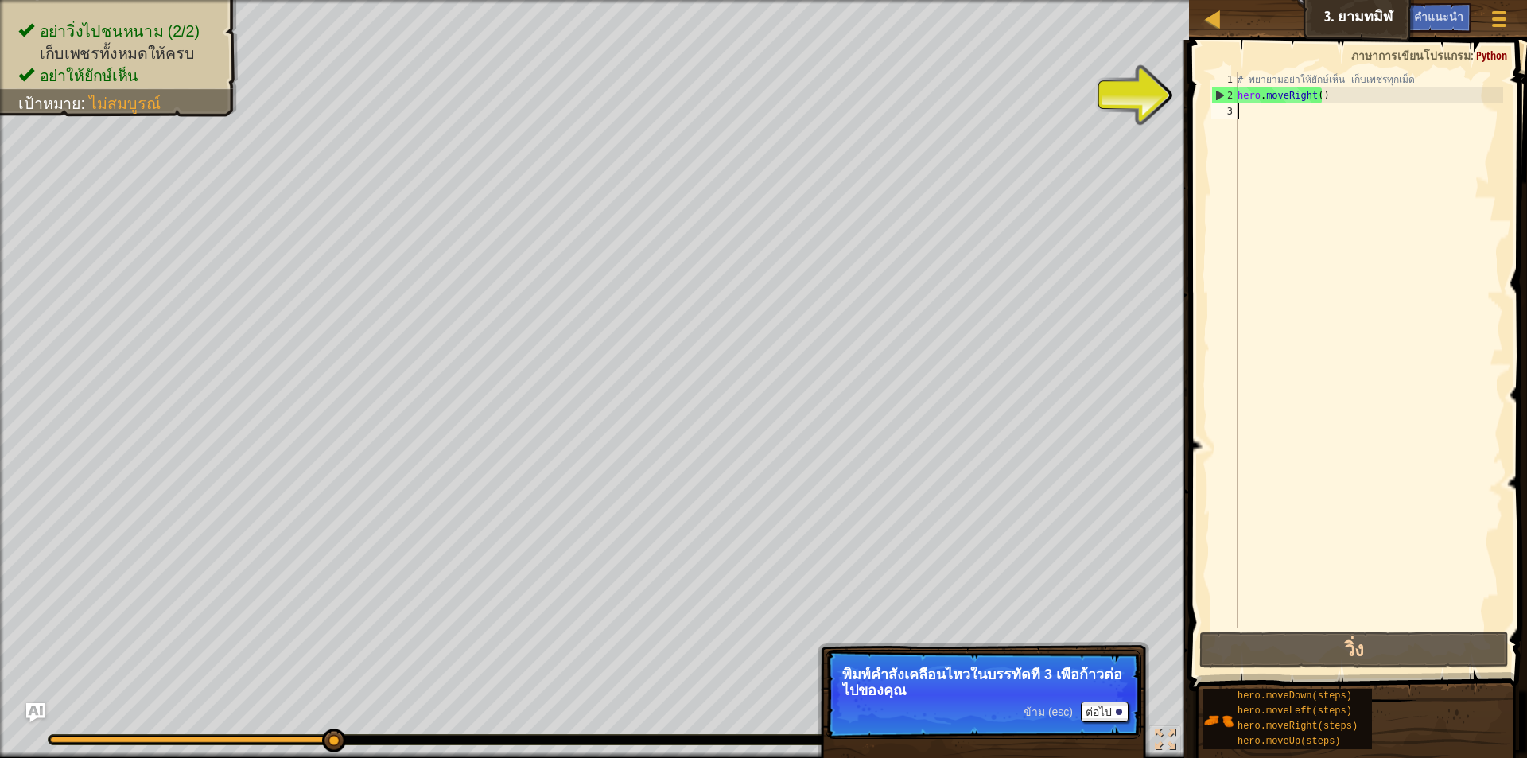
type textarea "h"
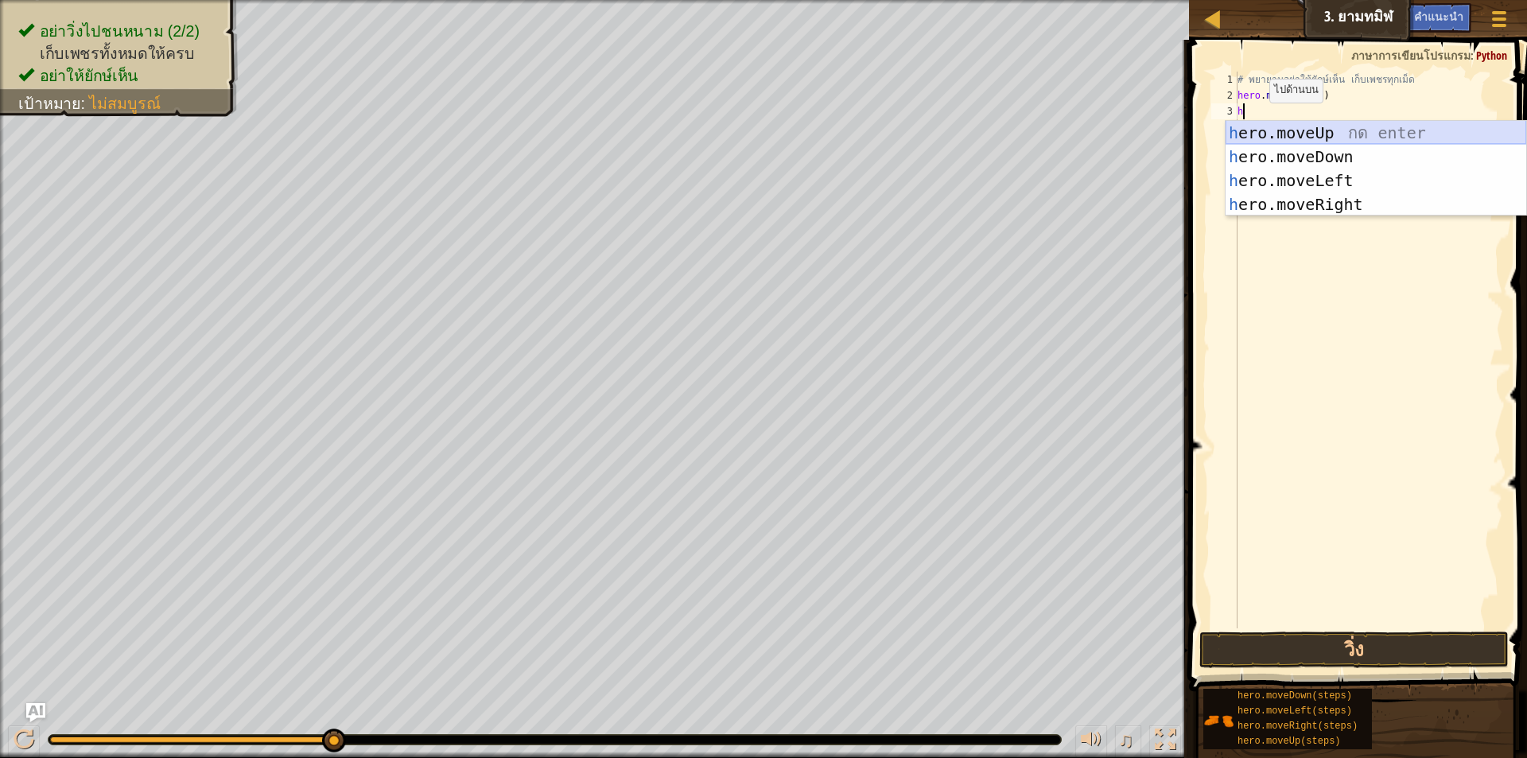
click at [1355, 134] on div "h ero.moveUp กด enter h ero.moveDown กด enter h ero.moveLeft กด enter h ero.mov…" at bounding box center [1376, 192] width 301 height 143
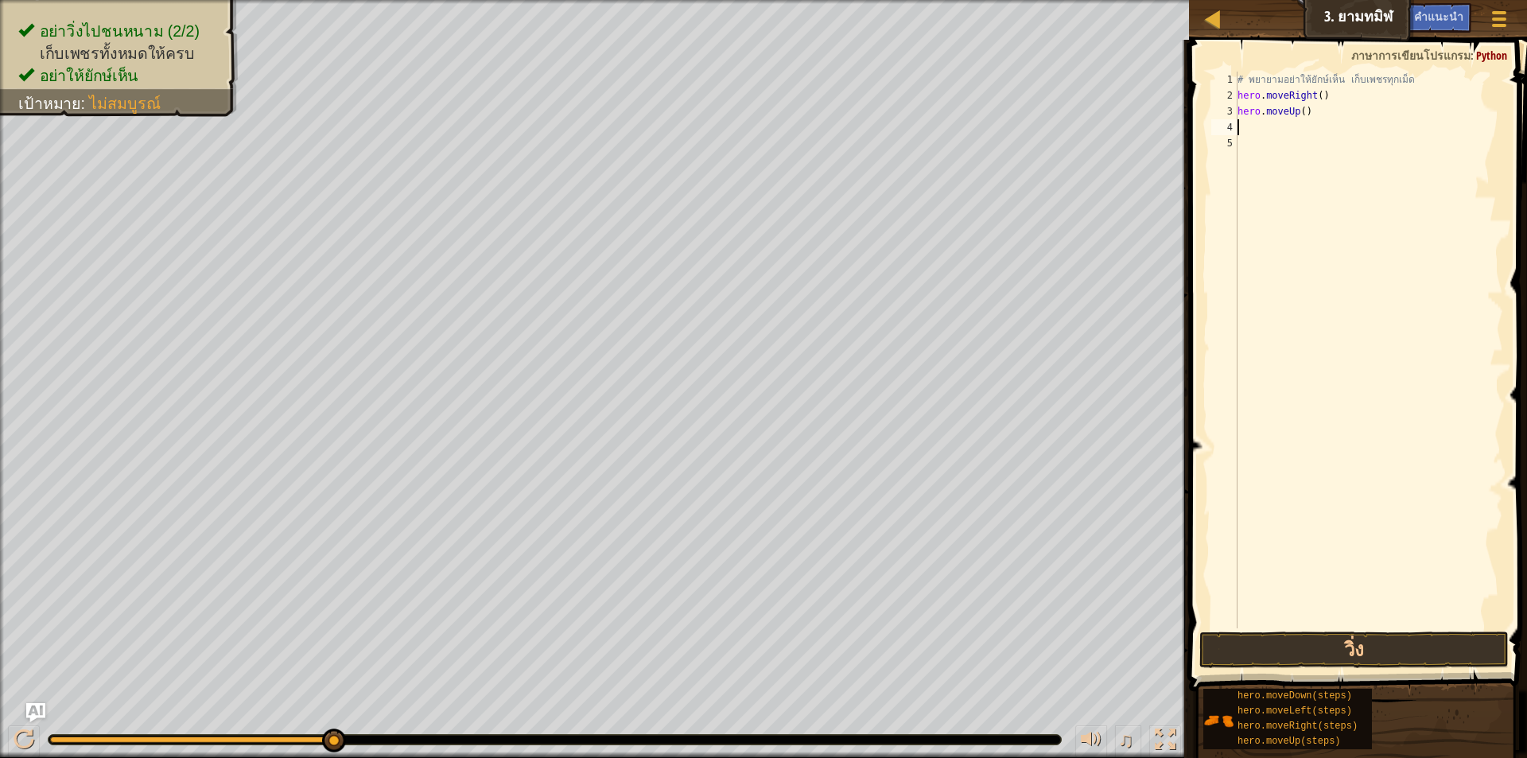
type textarea "h"
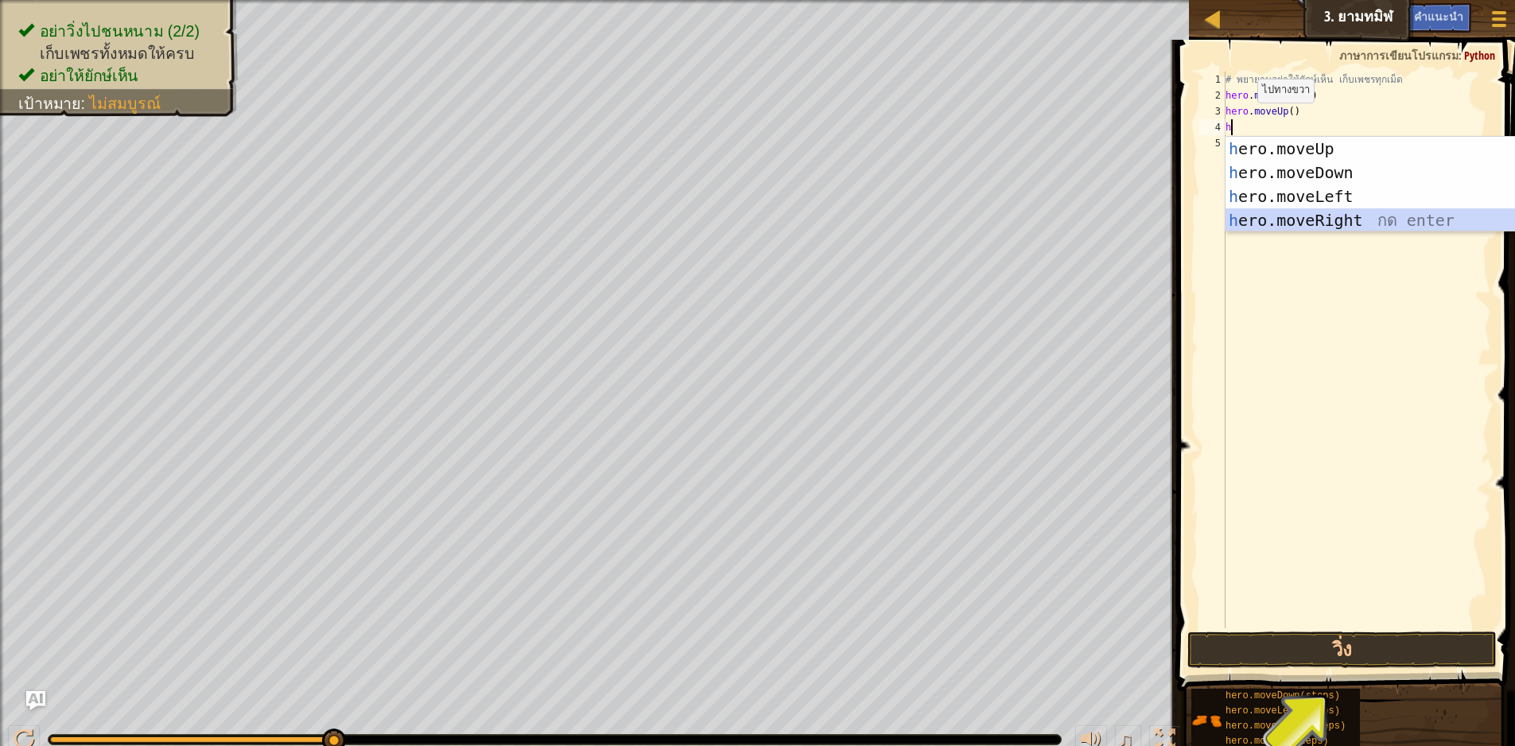
click at [1350, 213] on div "h ero.moveUp กด enter h ero.moveDown กด enter h ero.moveLeft กด enter h ero.mov…" at bounding box center [1376, 208] width 301 height 143
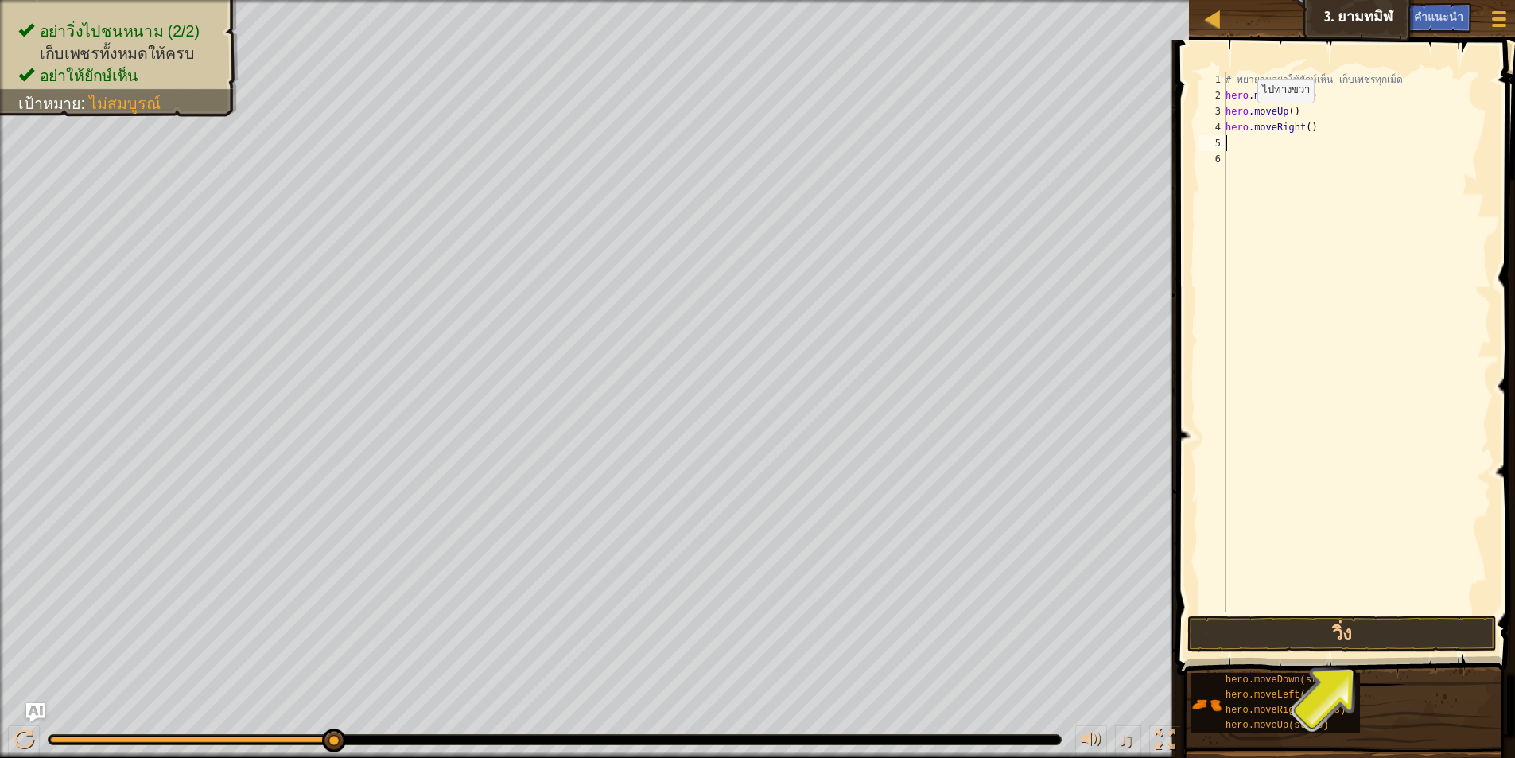
type textarea "h"
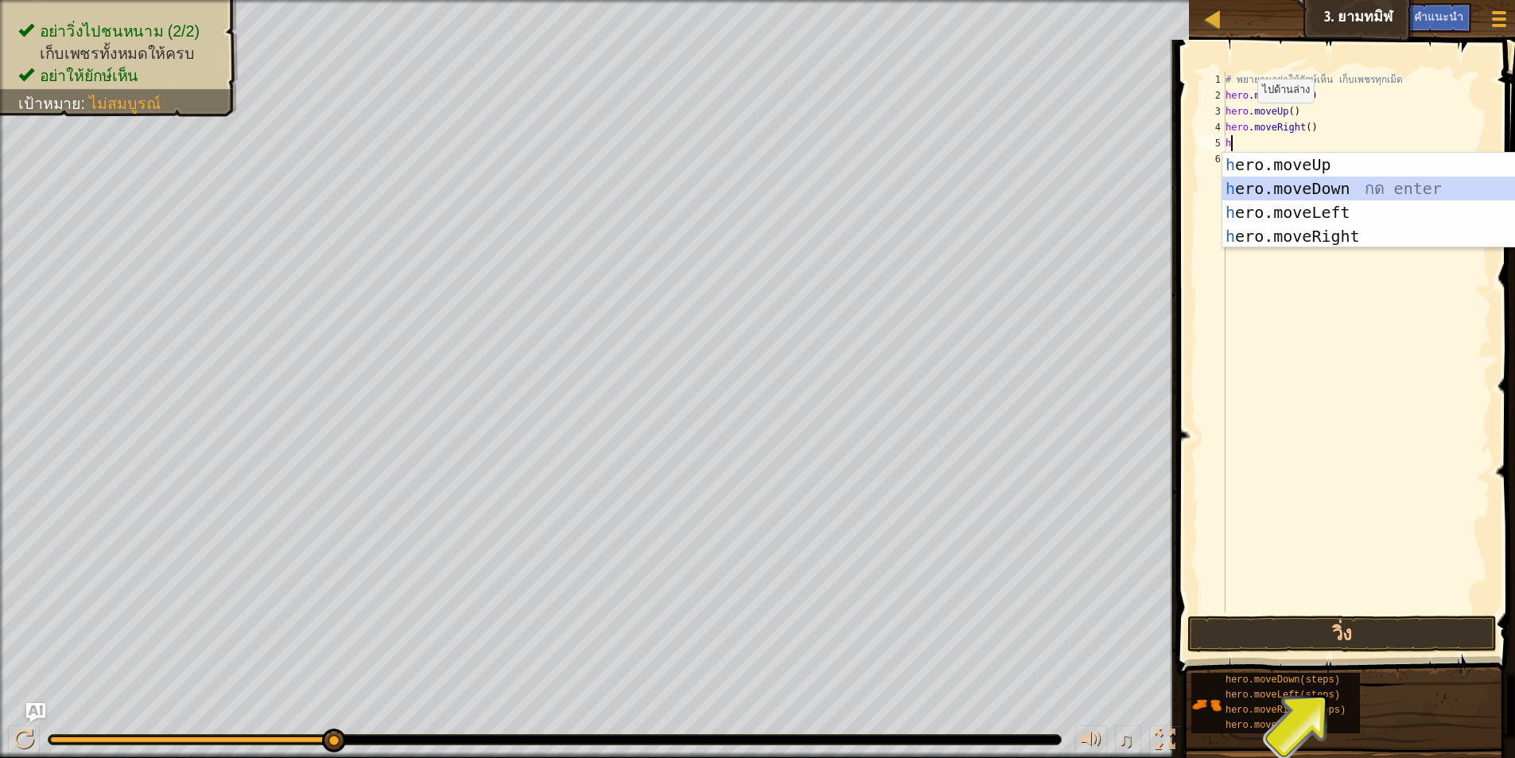
click at [1349, 186] on div "h ero.moveUp กด enter h ero.moveDown กด enter h ero.moveLeft กด enter h ero.mov…" at bounding box center [1372, 224] width 301 height 143
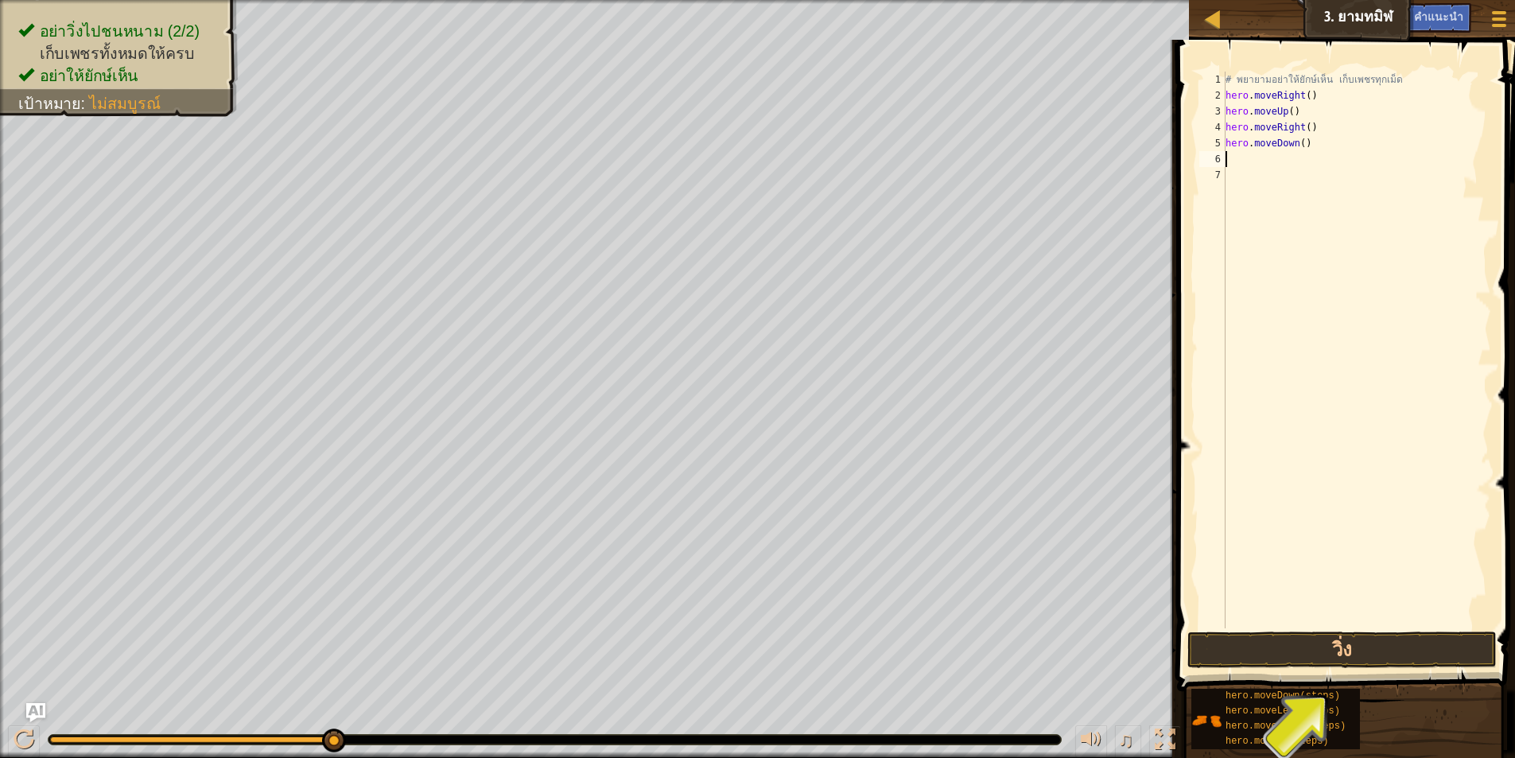
type textarea "h"
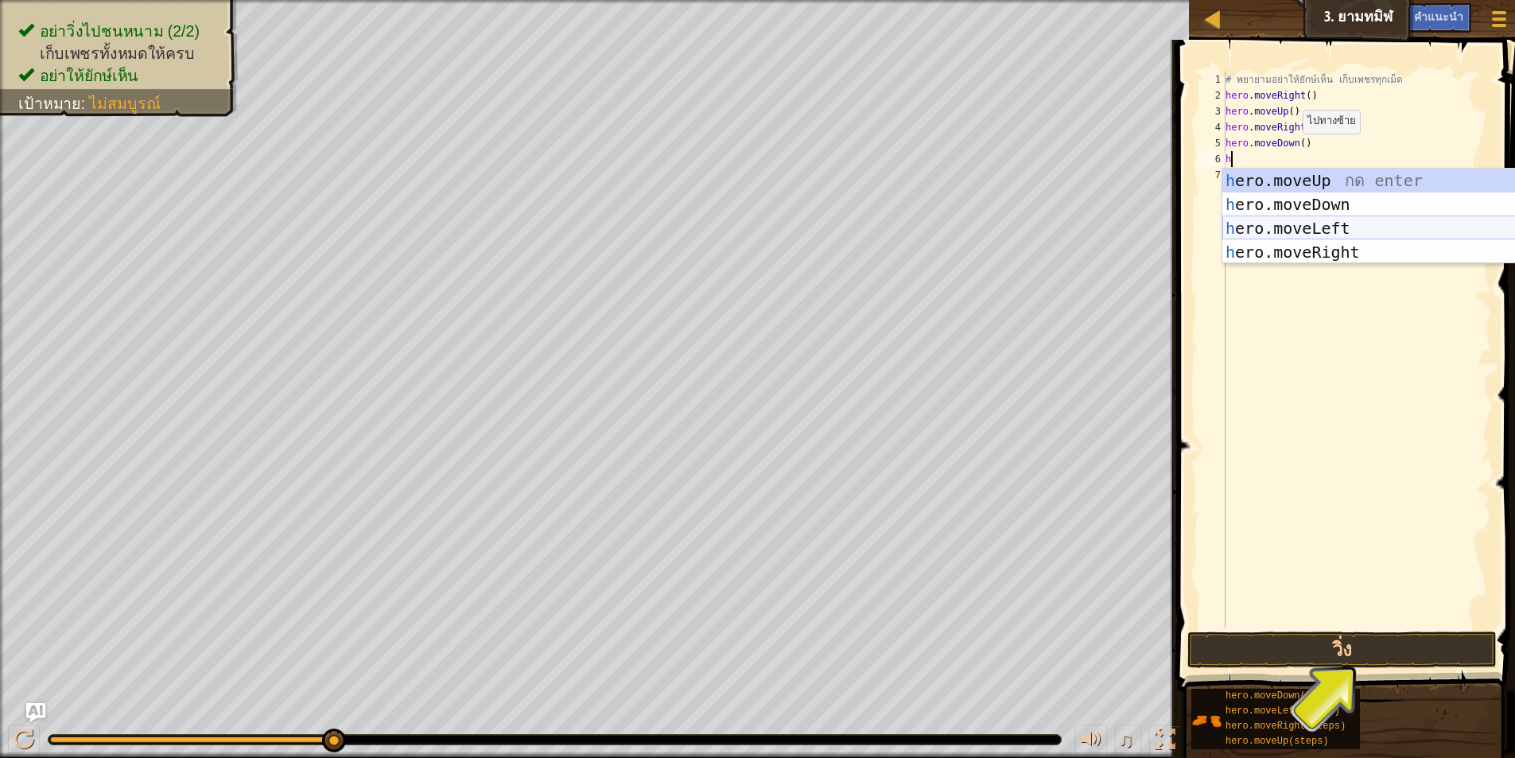
click at [1297, 220] on div "h ero.moveUp กด enter h ero.moveDown กด enter h ero.moveLeft กด enter h ero.mov…" at bounding box center [1372, 240] width 301 height 143
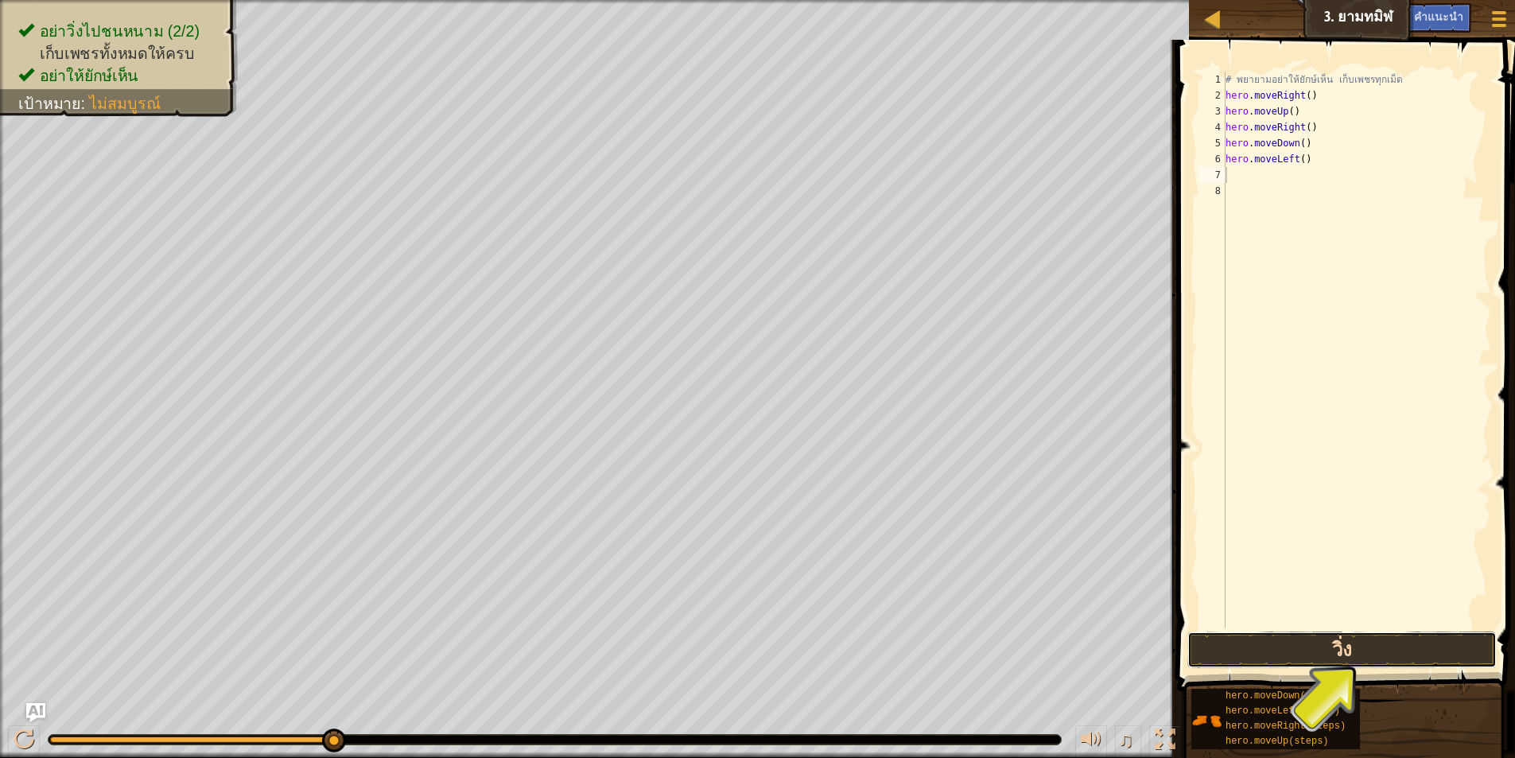
click at [1460, 645] on button "วิ่ง" at bounding box center [1341, 649] width 309 height 37
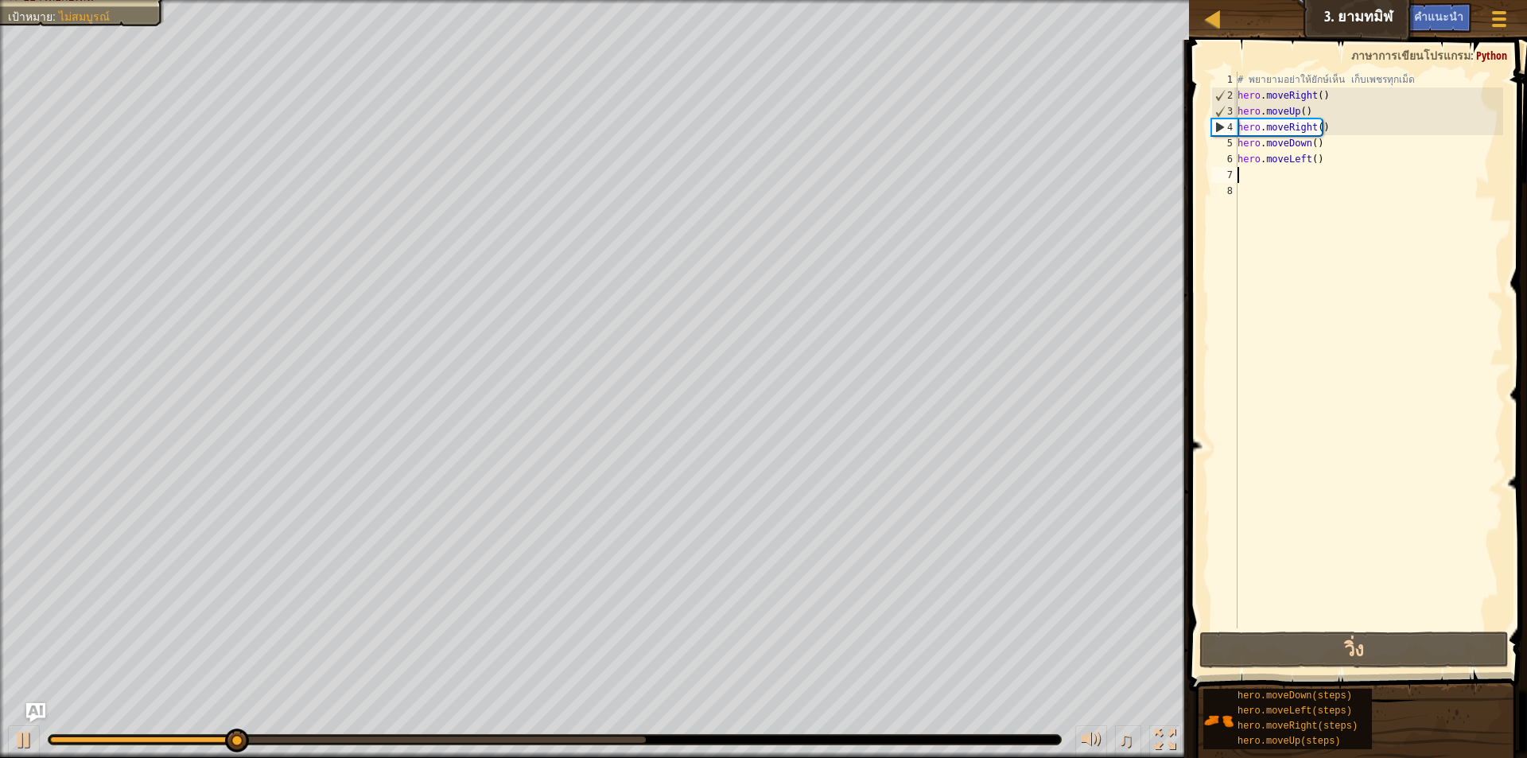
click at [1375, 170] on div "# พยายามอย่าให้ยักษ์เห็น เก็บเพชรทุกเม็ด hero . moveRight ( ) hero . moveUp ( )…" at bounding box center [1368, 366] width 269 height 589
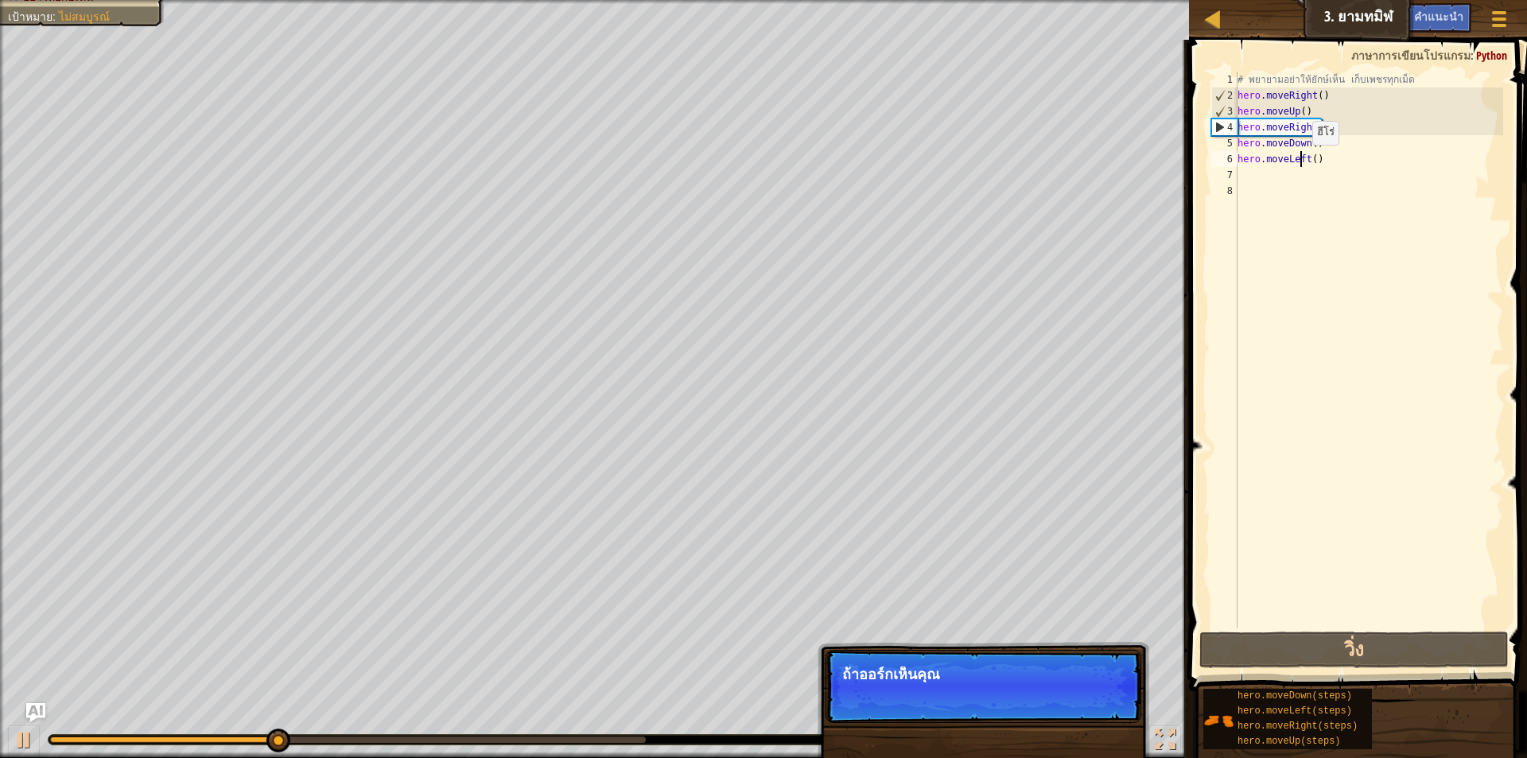
click at [1299, 161] on div "# พยายามอย่าให้ยักษ์เห็น เก็บเพชรทุกเม็ด hero . moveRight ( ) hero . moveUp ( )…" at bounding box center [1368, 366] width 269 height 589
click at [1311, 158] on div "# พยายามอย่าให้ยักษ์เห็น เก็บเพชรทุกเม็ด hero . moveRight ( ) hero . moveUp ( )…" at bounding box center [1368, 366] width 269 height 589
click at [1323, 158] on div "# พยายามอย่าให้ยักษ์เห็น เก็บเพชรทุกเม็ด hero . moveRight ( ) hero . moveUp ( )…" at bounding box center [1368, 366] width 269 height 589
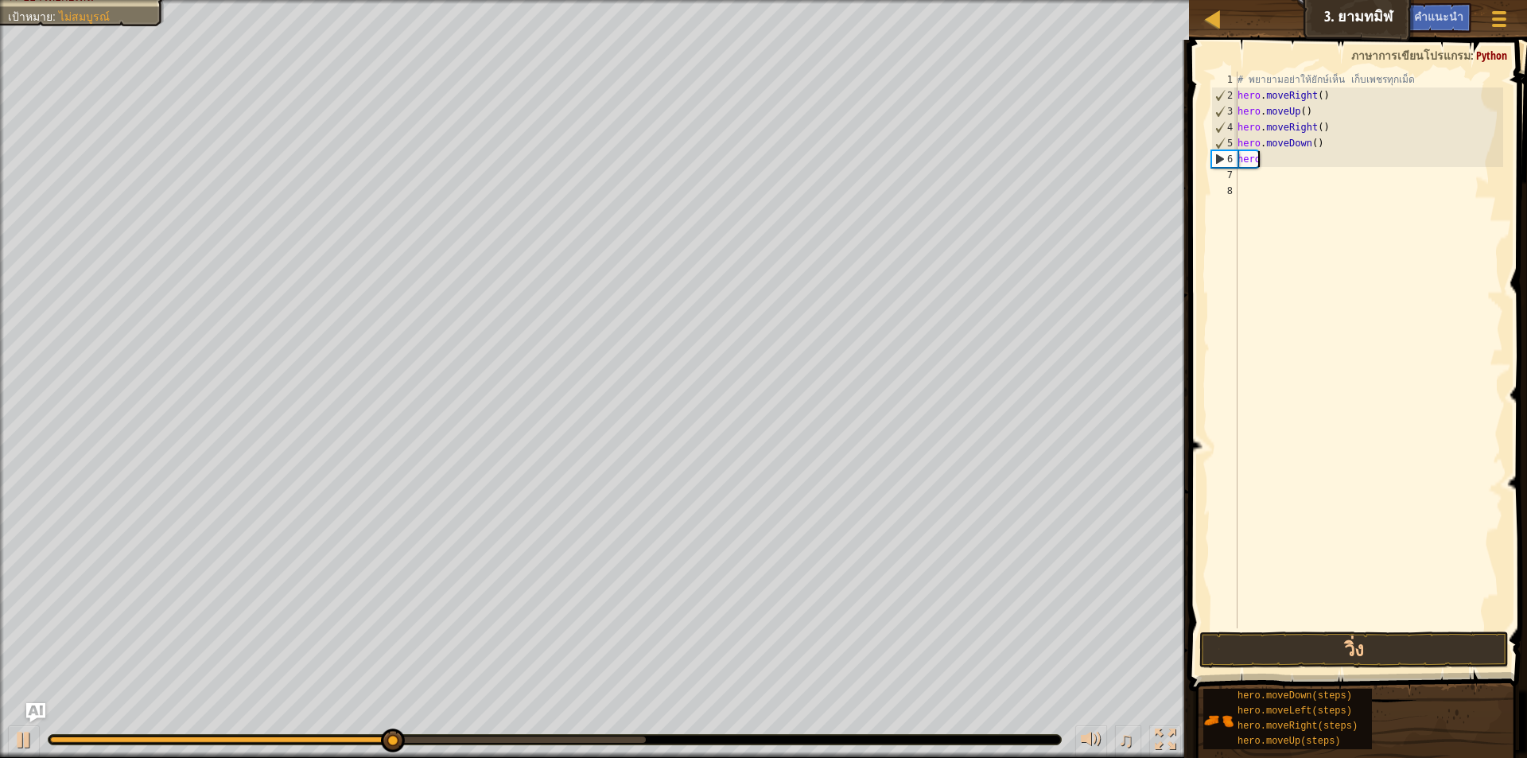
type textarea "h"
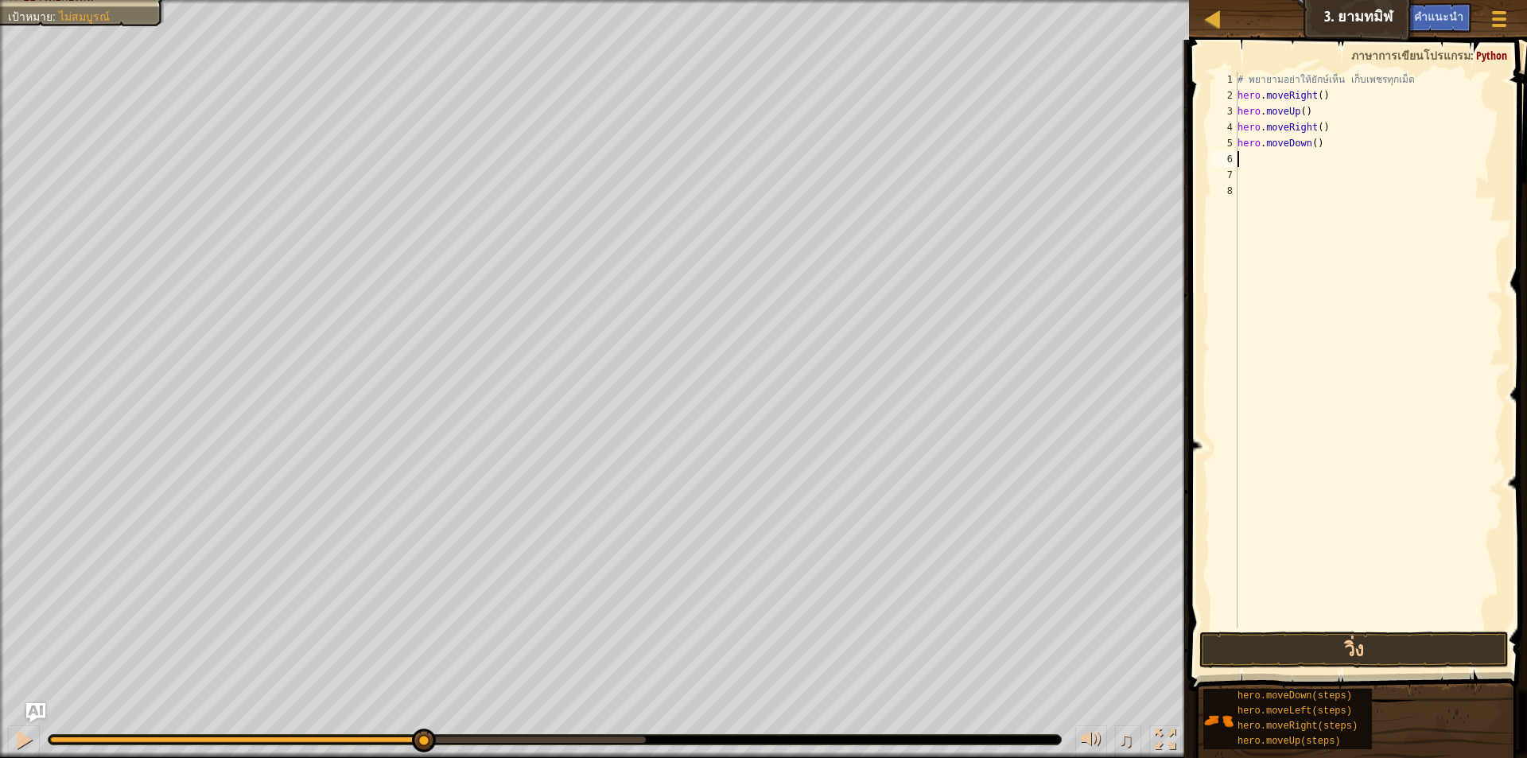
type textarea "h"
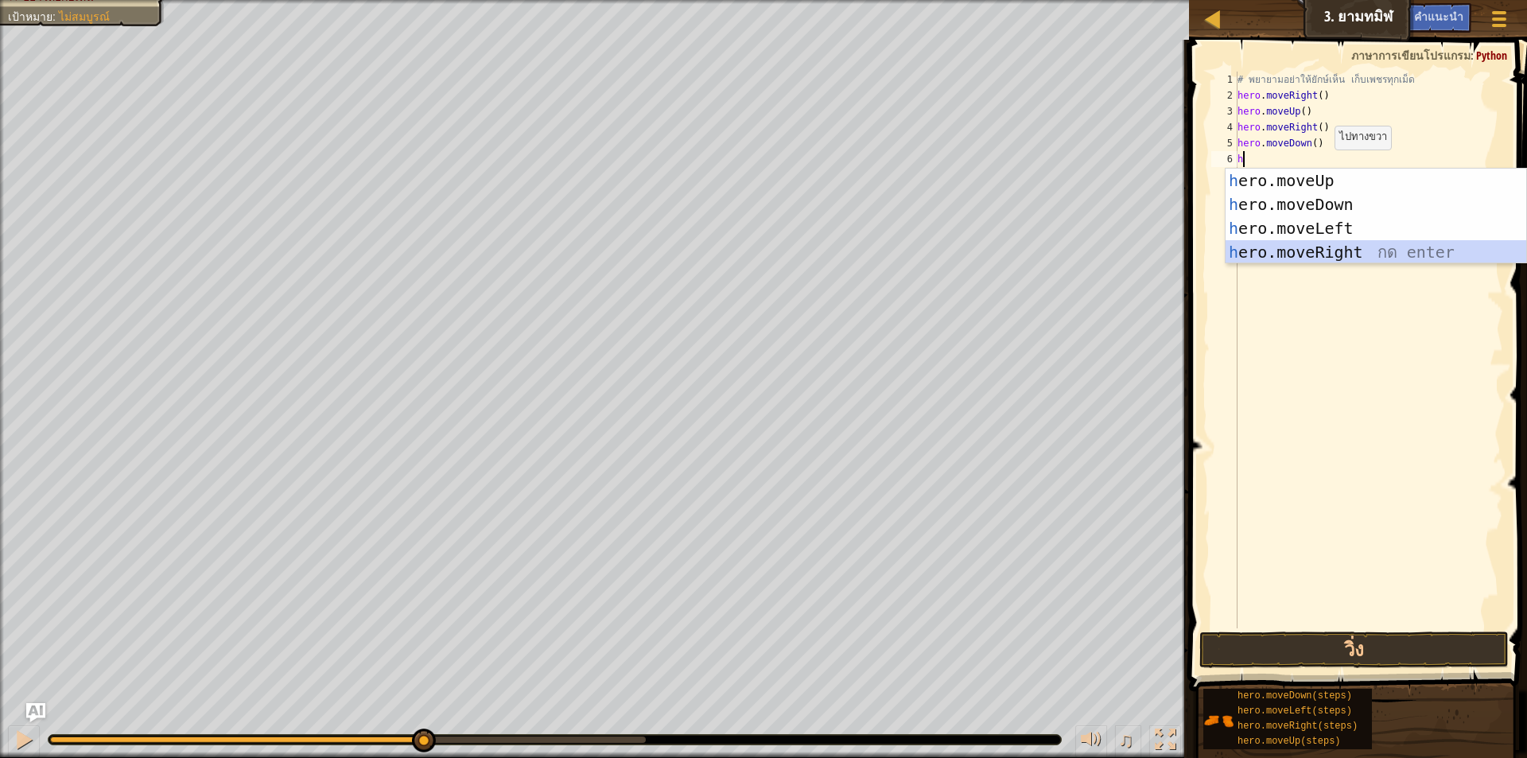
click at [1346, 254] on div "h ero.moveUp กด enter h ero.moveDown กด enter h ero.moveLeft กด enter h ero.mov…" at bounding box center [1376, 240] width 301 height 143
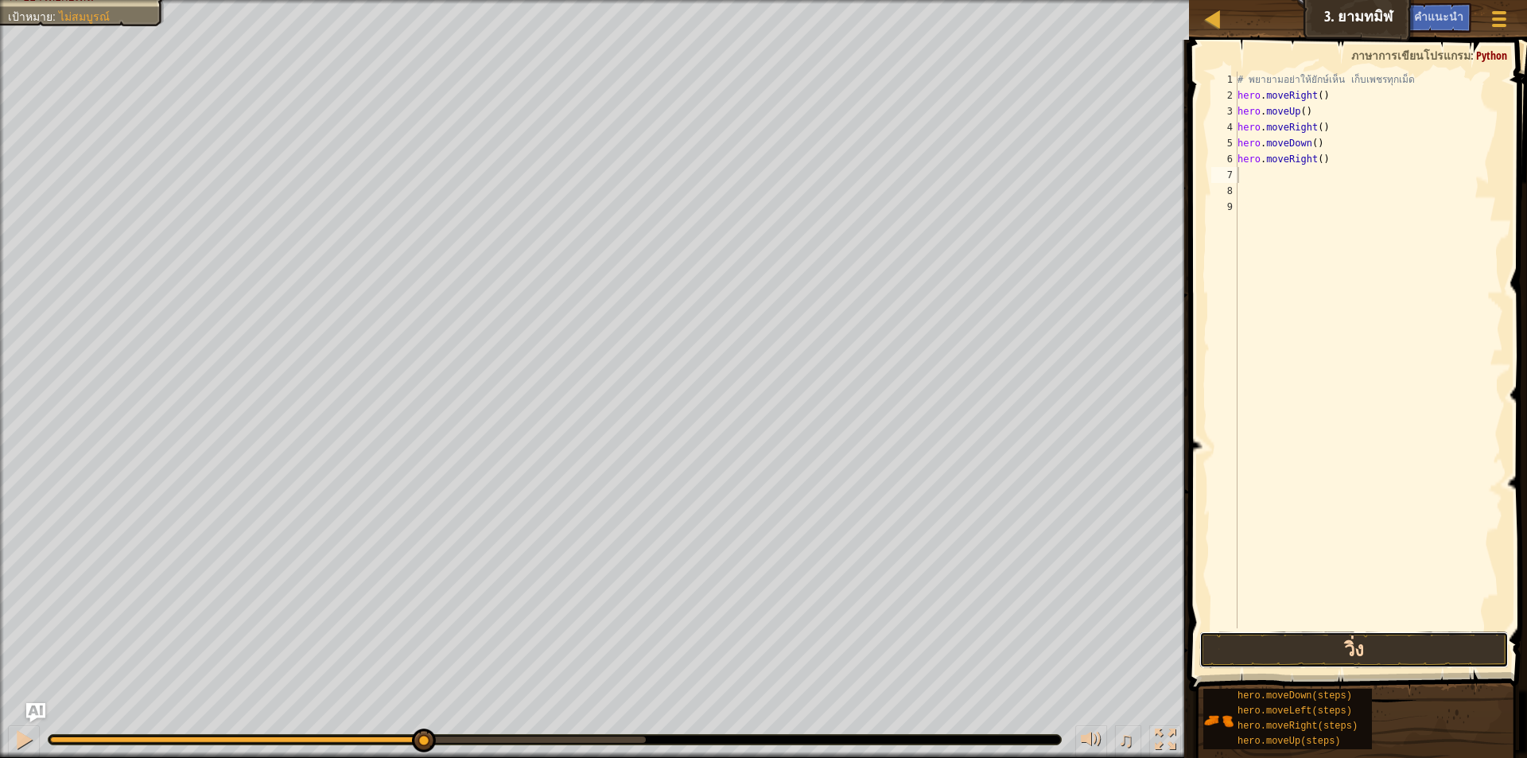
click at [1416, 641] on button "วิ่ง" at bounding box center [1353, 649] width 309 height 37
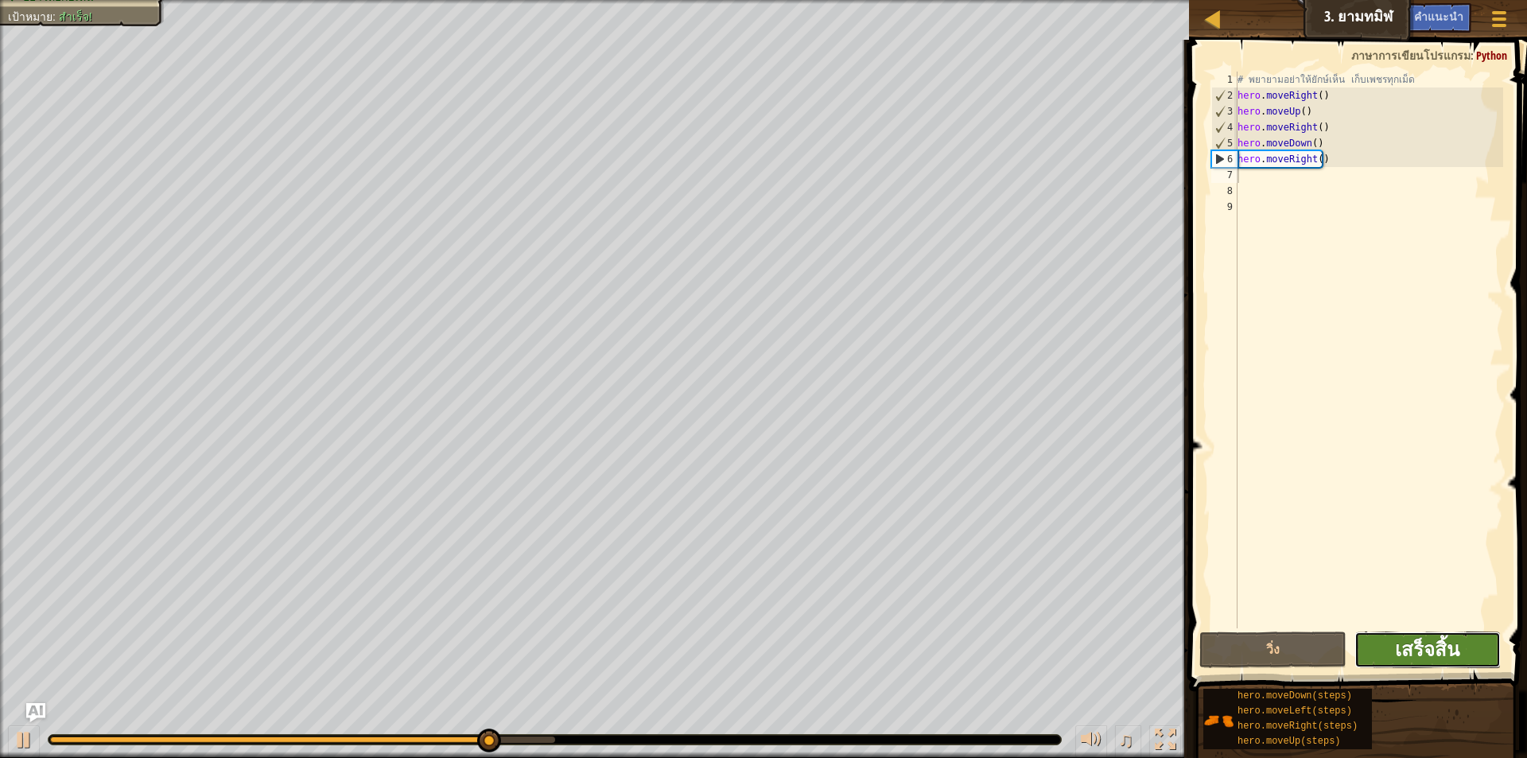
click at [1444, 653] on span "เสร็จสิ้น" at bounding box center [1427, 648] width 64 height 25
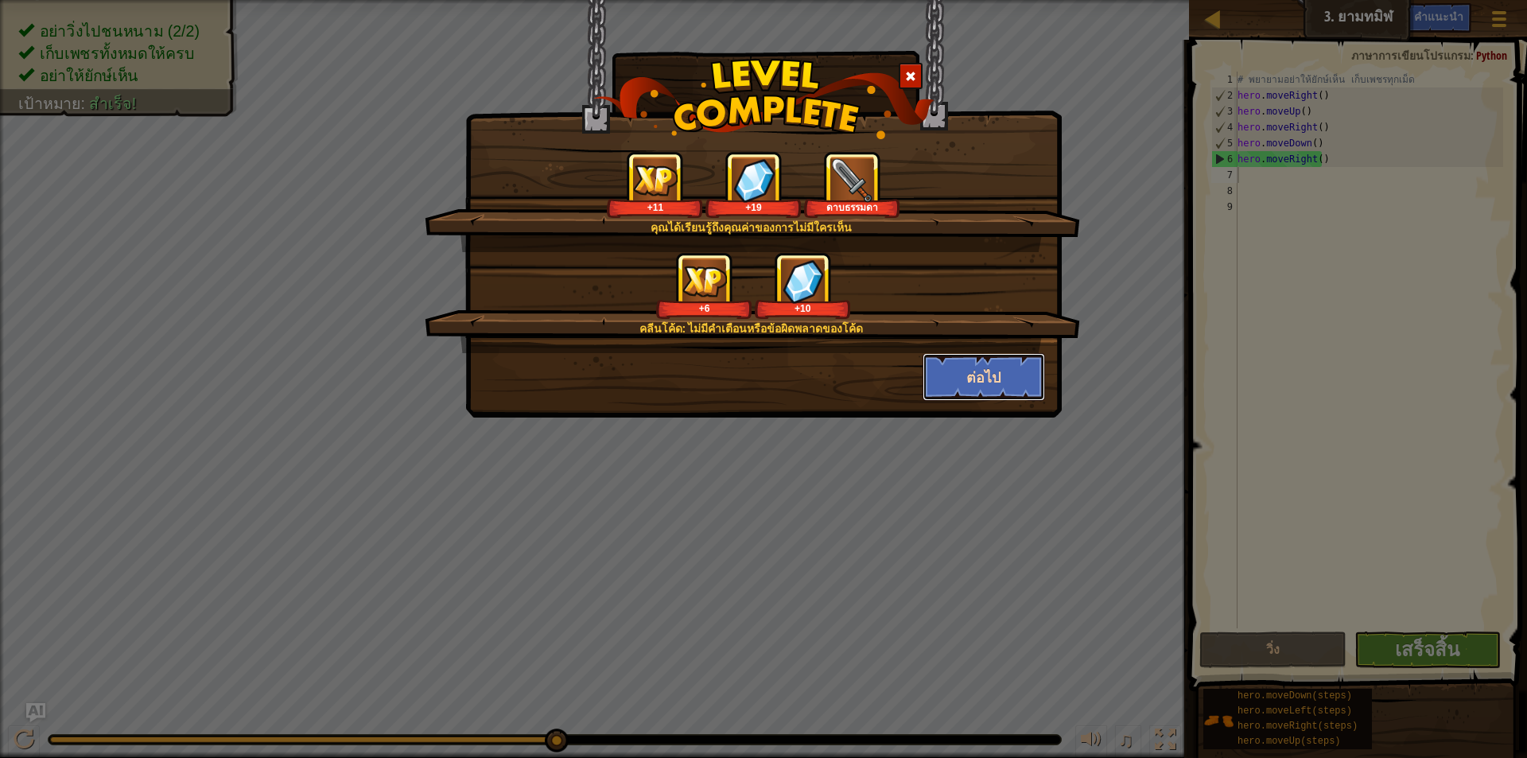
click at [1003, 378] on button "ต่อไป" at bounding box center [984, 377] width 123 height 48
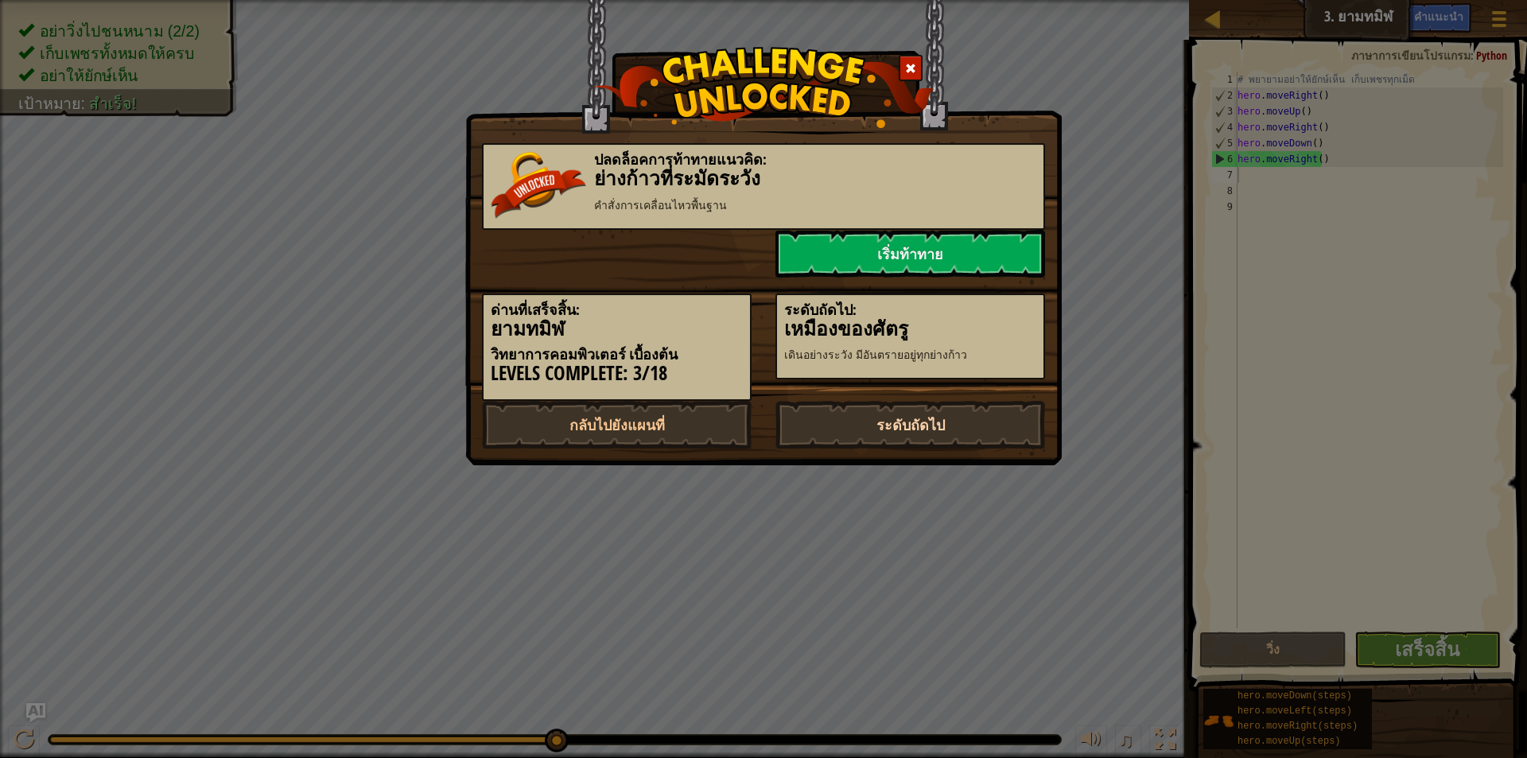
click at [985, 429] on link "ระดับถัดไป" at bounding box center [910, 425] width 270 height 48
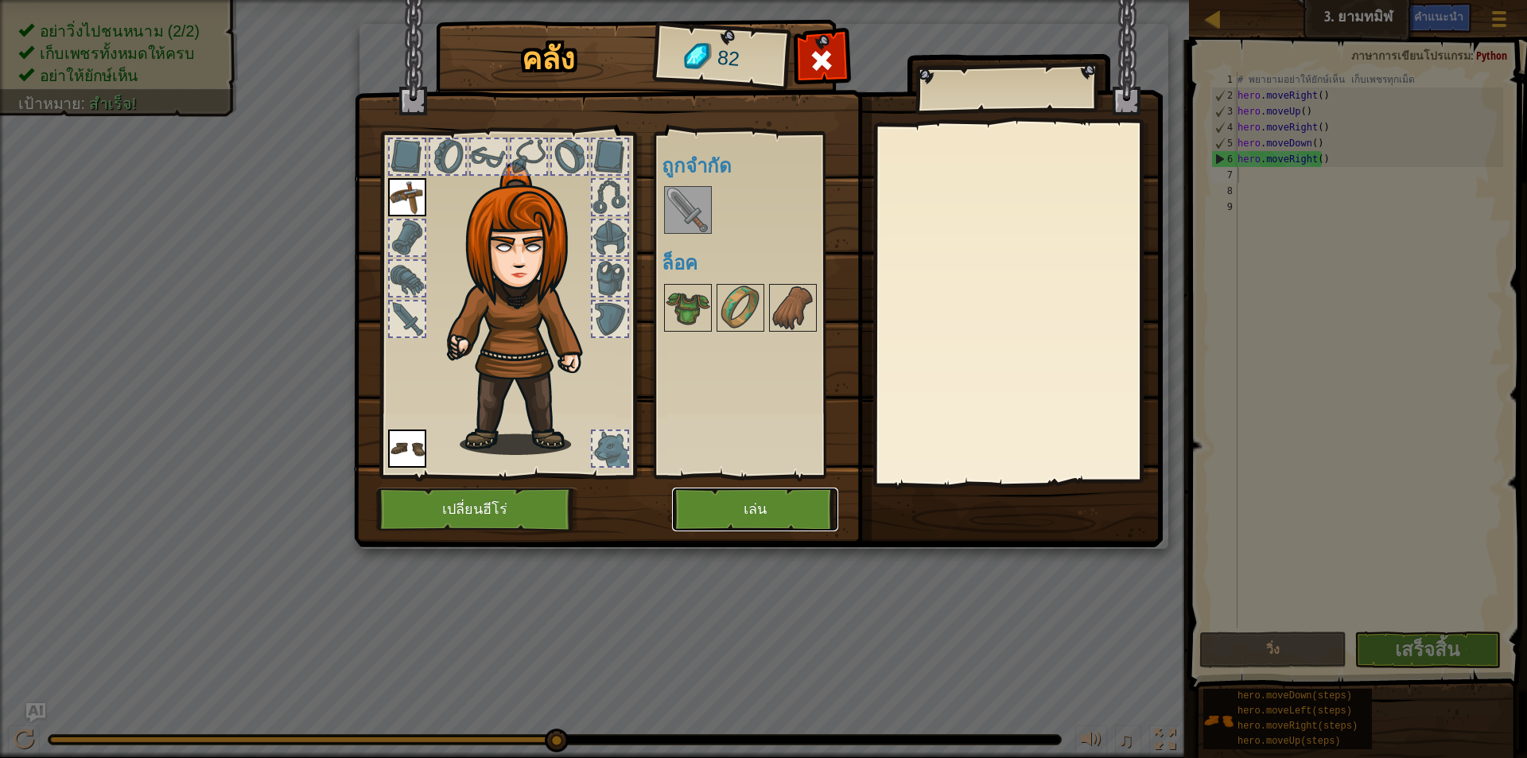
click at [833, 515] on button "เล่น" at bounding box center [755, 510] width 166 height 44
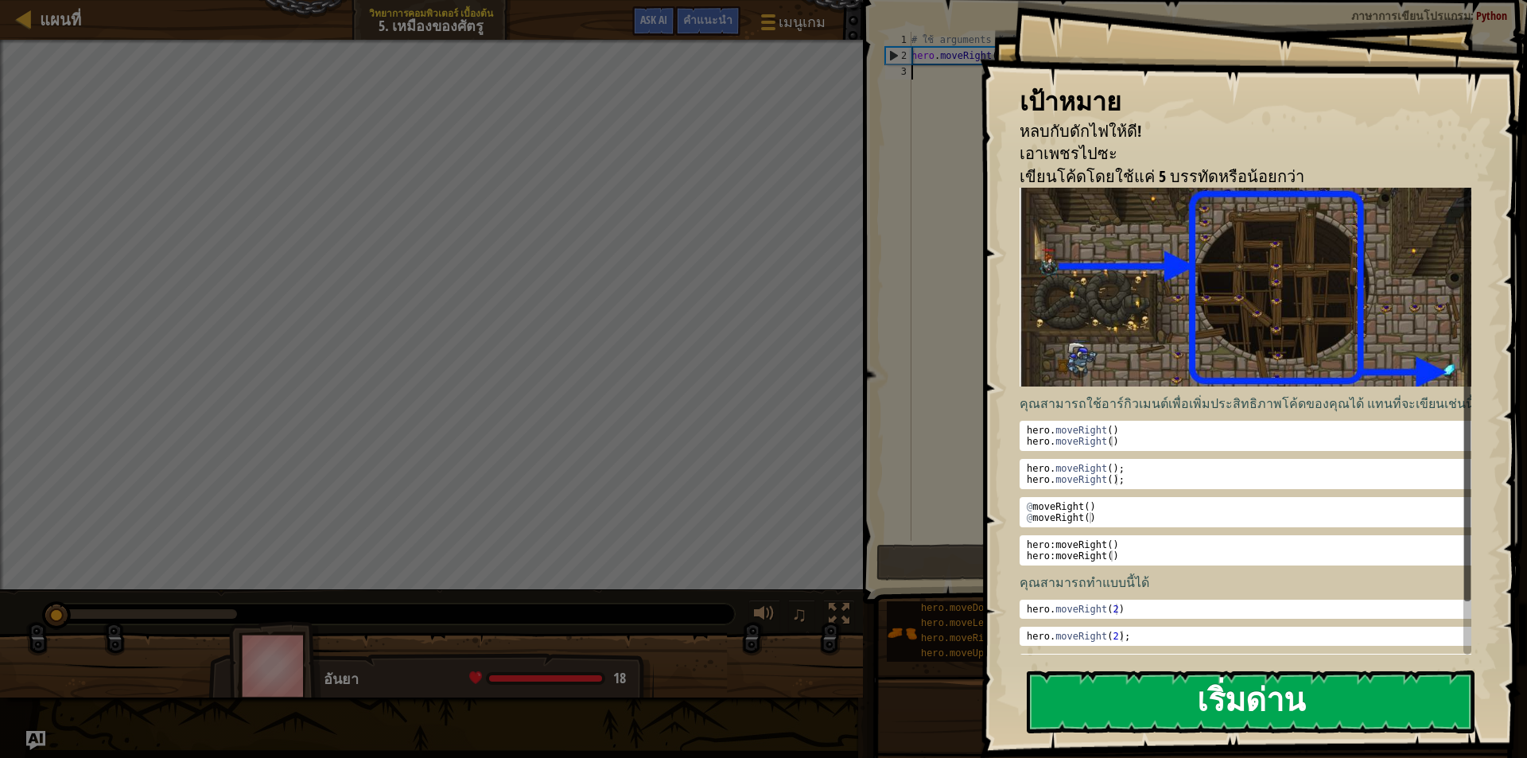
click at [1231, 716] on button "เริ่มด่าน" at bounding box center [1251, 701] width 448 height 63
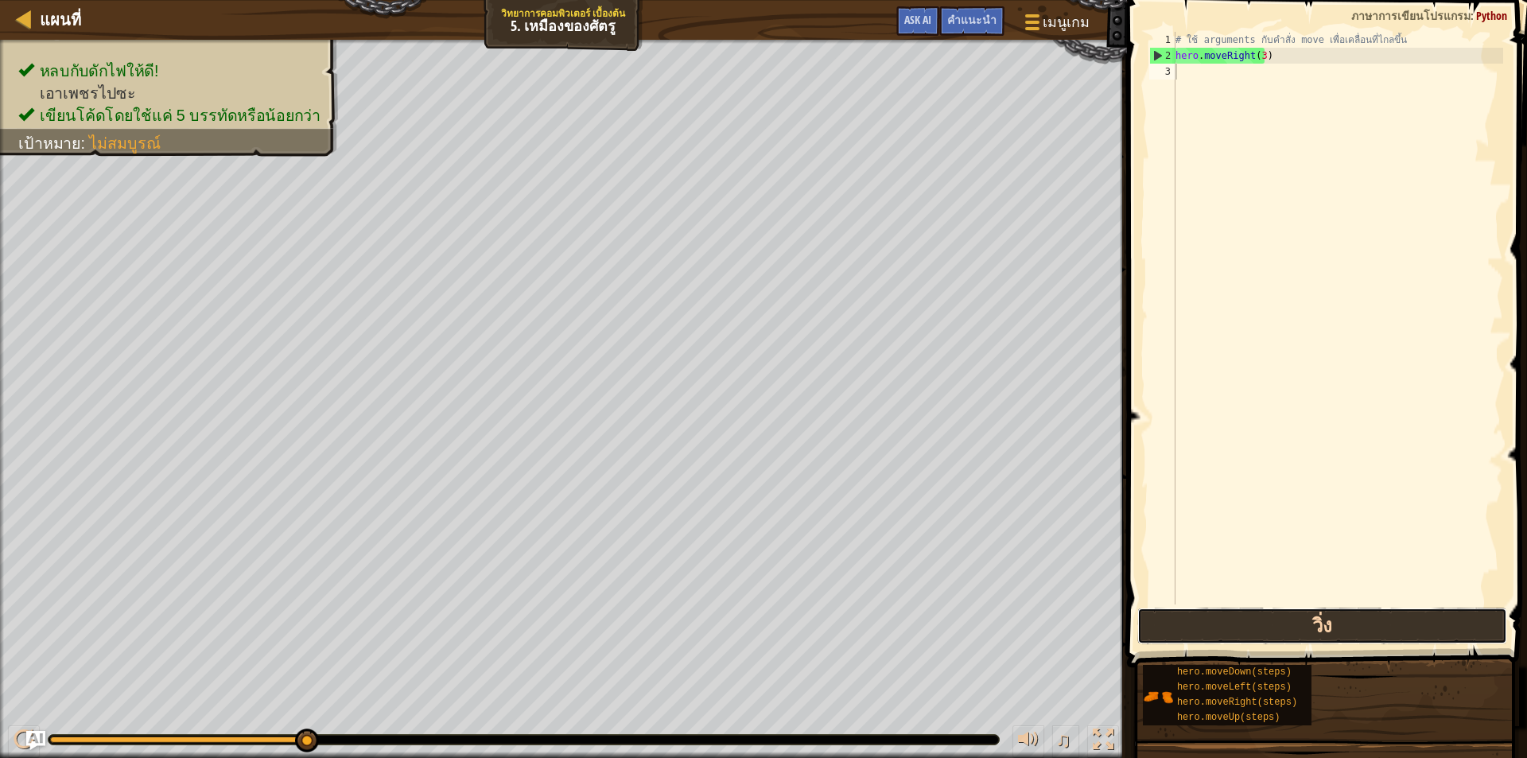
click at [1253, 631] on button "วิ่ง" at bounding box center [1322, 626] width 370 height 37
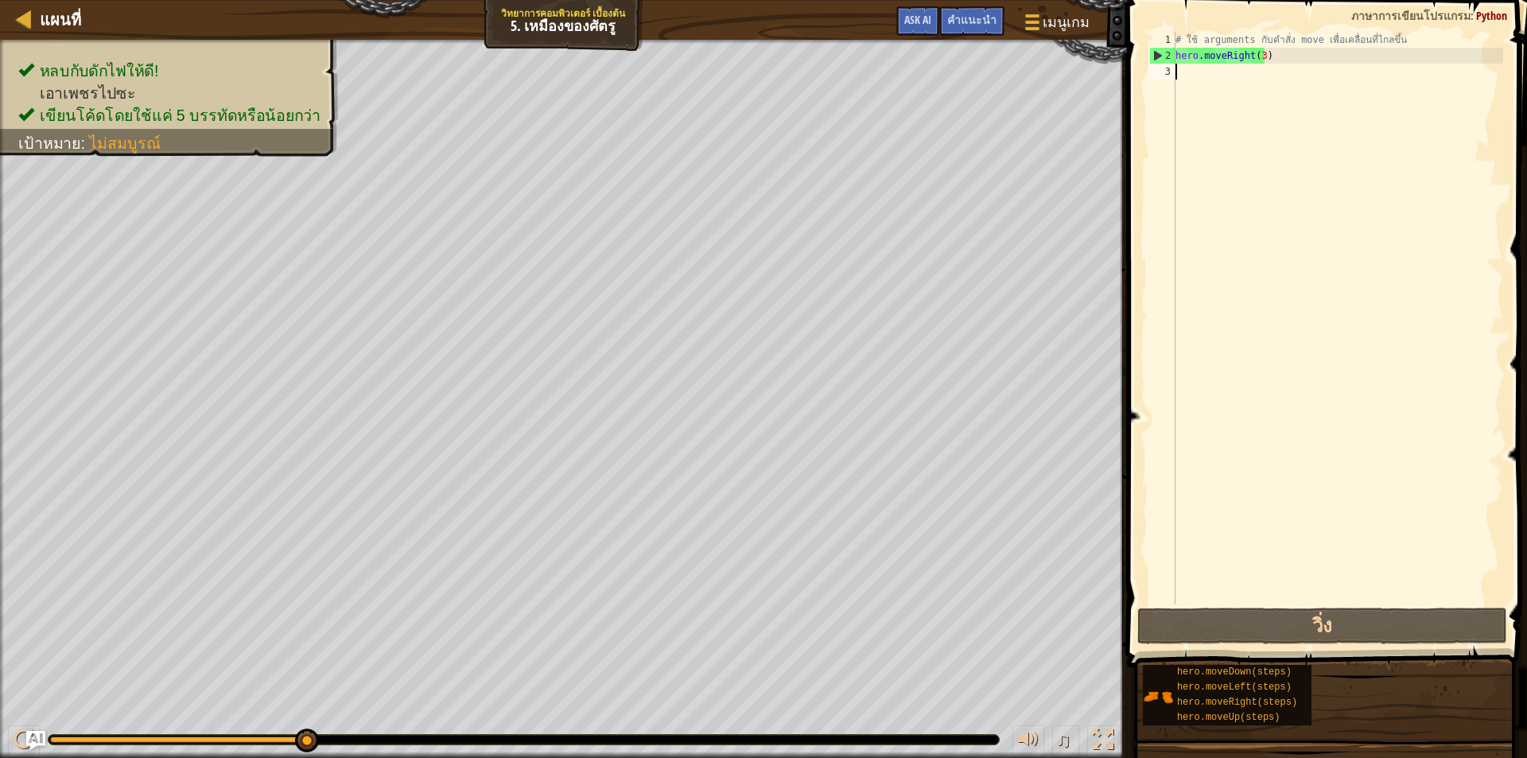
type textarea "h"
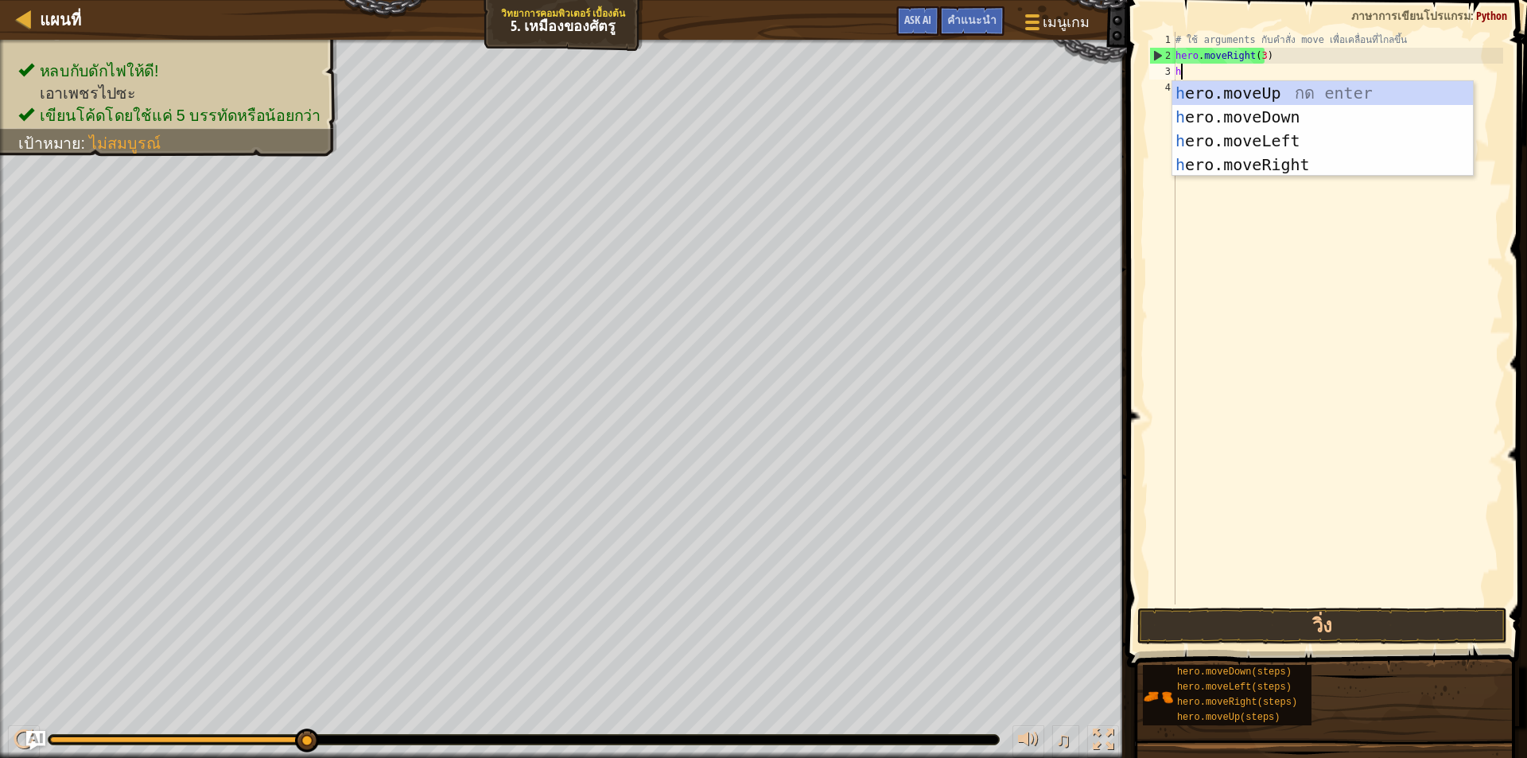
scroll to position [7, 0]
click at [1226, 94] on div "h ero.moveUp กด enter h ero.moveDown กด enter h ero.moveLeft กด enter h ero.mov…" at bounding box center [1322, 152] width 301 height 143
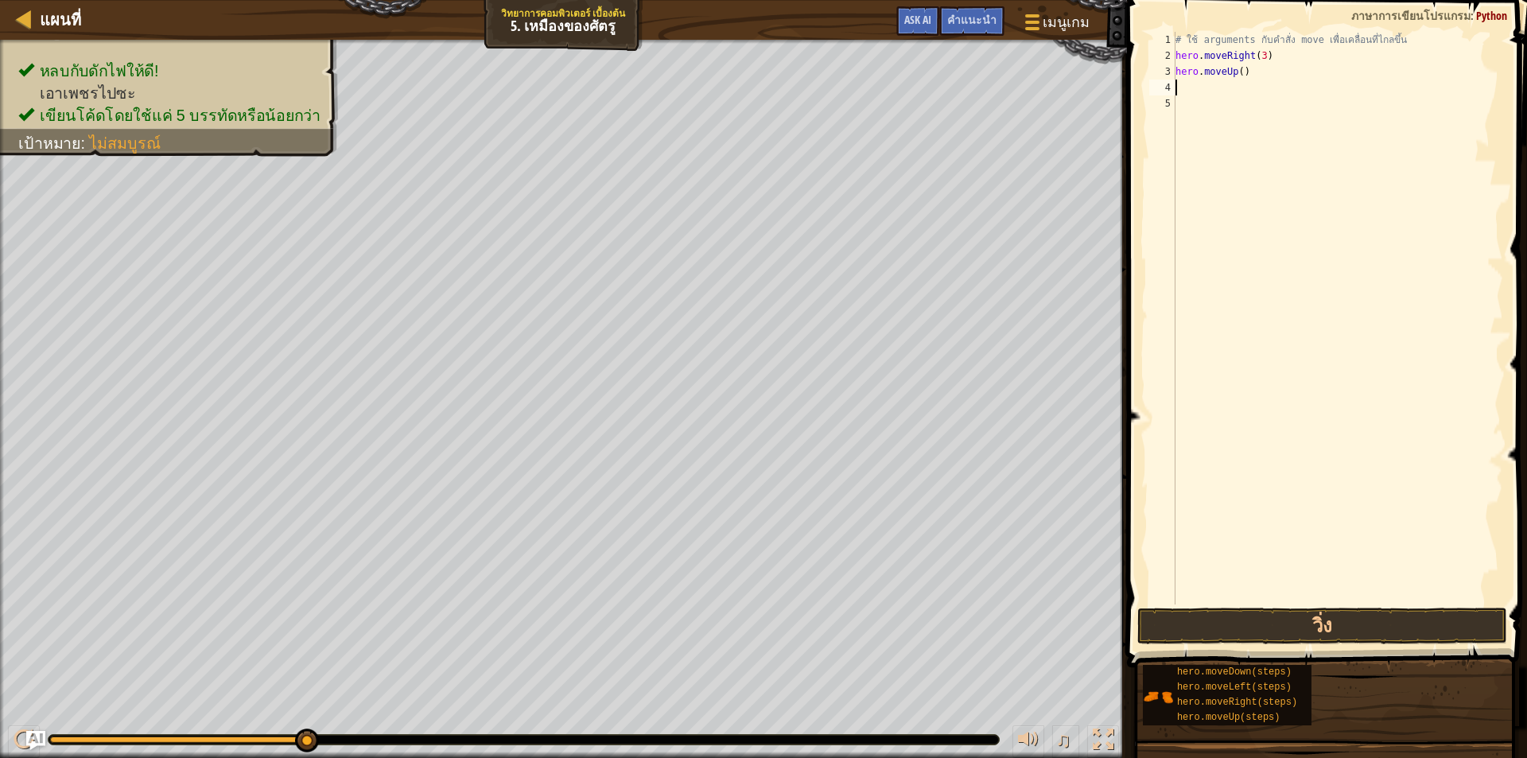
type textarea "h"
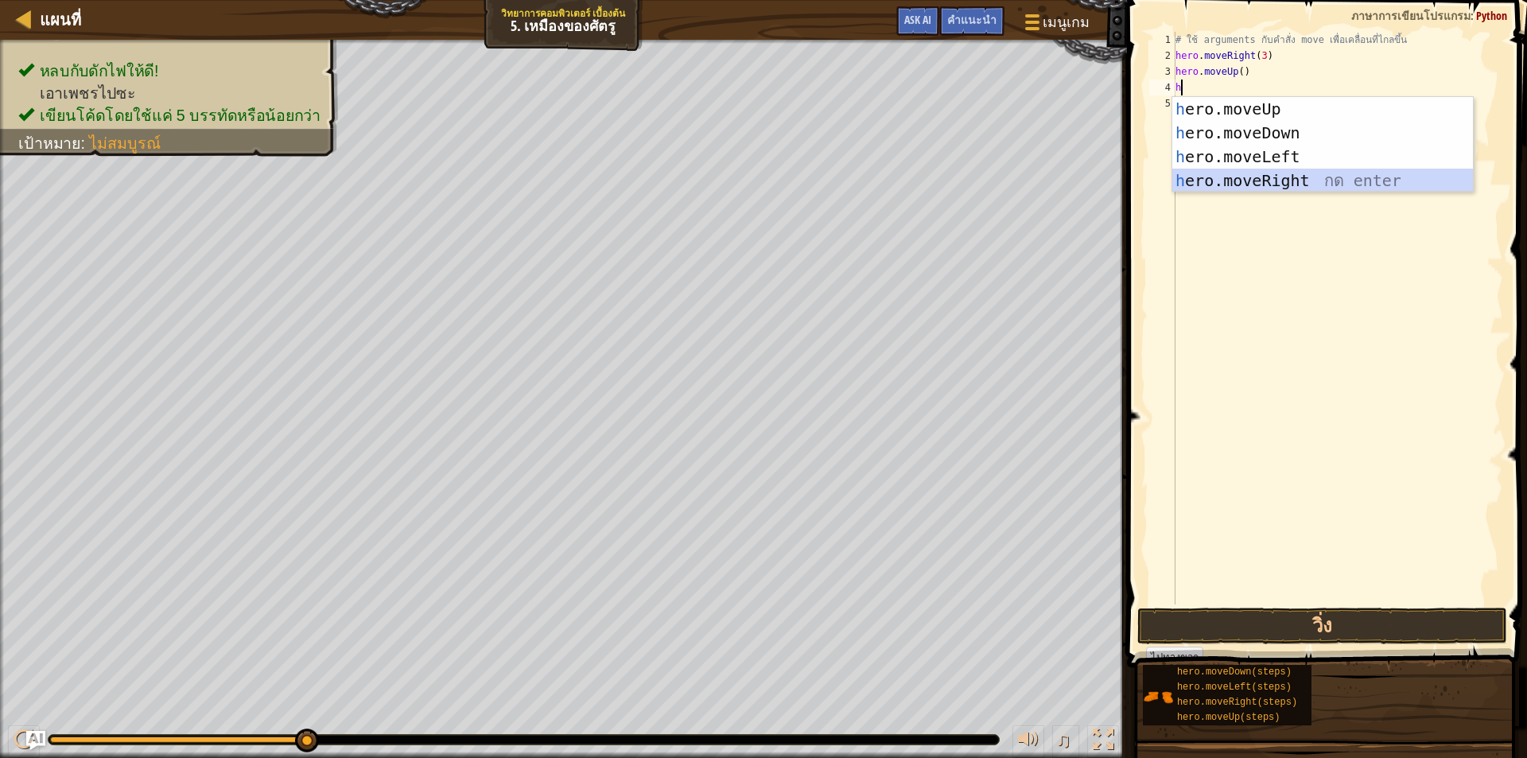
click at [1220, 185] on div "h ero.moveUp กด enter h ero.moveDown กด enter h ero.moveLeft กด enter h ero.mov…" at bounding box center [1322, 168] width 301 height 143
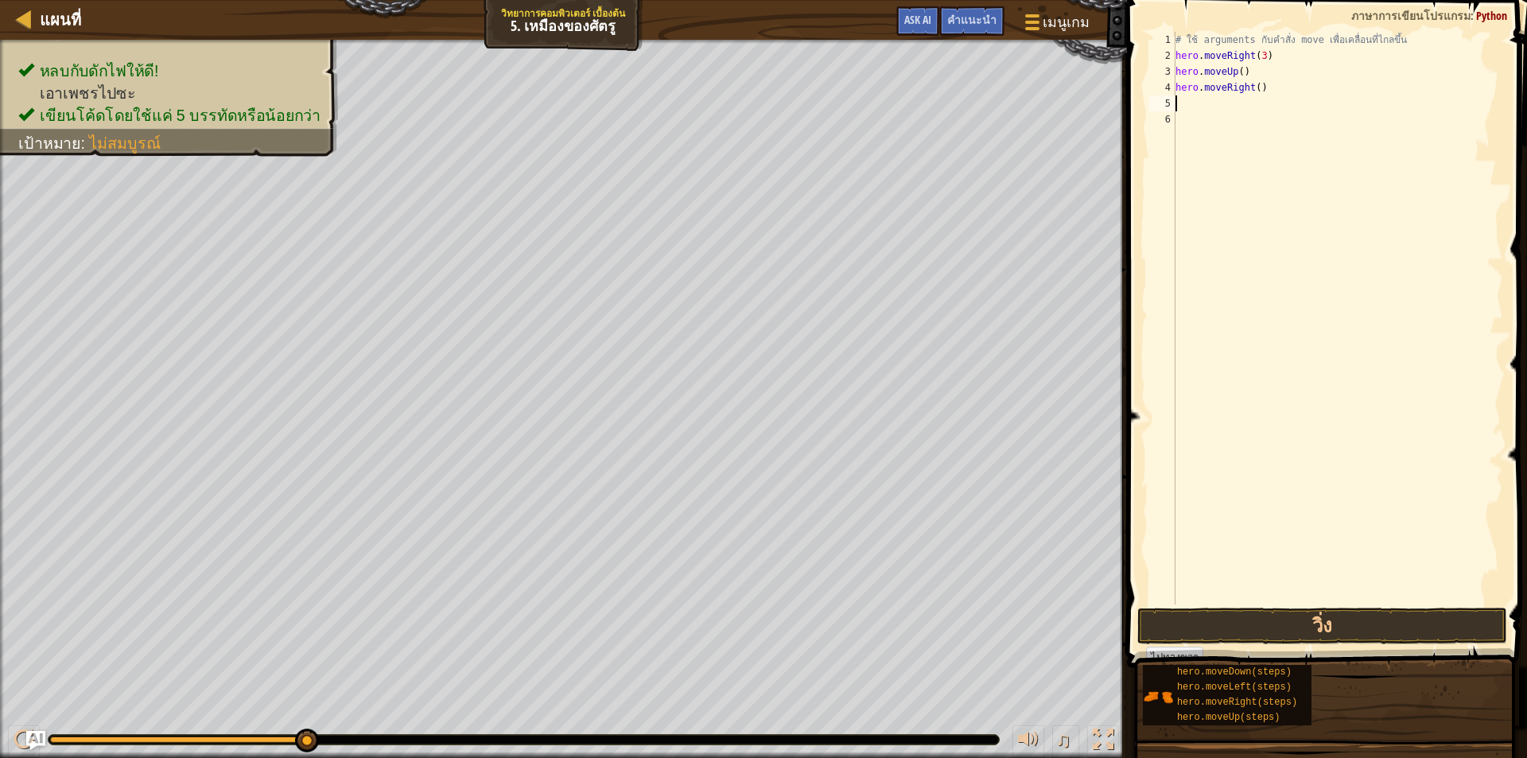
type textarea "h"
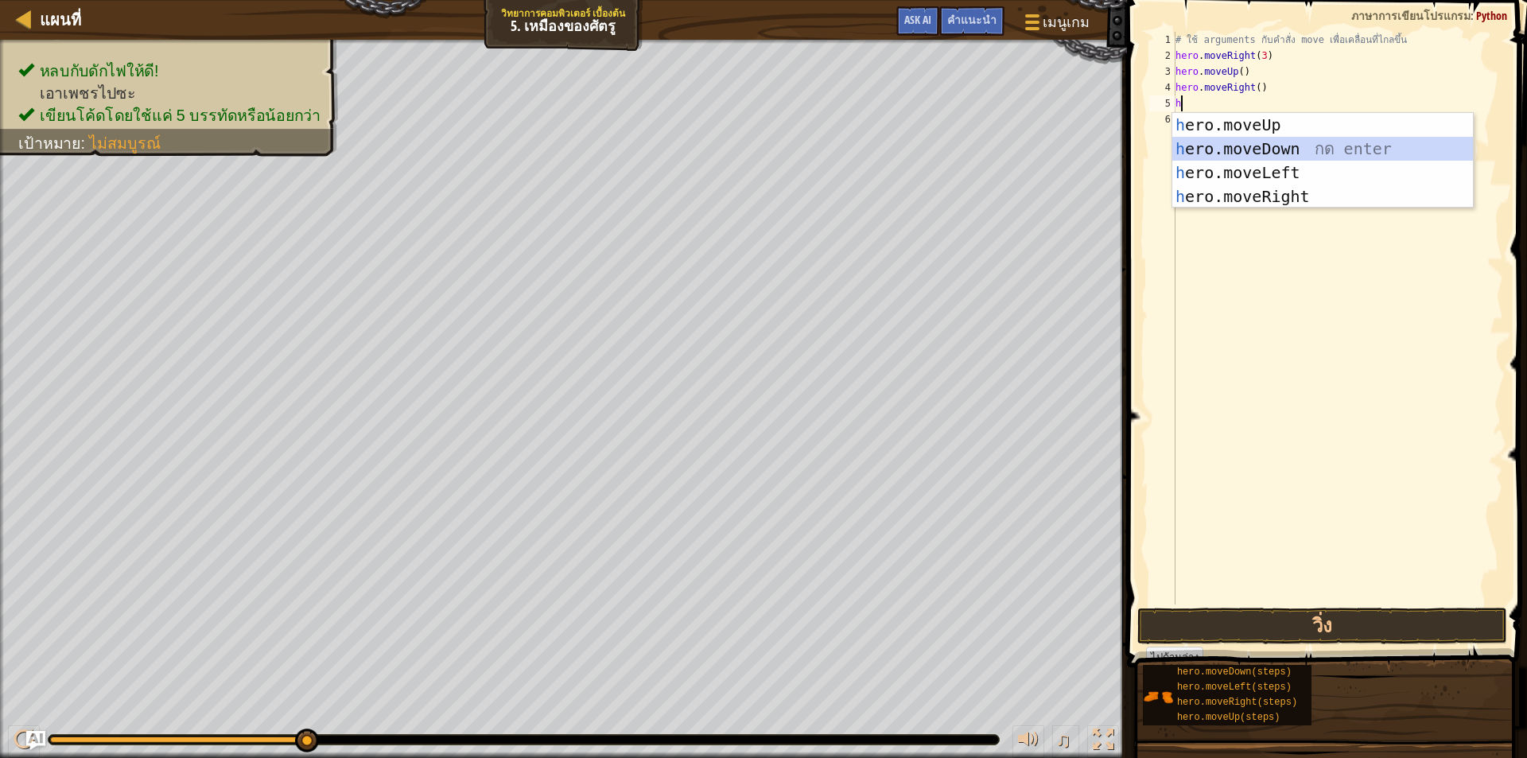
click at [1249, 141] on div "h ero.moveUp กด enter h ero.moveDown กด enter h ero.moveLeft กด enter h ero.mov…" at bounding box center [1322, 184] width 301 height 143
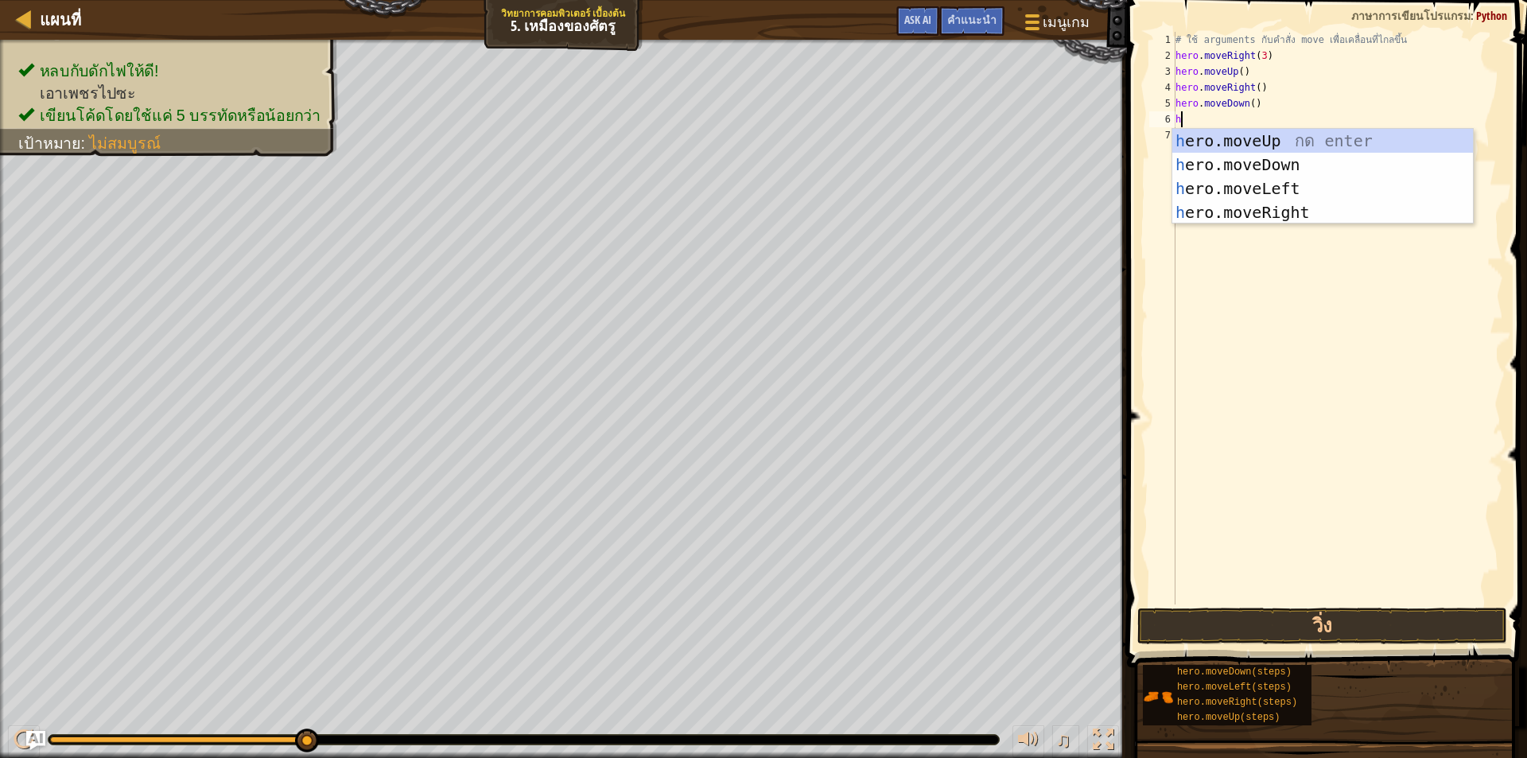
type textarea "h"
click at [1222, 161] on div "h ero.moveUp กด enter h ero.moveDown กด enter h ero.moveLeft กด enter h ero.mov…" at bounding box center [1322, 200] width 301 height 143
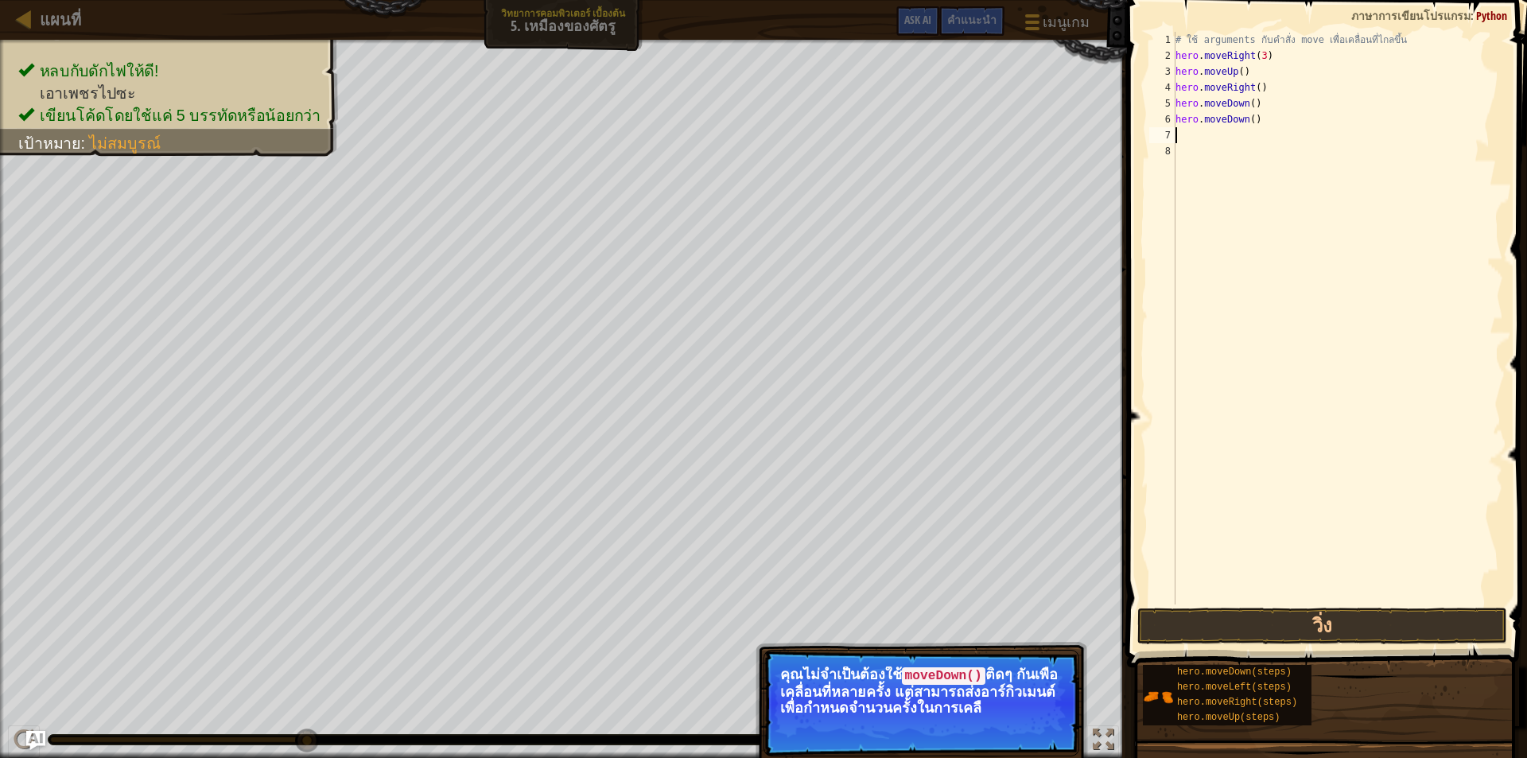
type textarea "h"
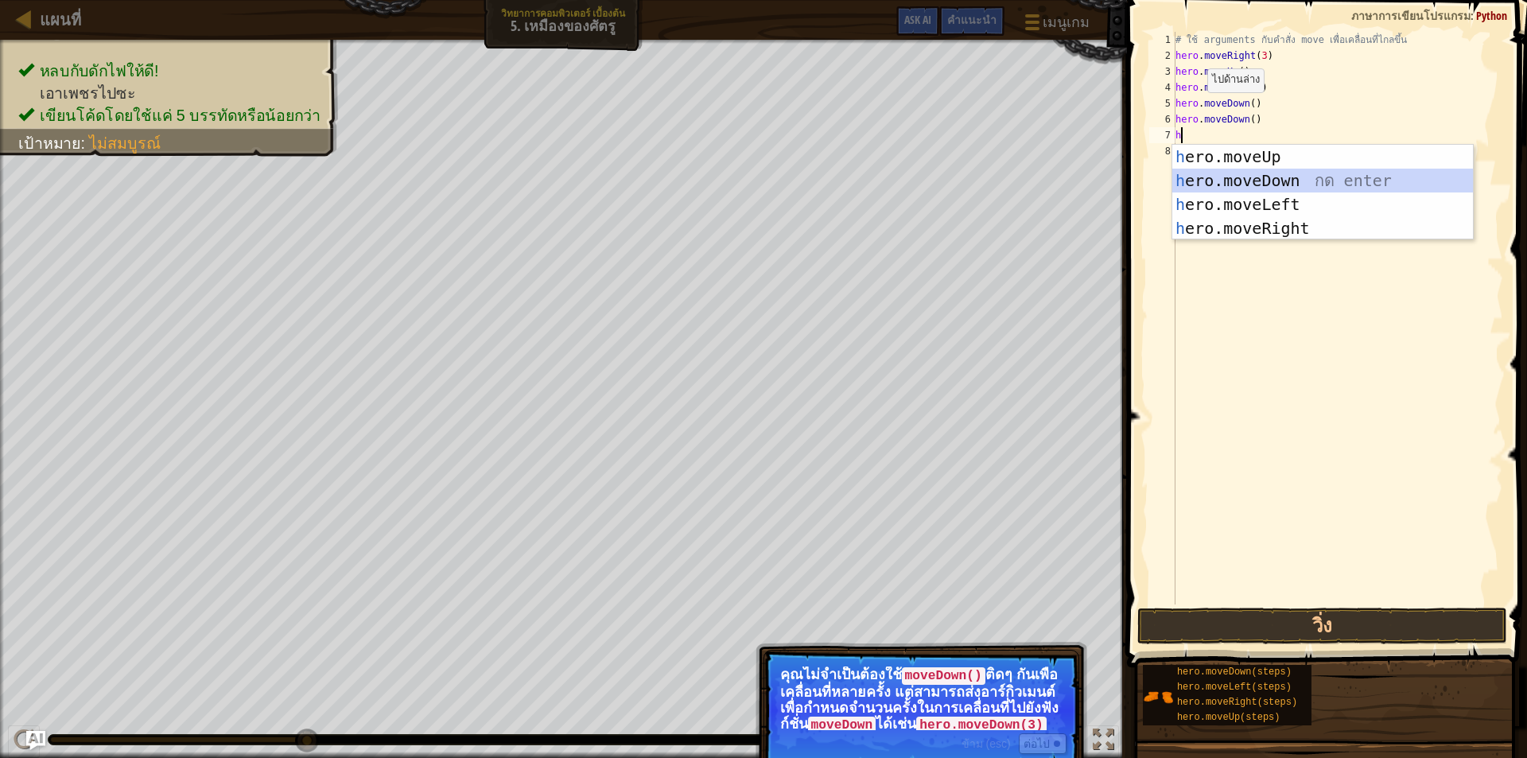
click at [1234, 172] on div "h ero.moveUp กด enter h ero.moveDown กด enter h ero.moveLeft กด enter h ero.mov…" at bounding box center [1322, 216] width 301 height 143
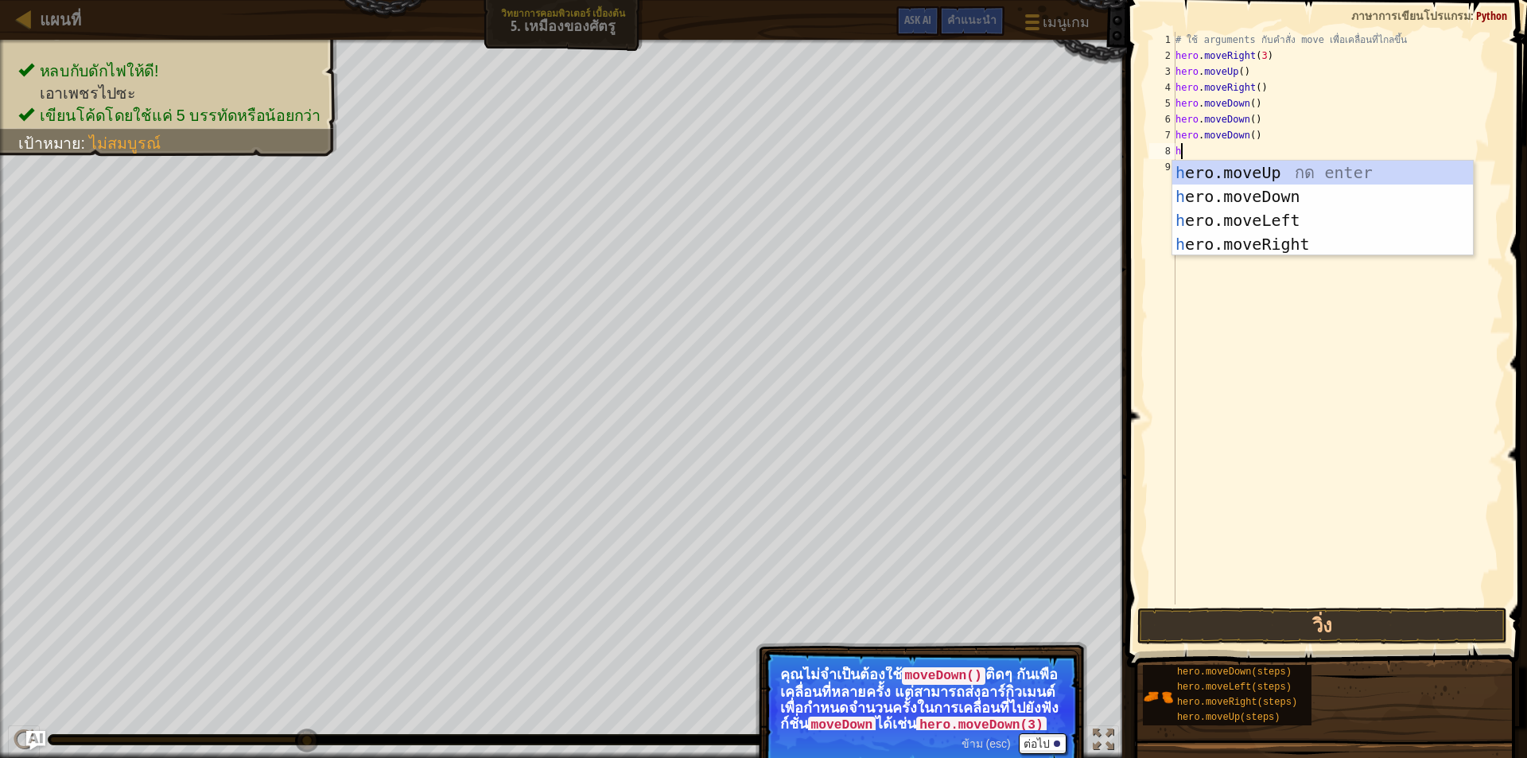
type textarea "h"
click at [974, 741] on span "ข้าม (esc)" at bounding box center [986, 743] width 49 height 13
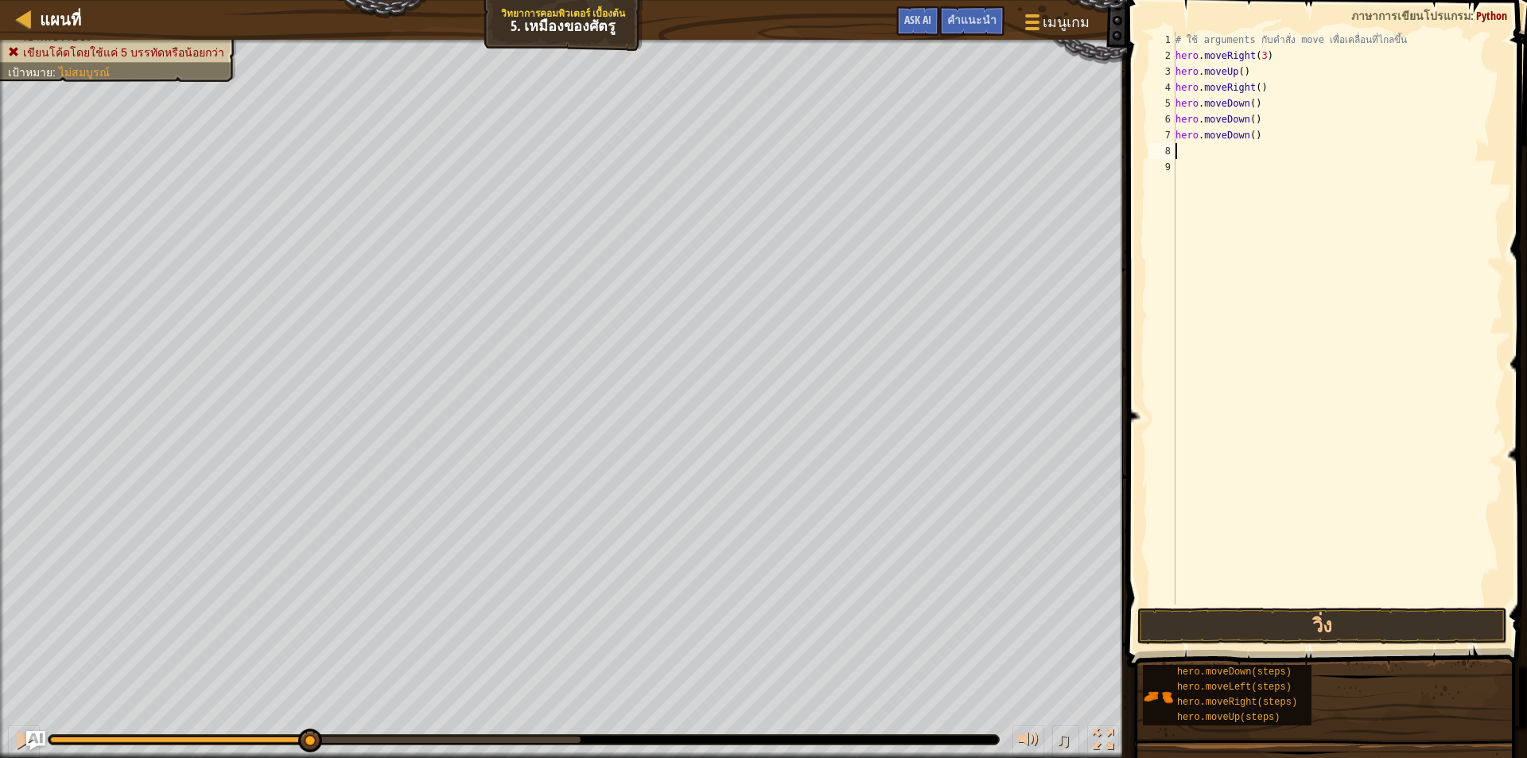
type textarea "h"
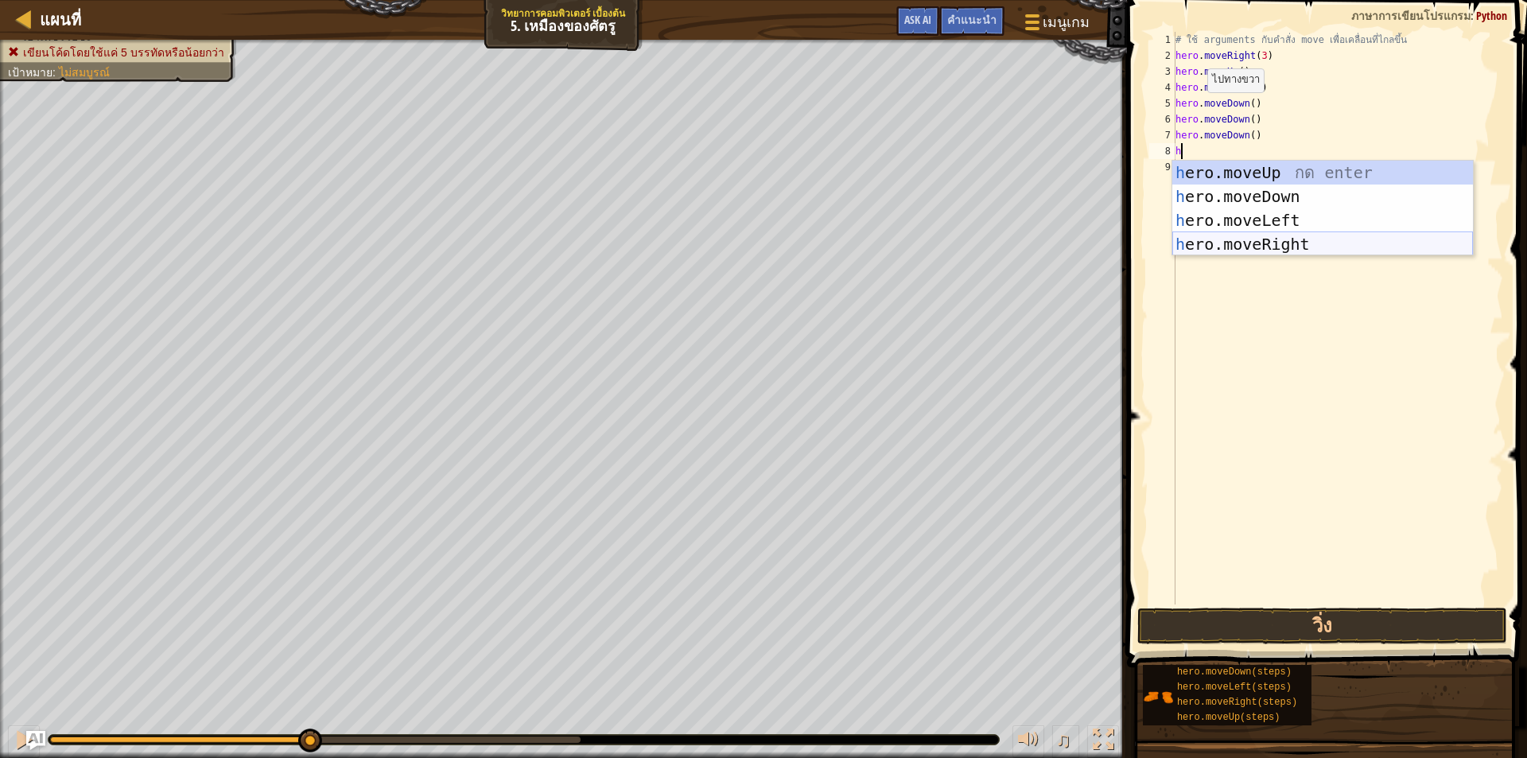
click at [1241, 243] on div "h ero.moveUp กด enter h ero.moveDown กด enter h ero.moveLeft กด enter h ero.mov…" at bounding box center [1322, 232] width 301 height 143
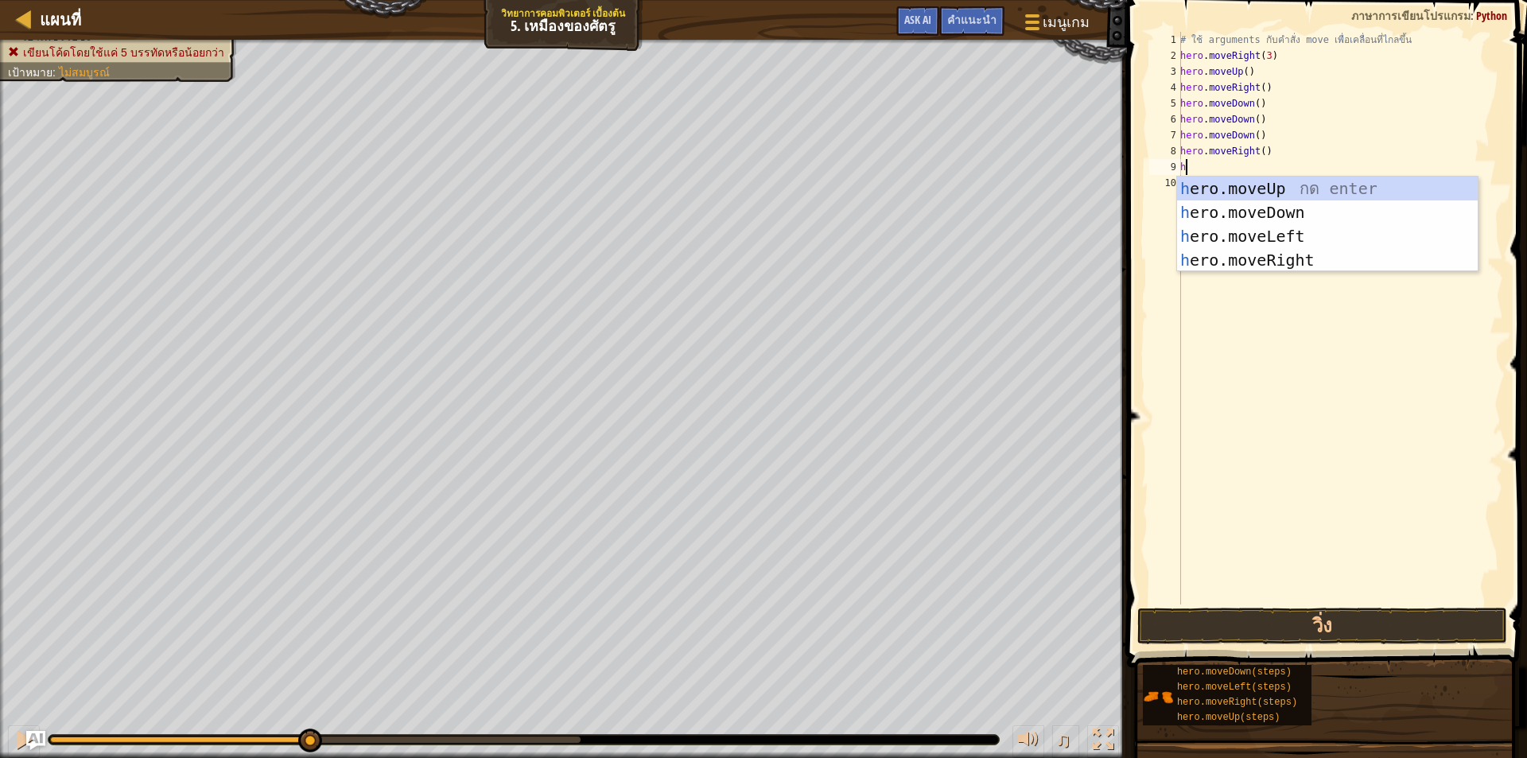
type textarea "h"
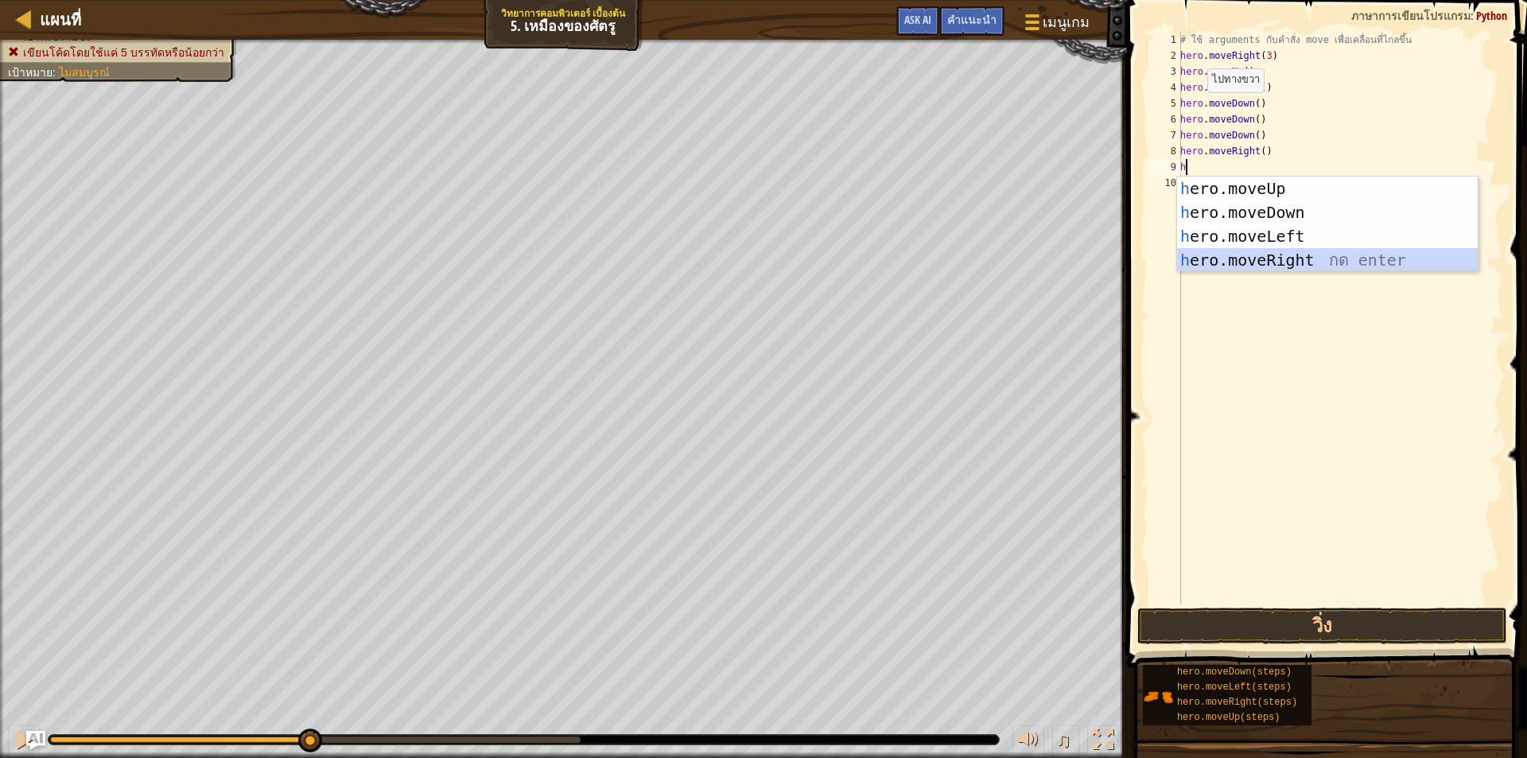
click at [1259, 258] on div "h ero.moveUp กด enter h ero.moveDown กด enter h ero.moveLeft กด enter h ero.mov…" at bounding box center [1327, 248] width 301 height 143
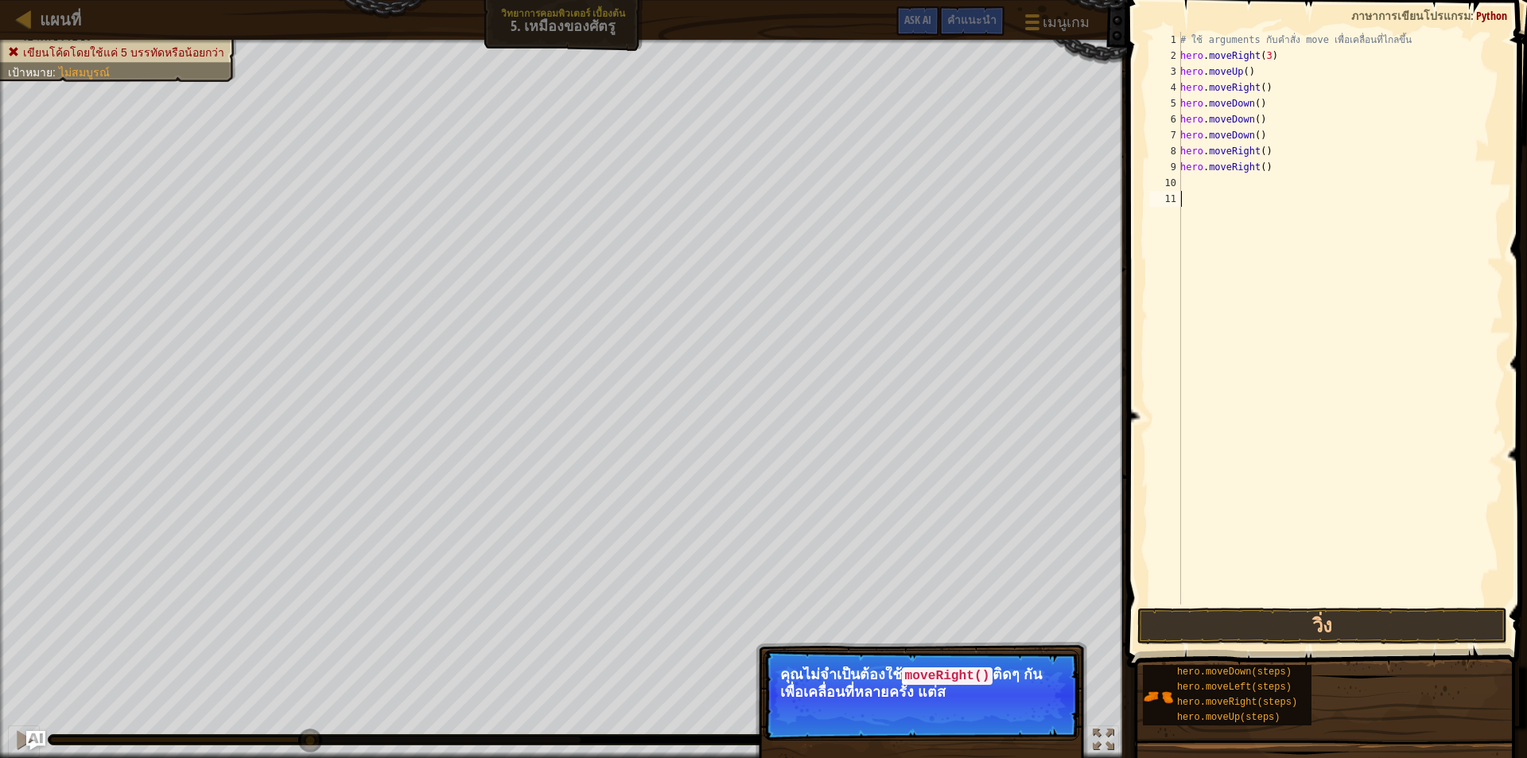
click at [1323, 480] on div "# ใช้ arguments กับคำสั่ง move เพื่อเคลื่อนที่ไกลขึ้น hero . moveRight ( 3 ) he…" at bounding box center [1340, 334] width 326 height 604
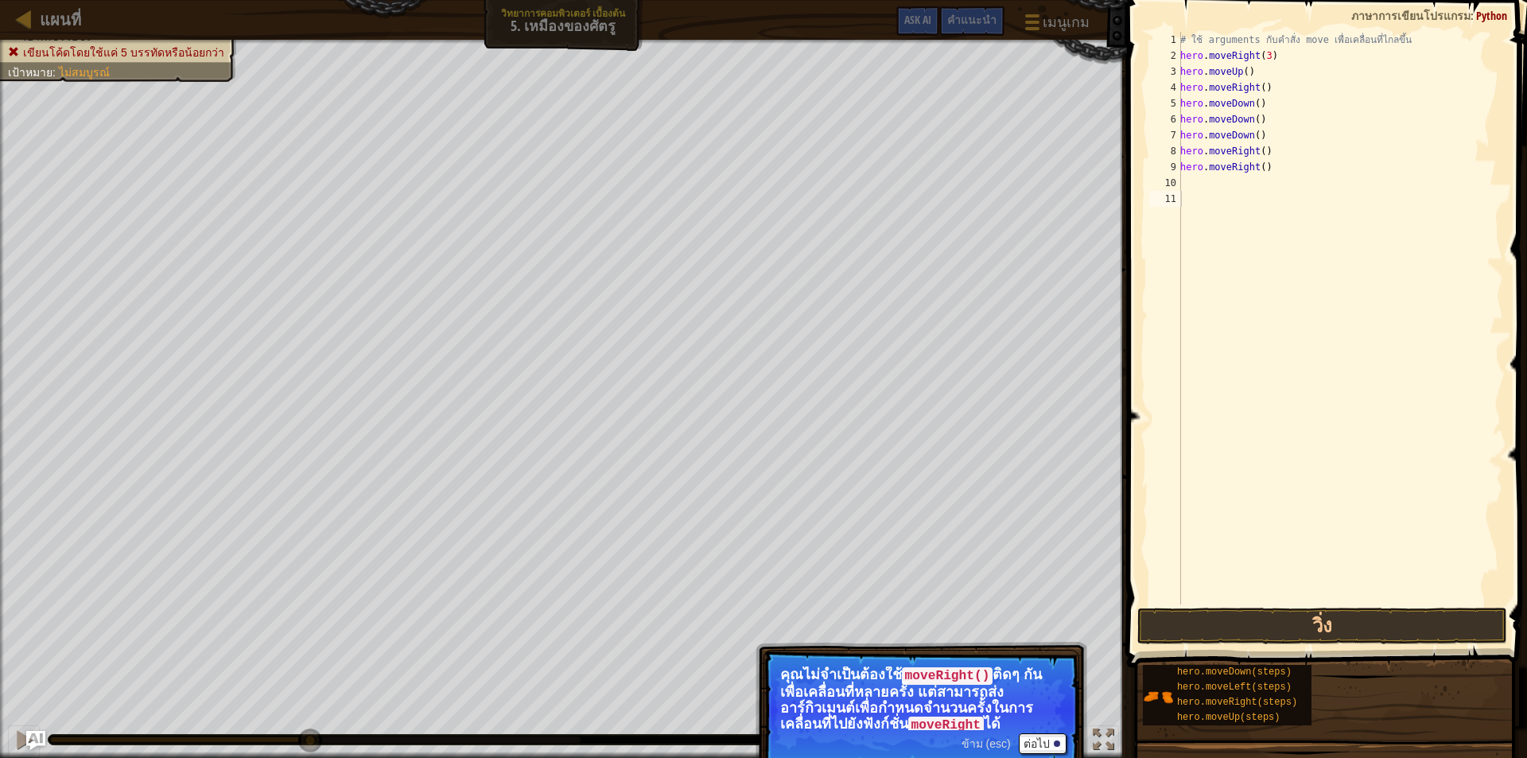
click at [996, 743] on span "ข้าม (esc)" at bounding box center [986, 743] width 49 height 13
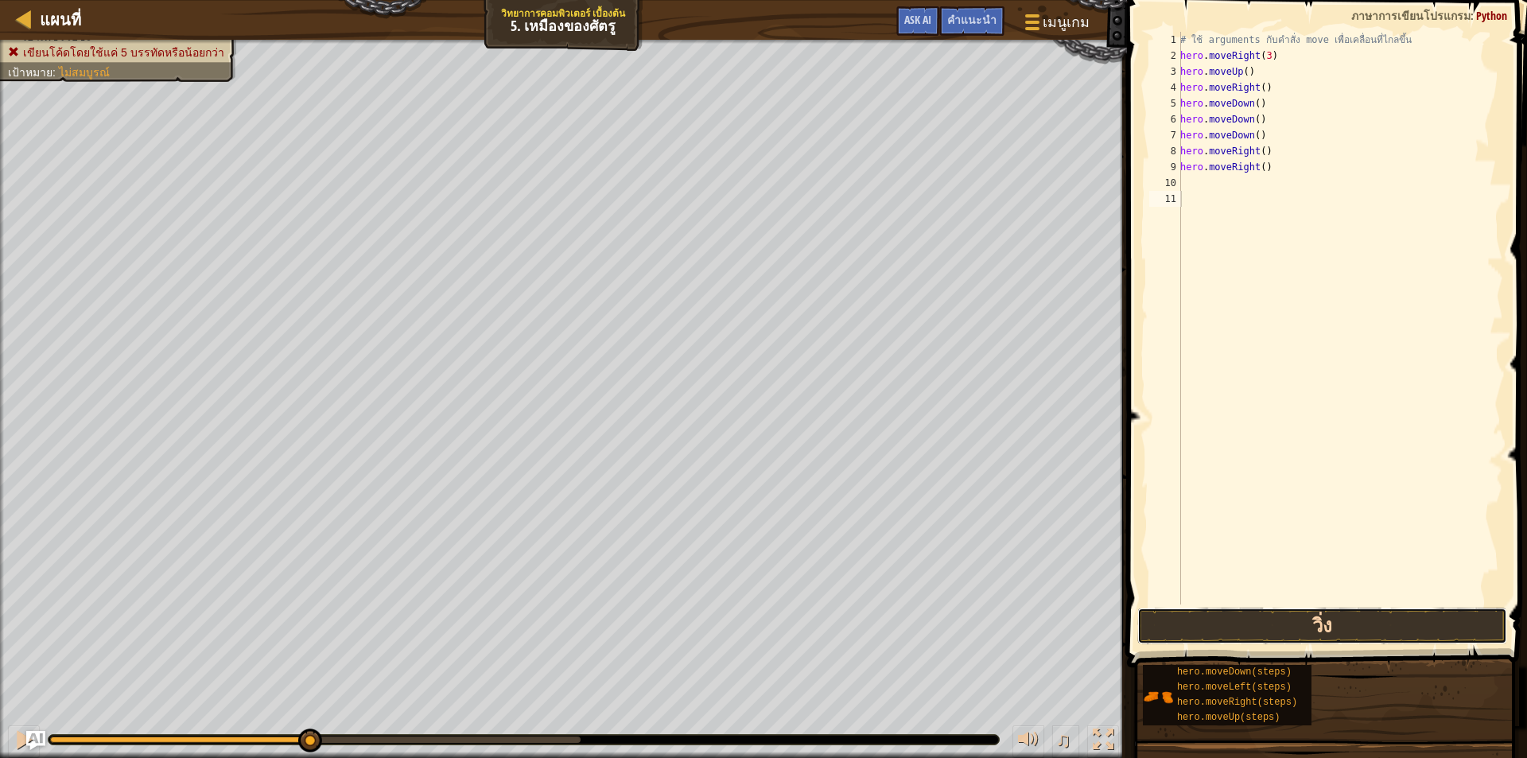
click at [1198, 624] on button "วิ่ง" at bounding box center [1322, 626] width 370 height 37
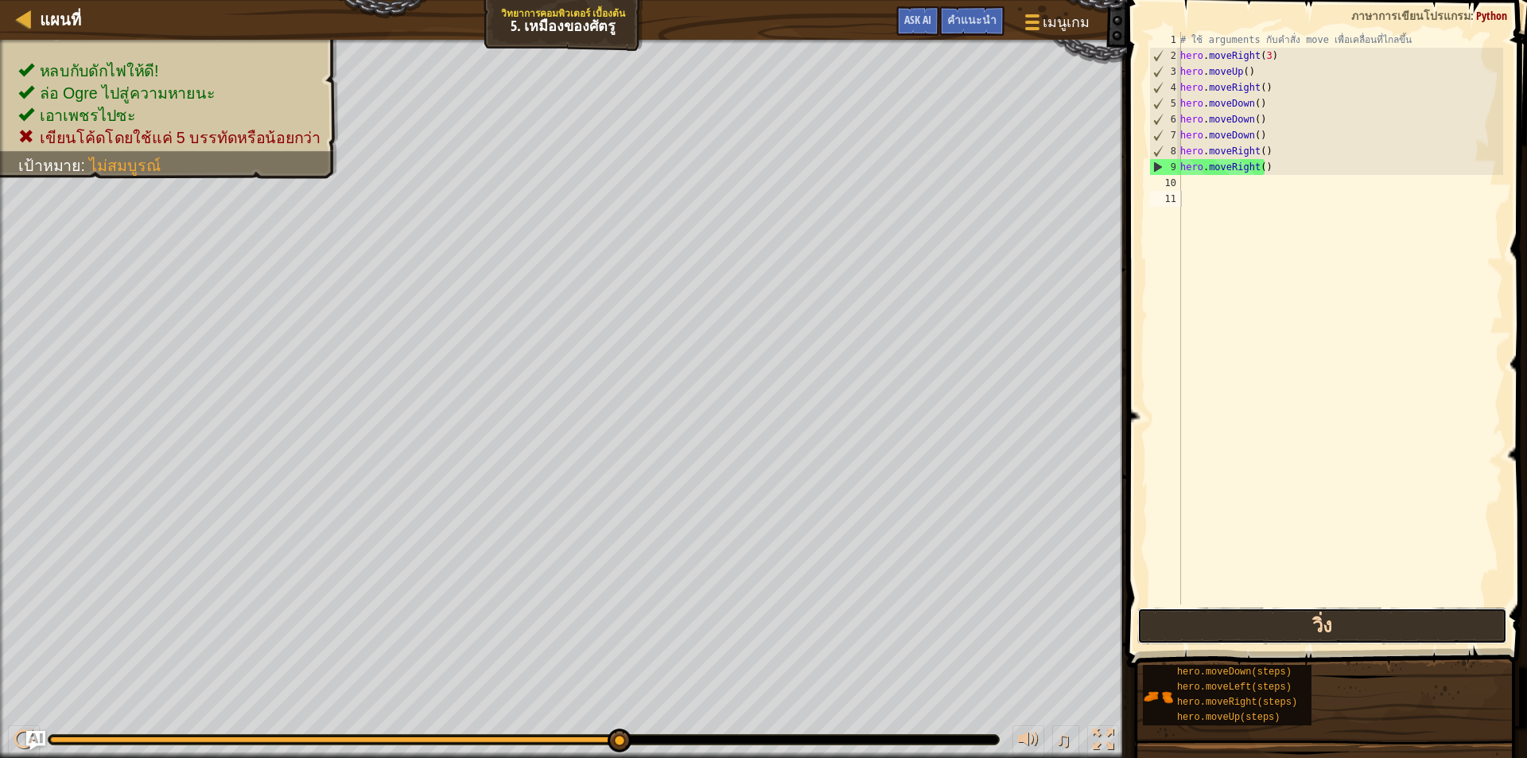
click at [1350, 642] on button "วิ่ง" at bounding box center [1322, 626] width 370 height 37
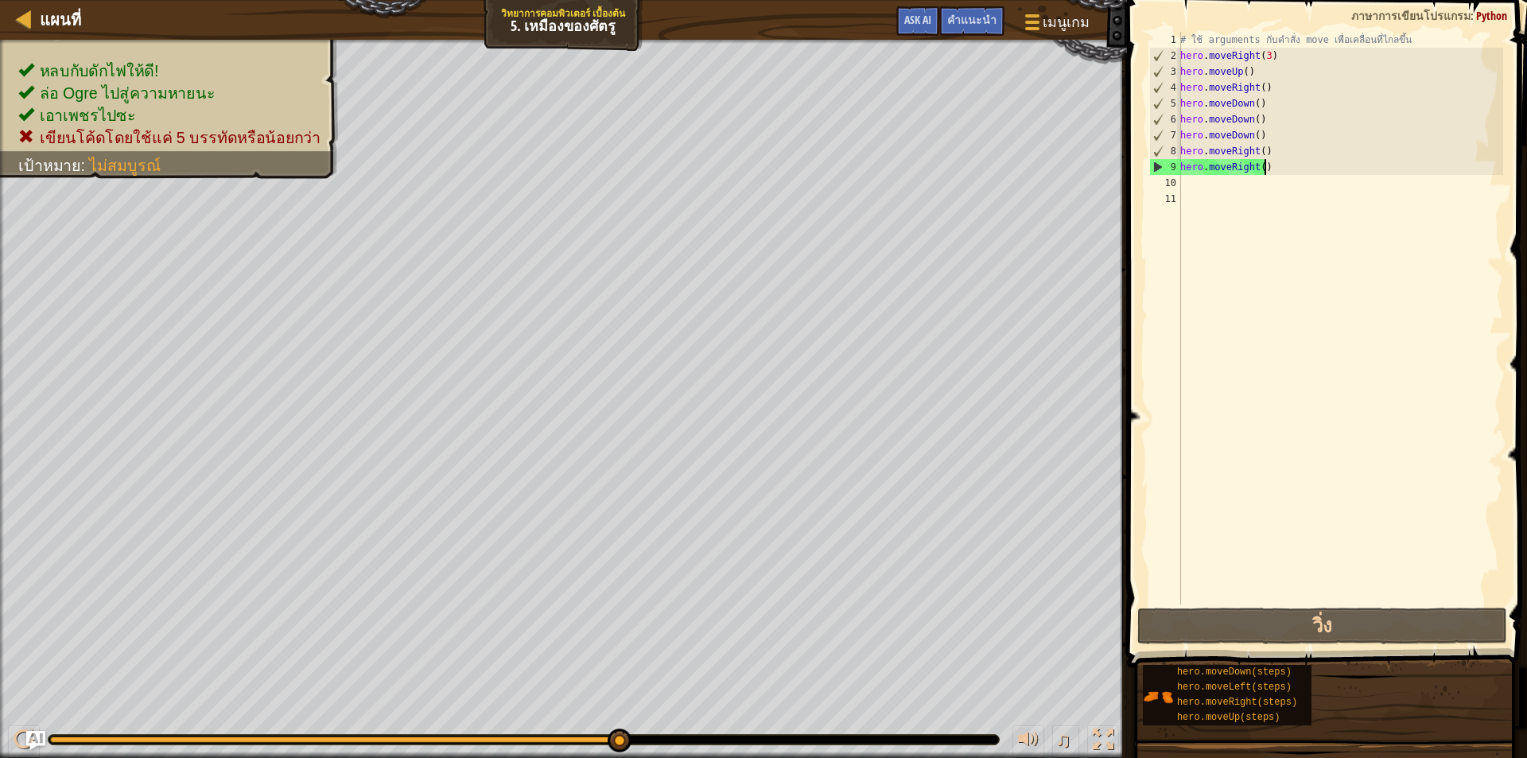
click at [1298, 171] on div "# ใช้ arguments กับคำสั่ง move เพื่อเคลื่อนที่ไกลขึ้น hero . moveRight ( 3 ) he…" at bounding box center [1340, 334] width 326 height 604
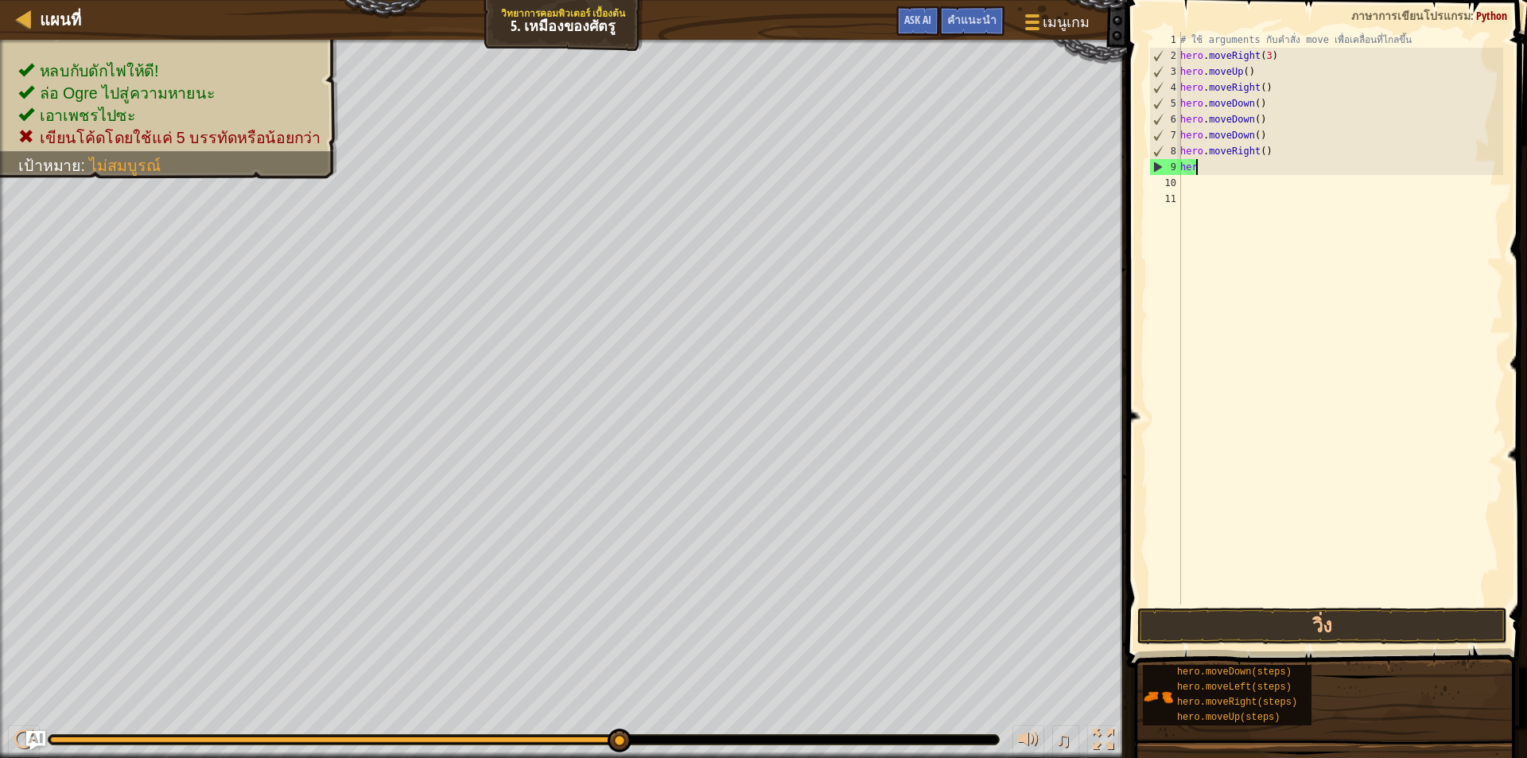
type textarea "h"
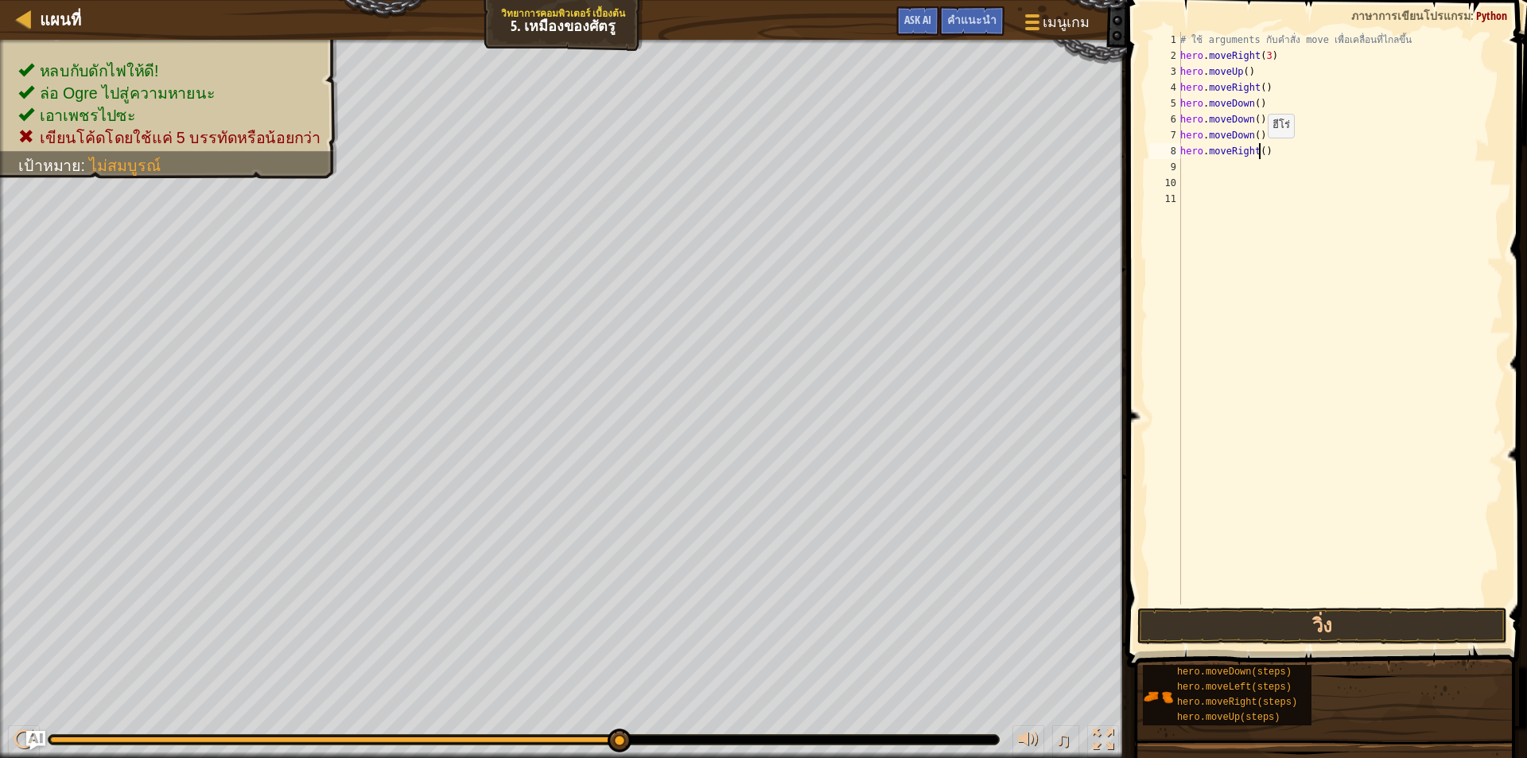
click at [1259, 153] on div "# ใช้ arguments กับคำสั่ง move เพื่อเคลื่อนที่ไกลขึ้น hero . moveRight ( 3 ) he…" at bounding box center [1340, 334] width 326 height 604
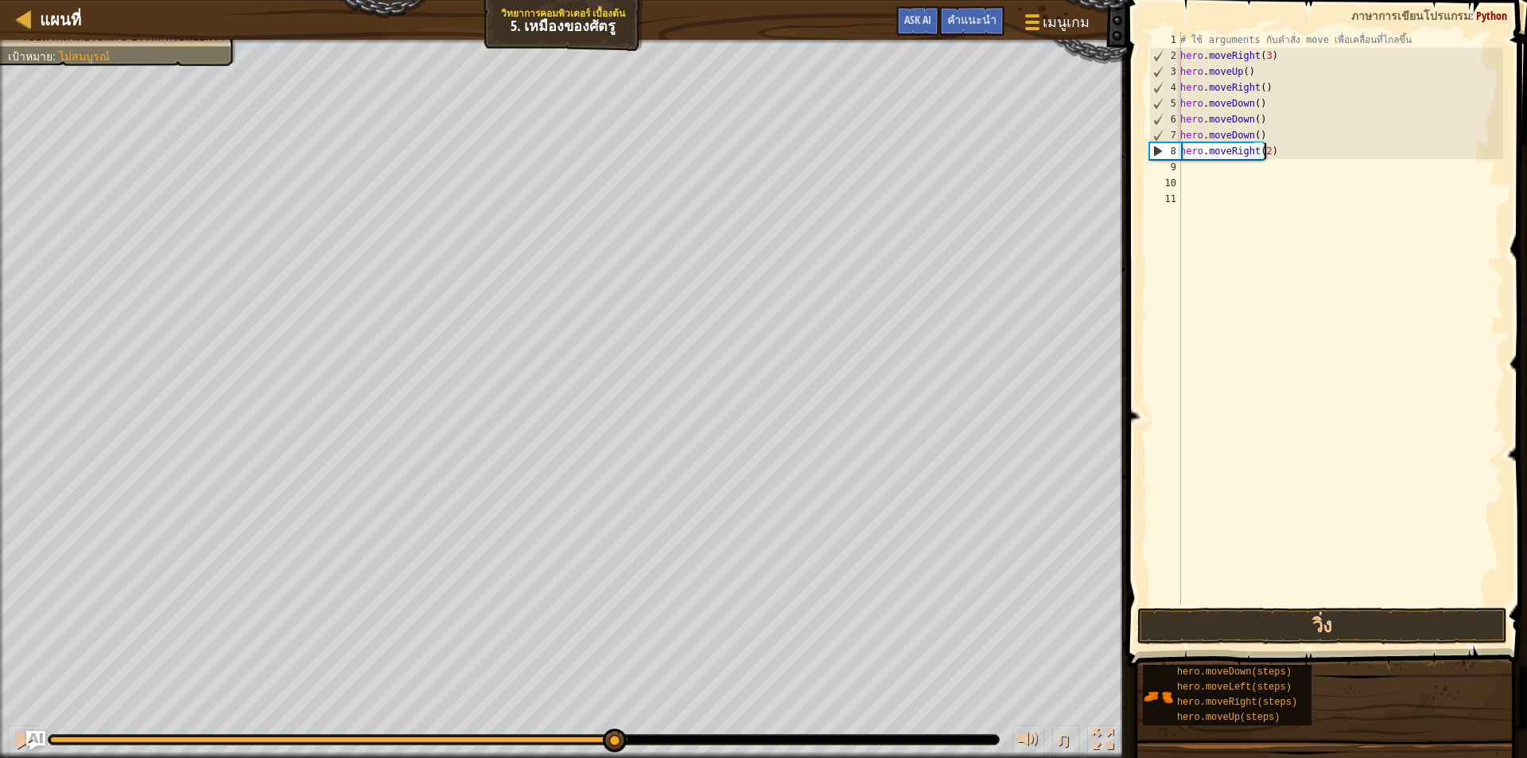
scroll to position [7, 6]
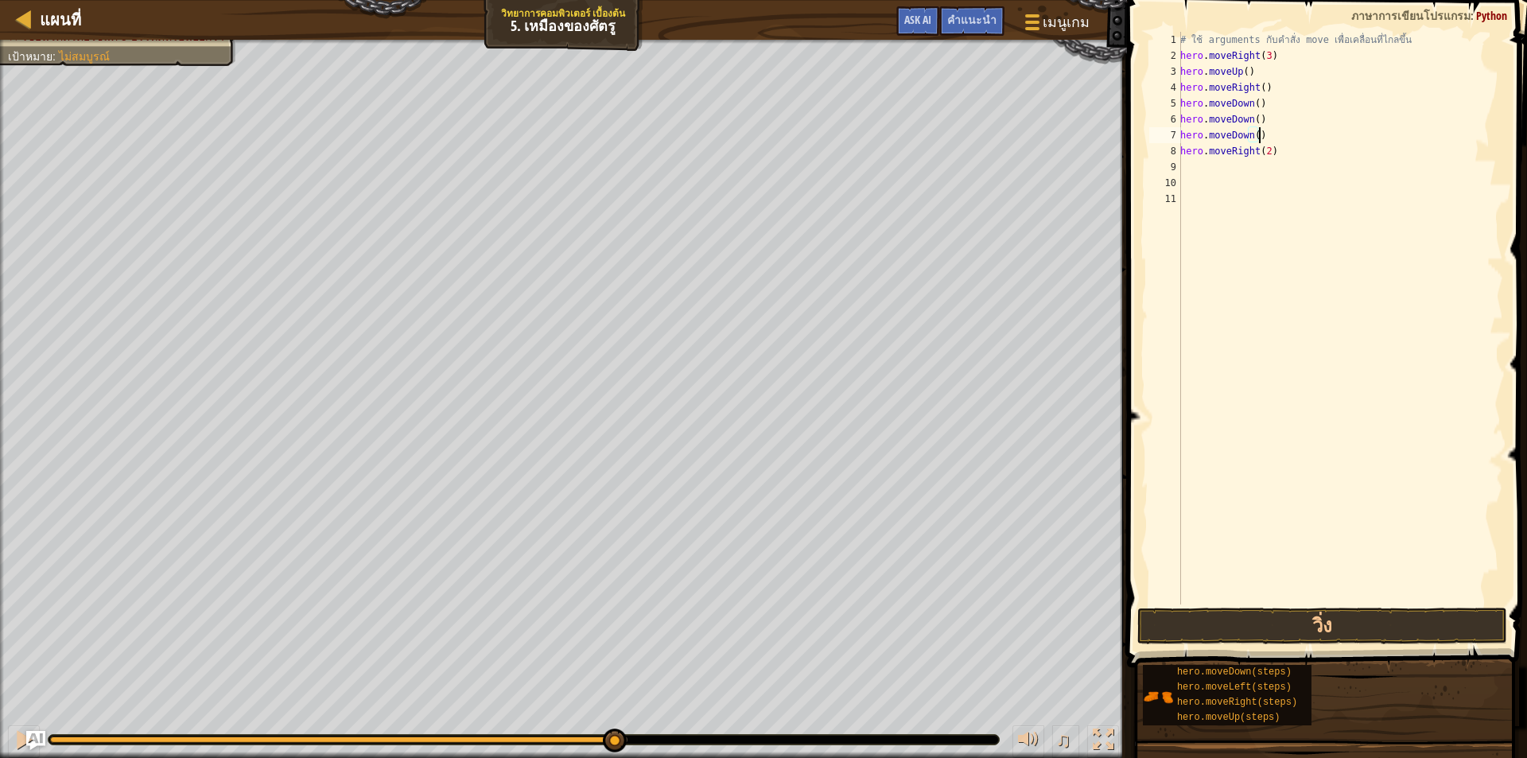
click at [1257, 133] on div "# ใช้ arguments กับคำสั่ง move เพื่อเคลื่อนที่ไกลขึ้น hero . moveRight ( 3 ) he…" at bounding box center [1340, 334] width 326 height 604
type textarea "h"
click at [1302, 168] on div "# ใช้ arguments กับคำสั่ง move เพื่อเคลื่อนที่ไกลขึ้น hero . moveRight ( 3 ) he…" at bounding box center [1340, 334] width 326 height 604
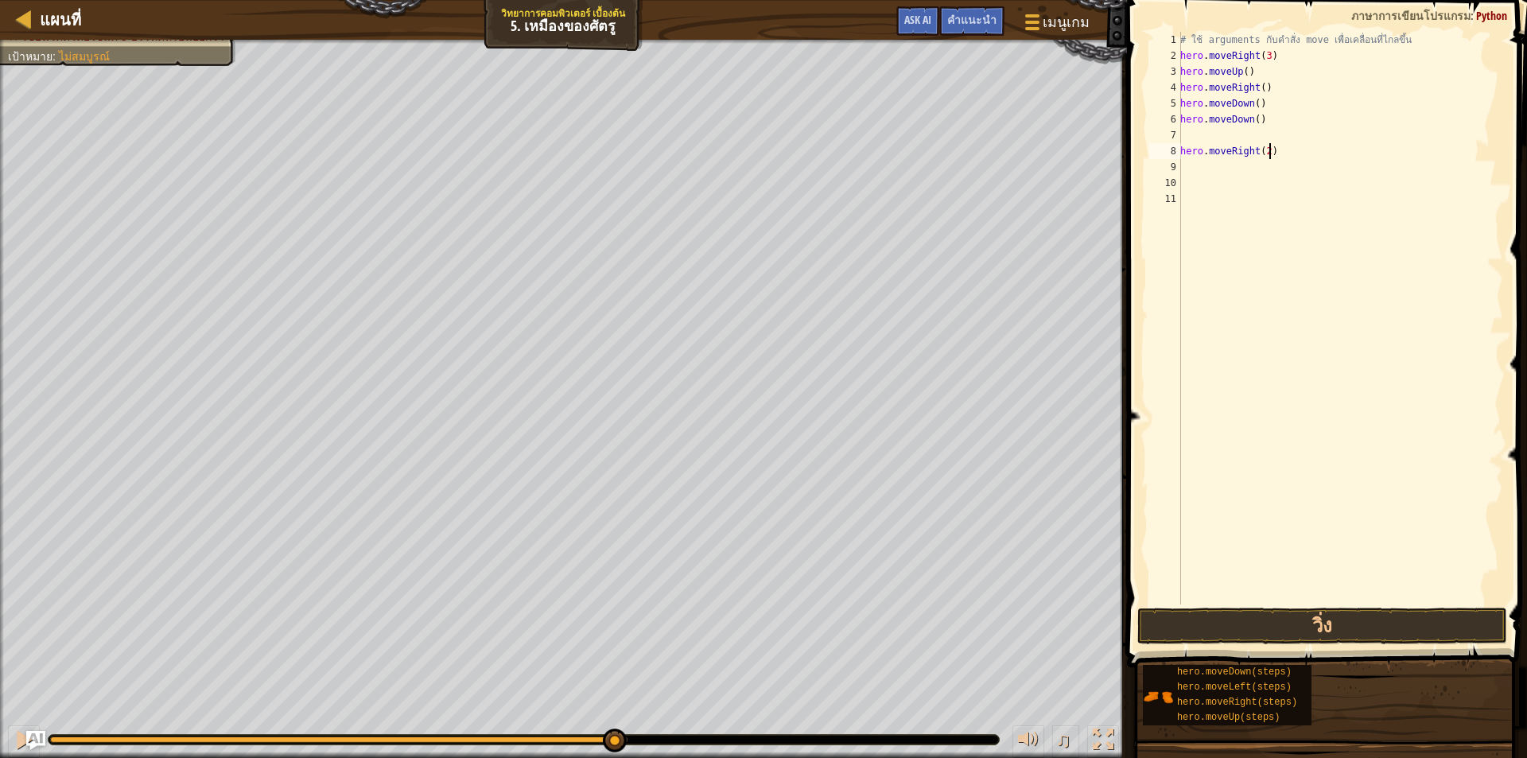
click at [1300, 155] on div "# ใช้ arguments กับคำสั่ง move เพื่อเคลื่อนที่ไกลขึ้น hero . moveRight ( 3 ) he…" at bounding box center [1340, 334] width 326 height 604
type textarea "h"
type textarea "hero.moveDow"
click at [1278, 134] on div "# ใช้ arguments กับคำสั่ง move เพื่อเคลื่อนที่ไกลขึ้น hero . moveRight ( 3 ) he…" at bounding box center [1337, 334] width 332 height 604
type textarea "h"
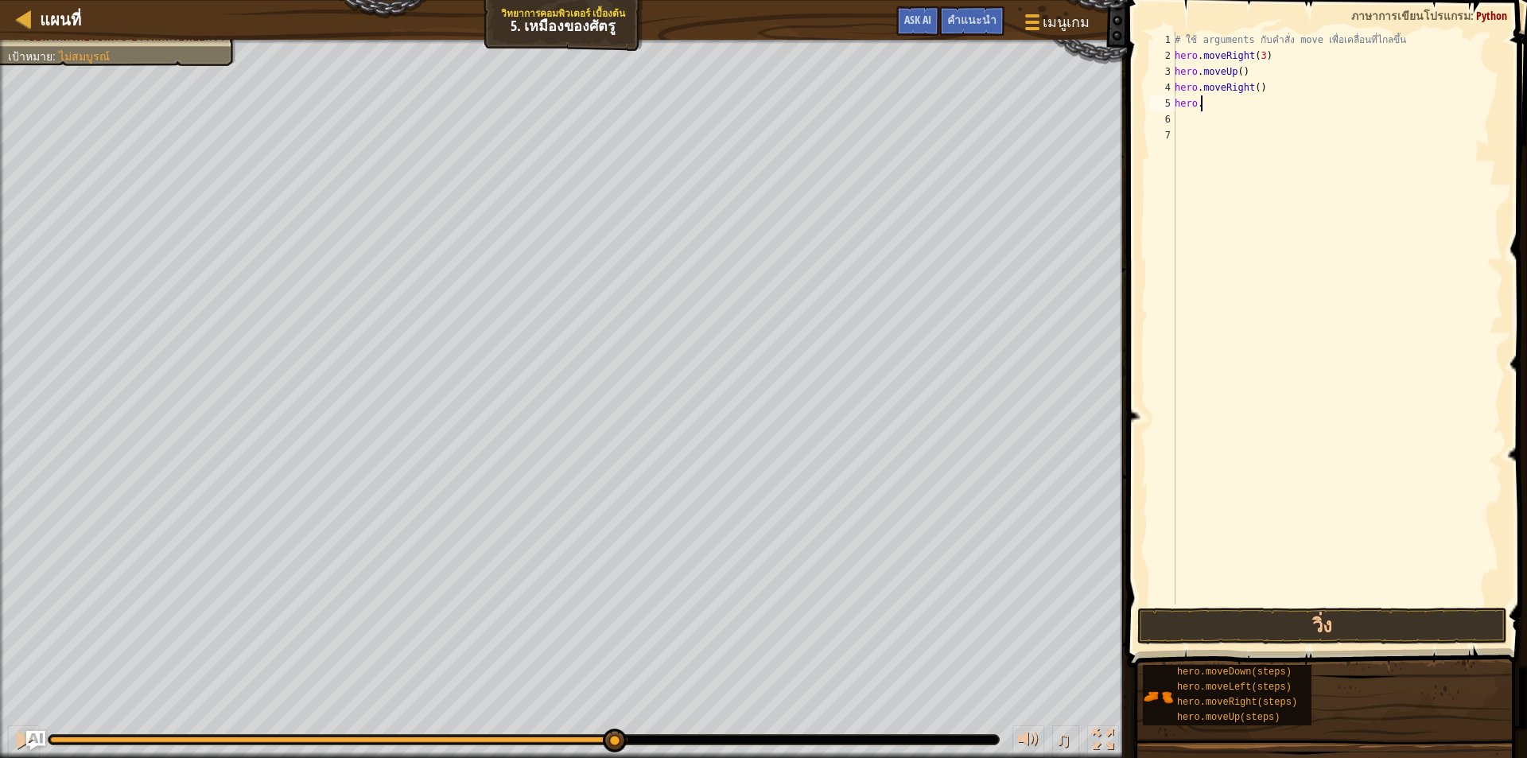
type textarea "h"
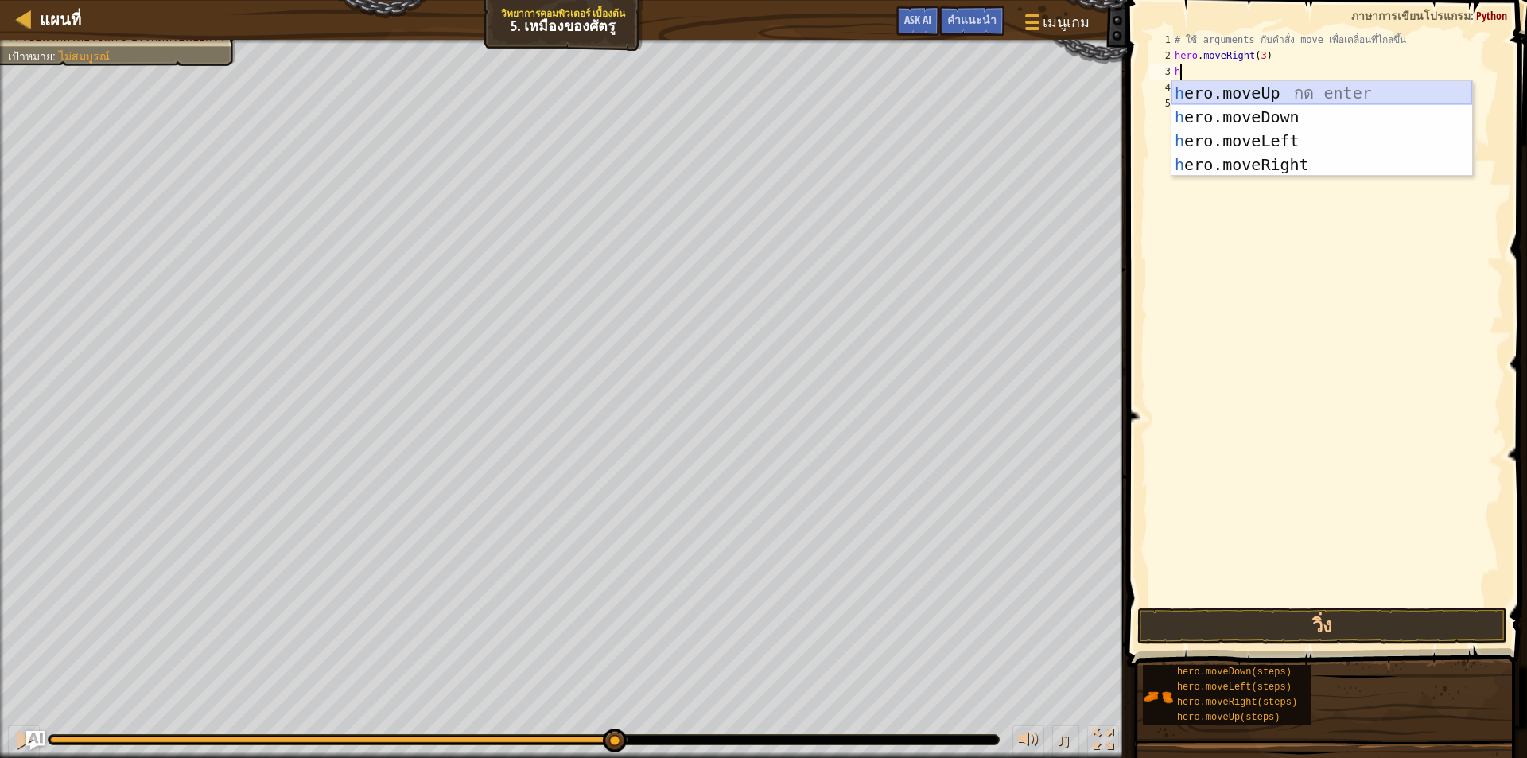
click at [1358, 93] on div "h ero.moveUp กด enter h ero.moveDown กด enter h ero.moveLeft กด enter h ero.mov…" at bounding box center [1321, 152] width 301 height 143
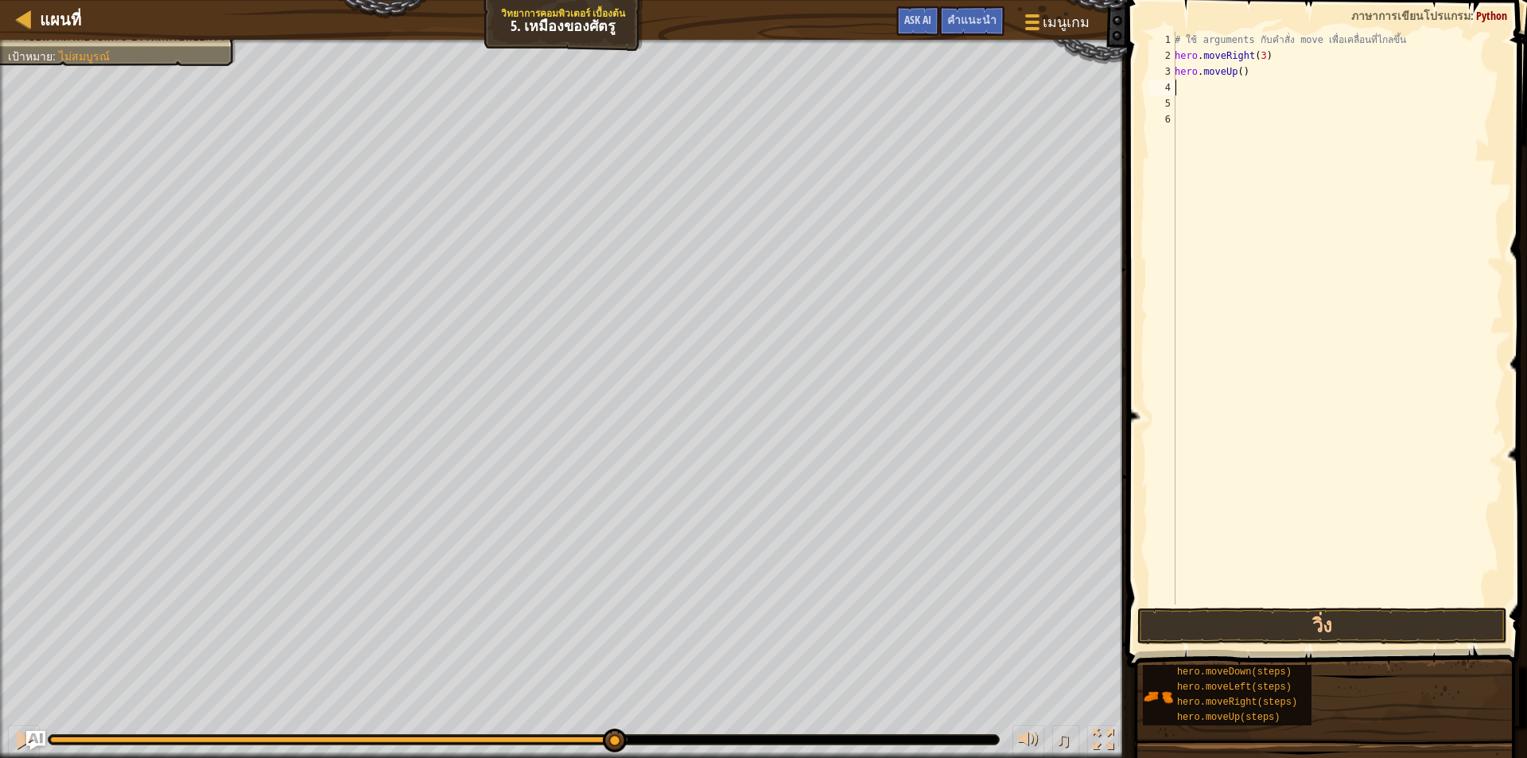
type textarea "h"
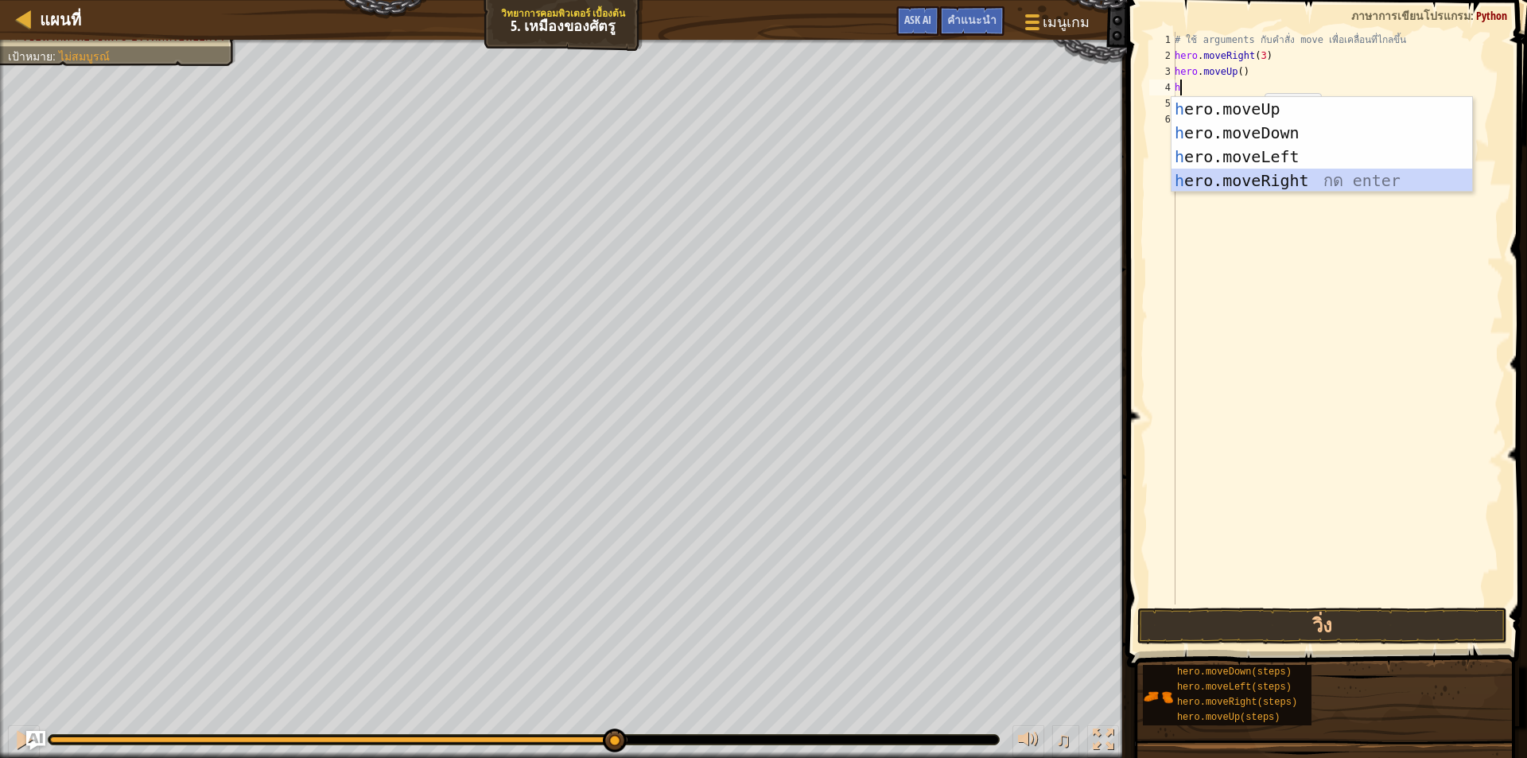
click at [1274, 184] on div "h ero.moveUp กด enter h ero.moveDown กด enter h ero.moveLeft กด enter h ero.mov…" at bounding box center [1321, 168] width 301 height 143
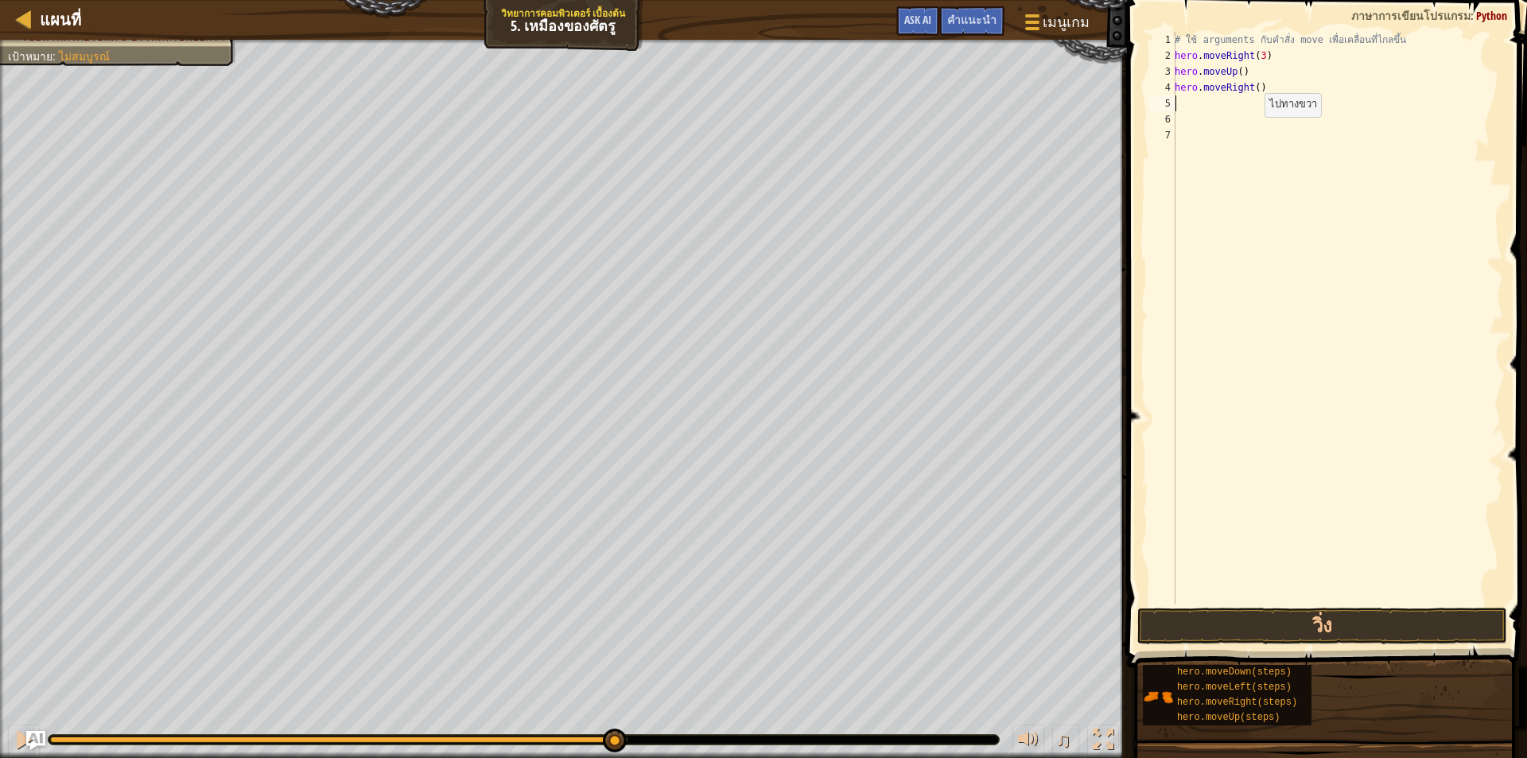
type textarea "h"
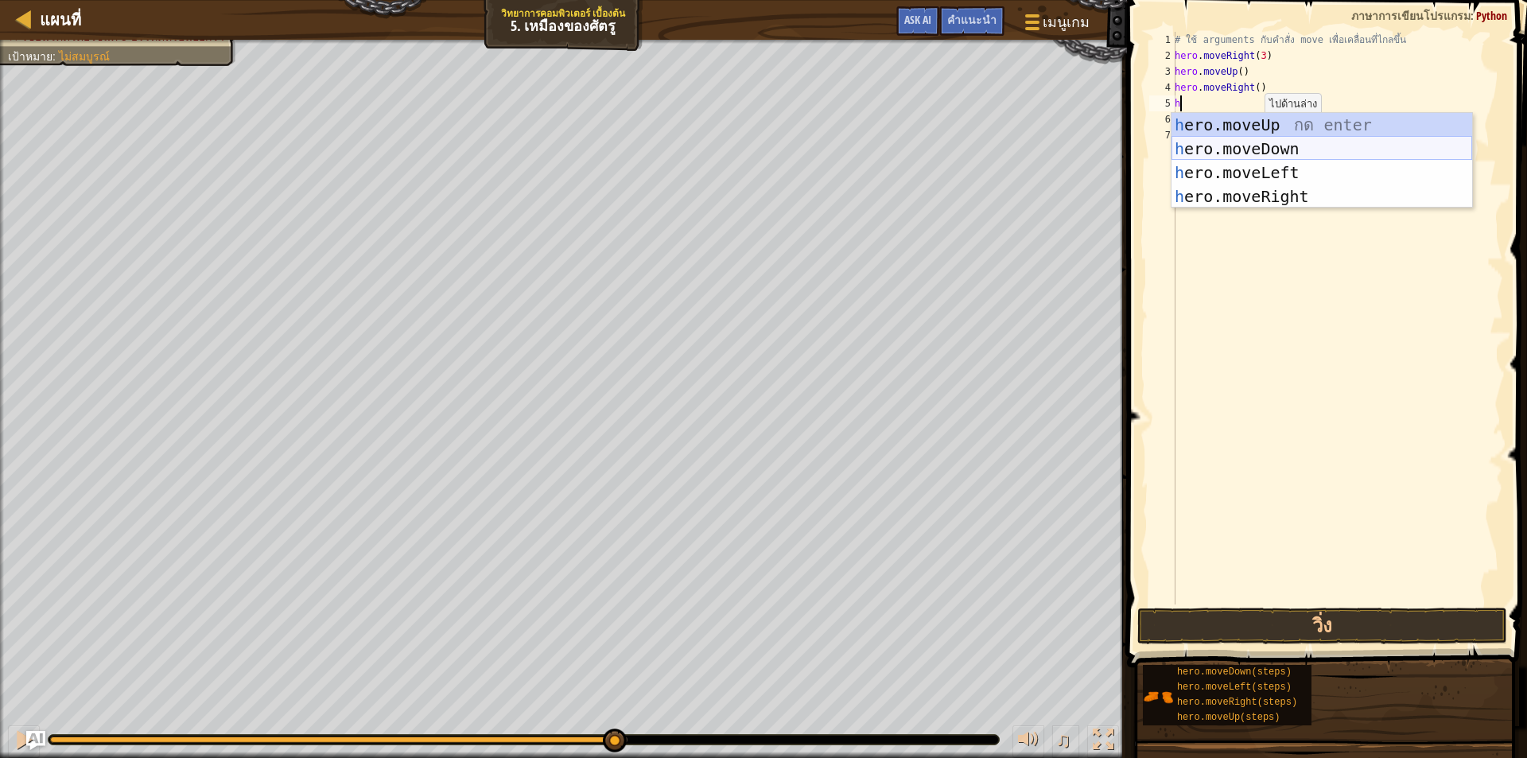
click at [1294, 150] on div "h ero.moveUp กด enter h ero.moveDown กด enter h ero.moveLeft กด enter h ero.mov…" at bounding box center [1321, 184] width 301 height 143
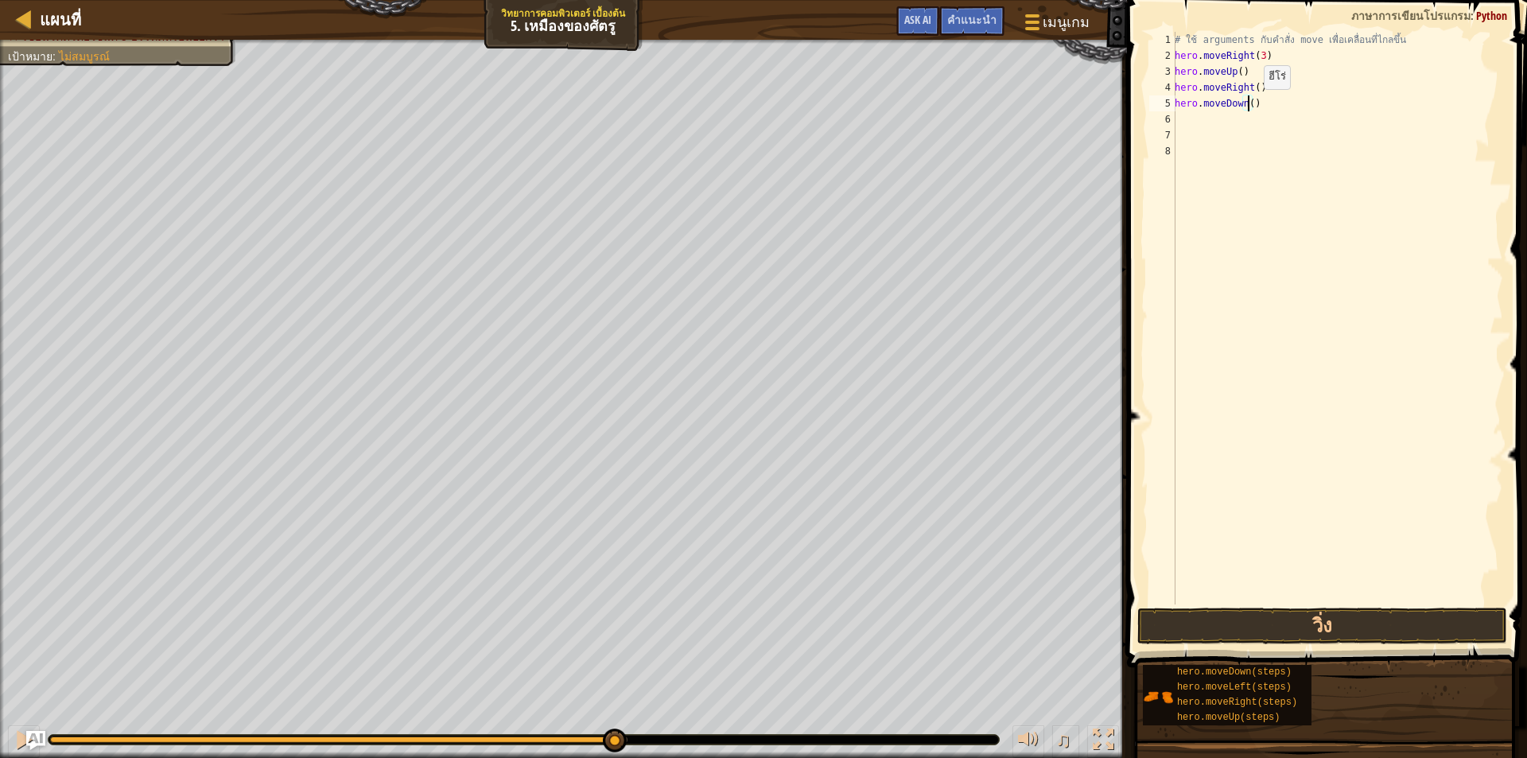
click at [1249, 105] on div "# ใช้ arguments กับคำสั่ง move เพื่อเคลื่อนที่ไกลขึ้น hero . moveRight ( 3 ) he…" at bounding box center [1337, 334] width 332 height 604
type textarea "hero.moveDown(3)"
click at [1256, 119] on div "# ใช้ arguments กับคำสั่ง move เพื่อเคลื่อนที่ไกลขึ้น hero . moveRight ( 3 ) he…" at bounding box center [1337, 334] width 332 height 604
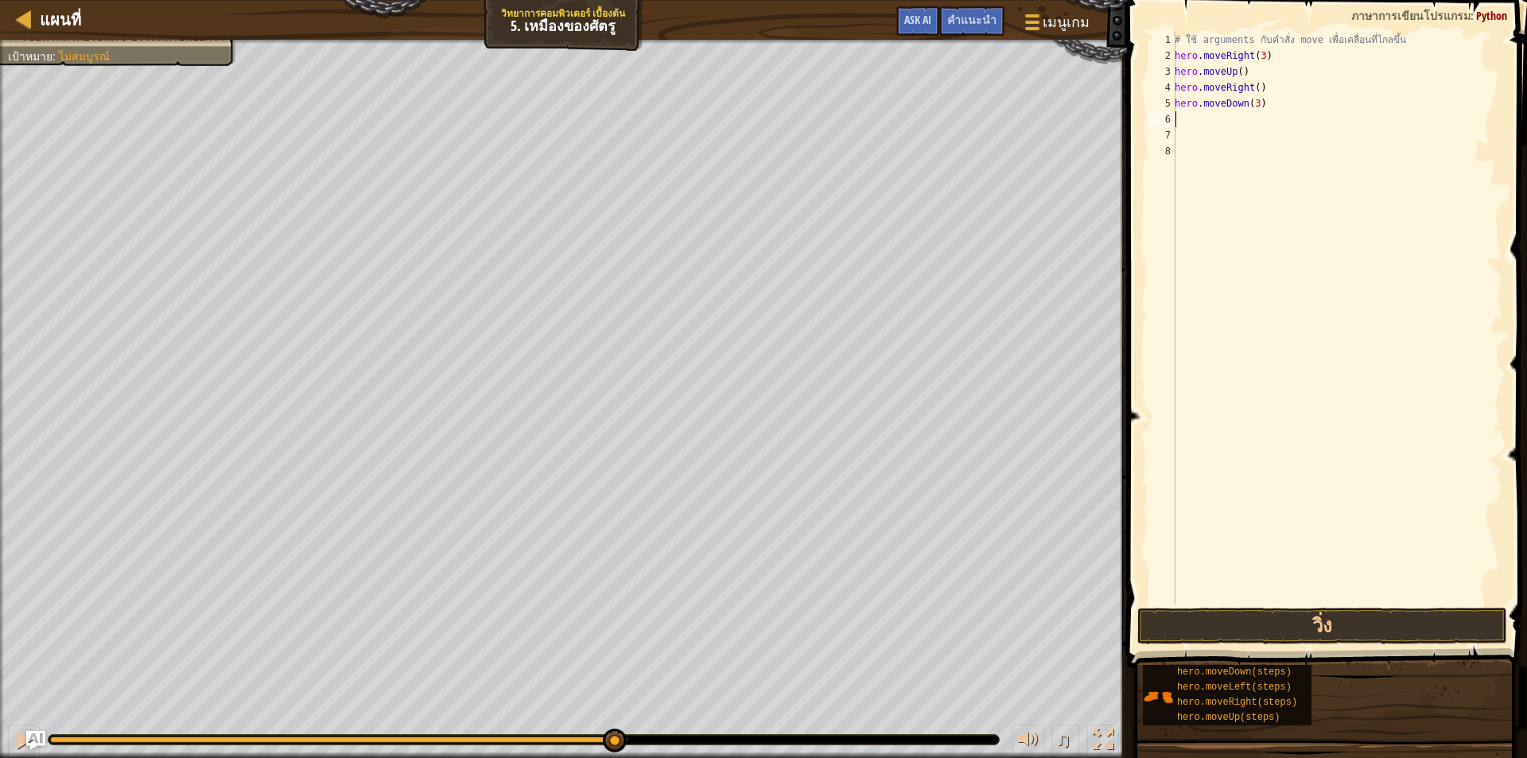
type textarea "h"
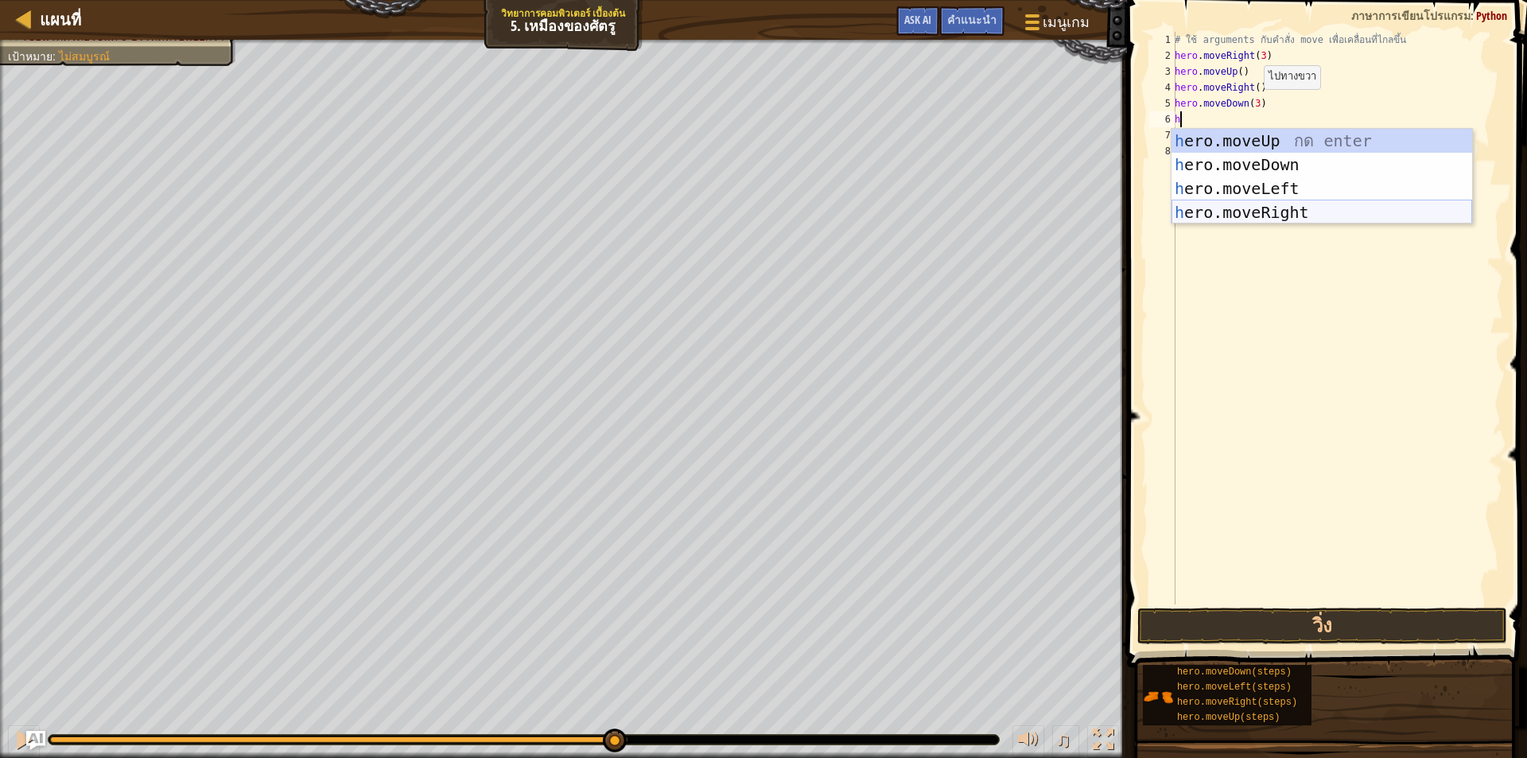
click at [1403, 215] on div "h ero.moveUp กด enter h ero.moveDown กด enter h ero.moveLeft กด enter h ero.mov…" at bounding box center [1321, 200] width 301 height 143
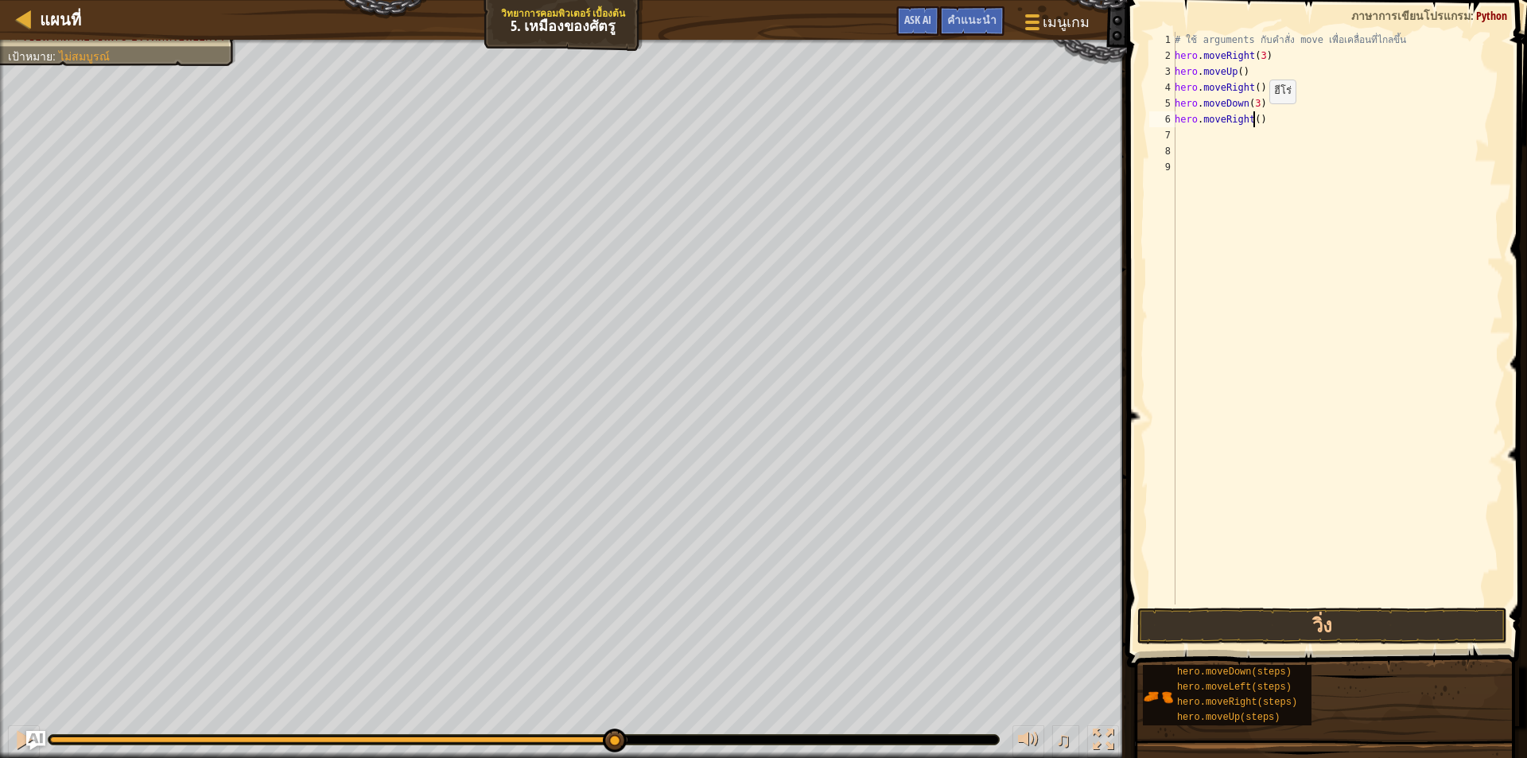
click at [1255, 119] on div "# ใช้ arguments กับคำสั่ง move เพื่อเคลื่อนที่ไกลขึ้น hero . moveRight ( 3 ) he…" at bounding box center [1337, 334] width 332 height 604
click at [1325, 626] on button "วิ่ง" at bounding box center [1322, 626] width 370 height 37
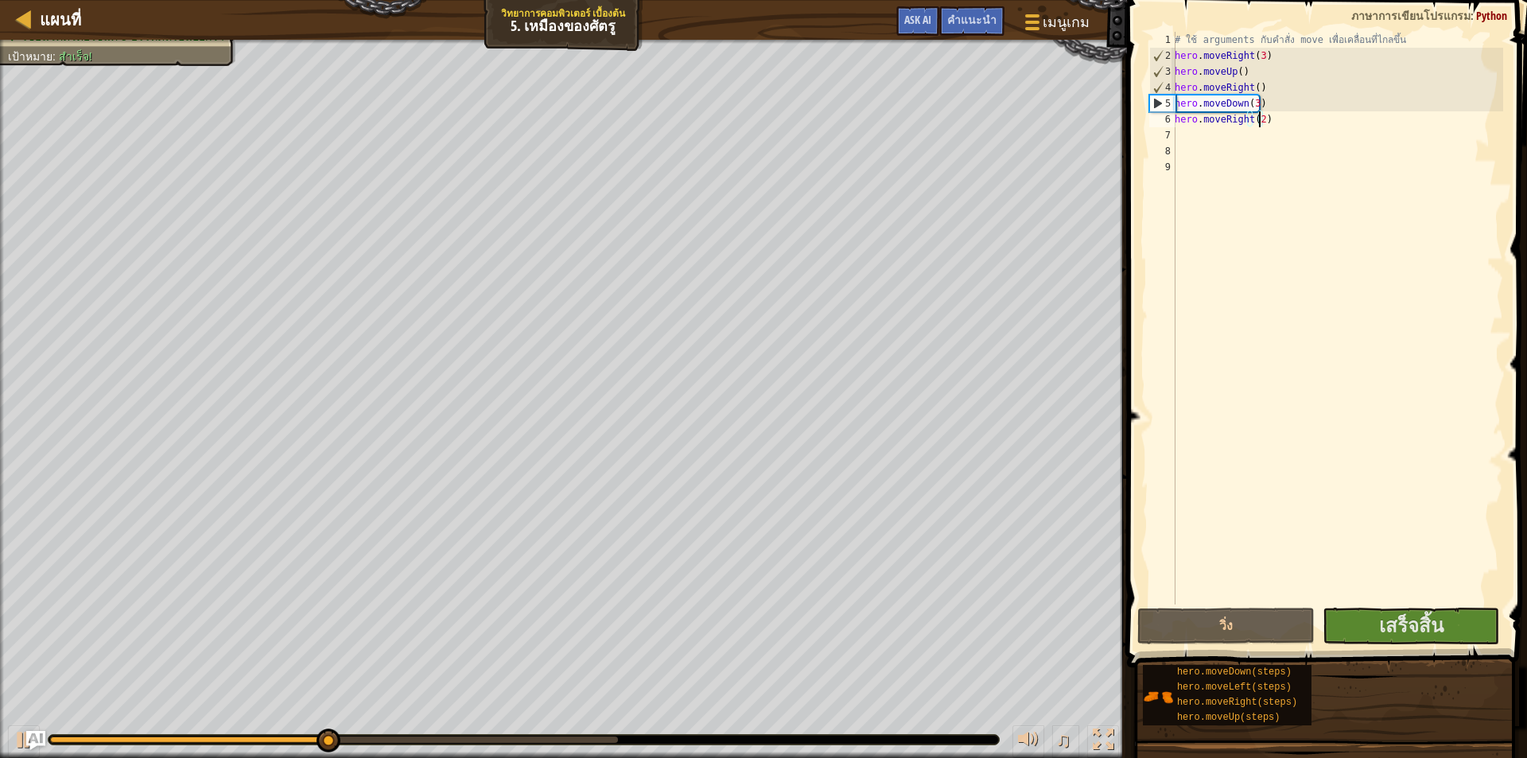
type textarea "hero.moveRight(2 )"
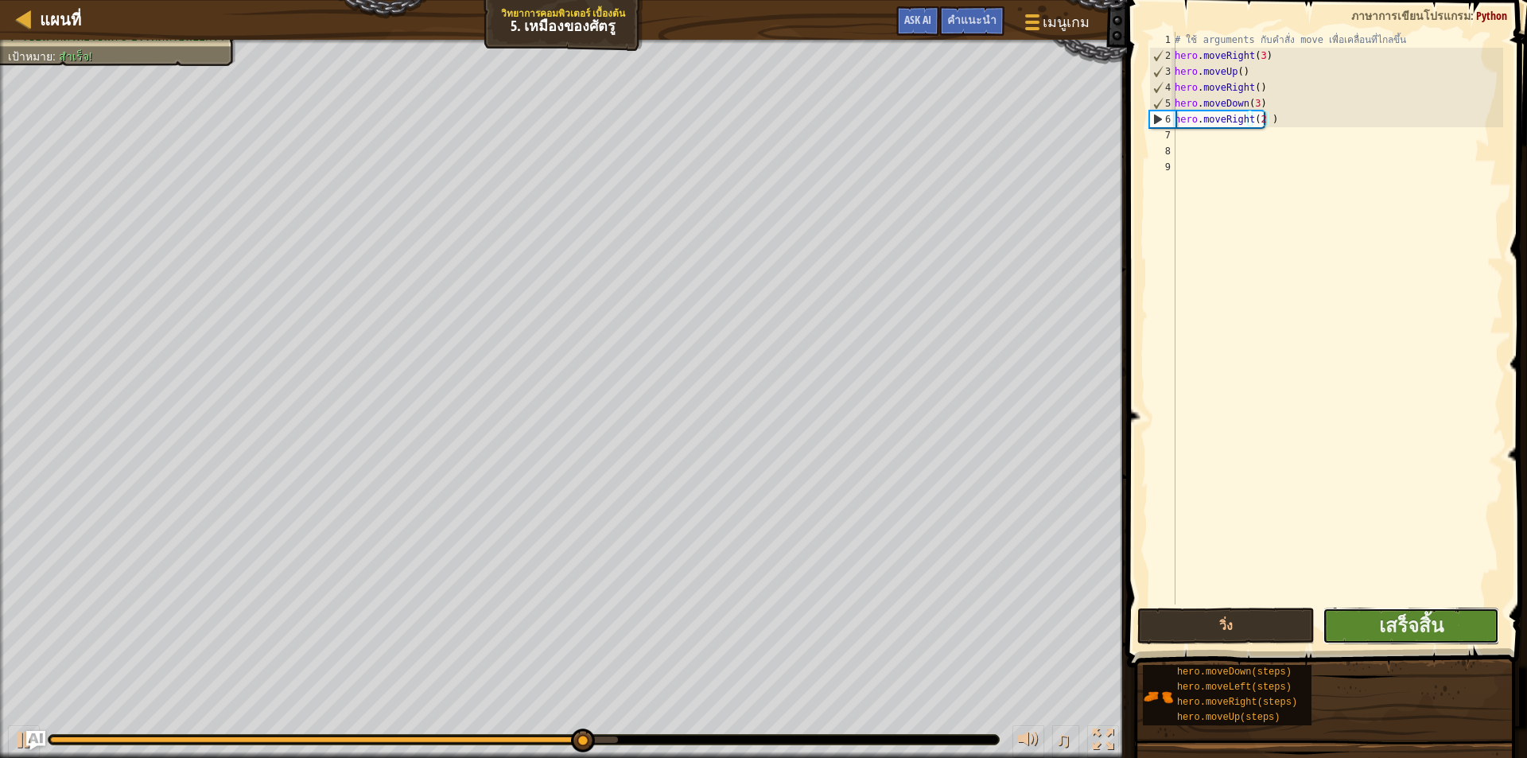
click at [1412, 639] on button "เสร็จสิ้น" at bounding box center [1411, 626] width 177 height 37
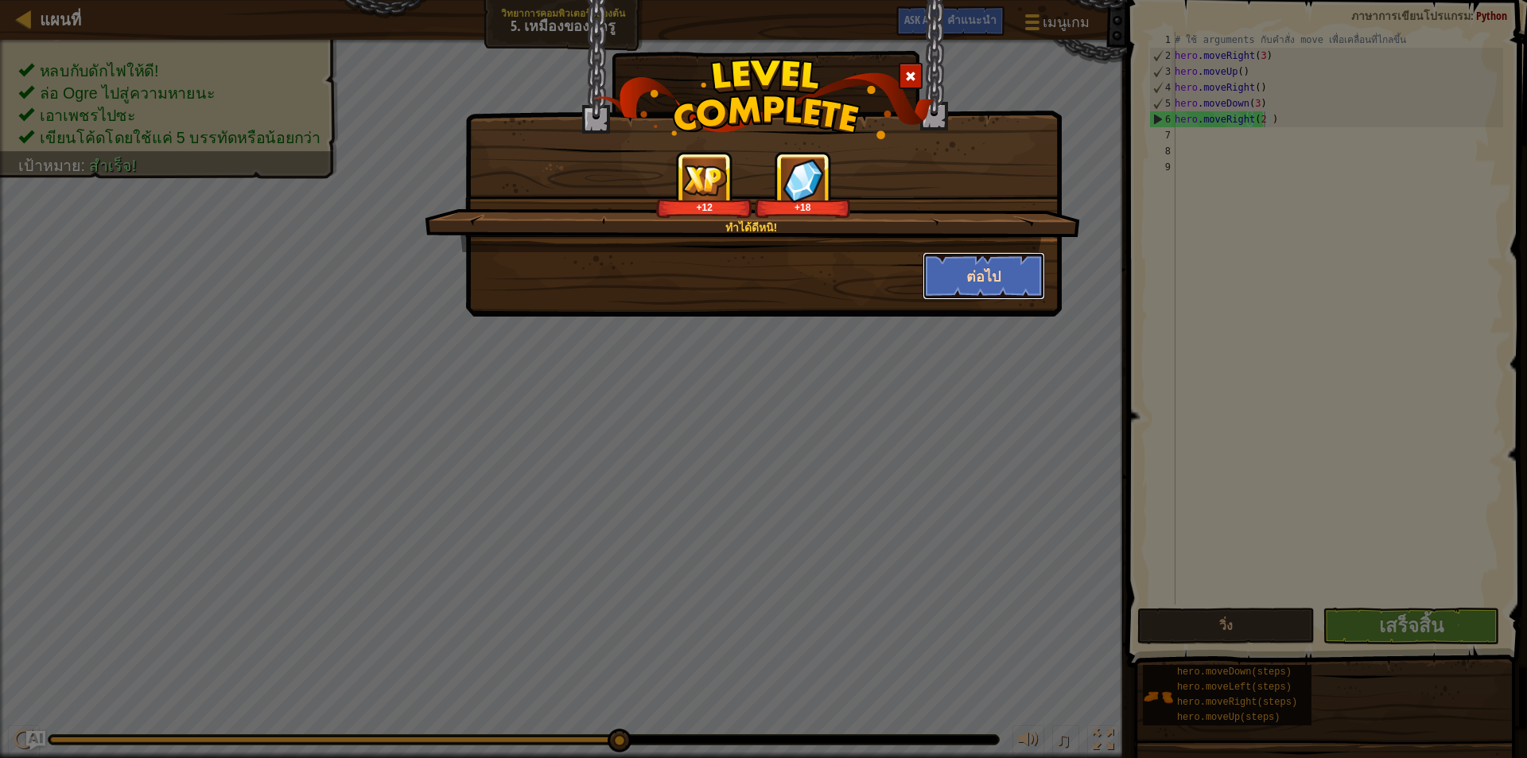
click at [980, 278] on button "ต่อไป" at bounding box center [984, 276] width 123 height 48
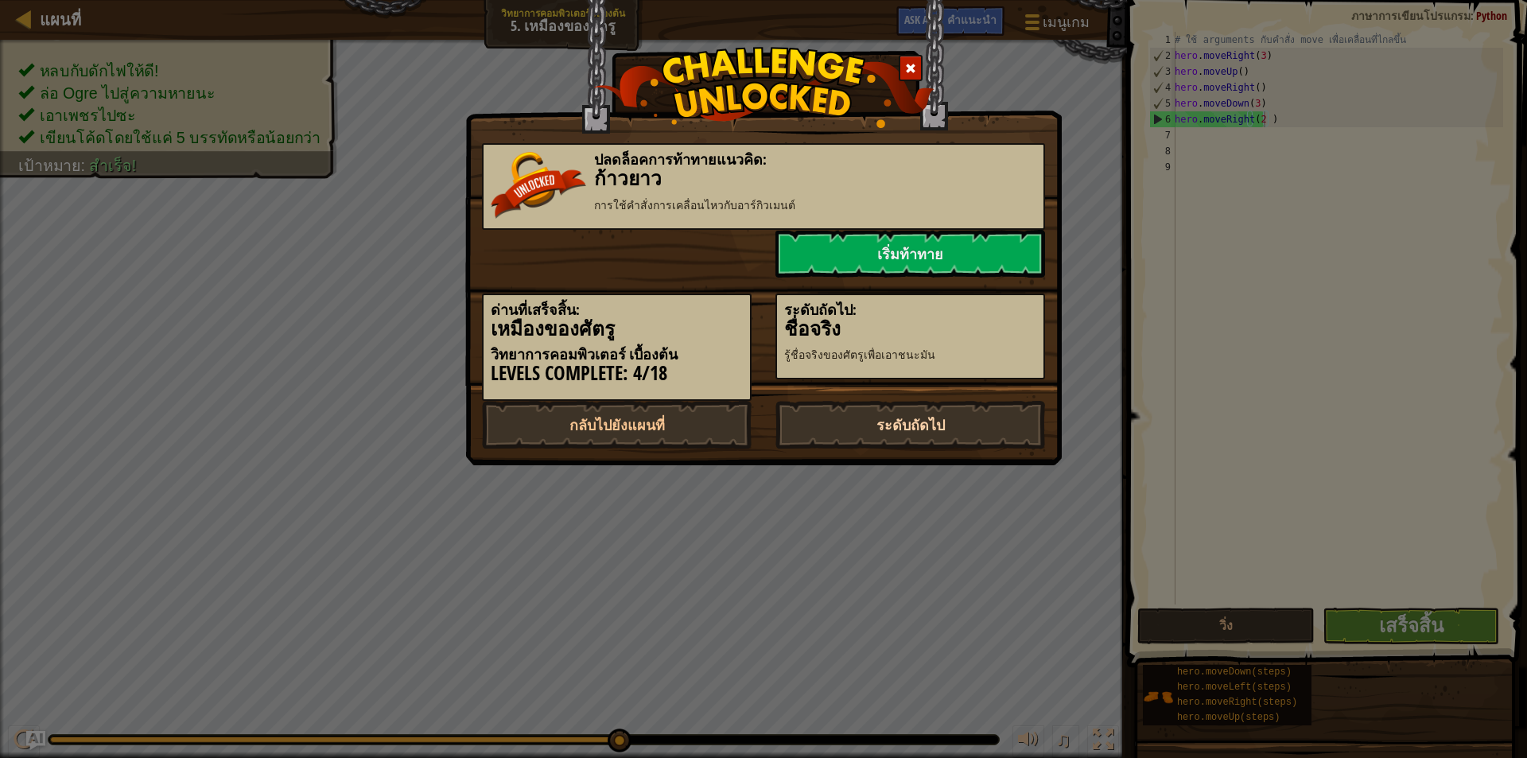
click at [973, 418] on link "ระดับถัดไป" at bounding box center [910, 425] width 270 height 48
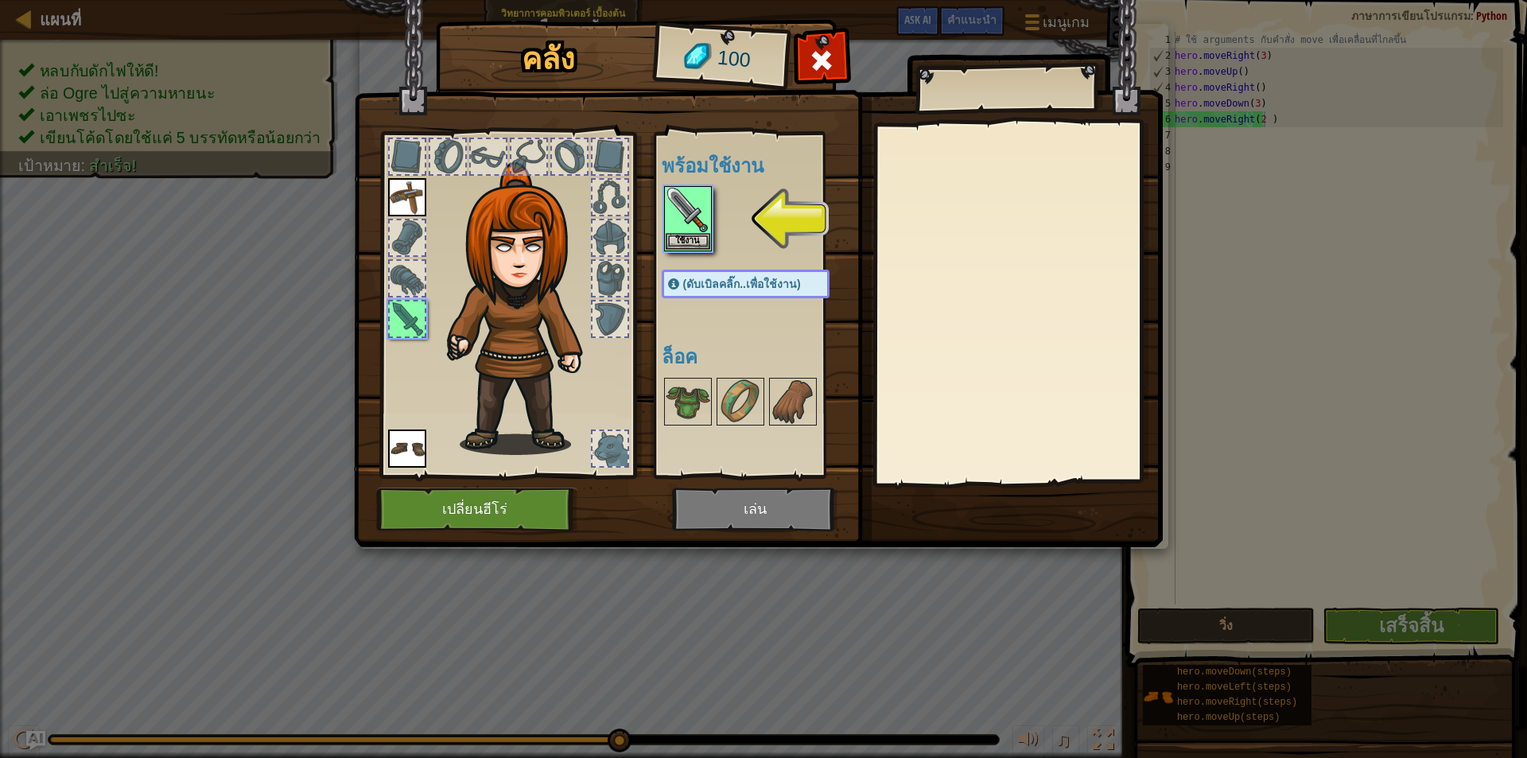
click at [789, 516] on img at bounding box center [758, 258] width 809 height 577
click at [761, 507] on img at bounding box center [758, 258] width 809 height 577
click at [655, 212] on div "พร้อมใช้งาน ใช้งาน ใช้งาน ใช้งาน (ดับเบิลคลิ๊ก..เพื่อใช้งาน) ล็อค" at bounding box center [752, 305] width 195 height 346
click at [697, 219] on img at bounding box center [688, 210] width 45 height 45
click at [700, 240] on button "ใช้งาน" at bounding box center [688, 240] width 45 height 17
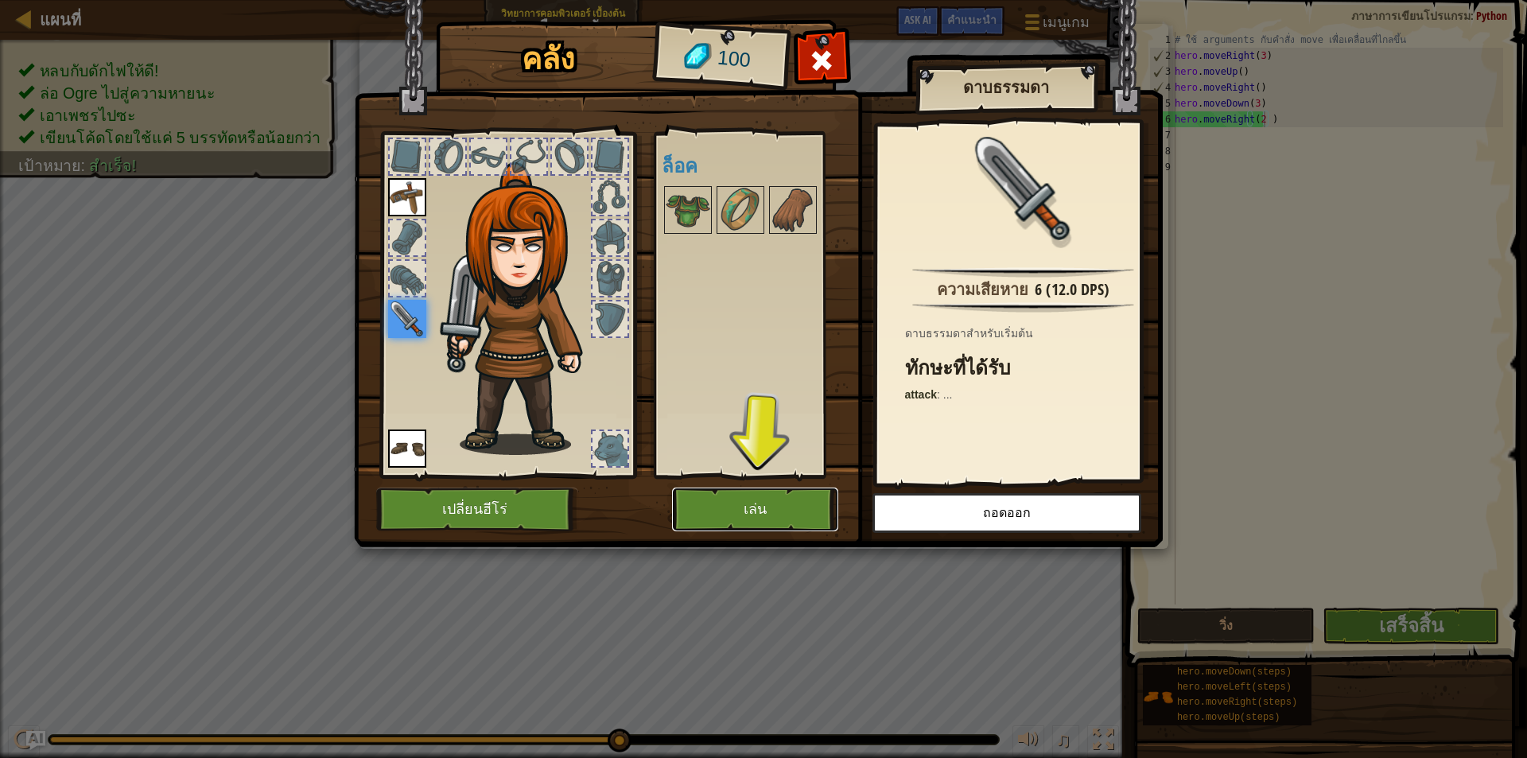
click at [799, 500] on button "เล่น" at bounding box center [755, 510] width 166 height 44
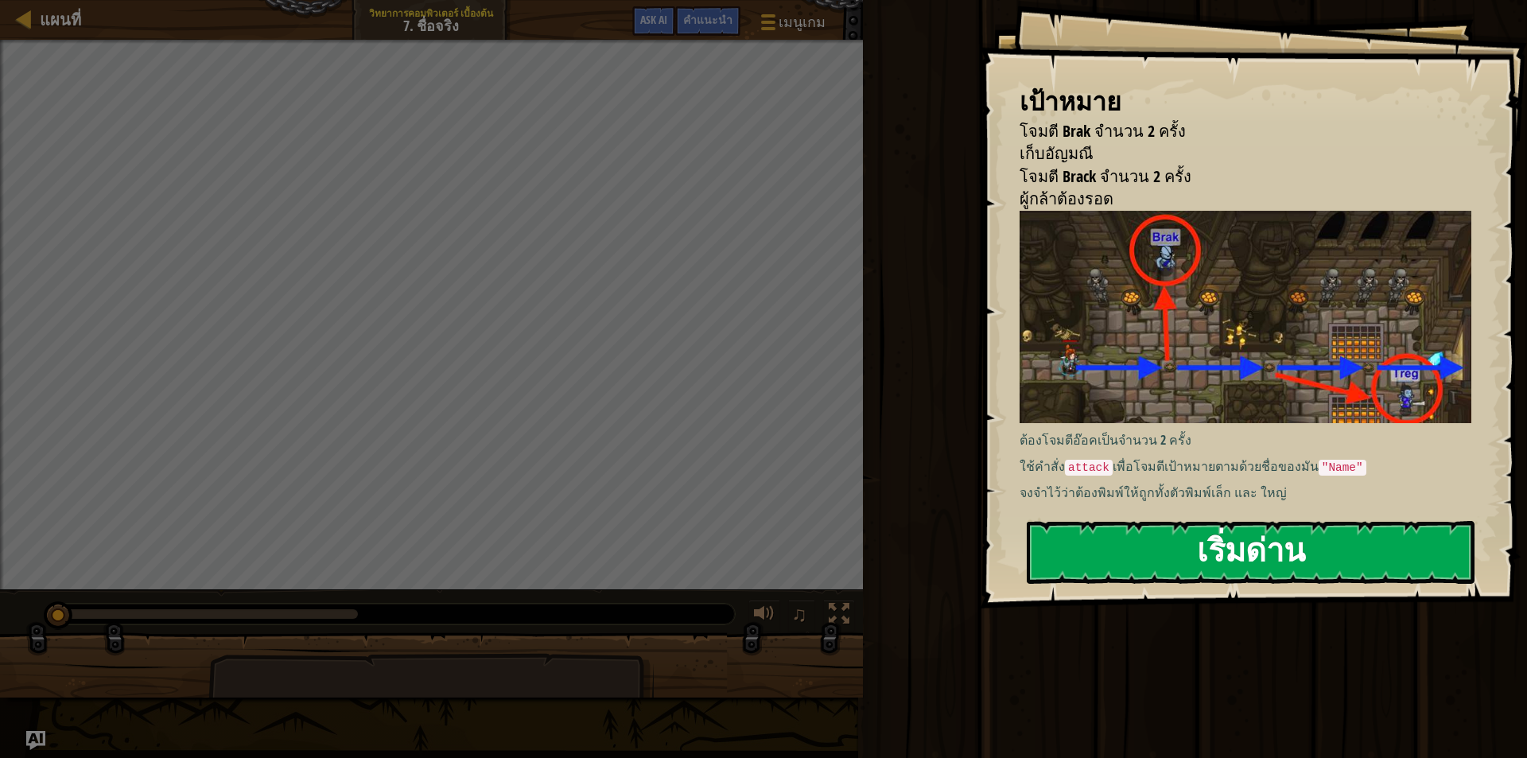
click at [1127, 550] on button "เริ่มด่าน" at bounding box center [1251, 552] width 448 height 63
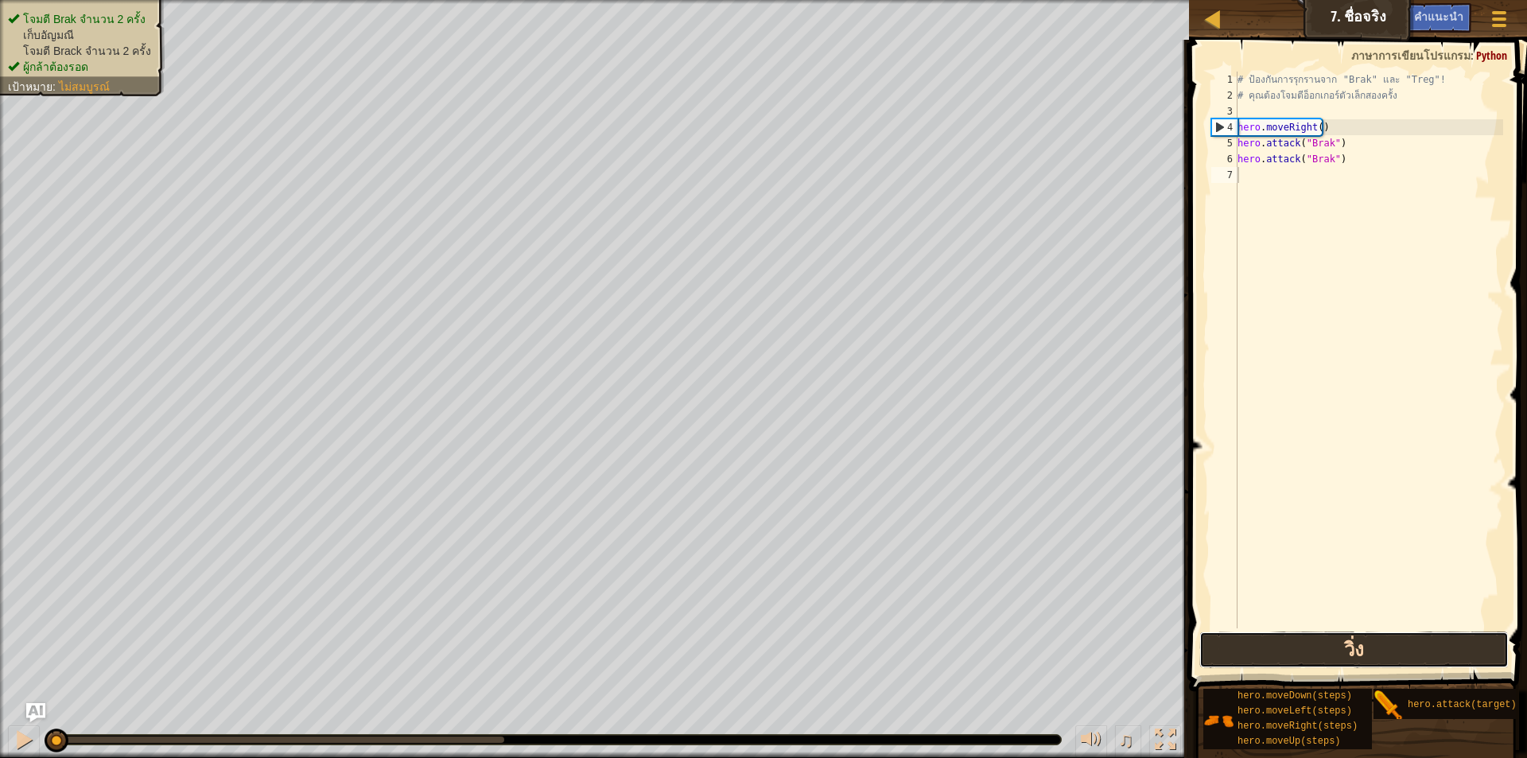
click at [1354, 663] on button "วิ่ง" at bounding box center [1353, 649] width 309 height 37
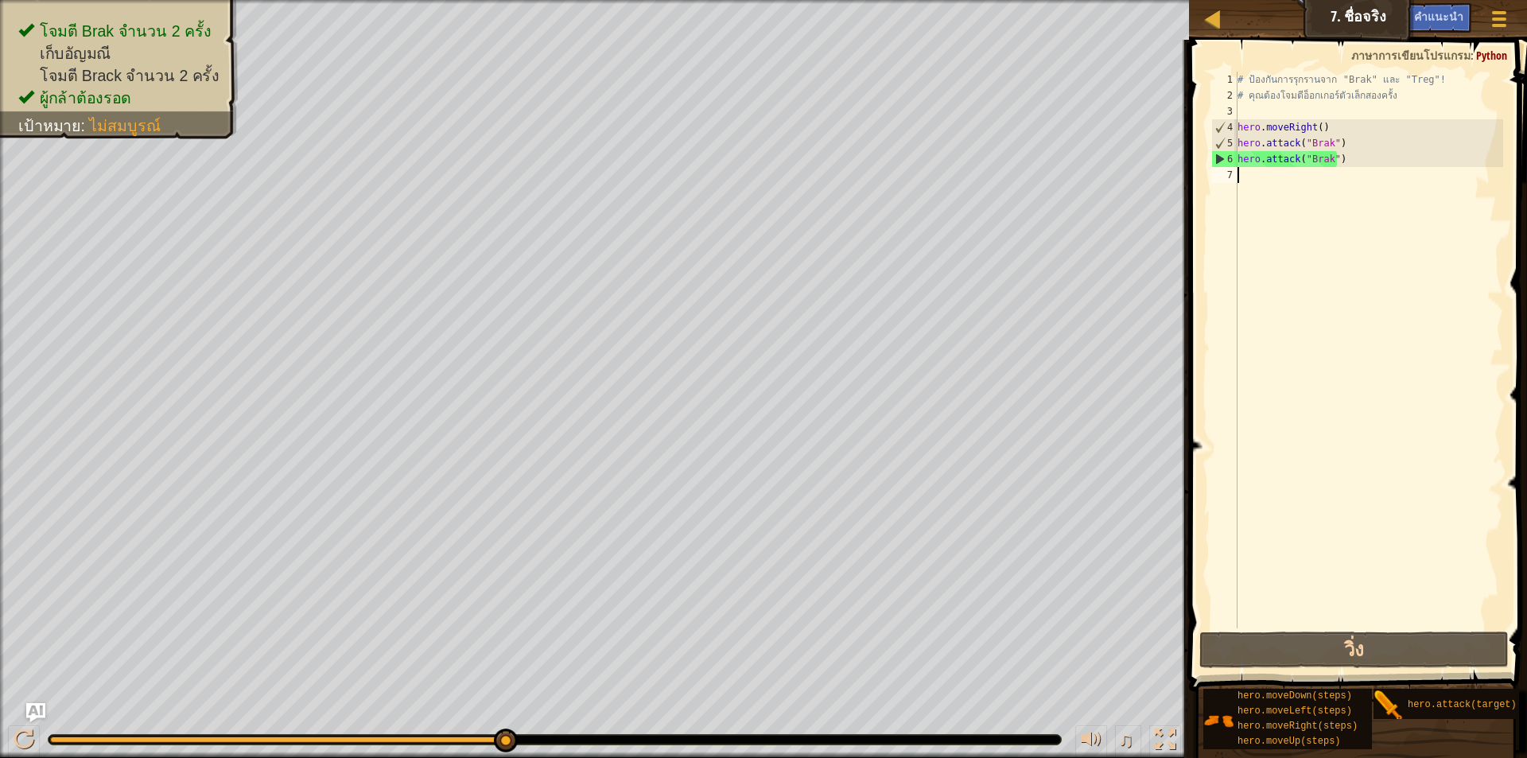
type textarea "h"
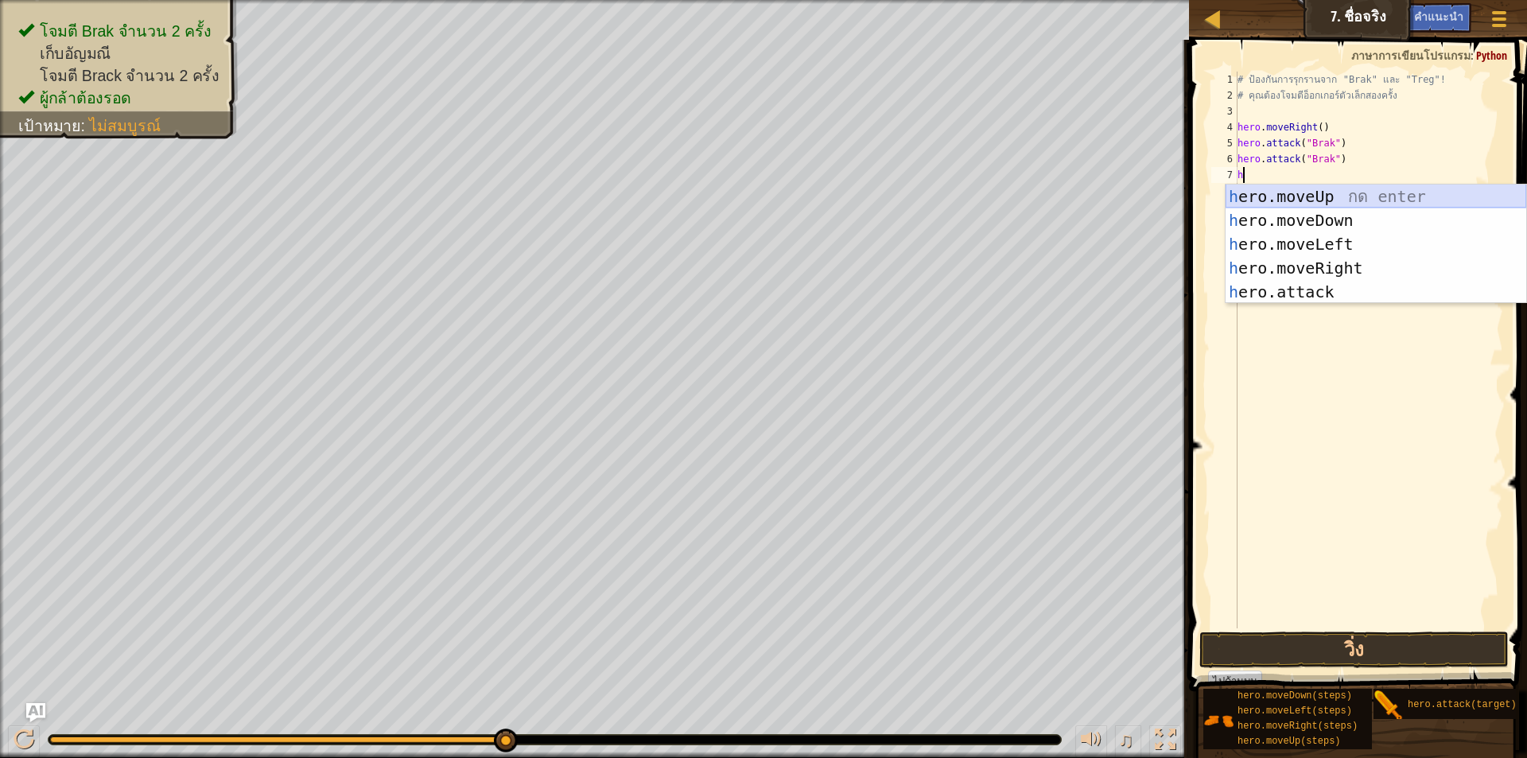
click at [1329, 195] on div "h ero.moveUp กด enter h ero.moveDown กด enter h ero.moveLeft กด enter h ero.mov…" at bounding box center [1376, 268] width 301 height 167
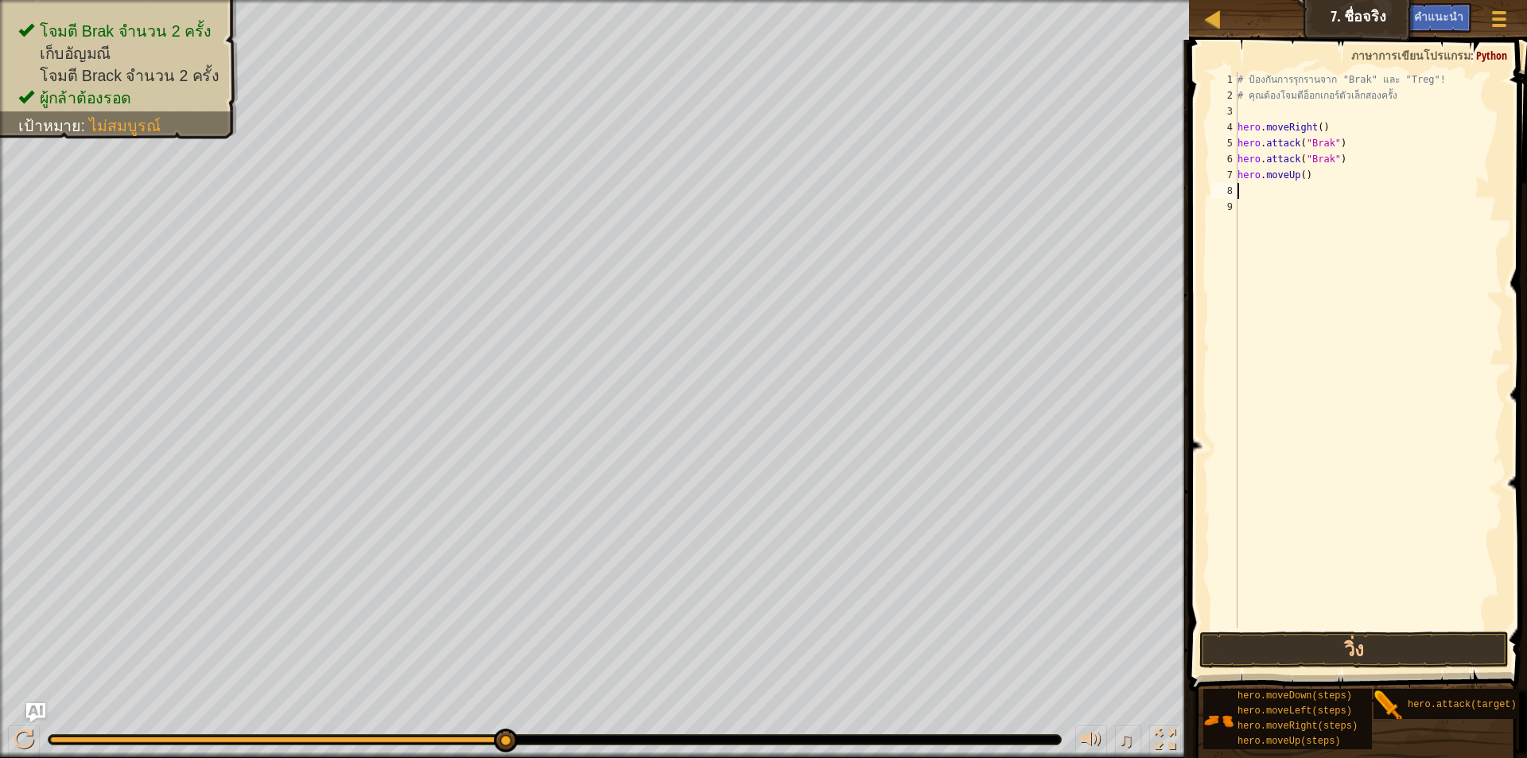
type textarea "h"
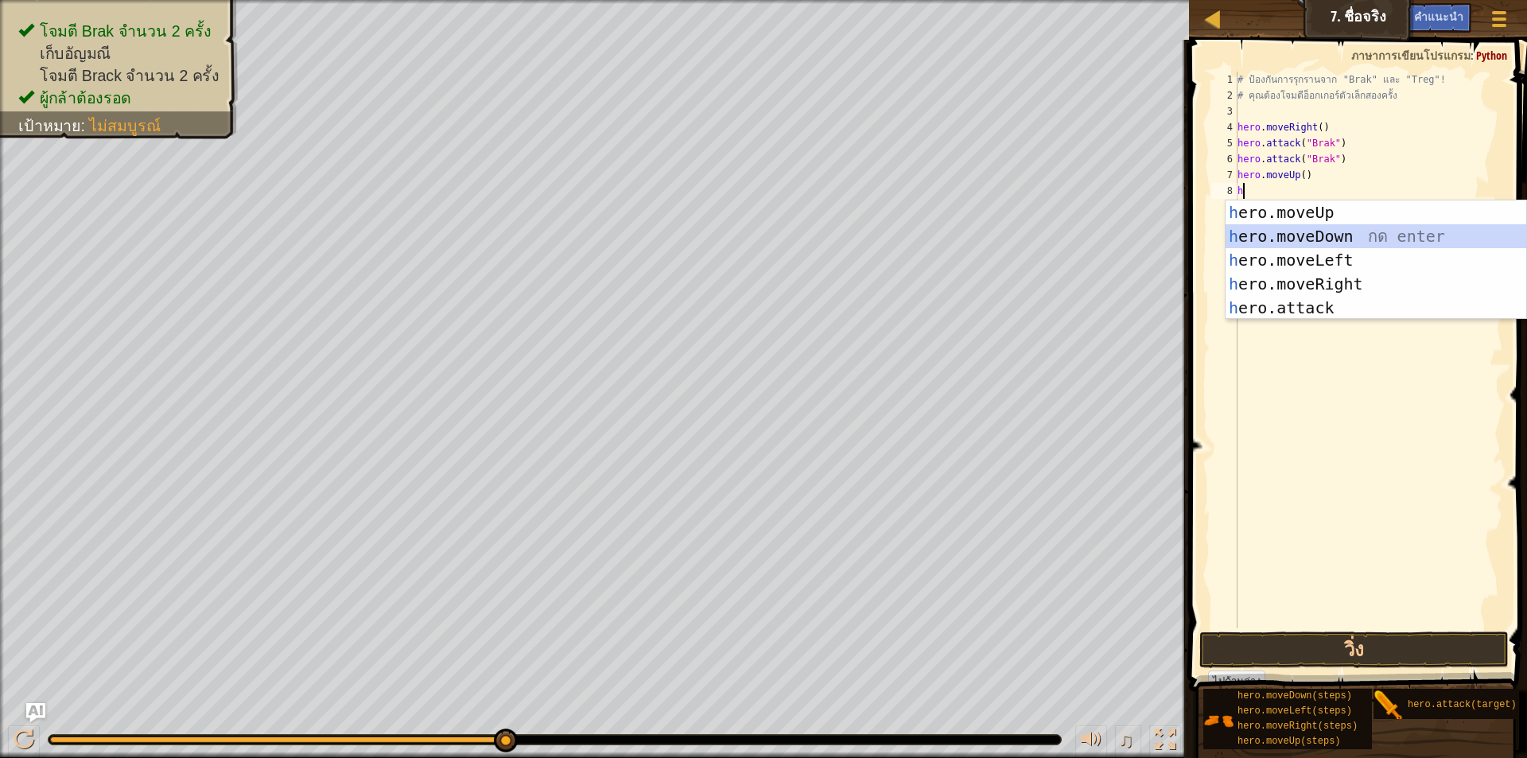
click at [1303, 231] on div "h ero.moveUp กด enter h ero.moveDown กด enter h ero.moveLeft กด enter h ero.mov…" at bounding box center [1376, 283] width 301 height 167
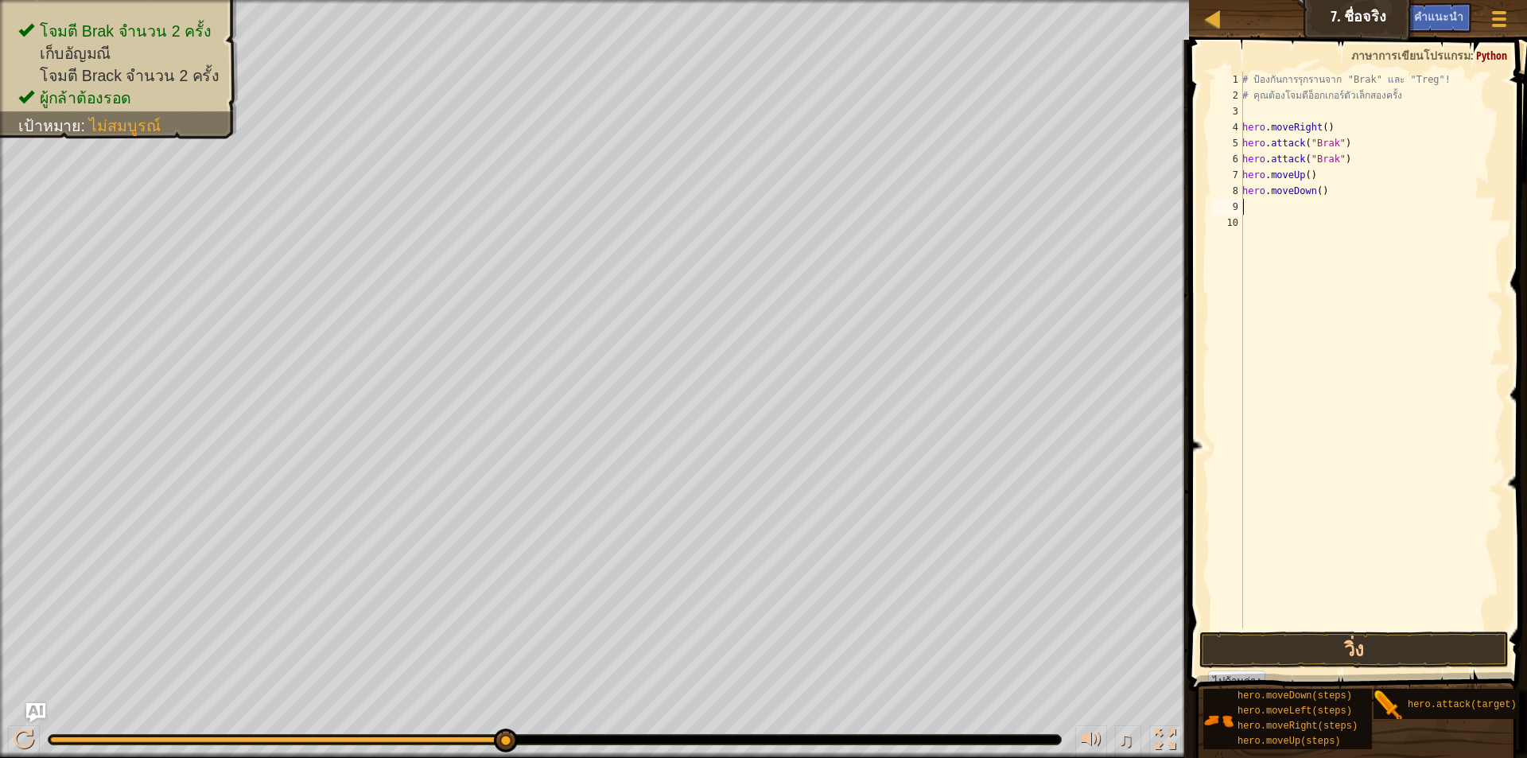
type textarea "h"
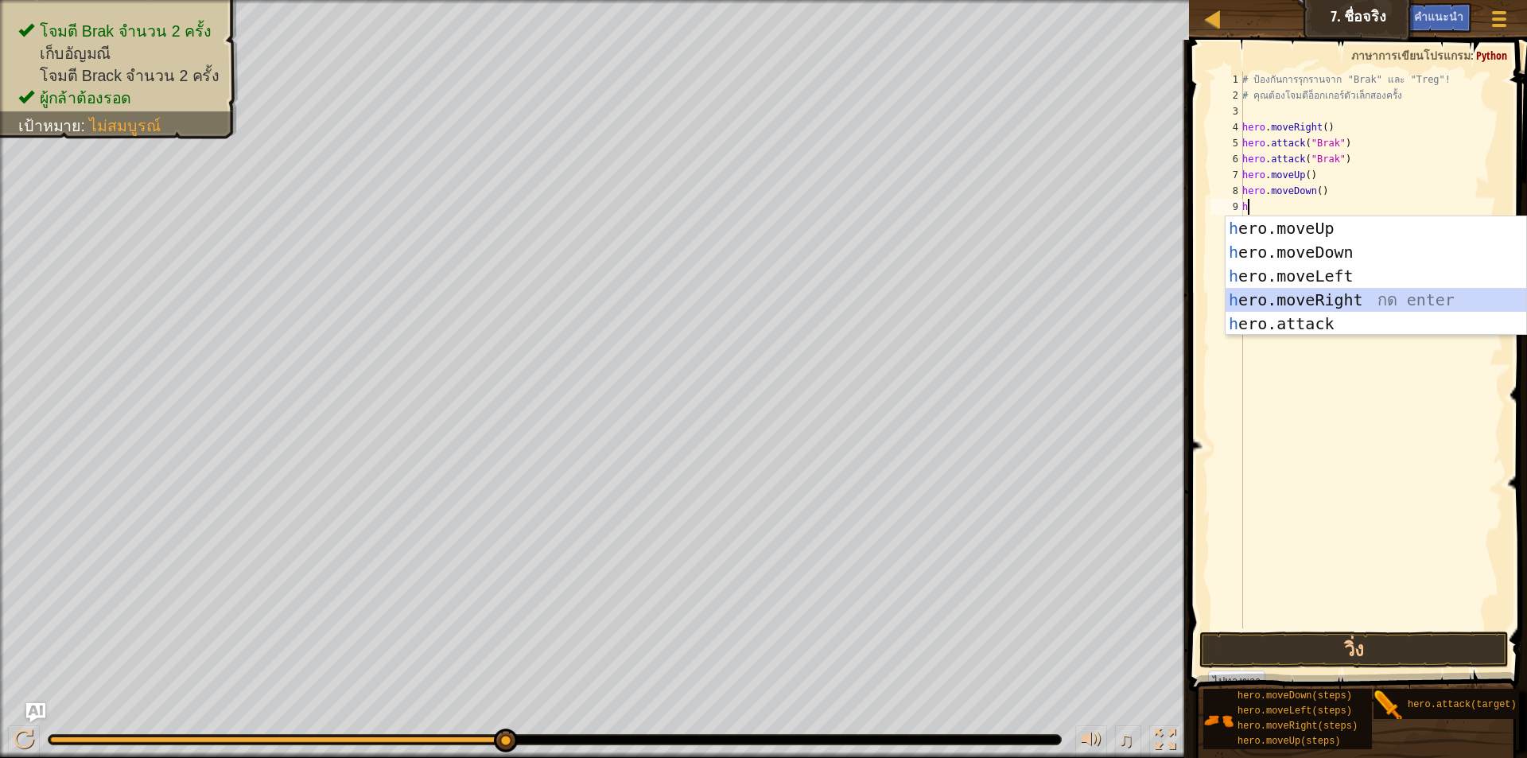
click at [1315, 300] on div "h ero.moveUp กด enter h ero.moveDown กด enter h ero.moveLeft กด enter h ero.mov…" at bounding box center [1376, 299] width 301 height 167
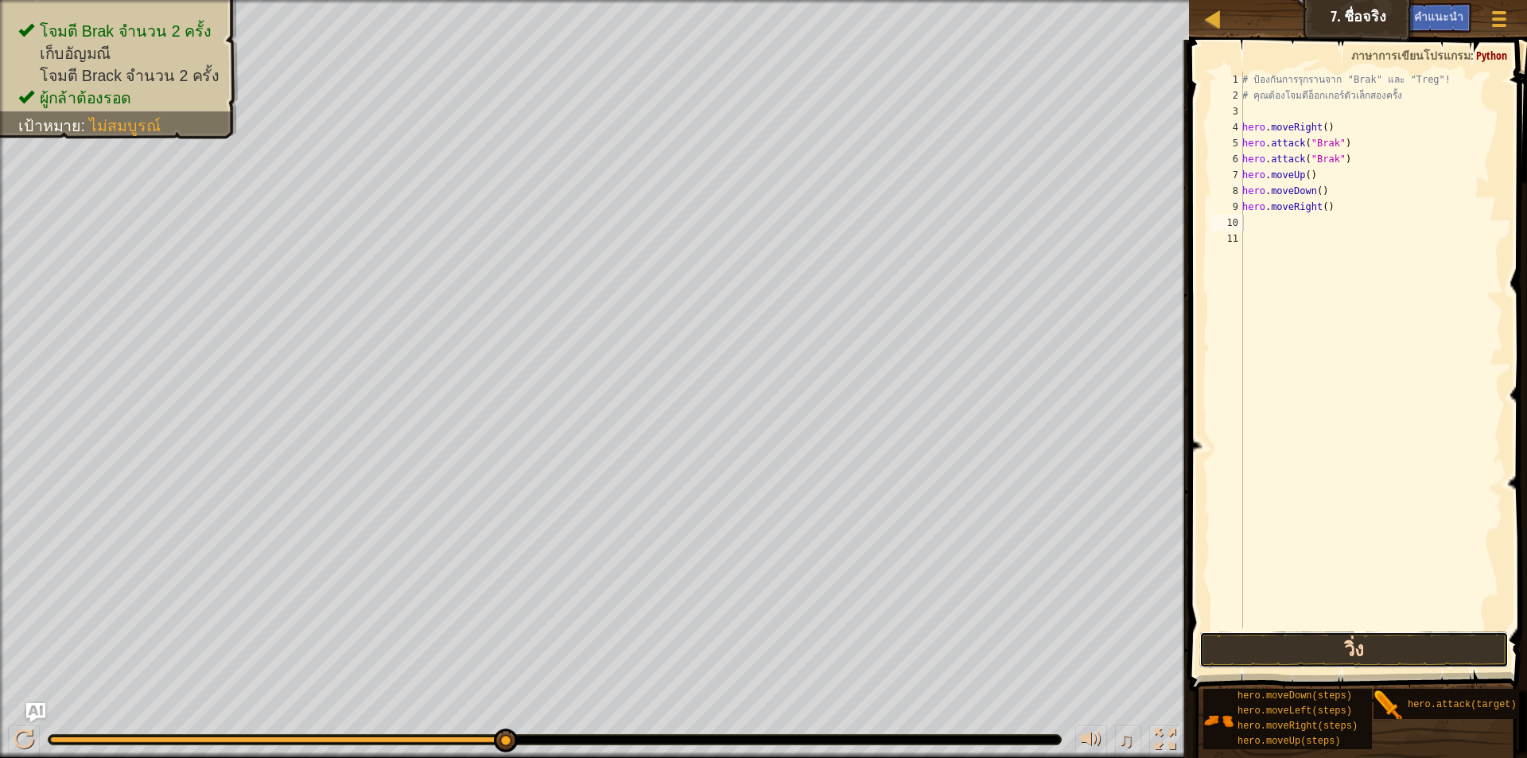
click at [1396, 642] on button "วิ่ง" at bounding box center [1353, 649] width 309 height 37
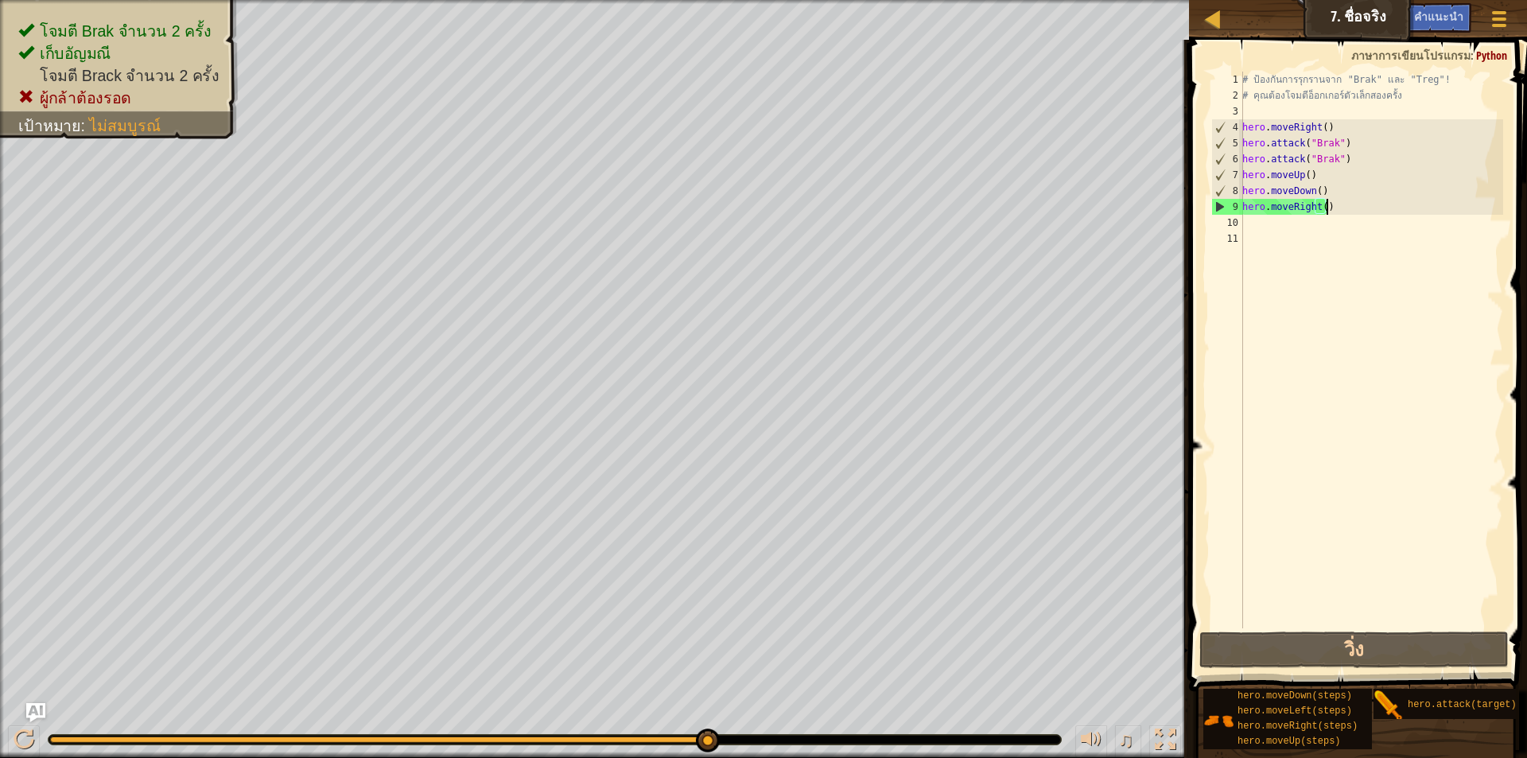
click at [1341, 212] on div "# ป้องกันการรุกรานจาก "Brak" และ "Treg"! # คุณต้องโจมตีอ็อกเกอร์ตัวเล็กสองครั้ง…" at bounding box center [1371, 366] width 264 height 589
type textarea "h"
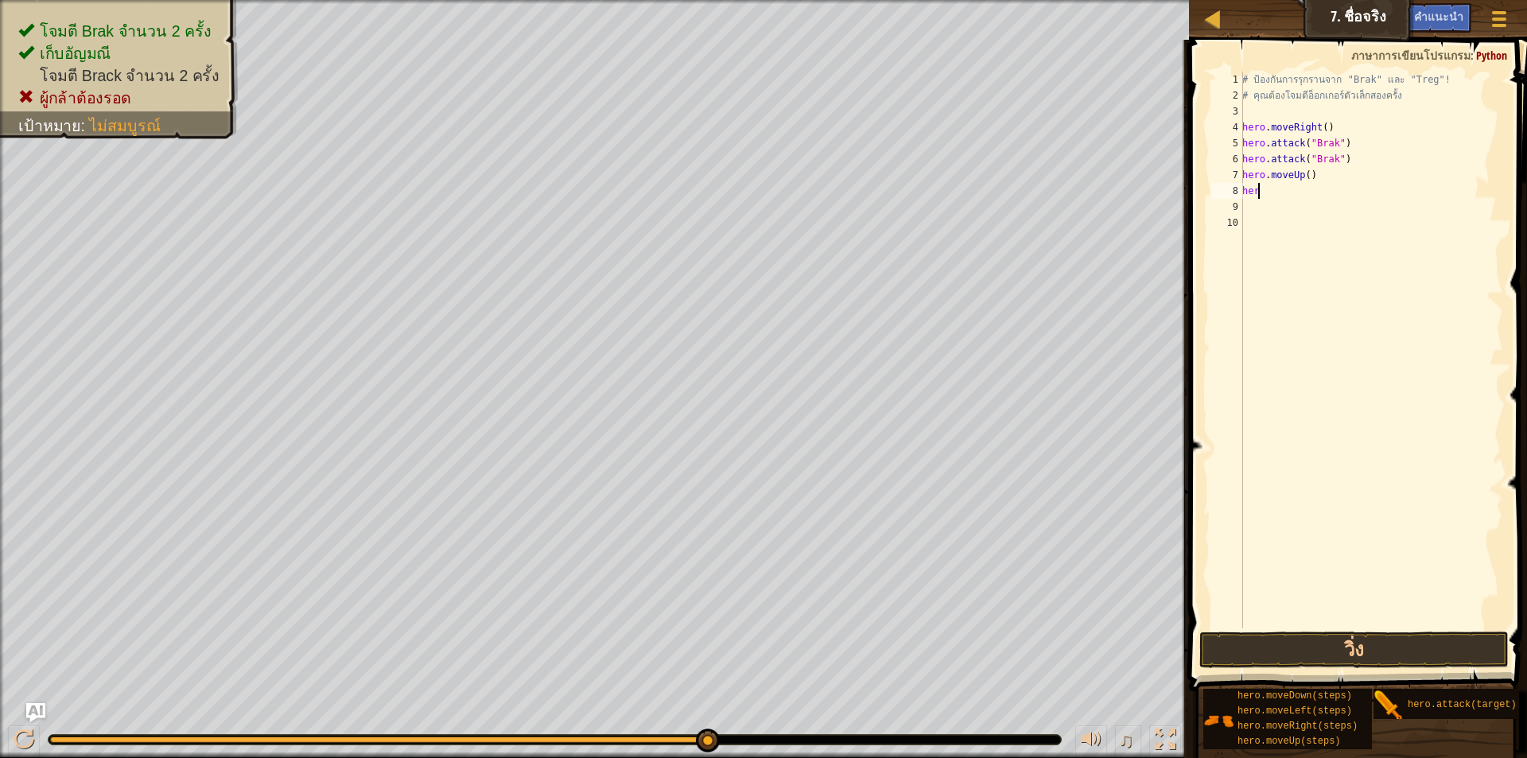
type textarea "h"
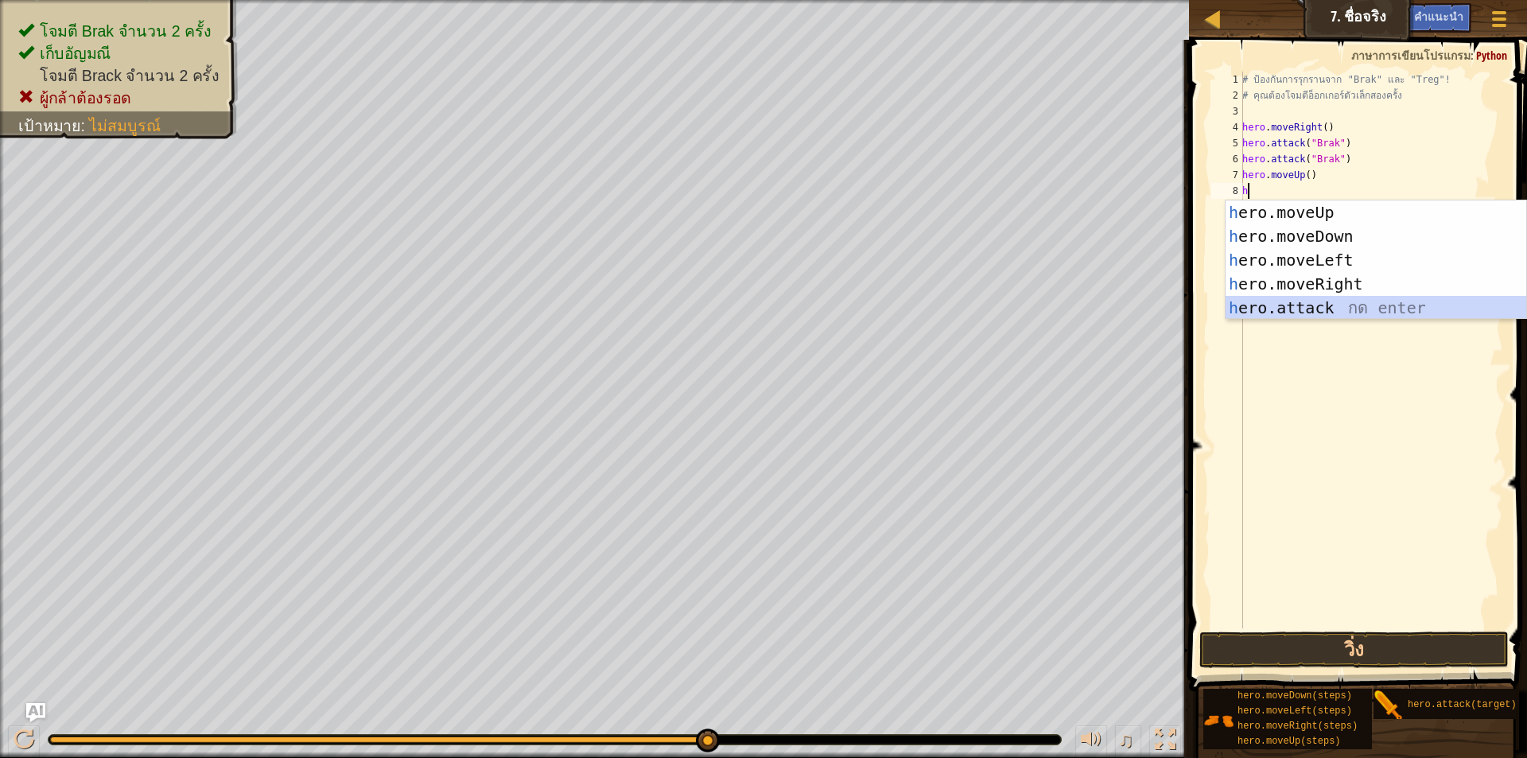
click at [1327, 313] on div "h ero.moveUp กด enter h ero.moveDown กด enter h ero.moveLeft กด enter h ero.mov…" at bounding box center [1376, 283] width 301 height 167
type textarea "hero.attack("Enemy Name")"
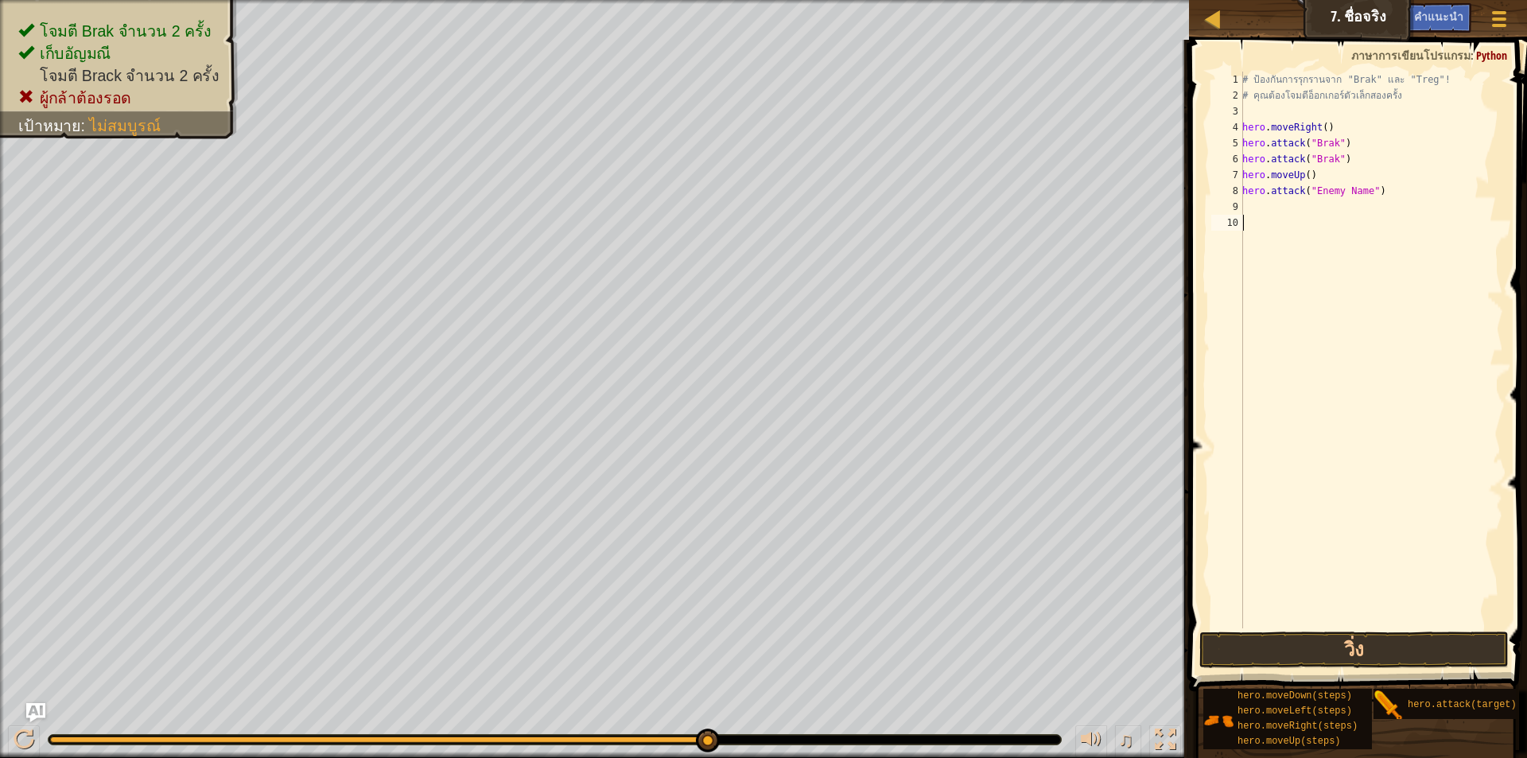
click at [1269, 217] on div "# ป้องกันการรุกรานจาก "Brak" และ "Treg"! # คุณต้องโจมตีอ็อกเกอร์ตัวเล็กสองครั้ง…" at bounding box center [1371, 366] width 264 height 589
click at [1363, 642] on button "วิ่ง" at bounding box center [1353, 649] width 309 height 37
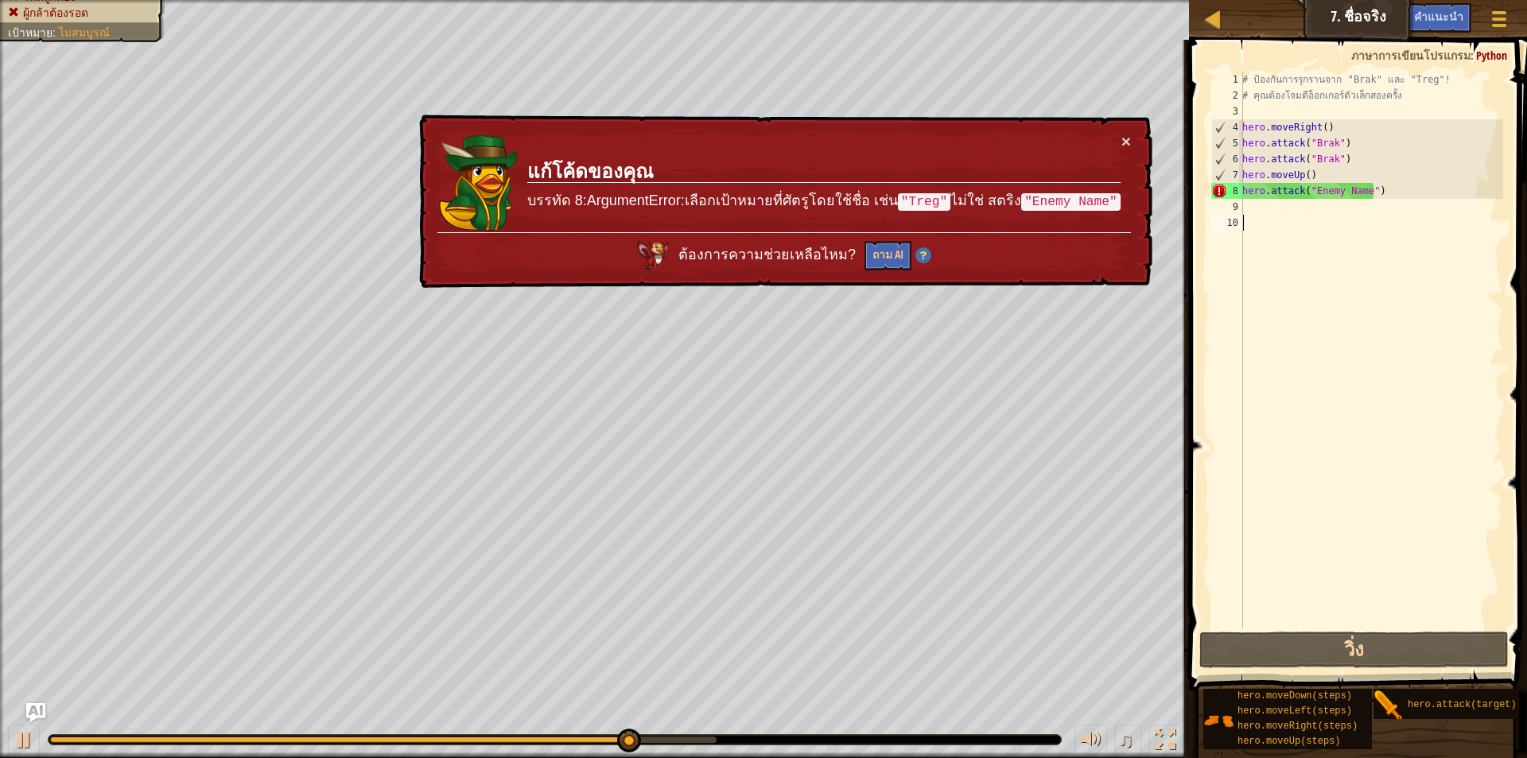
click at [1313, 223] on div "# ป้องกันการรุกรานจาก "Brak" และ "Treg"! # คุณต้องโจมตีอ็อกเกอร์ตัวเล็กสองครั้ง…" at bounding box center [1371, 366] width 264 height 589
click at [1304, 213] on div "# ป้องกันการรุกรานจาก "Brak" และ "Treg"! # คุณต้องโจมตีอ็อกเกอร์ตัวเล็กสองครั้ง…" at bounding box center [1371, 366] width 264 height 589
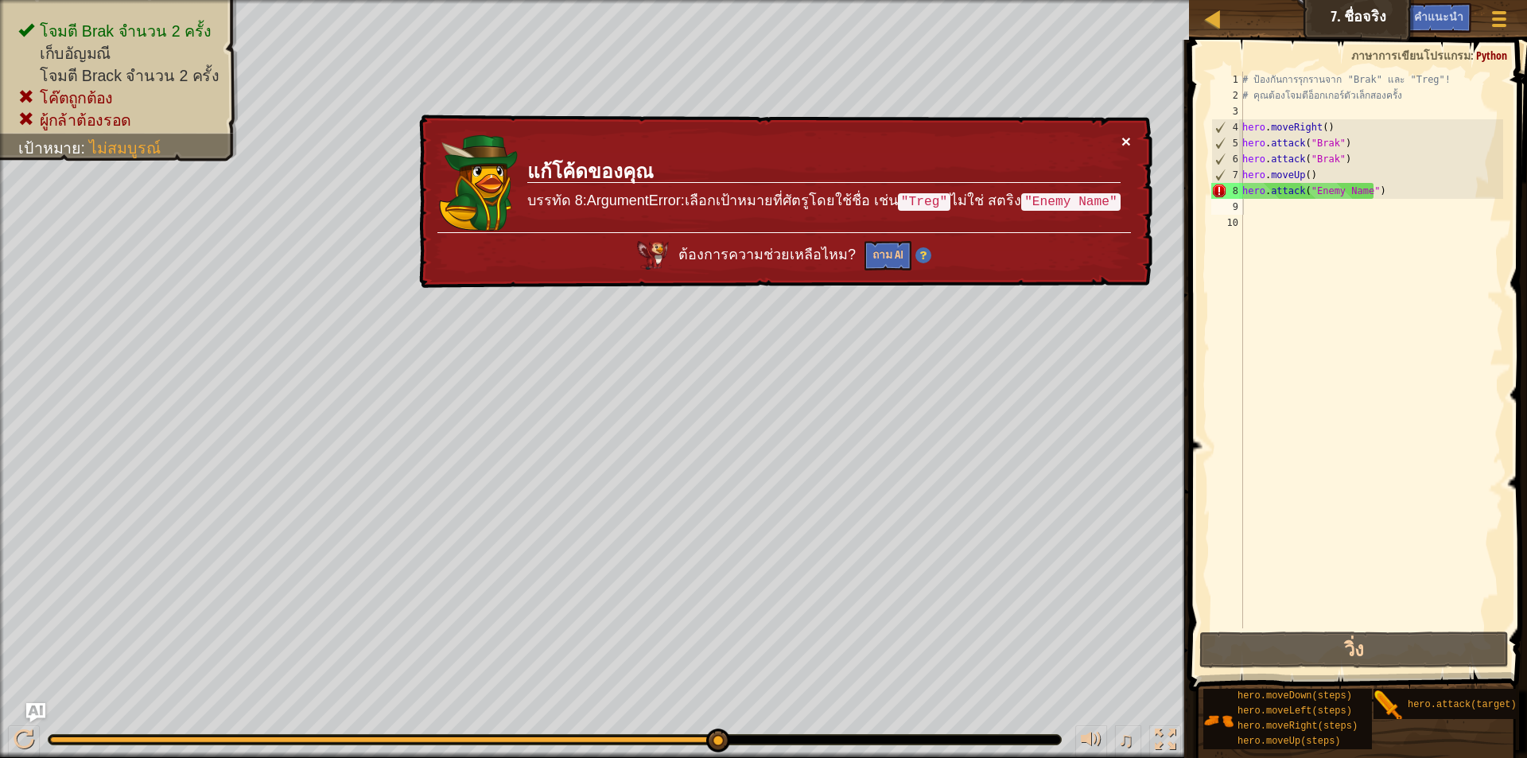
click at [1128, 137] on button "×" at bounding box center [1126, 141] width 10 height 17
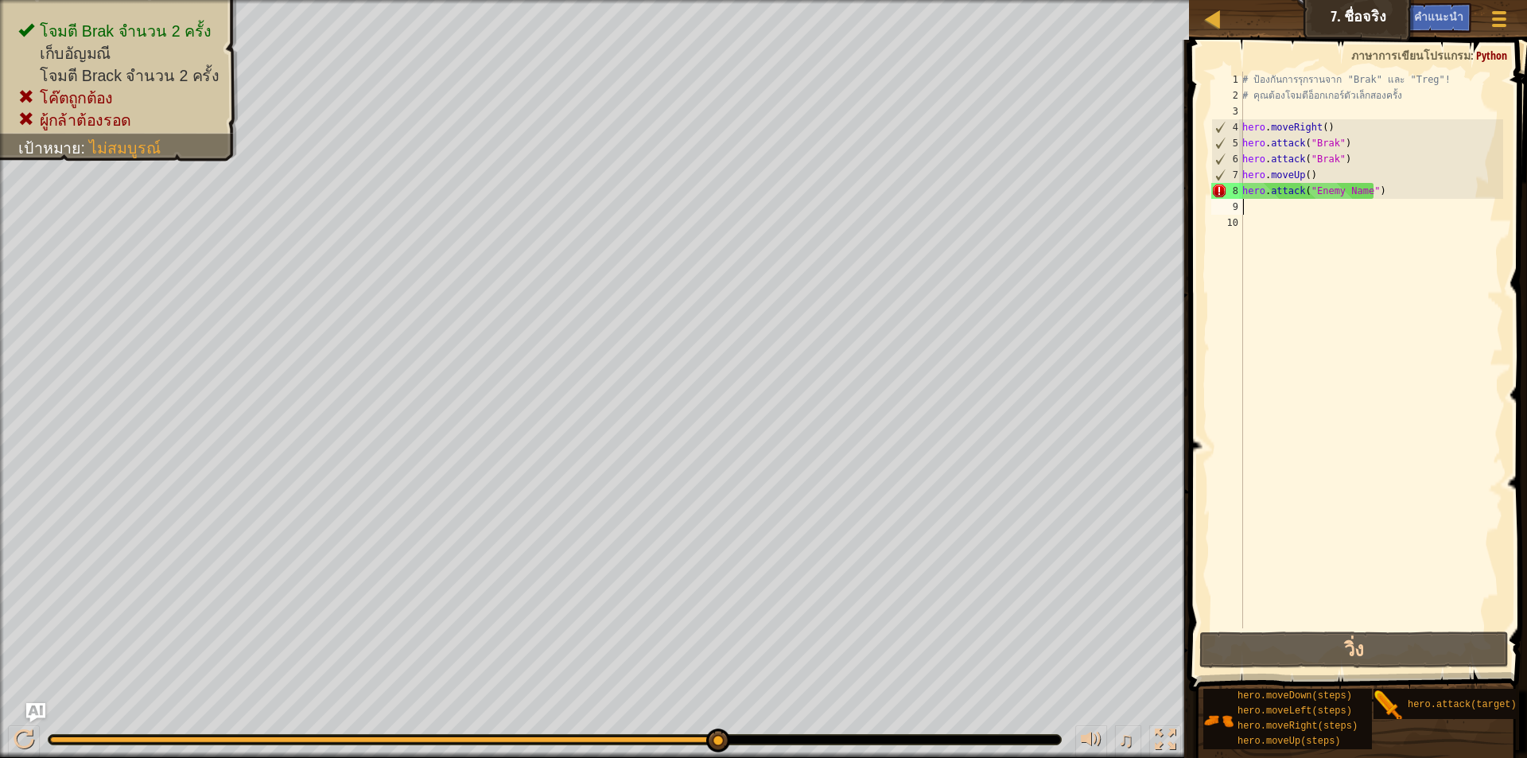
type textarea "h"
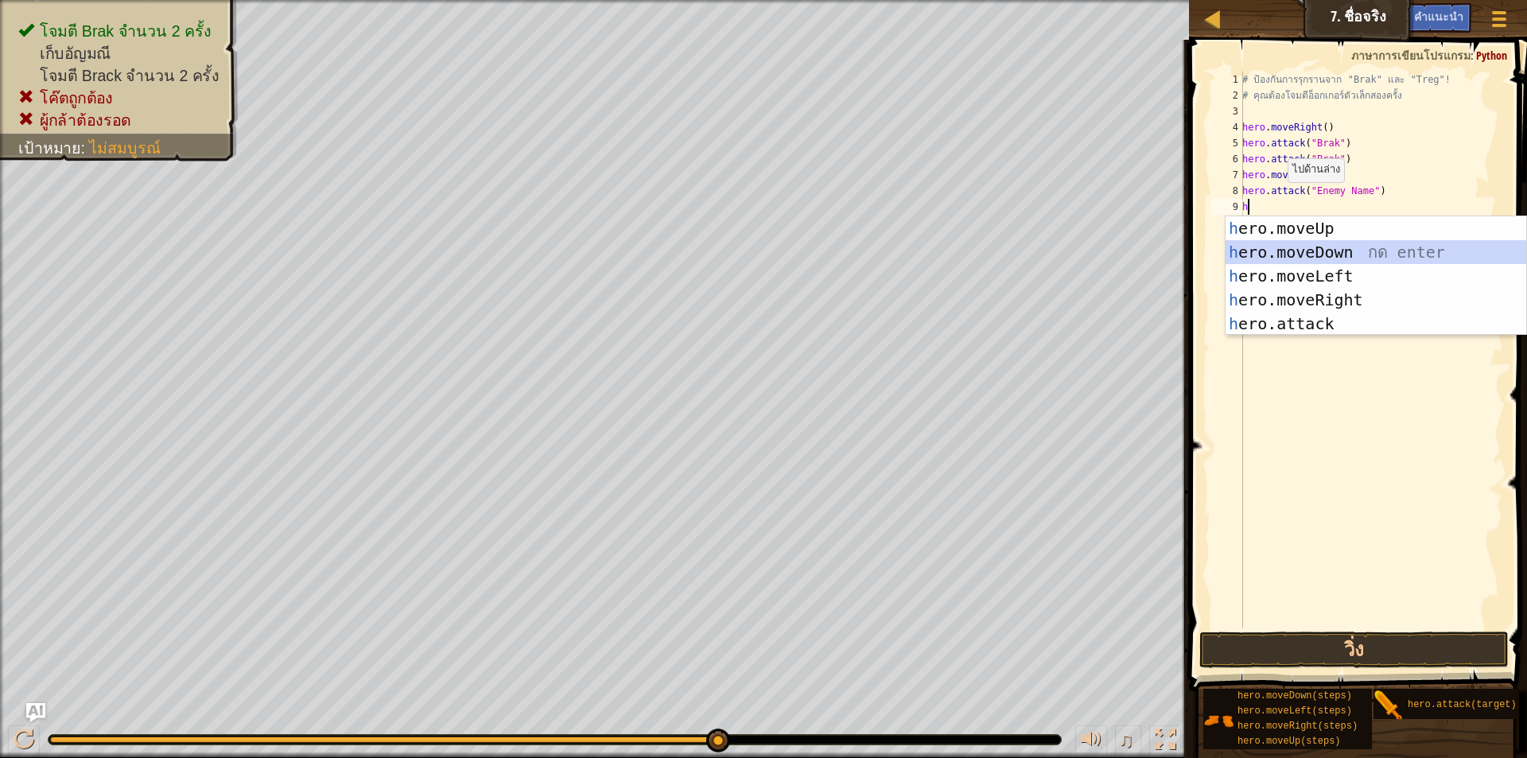
click at [1278, 251] on div "h ero.moveUp กด enter h ero.moveDown กด enter h ero.moveLeft กด enter h ero.mov…" at bounding box center [1376, 299] width 301 height 167
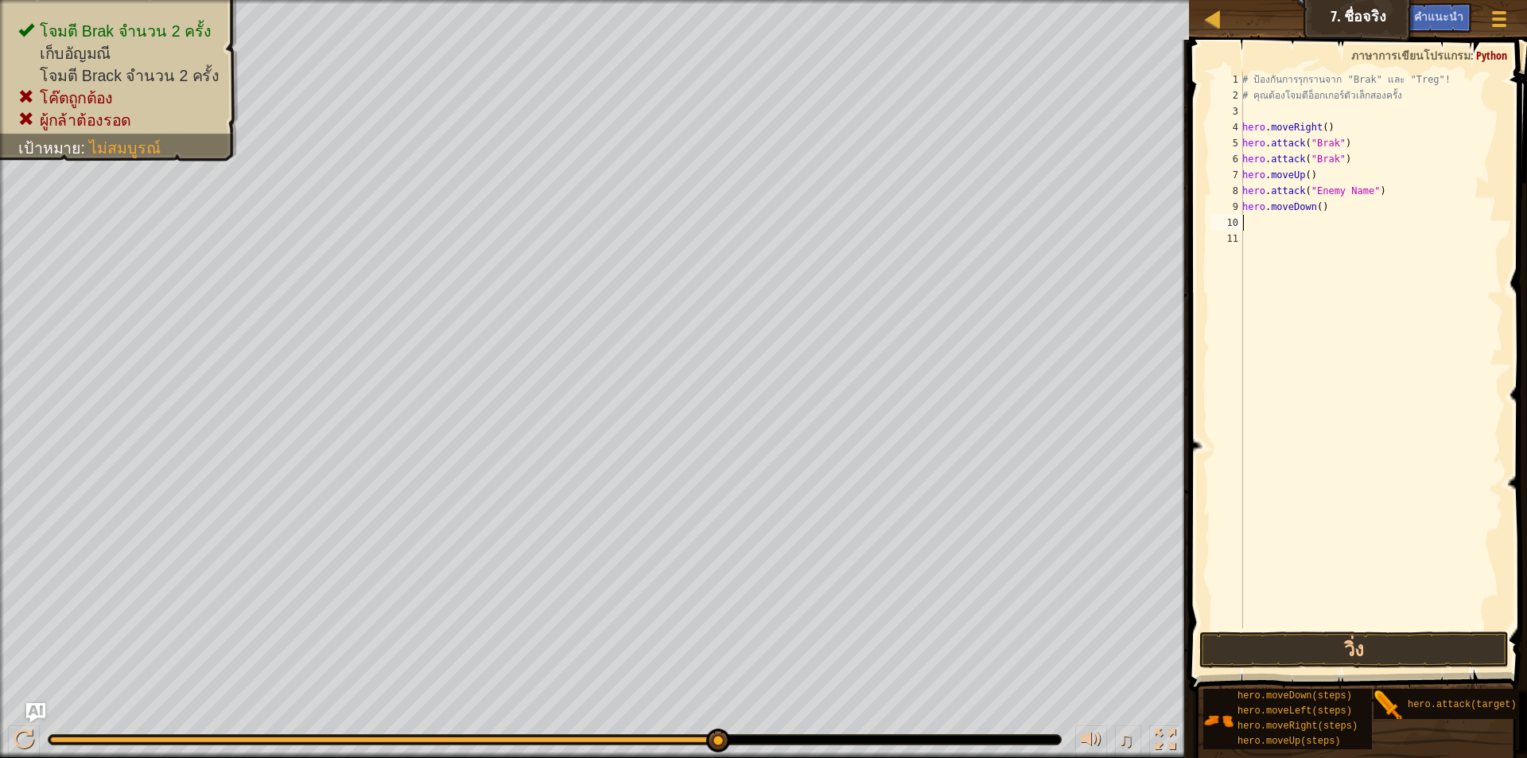
type textarea "h"
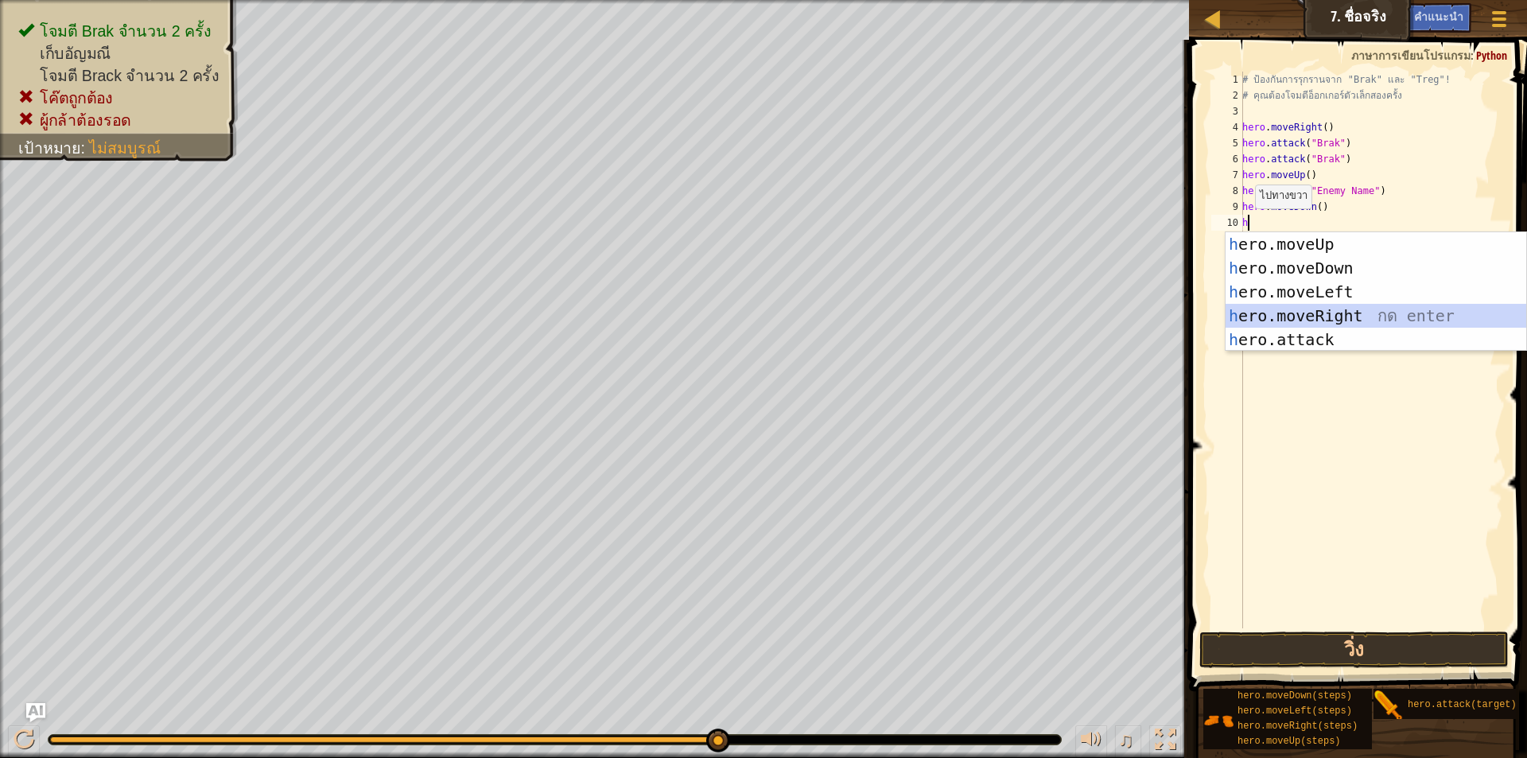
click at [1274, 317] on div "h ero.moveUp กด enter h ero.moveDown กด enter h ero.moveLeft กด enter h ero.mov…" at bounding box center [1376, 315] width 301 height 167
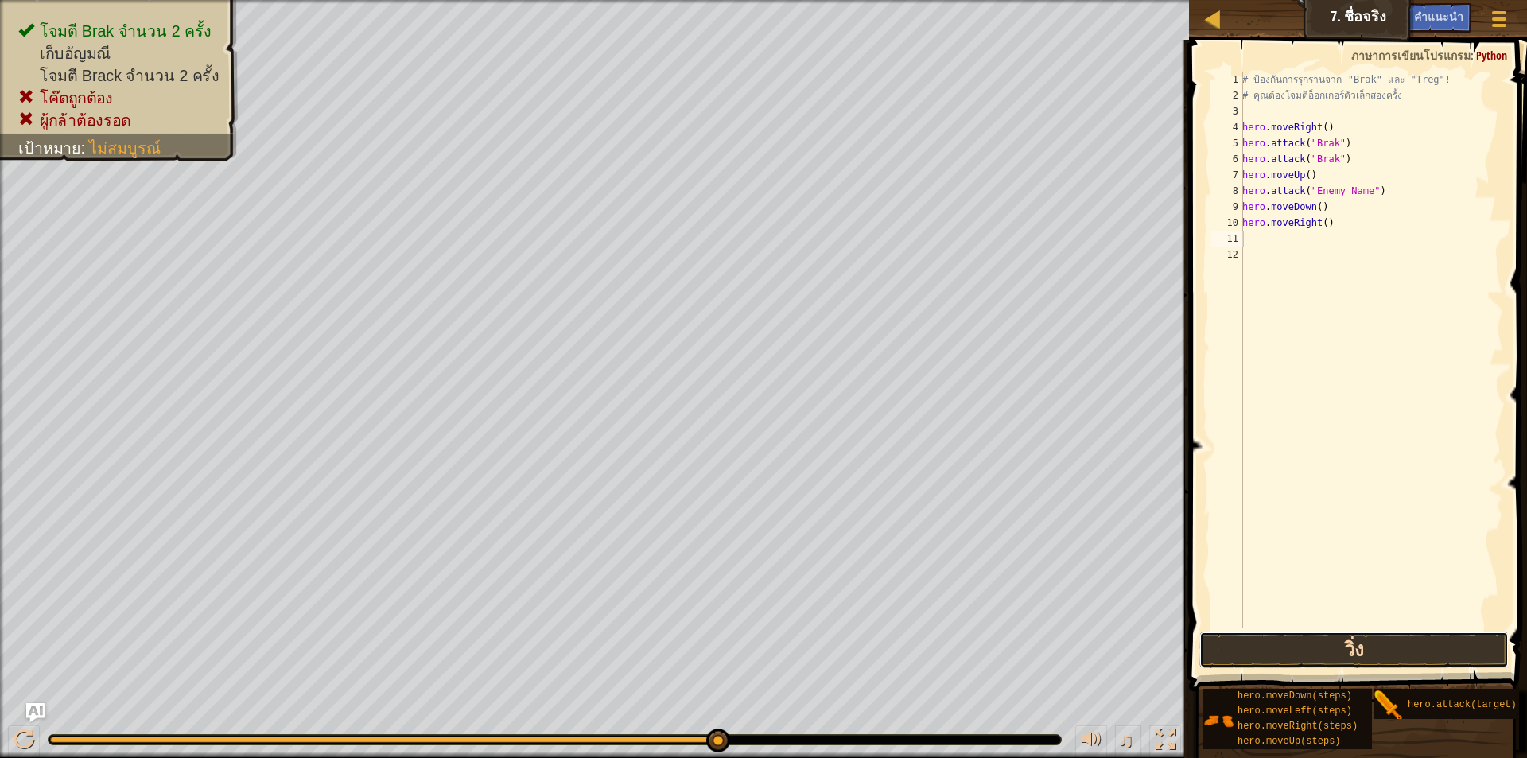
click at [1441, 656] on button "วิ่ง" at bounding box center [1353, 649] width 309 height 37
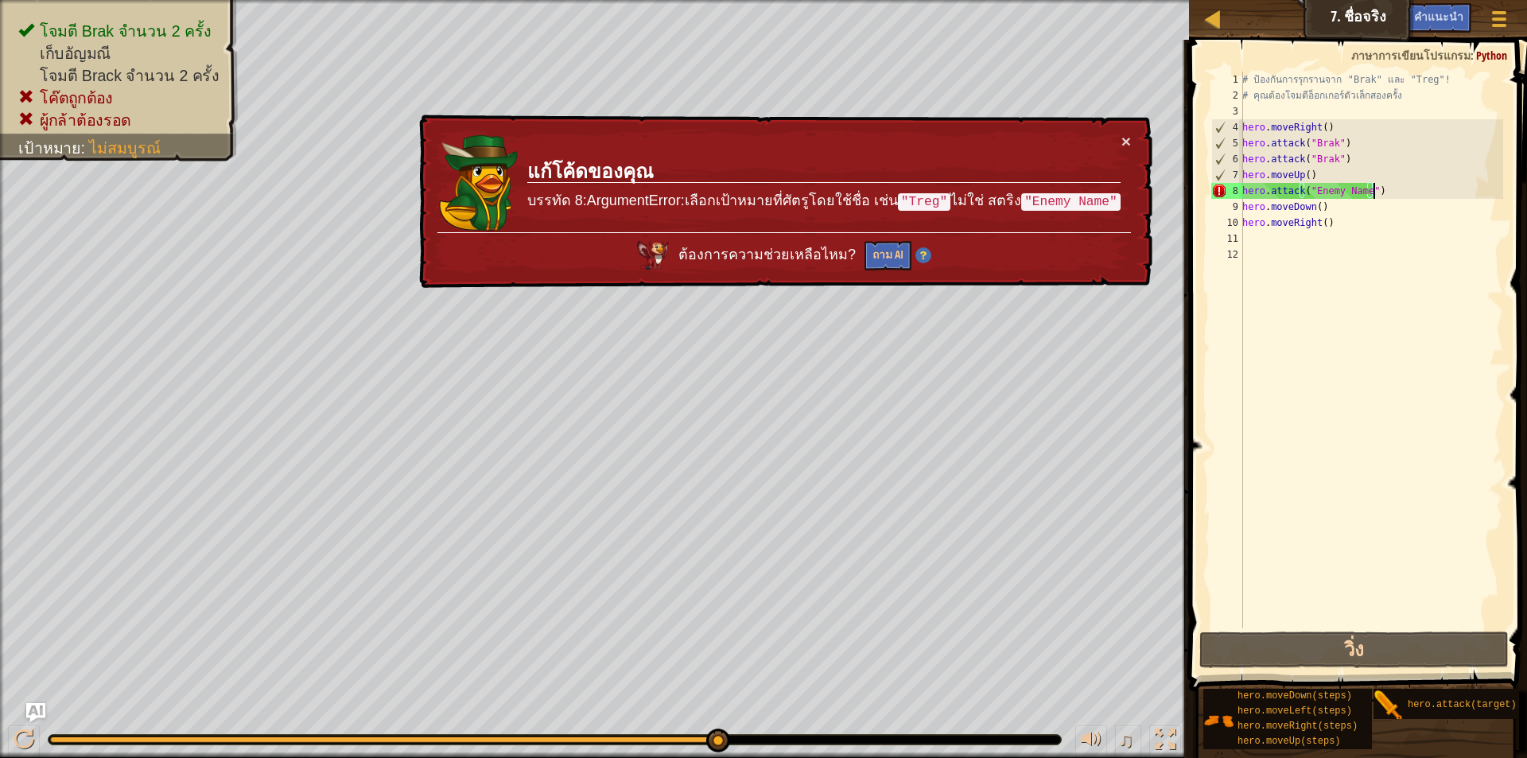
click at [1426, 197] on div "# ป้องกันการรุกรานจาก "Brak" และ "Treg"! # คุณต้องโจมตีอ็อกเกอร์ตัวเล็กสองครั้ง…" at bounding box center [1371, 366] width 264 height 589
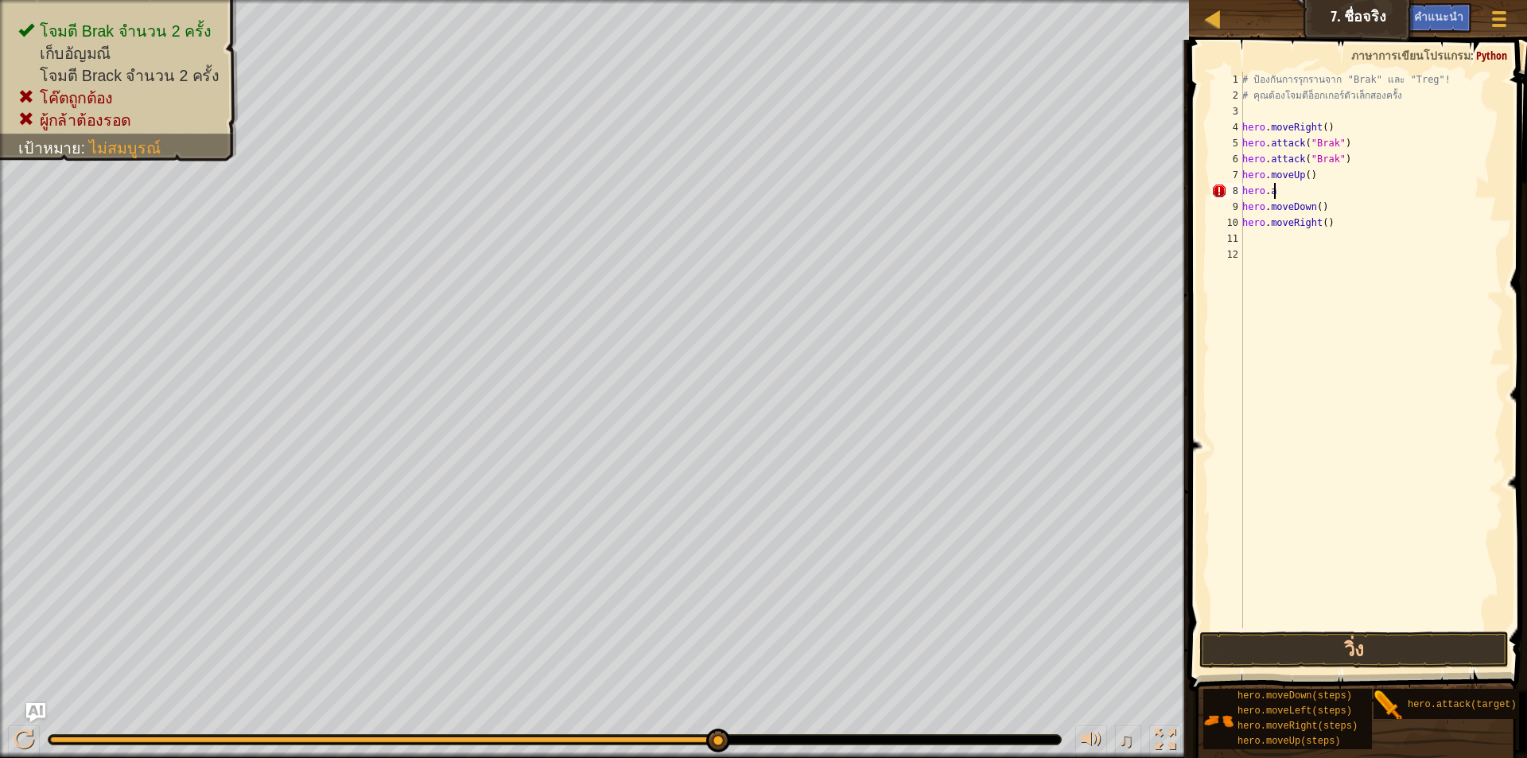
type textarea "h"
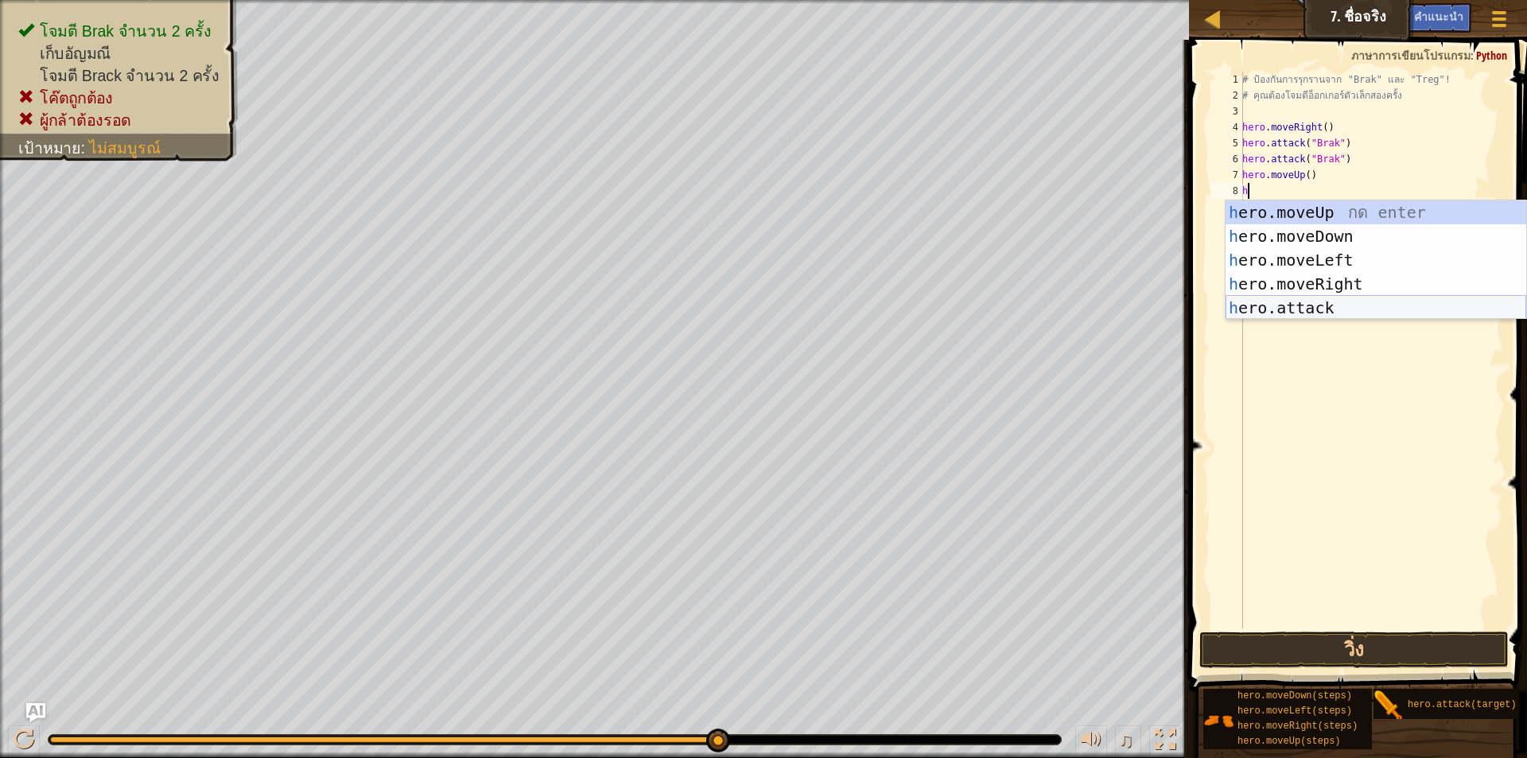
click at [1365, 303] on div "h ero.moveUp กด enter h ero.moveDown กด enter h ero.moveLeft กด enter h ero.mov…" at bounding box center [1376, 283] width 301 height 167
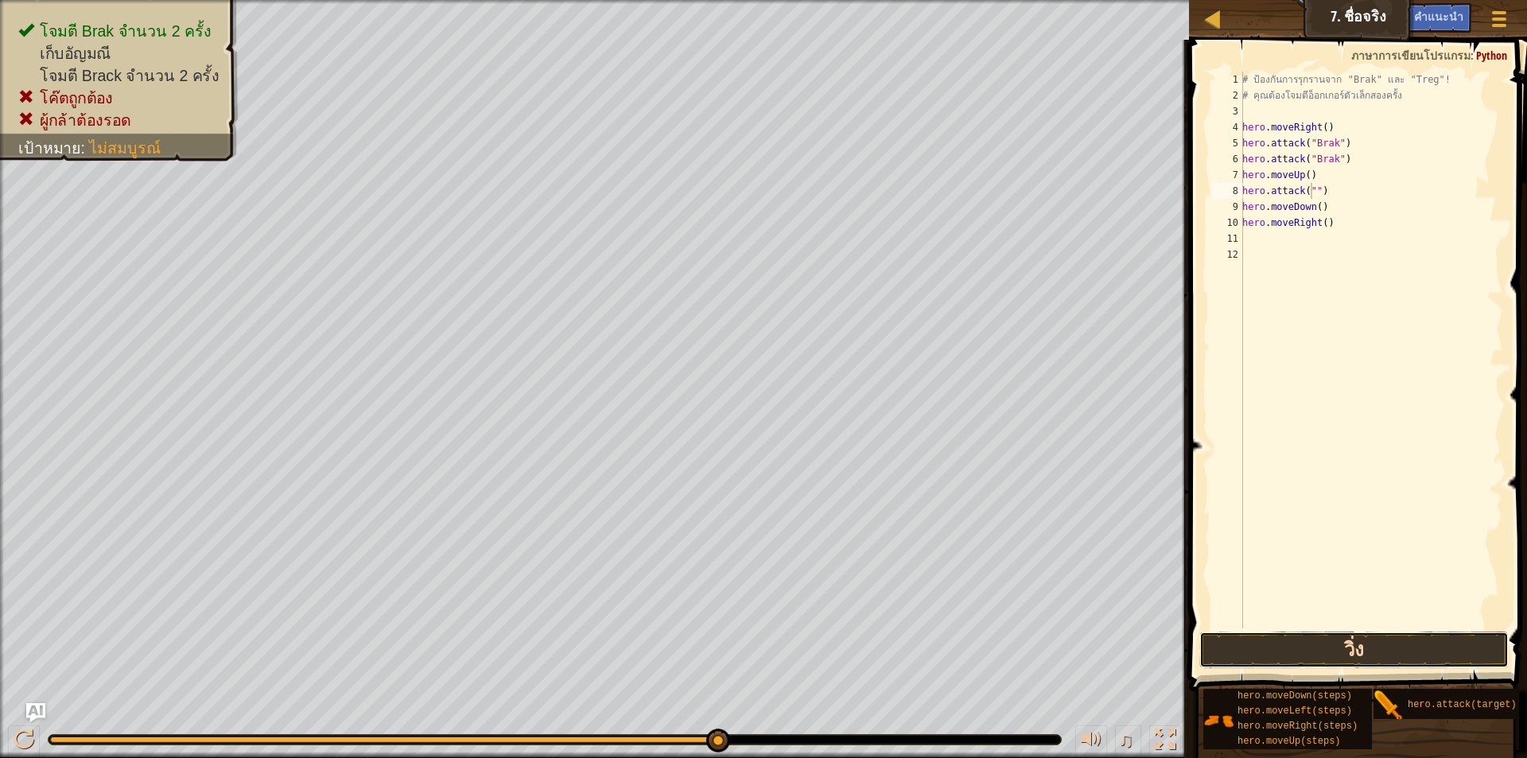
click at [1341, 662] on button "วิ่ง" at bounding box center [1353, 649] width 309 height 37
type textarea "hero.attack("Treq")"
click at [1448, 659] on button "วิ่ง" at bounding box center [1353, 649] width 309 height 37
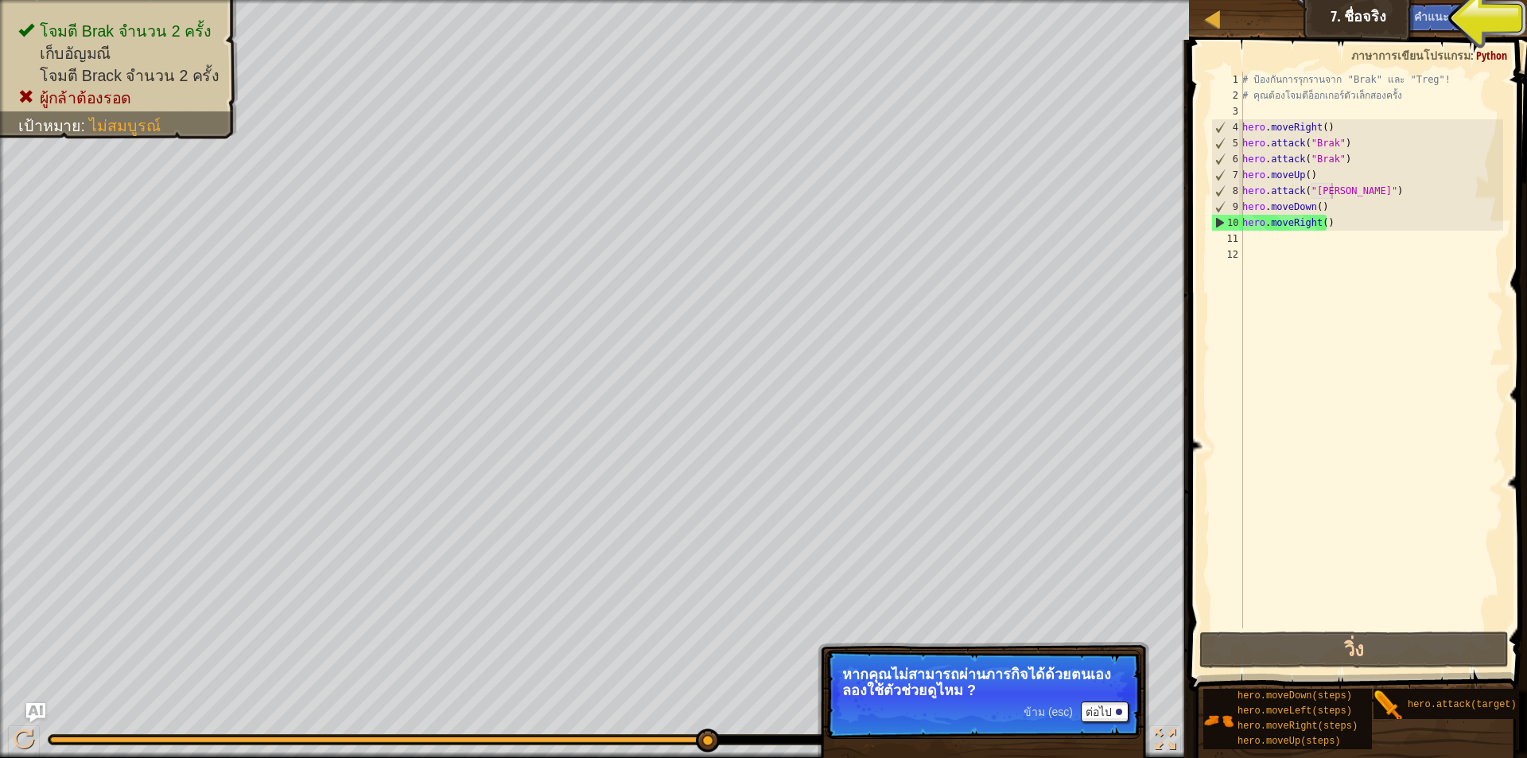
click at [1387, 10] on span "Ask AI" at bounding box center [1384, 16] width 27 height 15
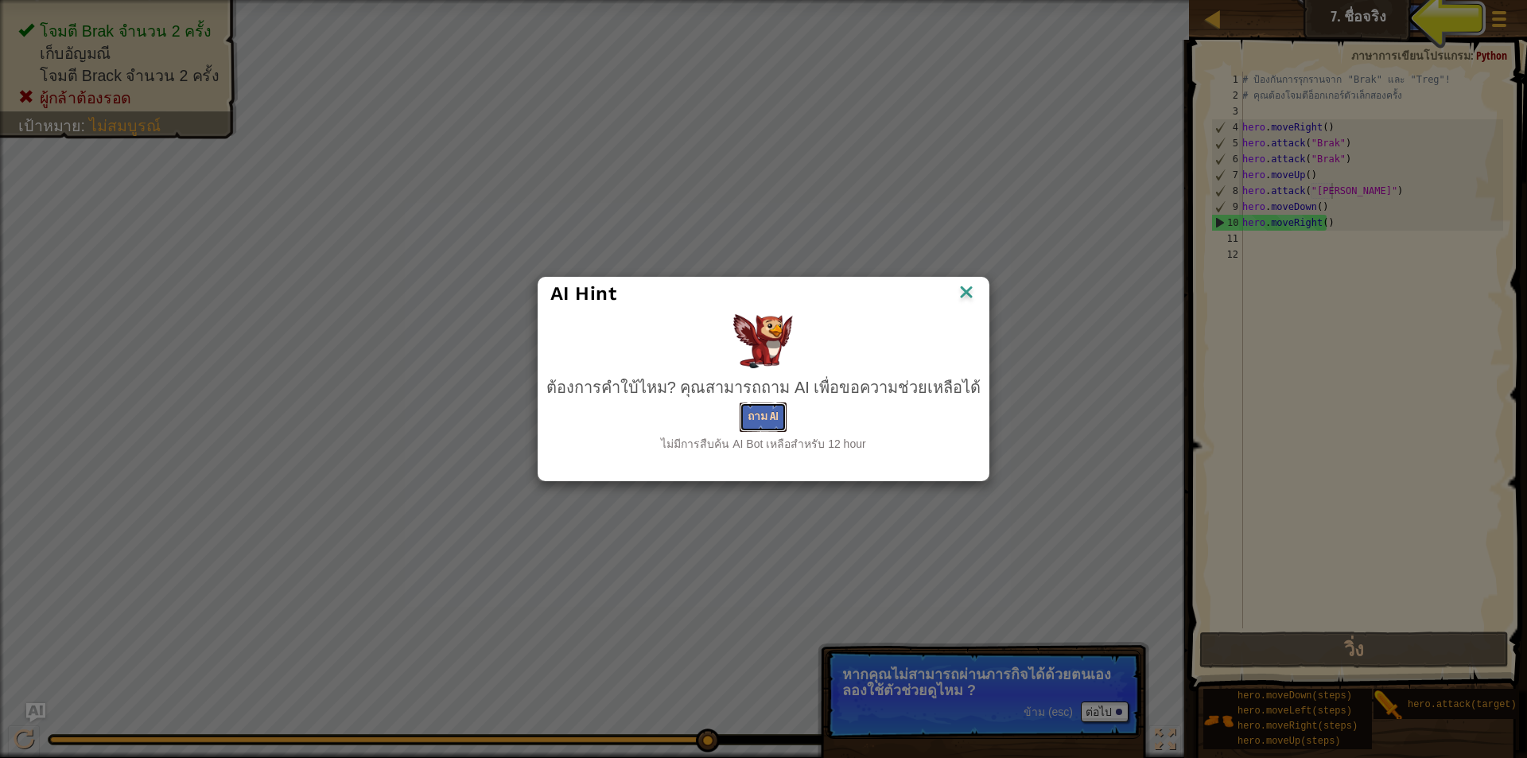
click at [755, 405] on button "ถาม AI" at bounding box center [763, 416] width 47 height 29
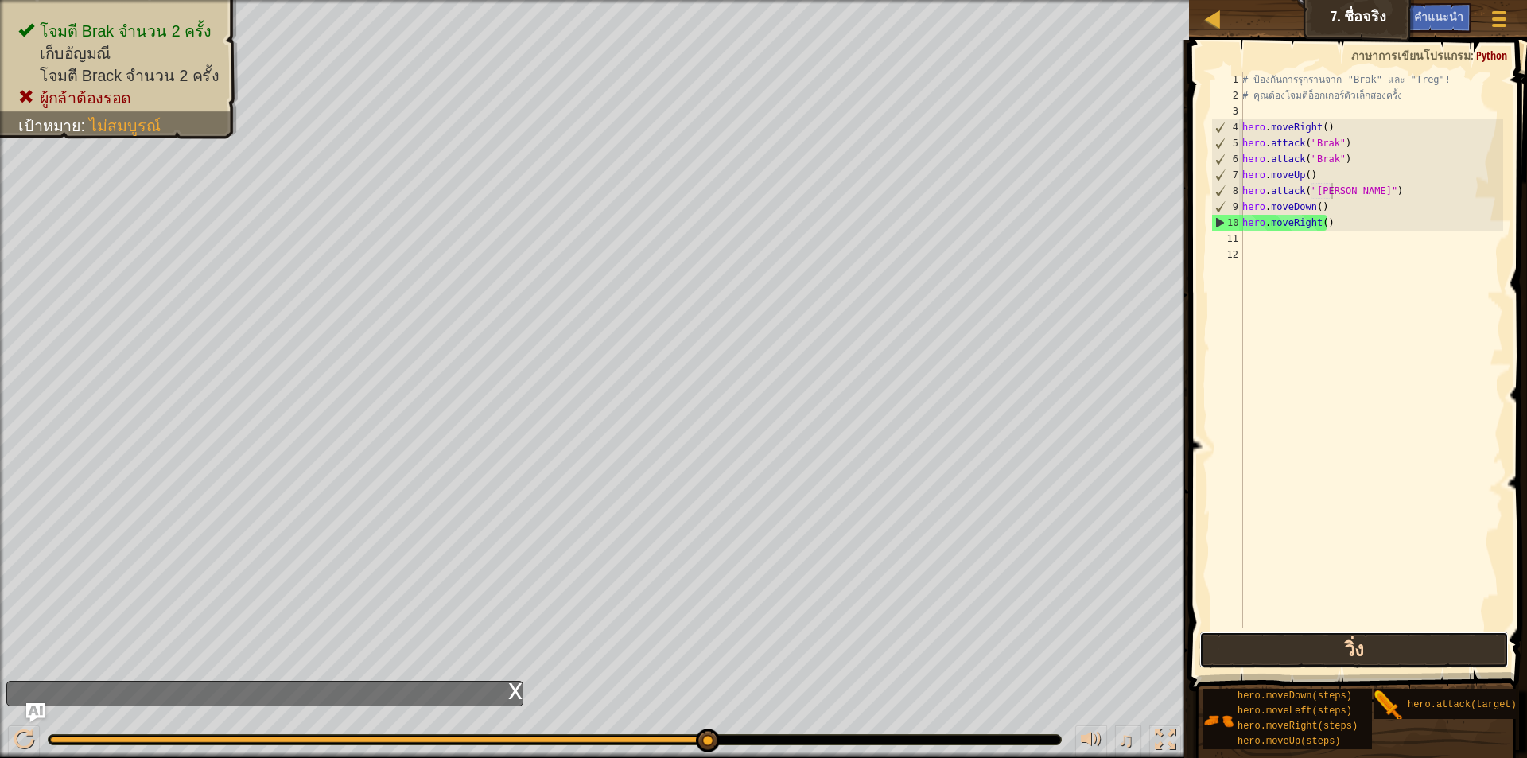
click at [1402, 637] on button "วิ่ง" at bounding box center [1353, 649] width 309 height 37
click at [1338, 634] on button "วิ่ง" at bounding box center [1353, 649] width 309 height 37
click at [1355, 242] on div "# ป้องกันการรุกรานจาก "Brak" และ "Treg"! # คุณต้องโจมตีอ็อกเกอร์ตัวเล็กสองครั้ง…" at bounding box center [1371, 366] width 264 height 589
click at [1358, 224] on div "# ป้องกันการรุกรานจาก "Brak" และ "Treg"! # คุณต้องโจมตีอ็อกเกอร์ตัวเล็กสองครั้ง…" at bounding box center [1371, 366] width 264 height 589
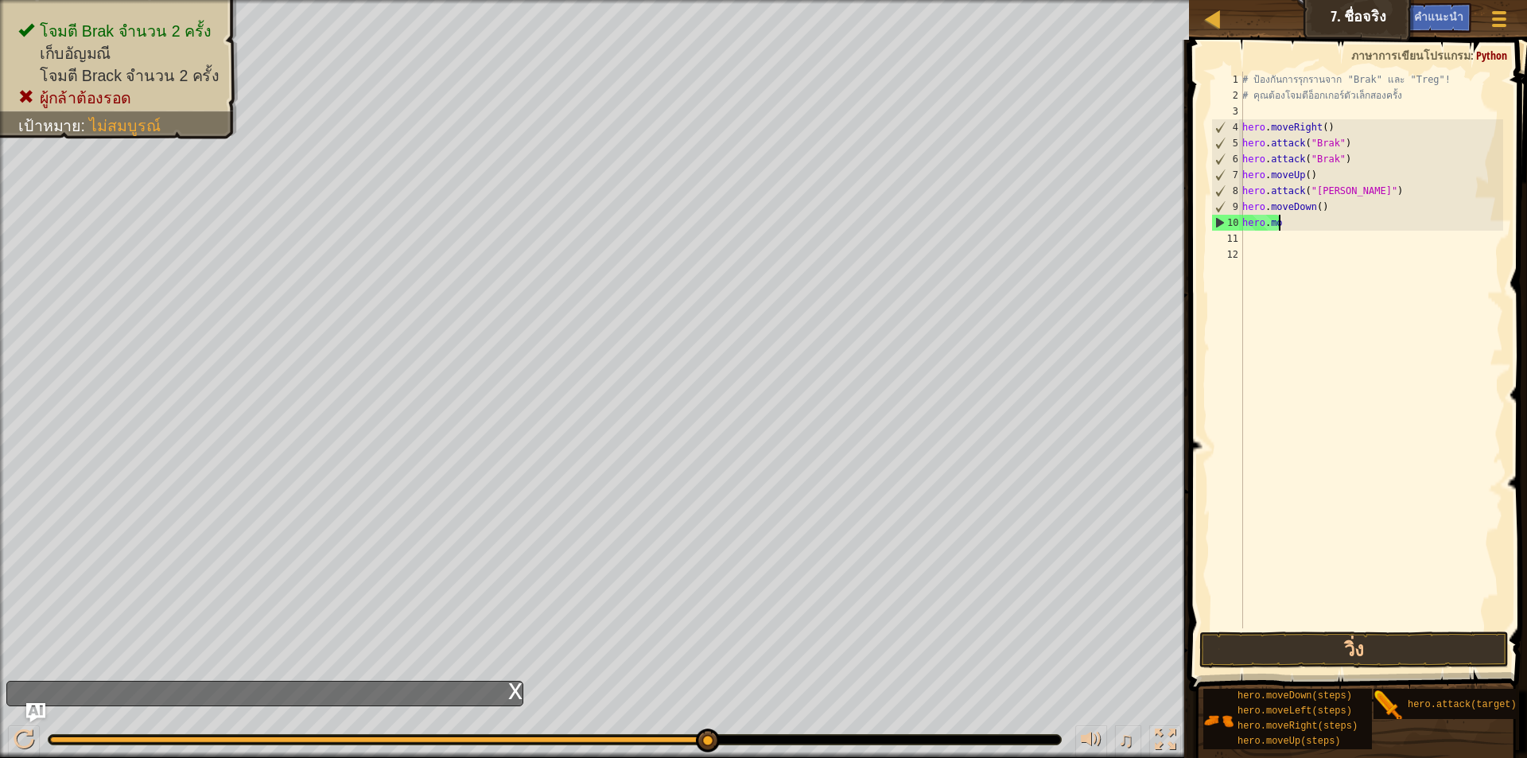
type textarea "h"
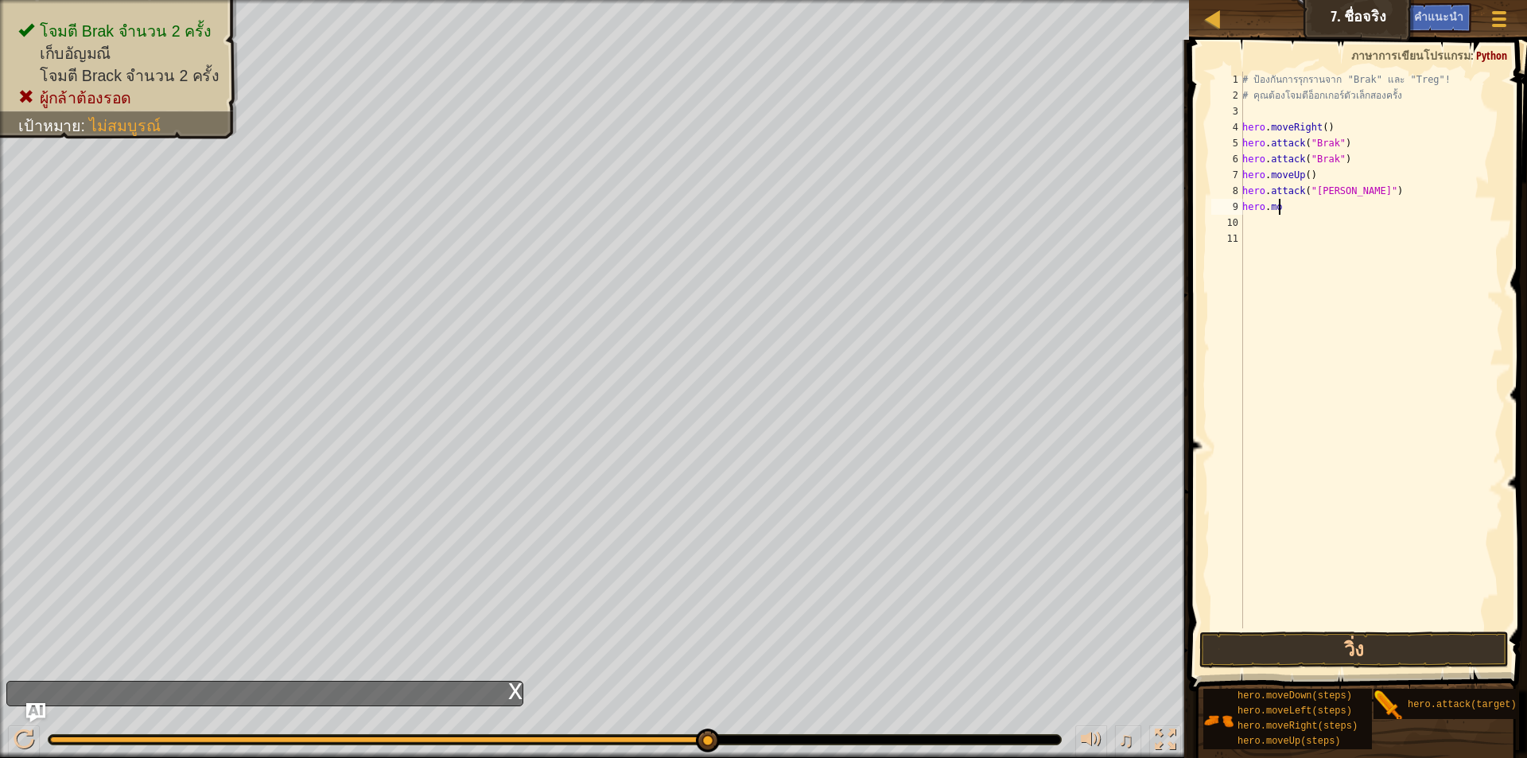
type textarea "h"
click at [1340, 162] on div "# ป้องกันการรุกรานจาก "Brak" และ "Treg"! # คุณต้องโจมตีอ็อกเกอร์ตัวเล็กสองครั้ง…" at bounding box center [1368, 366] width 269 height 589
type textarea "h"
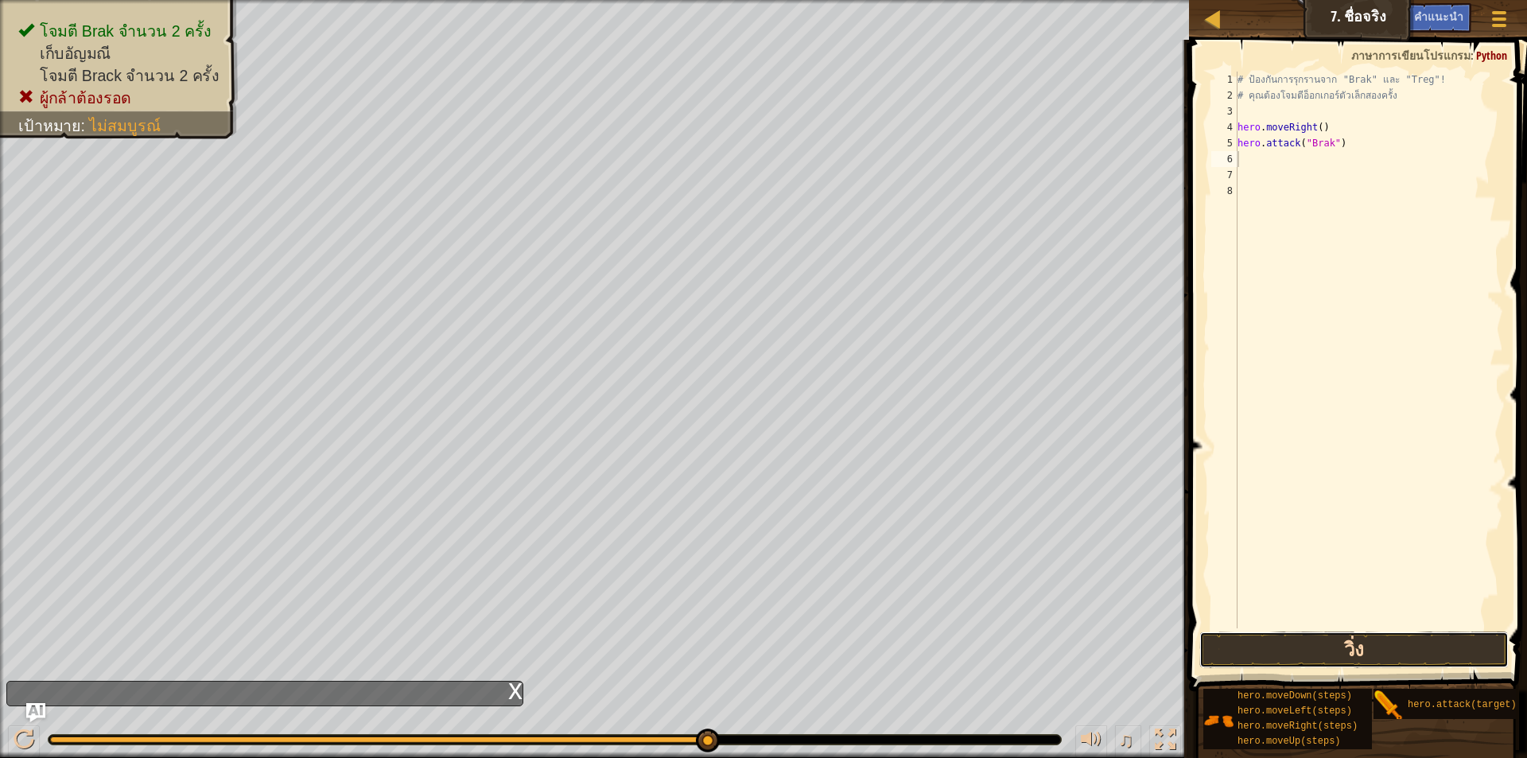
click at [1363, 631] on button "วิ่ง" at bounding box center [1353, 649] width 309 height 37
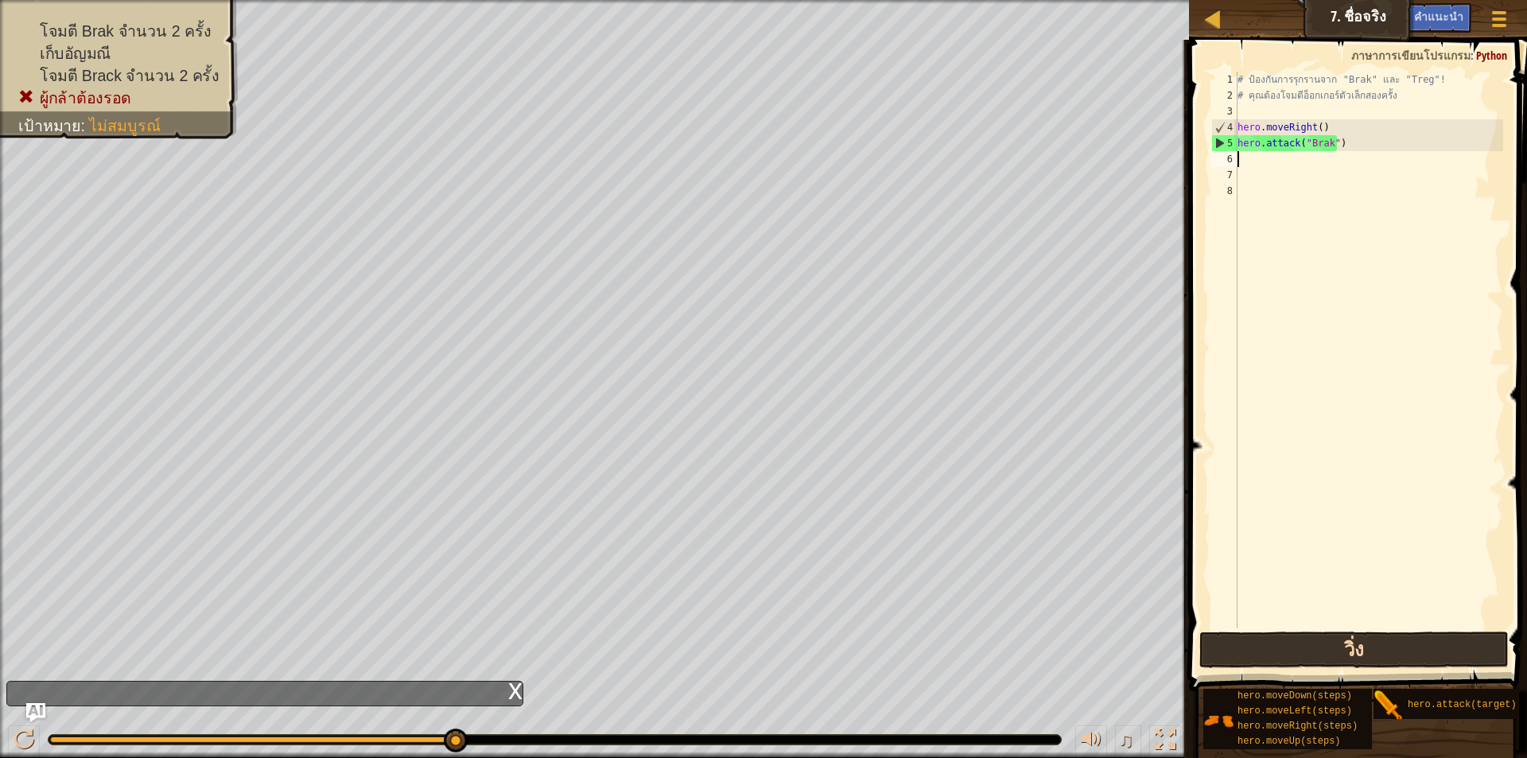
type textarea "h"
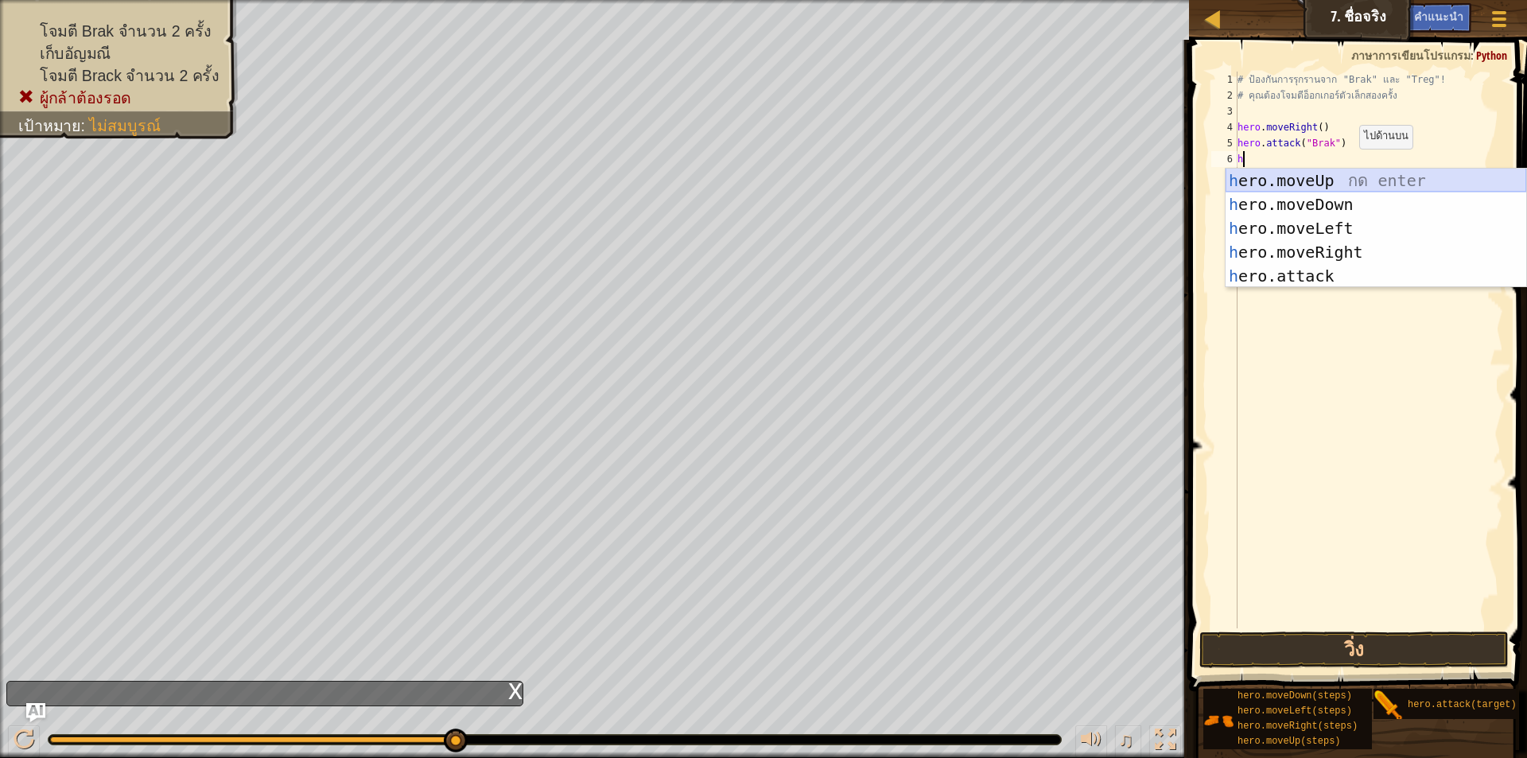
click at [1357, 183] on div "h ero.moveUp กด enter h ero.moveDown กด enter h ero.moveLeft กด enter h ero.mov…" at bounding box center [1376, 252] width 301 height 167
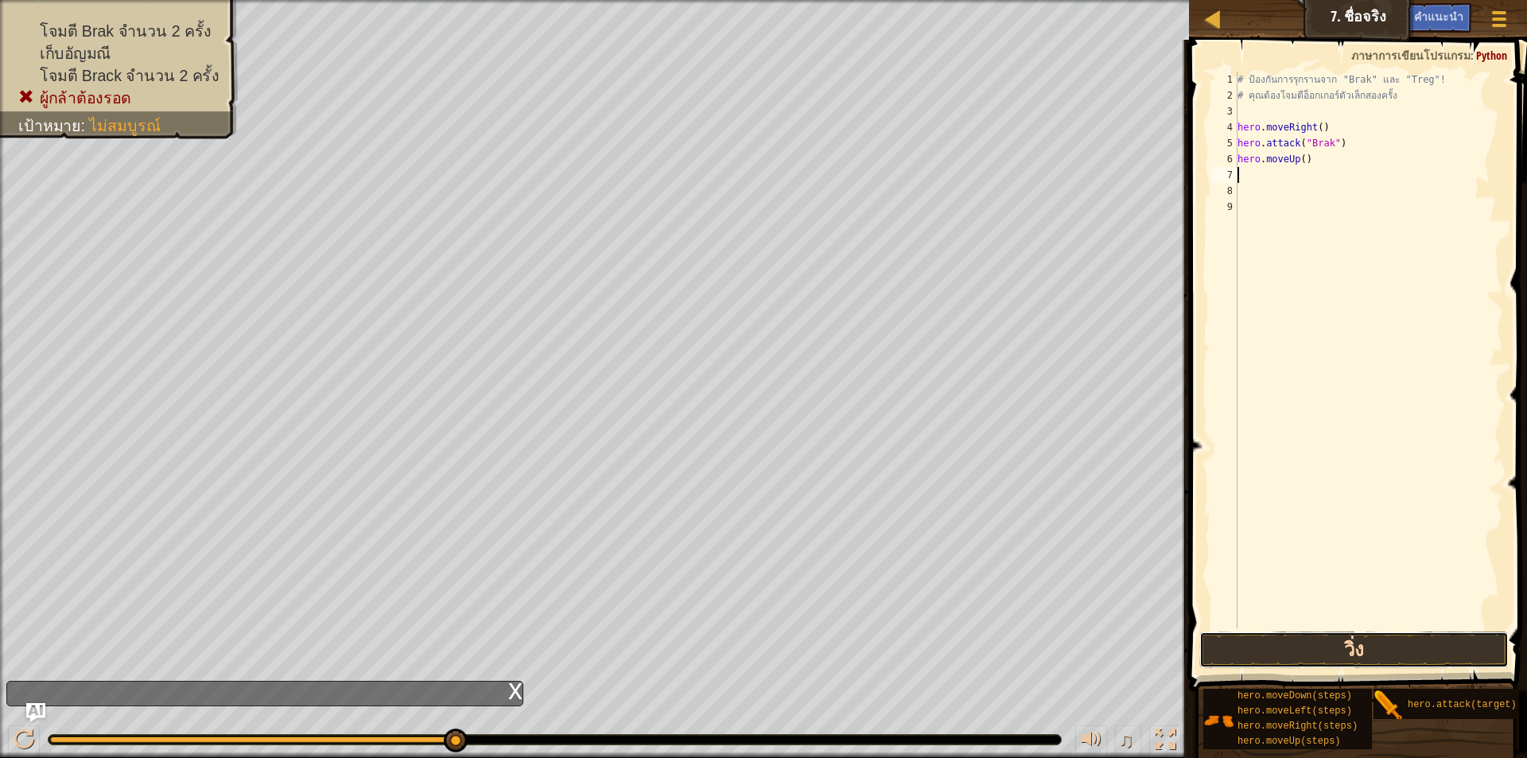
click at [1230, 652] on button "วิ่ง" at bounding box center [1353, 649] width 309 height 37
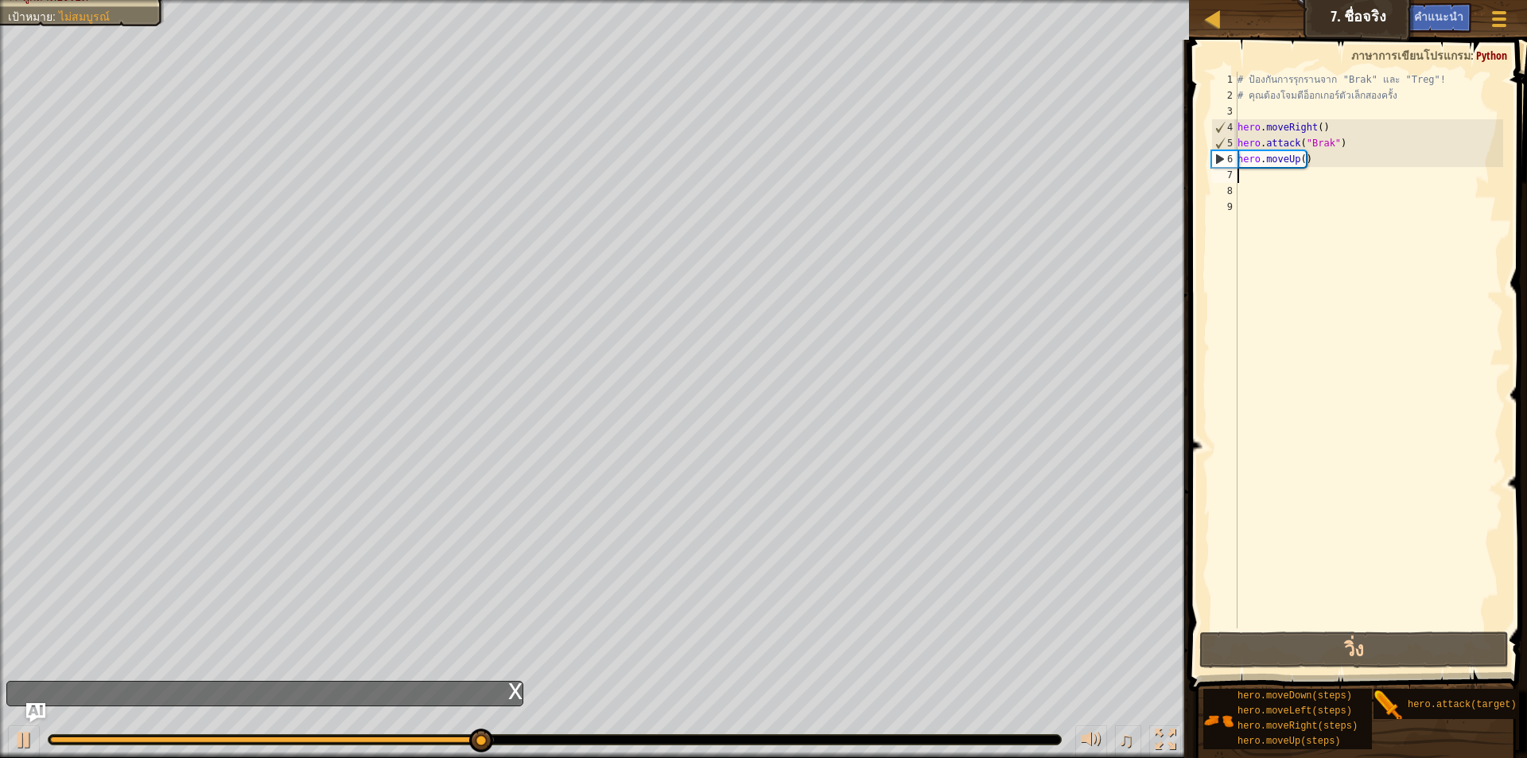
click at [1372, 148] on div "# ป้องกันการรุกรานจาก "Brak" และ "Treg"! # คุณต้องโจมตีอ็อกเกอร์ตัวเล็กสองครั้ง…" at bounding box center [1368, 366] width 269 height 589
type textarea "hero.attack("Brak")"
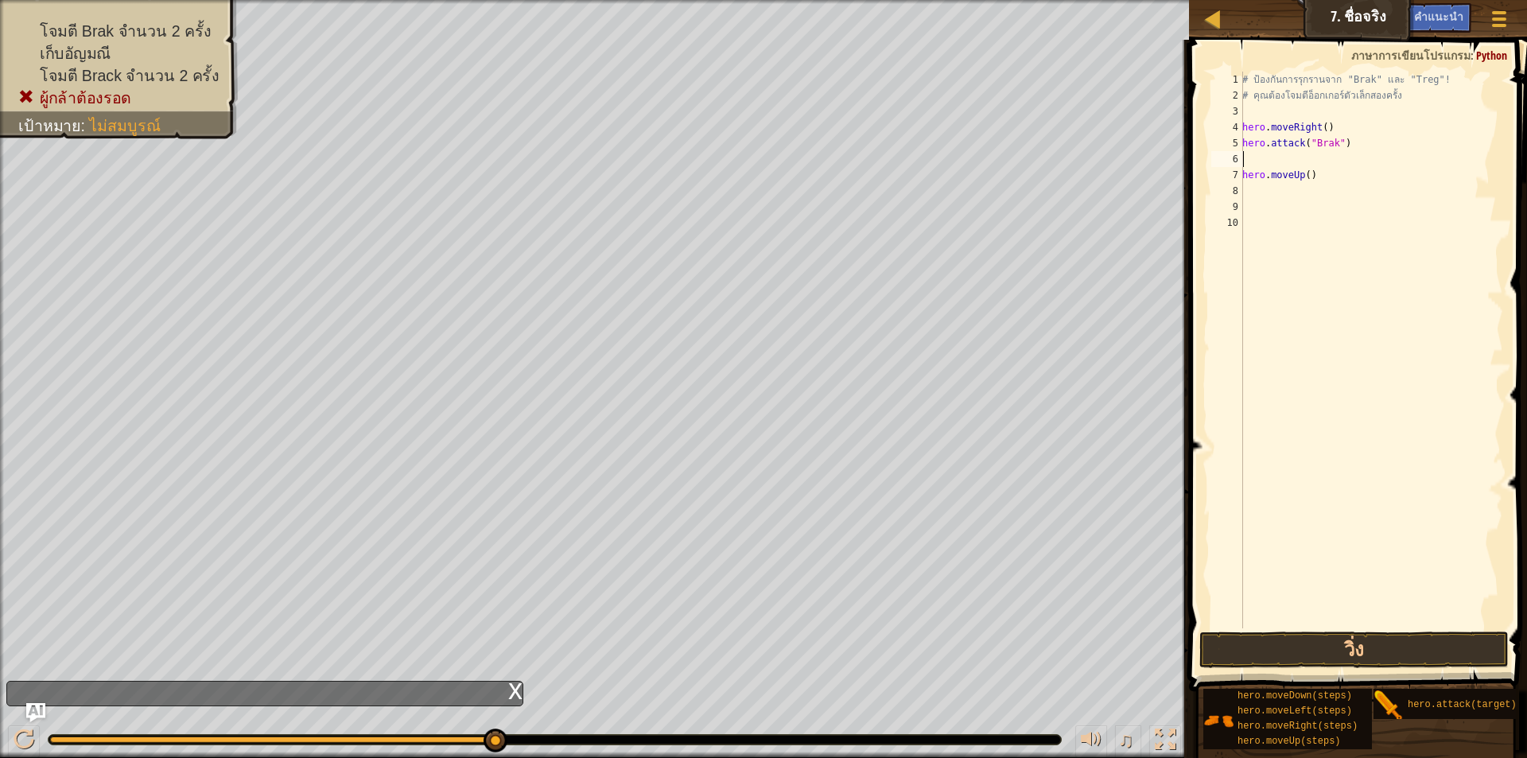
click at [1319, 188] on div "# ป้องกันการรุกรานจาก "Brak" และ "Treg"! # คุณต้องโจมตีอ็อกเกอร์ตัวเล็กสองครั้ง…" at bounding box center [1371, 366] width 264 height 589
click at [1332, 184] on div "# ป้องกันการรุกรานจาก "Brak" และ "Treg"! # คุณต้องโจมตีอ็อกเกอร์ตัวเล็กสองครั้ง…" at bounding box center [1371, 366] width 264 height 589
click at [1335, 178] on div "# ป้องกันการรุกรานจาก "Brak" และ "Treg"! # คุณต้องโจมตีอ็อกเกอร์ตัวเล็กสองครั้ง…" at bounding box center [1371, 366] width 264 height 589
type textarea "h"
click at [1319, 663] on button "วิ่ง" at bounding box center [1353, 649] width 309 height 37
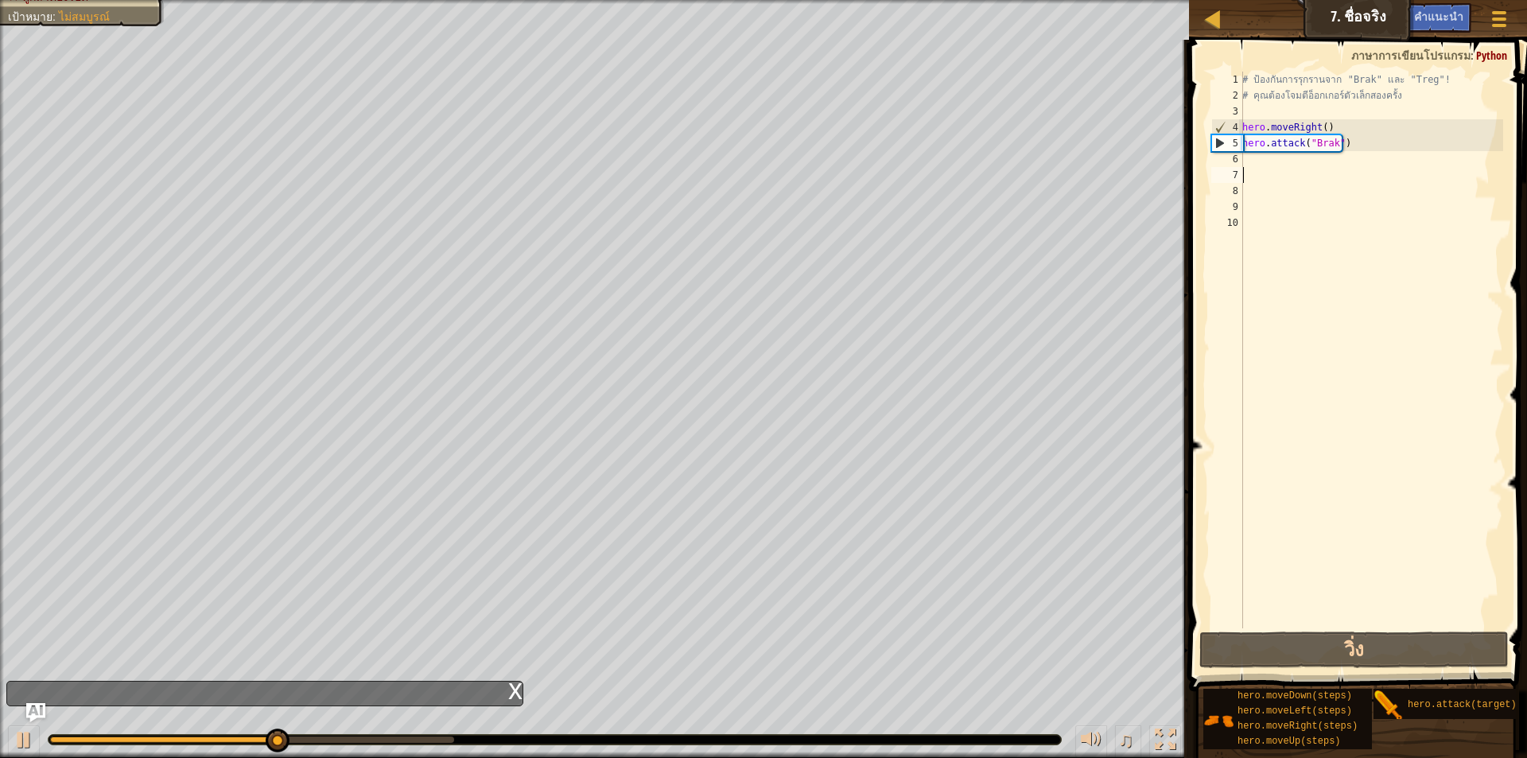
click at [1324, 172] on div "# ป้องกันการรุกรานจาก "Brak" และ "Treg"! # คุณต้องโจมตีอ็อกเกอร์ตัวเล็กสองครั้ง…" at bounding box center [1371, 366] width 264 height 589
click at [1289, 163] on div "# ป้องกันการรุกรานจาก "Brak" และ "Treg"! # คุณต้องโจมตีอ็อกเกอร์ตัวเล็กสองครั้ง…" at bounding box center [1371, 366] width 264 height 589
click at [1206, 21] on div at bounding box center [1213, 19] width 20 height 20
select select "th"
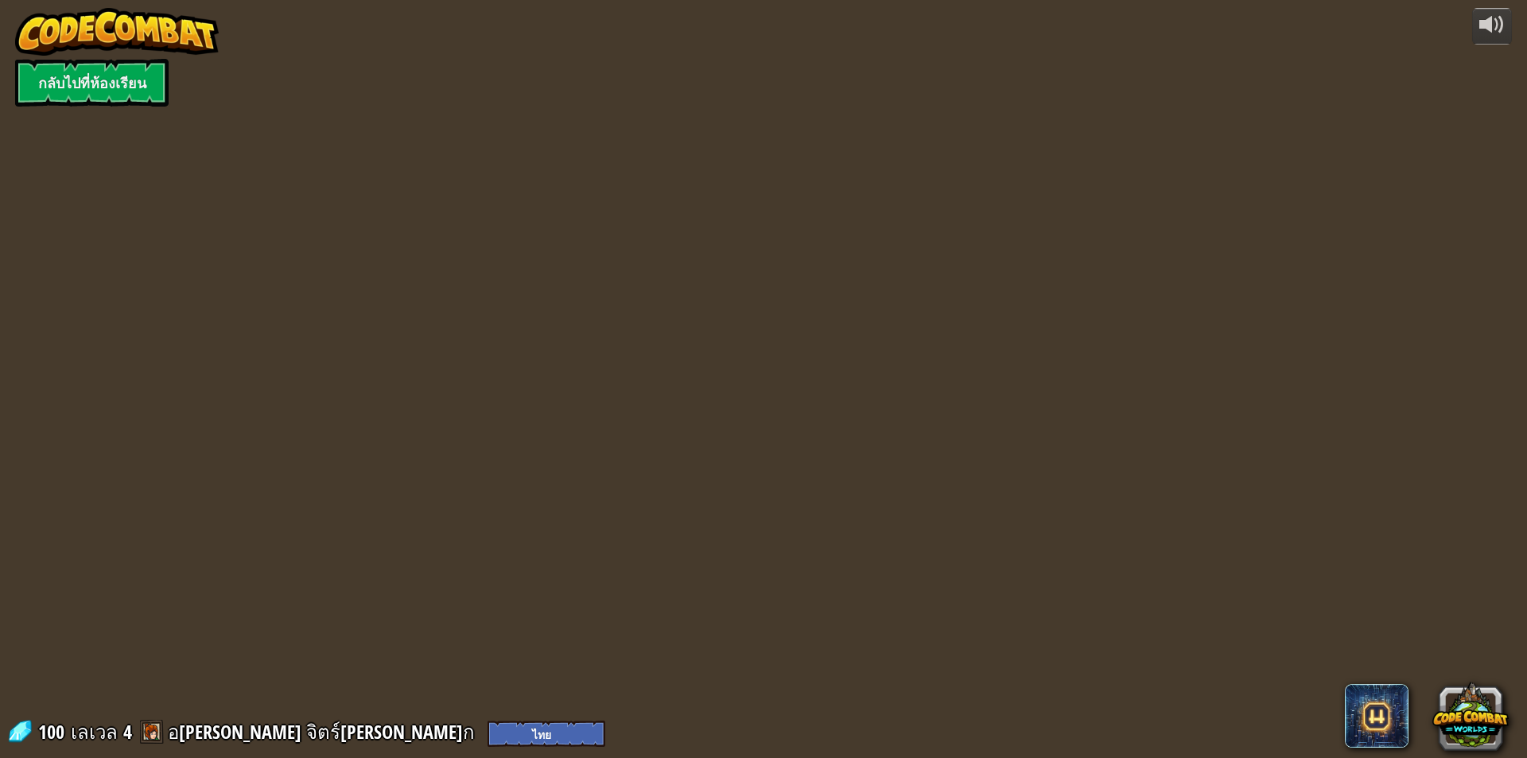
select select "th"
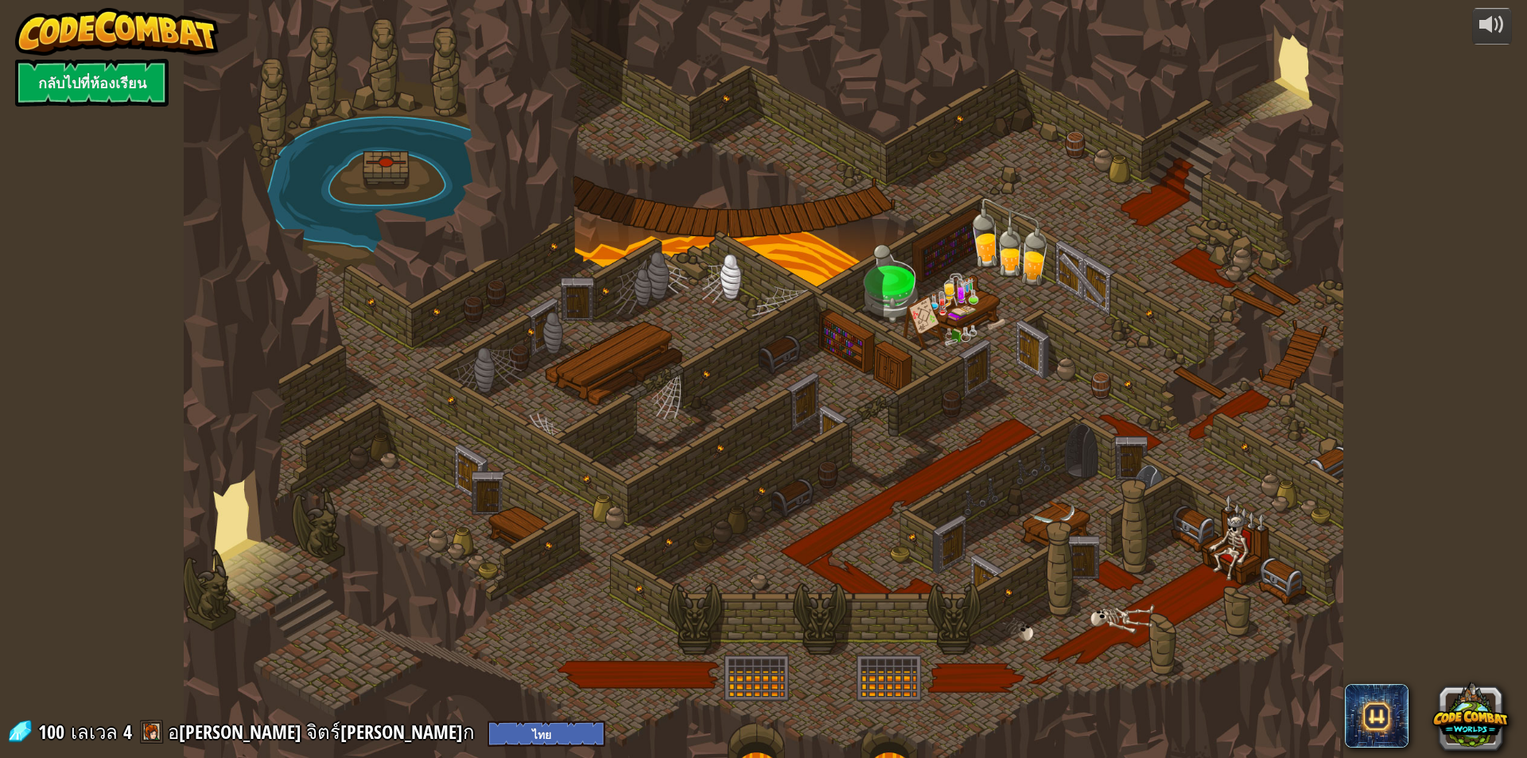
select select "th"
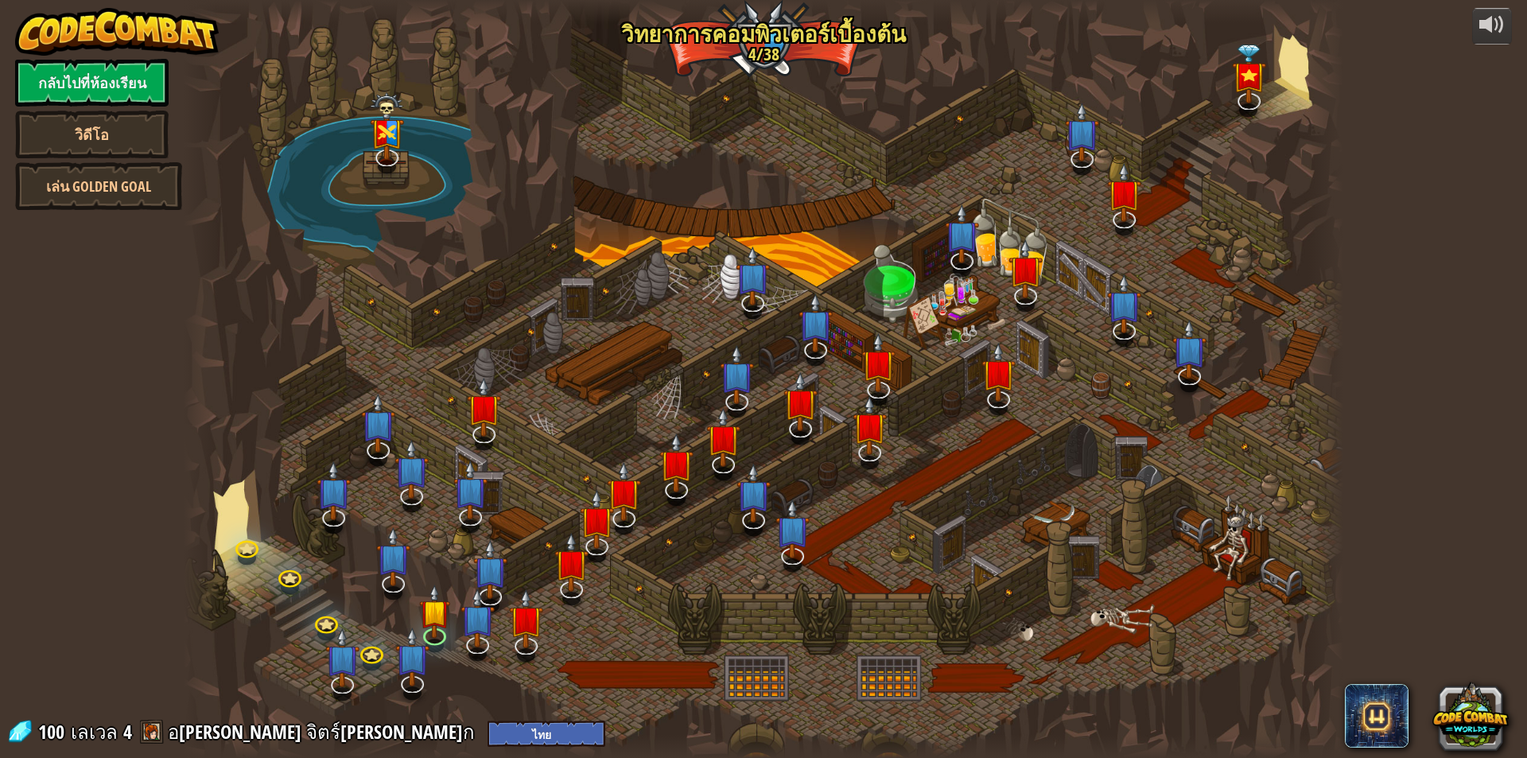
select select "th"
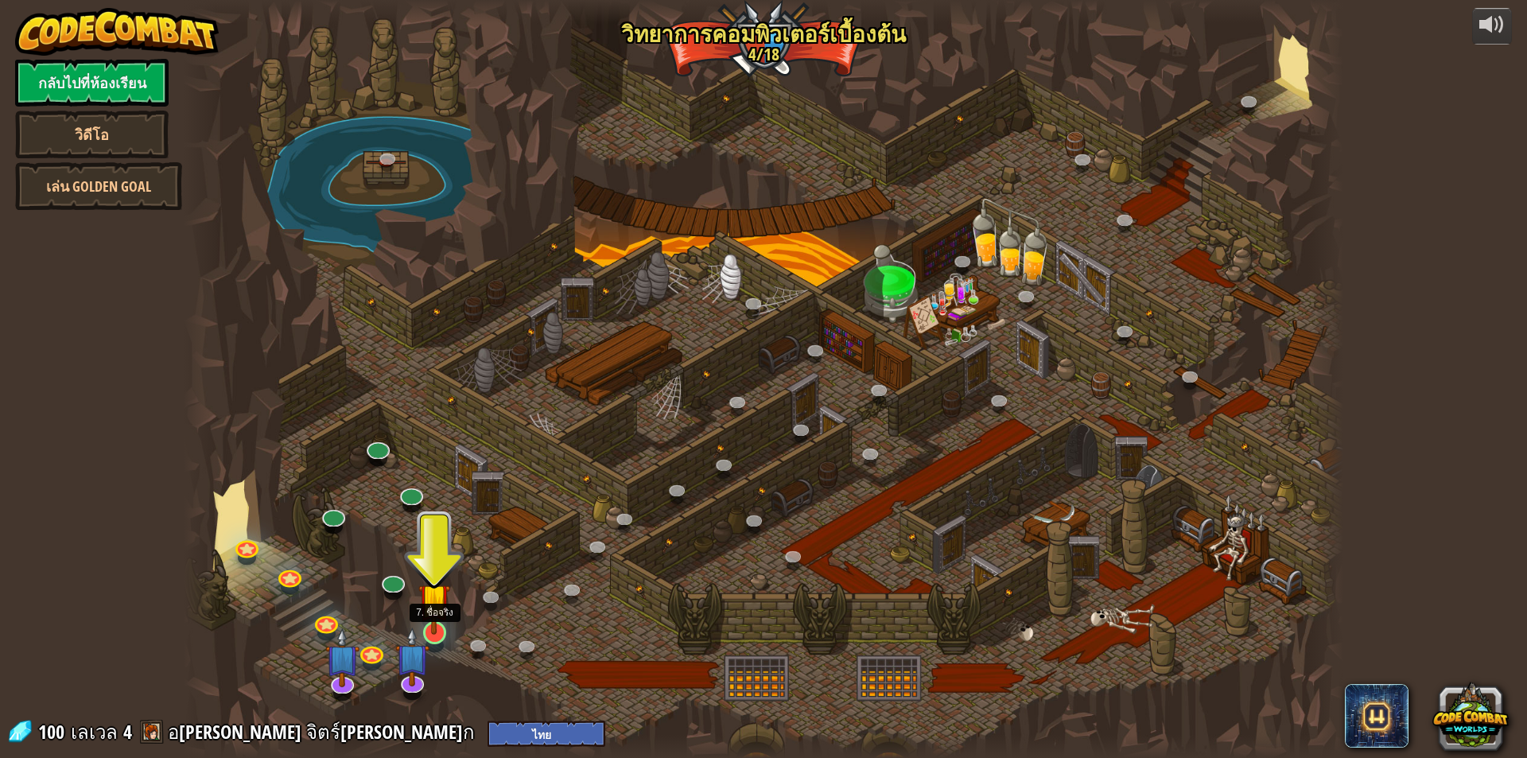
click at [431, 625] on img at bounding box center [433, 599] width 31 height 72
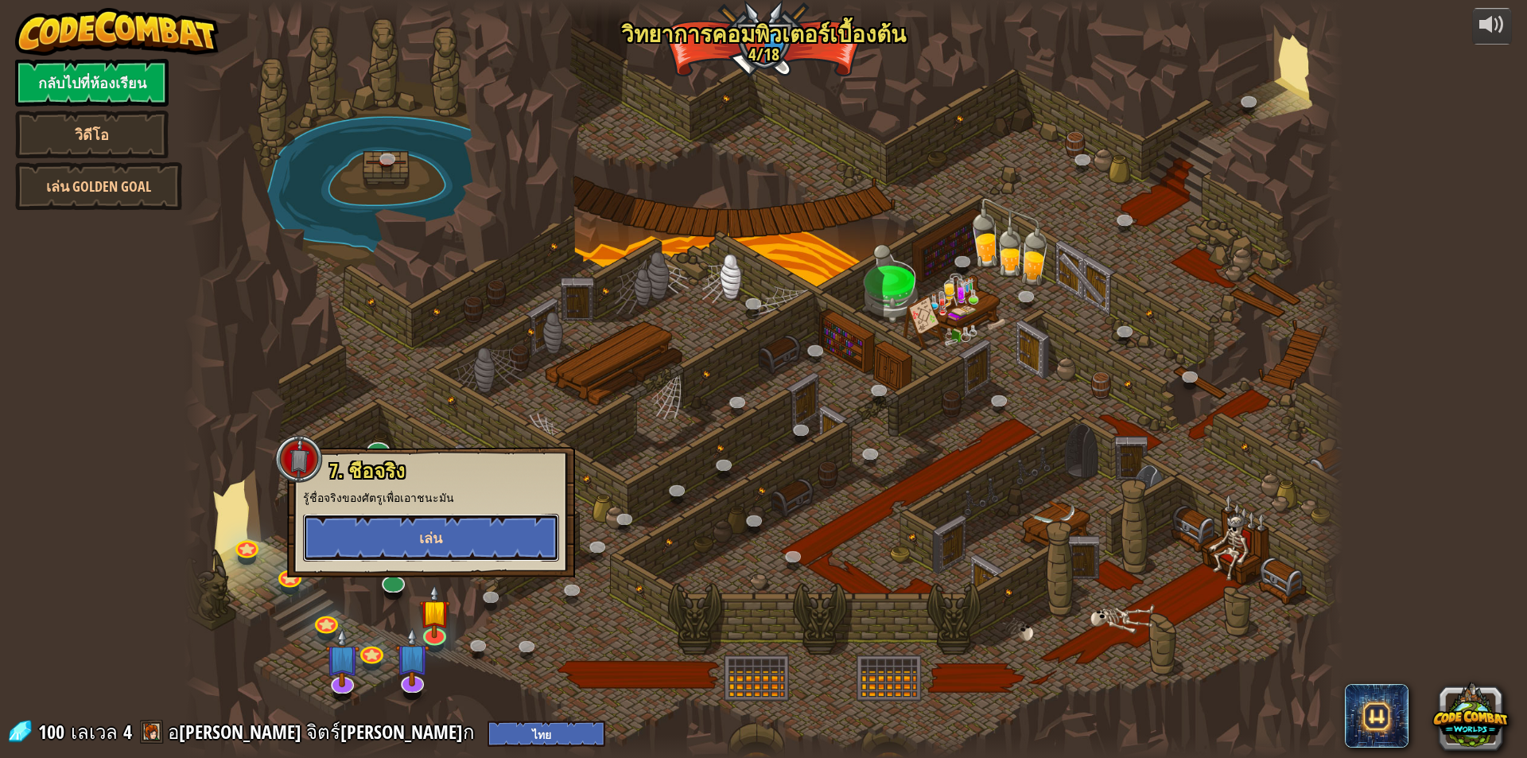
click at [452, 547] on button "เล่น" at bounding box center [431, 538] width 256 height 48
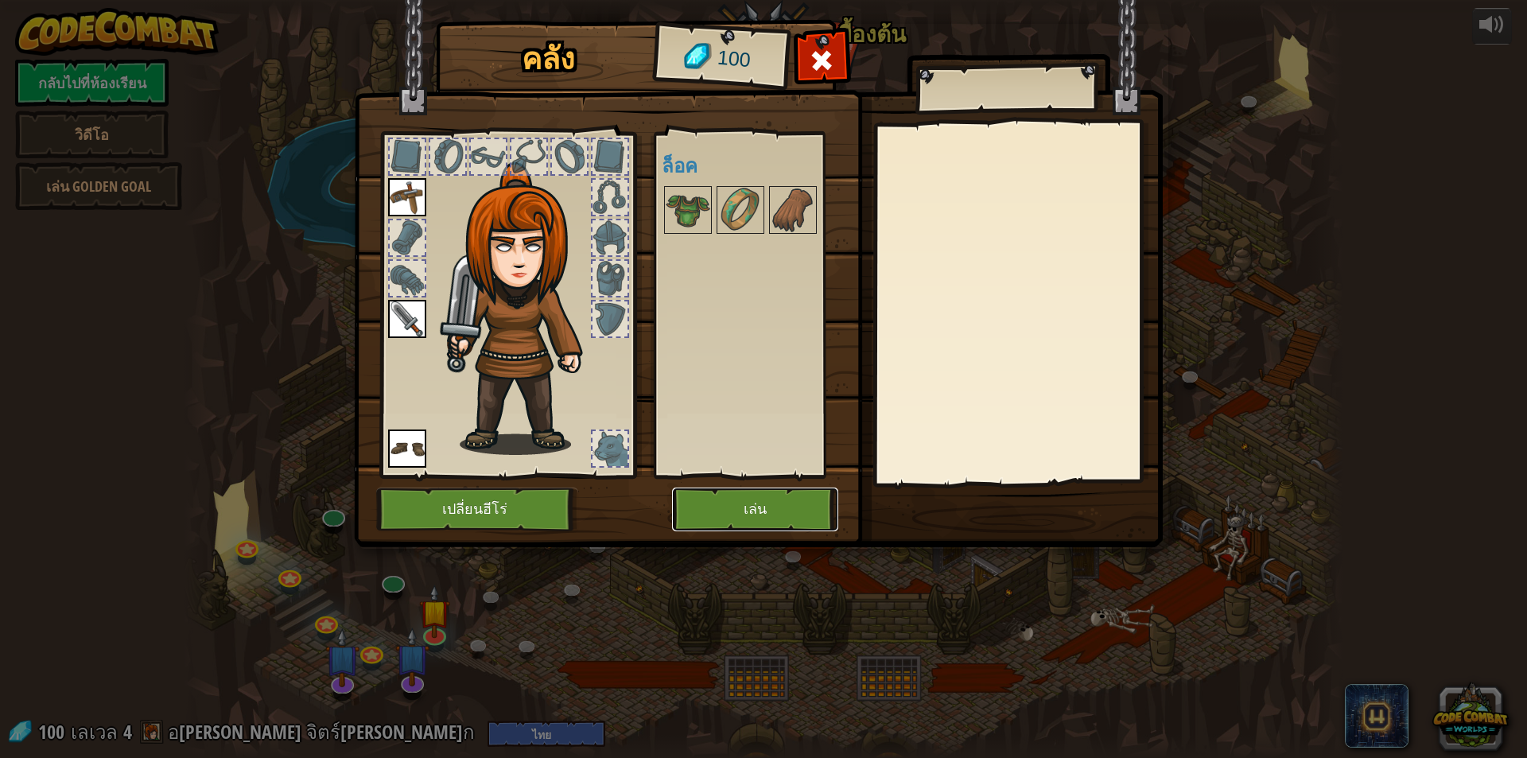
click at [728, 507] on button "เล่น" at bounding box center [755, 510] width 166 height 44
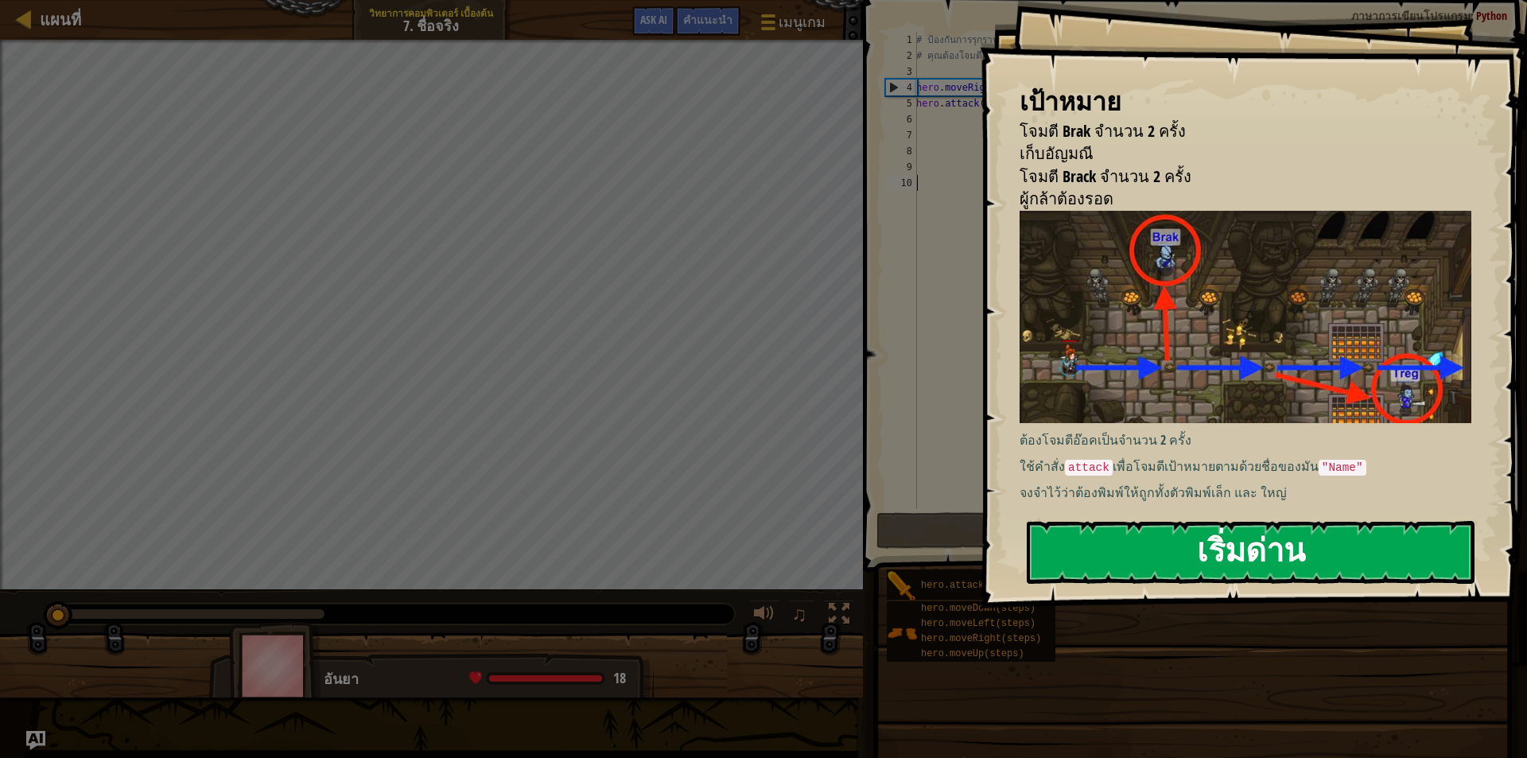
click at [1175, 537] on button "เริ่มด่าน" at bounding box center [1251, 552] width 448 height 63
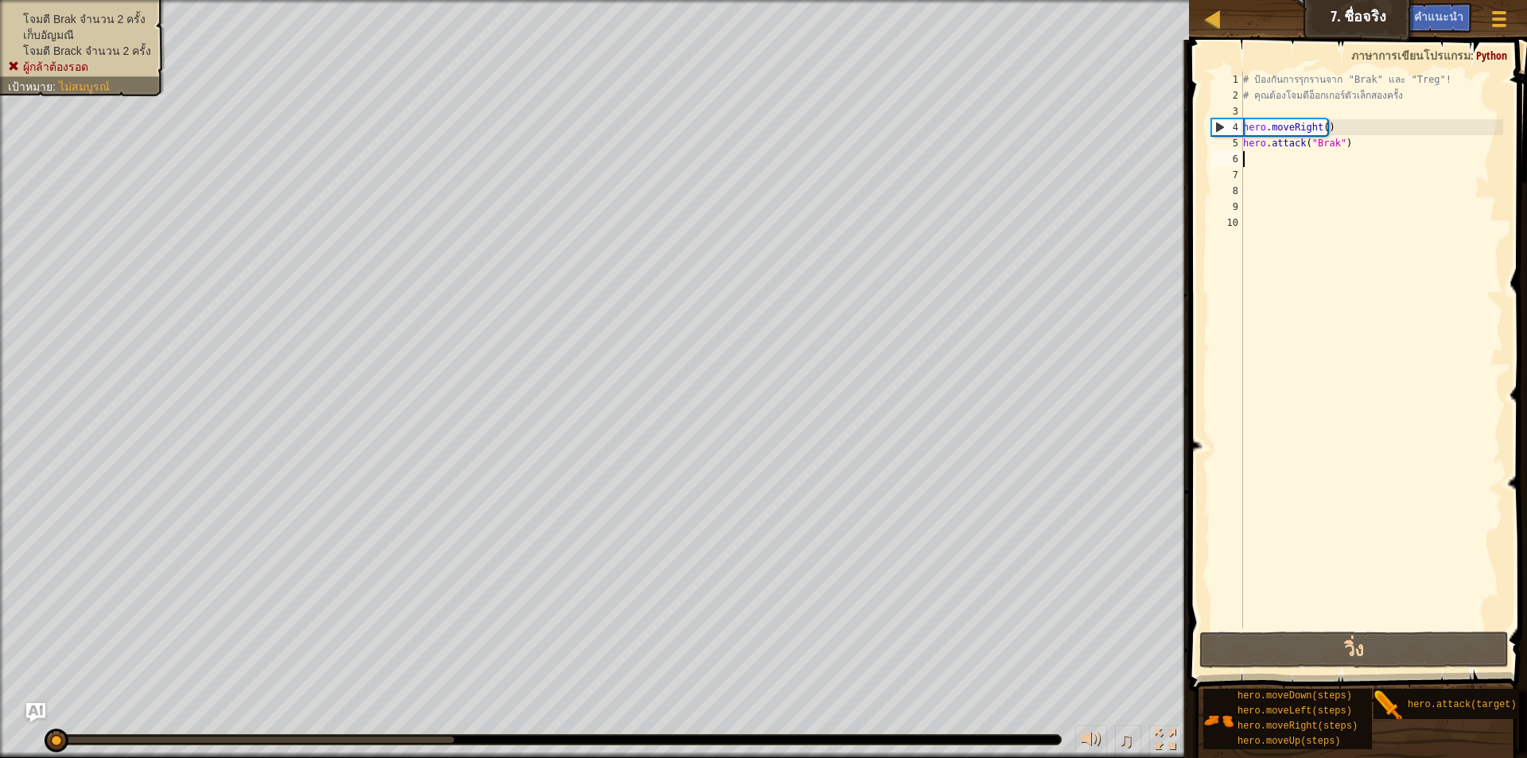
click at [1284, 157] on div "# ป้องกันการรุกรานจาก "Brak" และ "Treg"! # คุณต้องโจมตีอ็อกเกอร์ตัวเล็กสองครั้ง…" at bounding box center [1371, 366] width 263 height 589
type textarea "h"
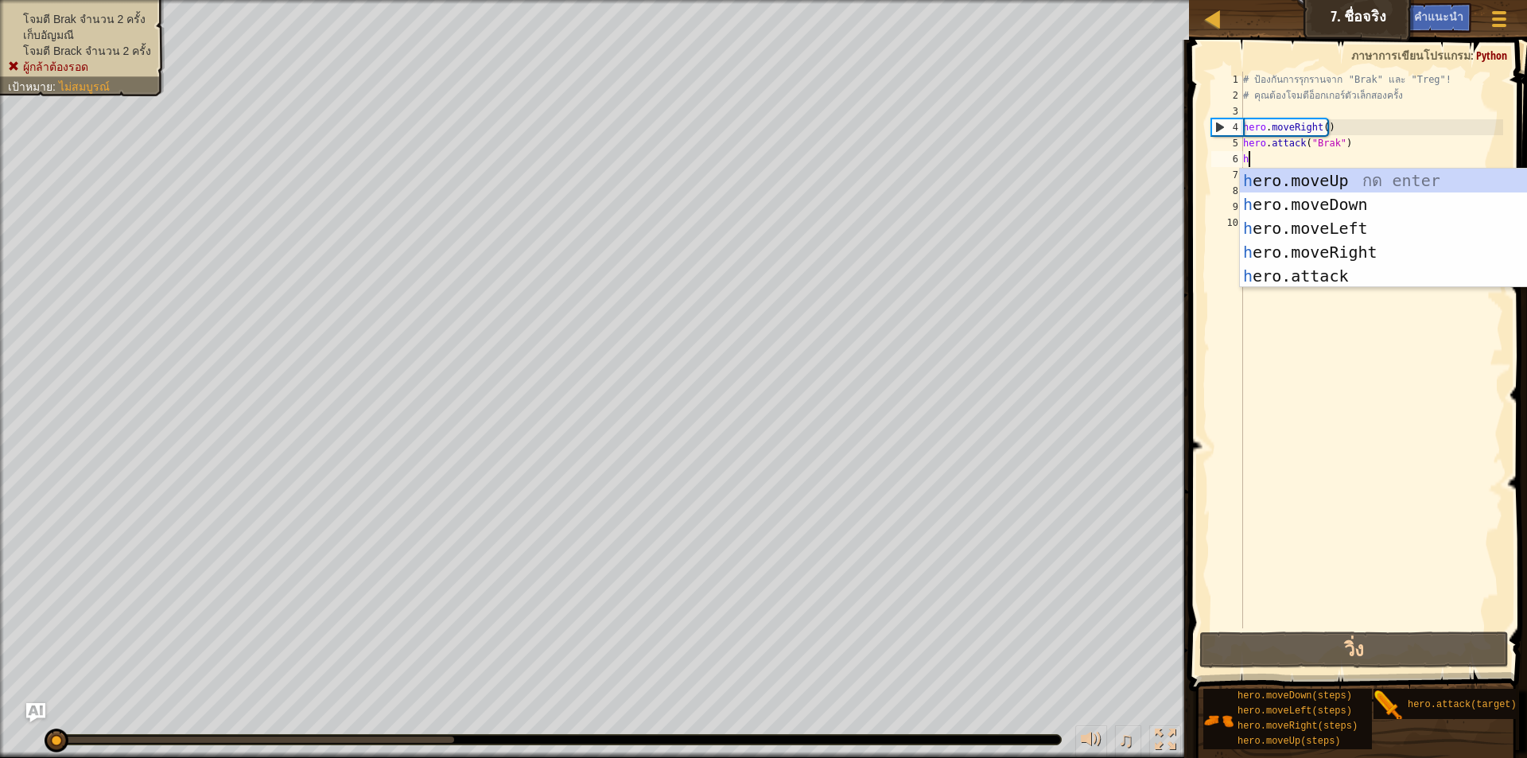
scroll to position [7, 0]
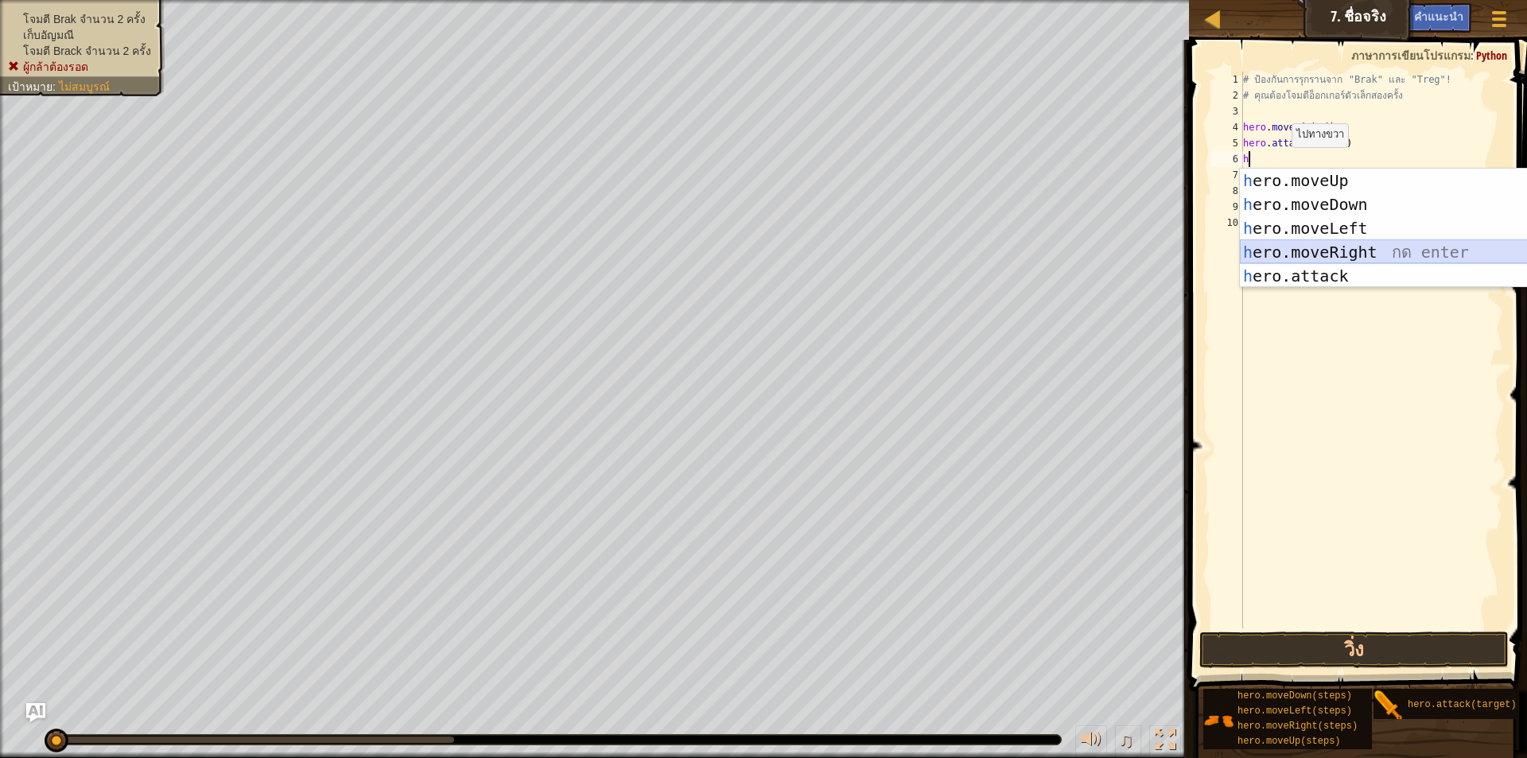
click at [1352, 248] on div "h ero.moveUp กด enter h ero.moveDown กด enter h ero.moveLeft กด enter h ero.mov…" at bounding box center [1390, 252] width 301 height 167
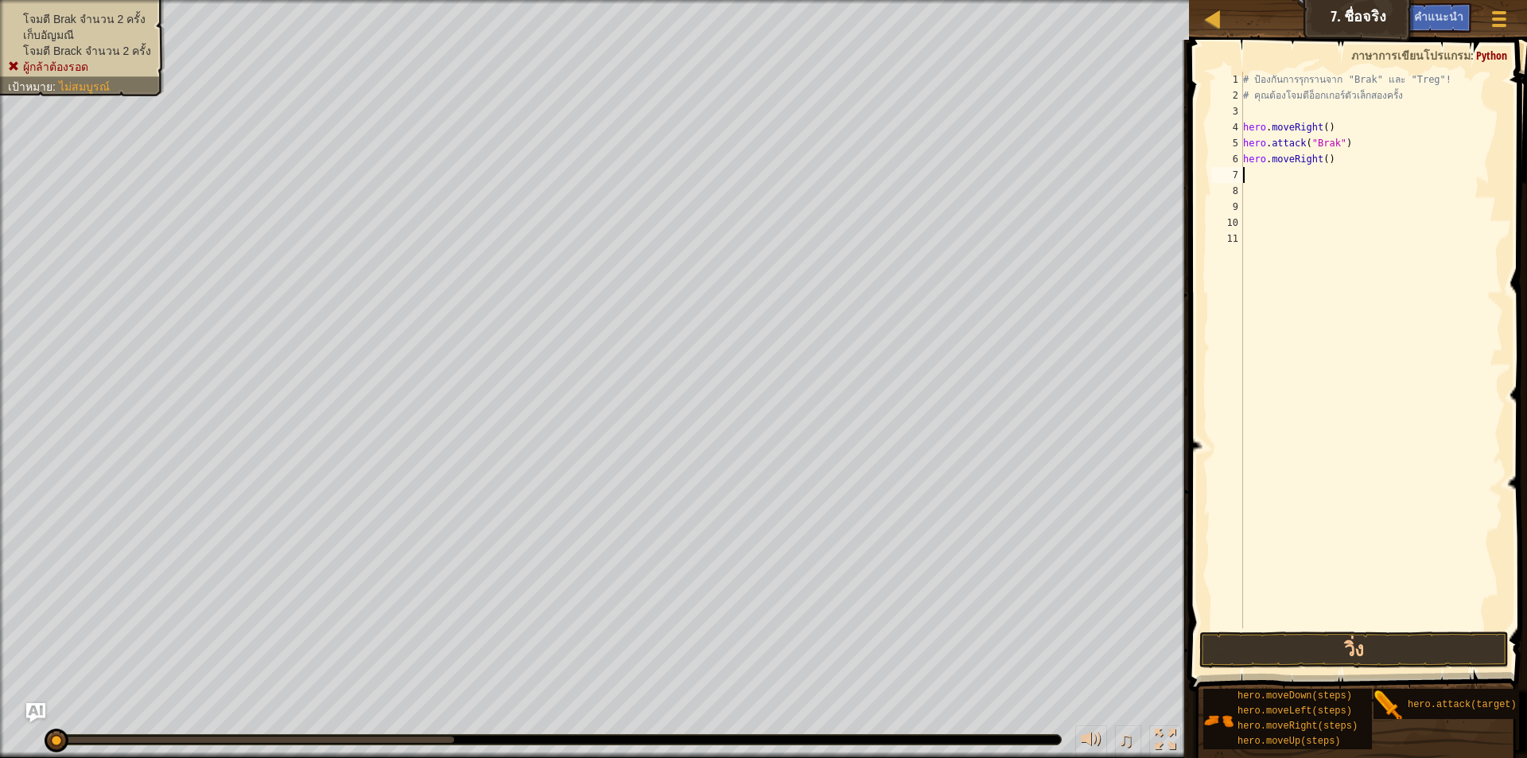
type textarea "h"
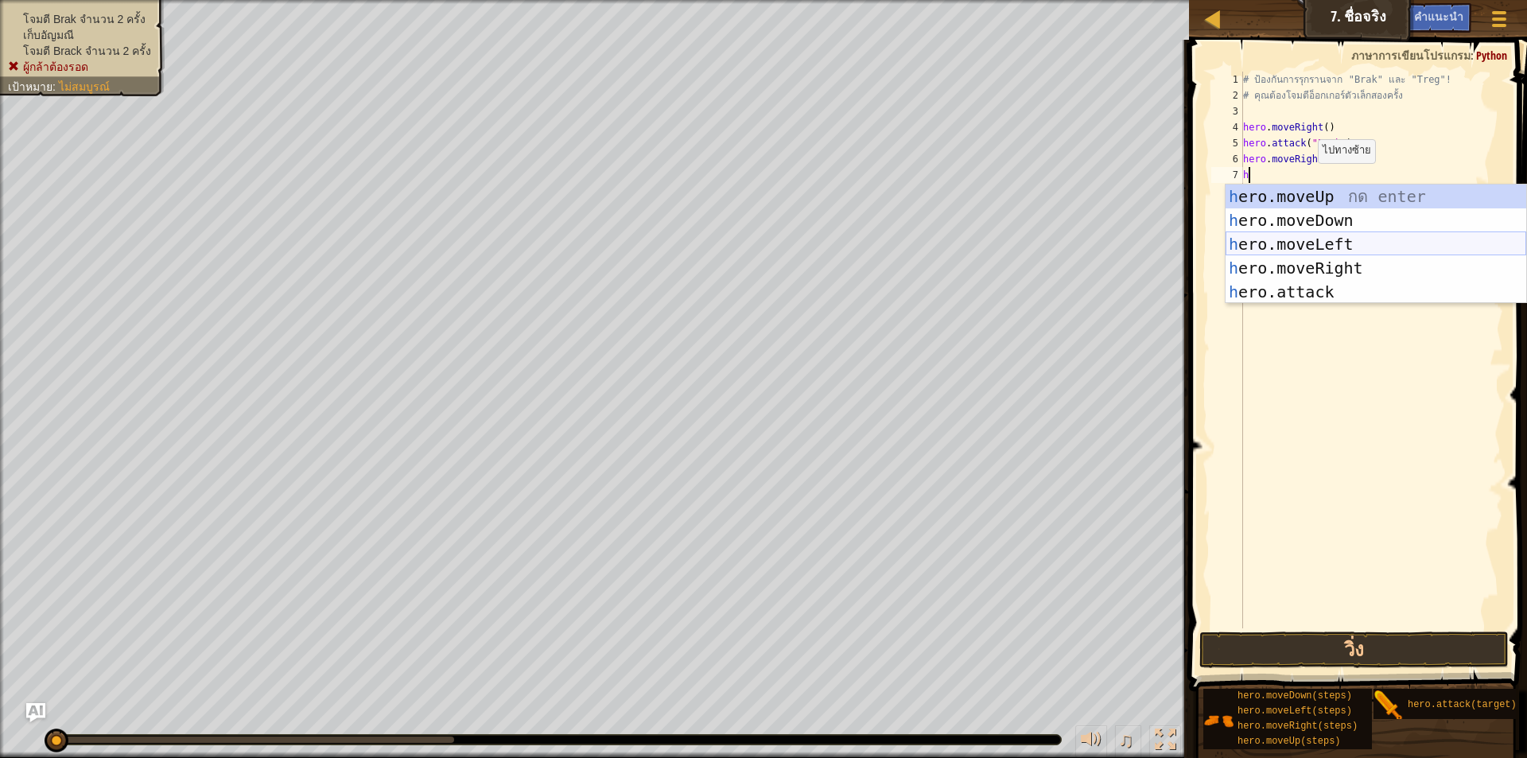
click at [1346, 235] on div "h ero.moveUp กด enter h ero.moveDown กด enter h ero.moveLeft กด enter h ero.mov…" at bounding box center [1376, 268] width 301 height 167
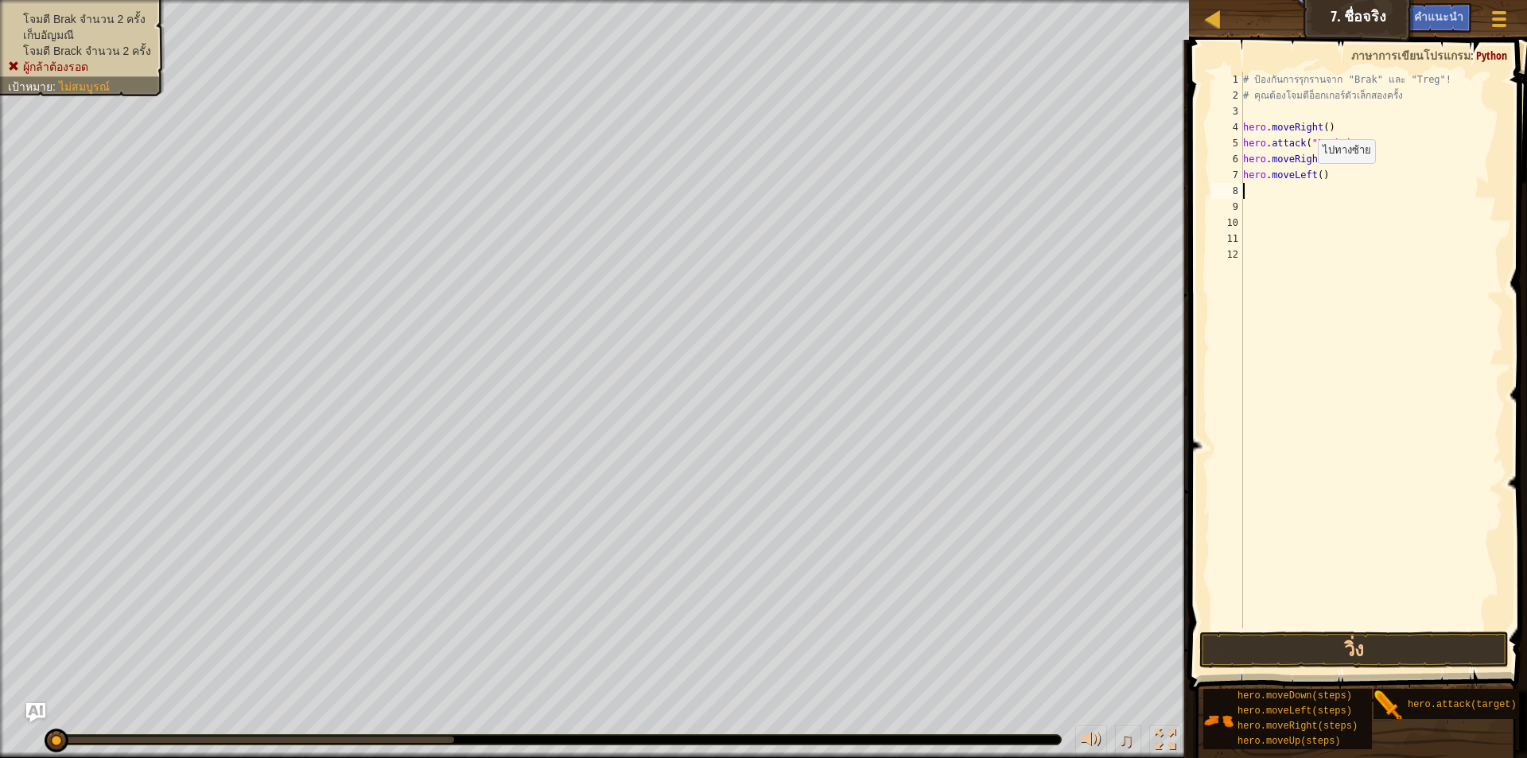
type textarea "h"
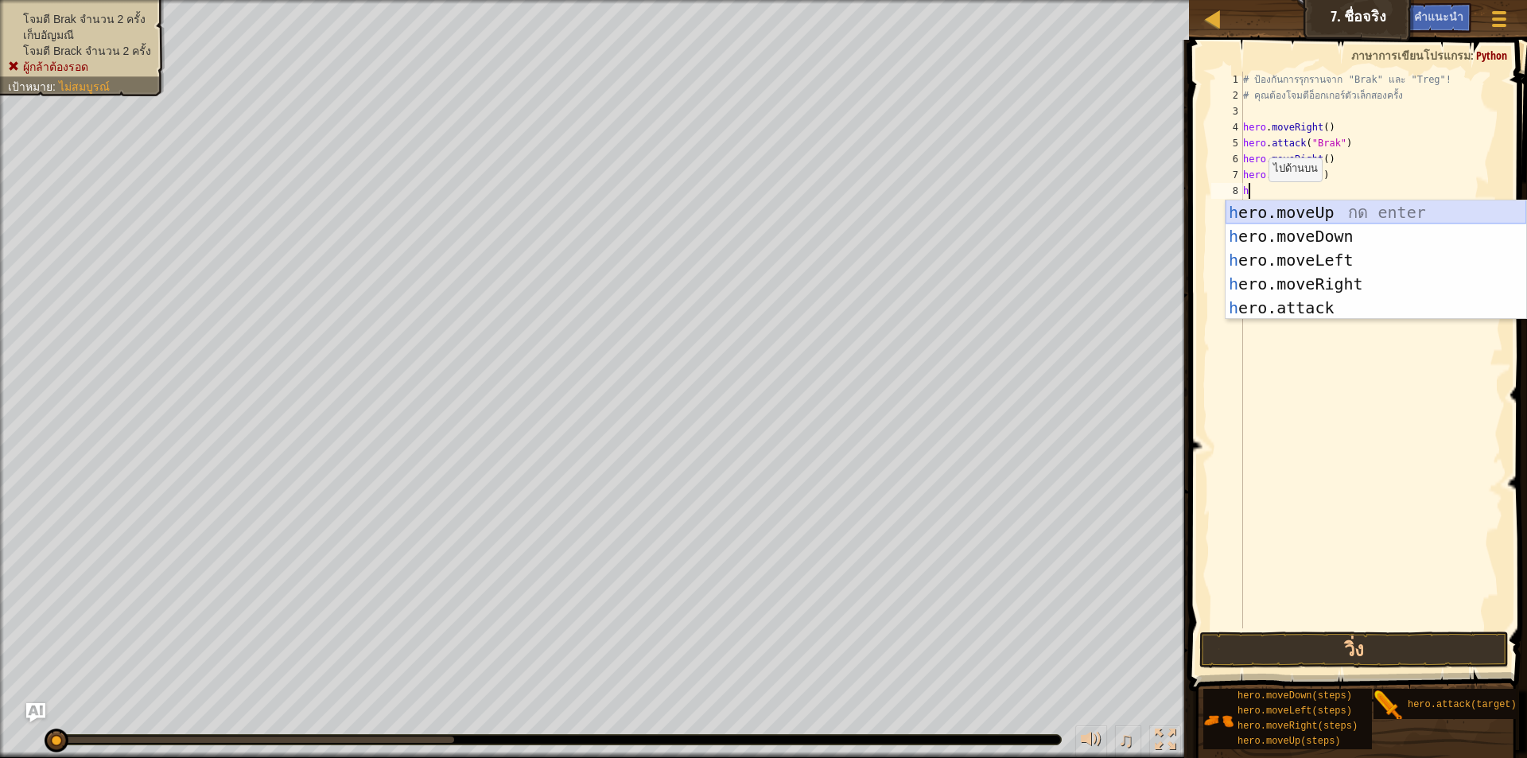
click at [1311, 211] on div "h ero.moveUp กด enter h ero.moveDown กด enter h ero.moveLeft กด enter h ero.mov…" at bounding box center [1376, 283] width 301 height 167
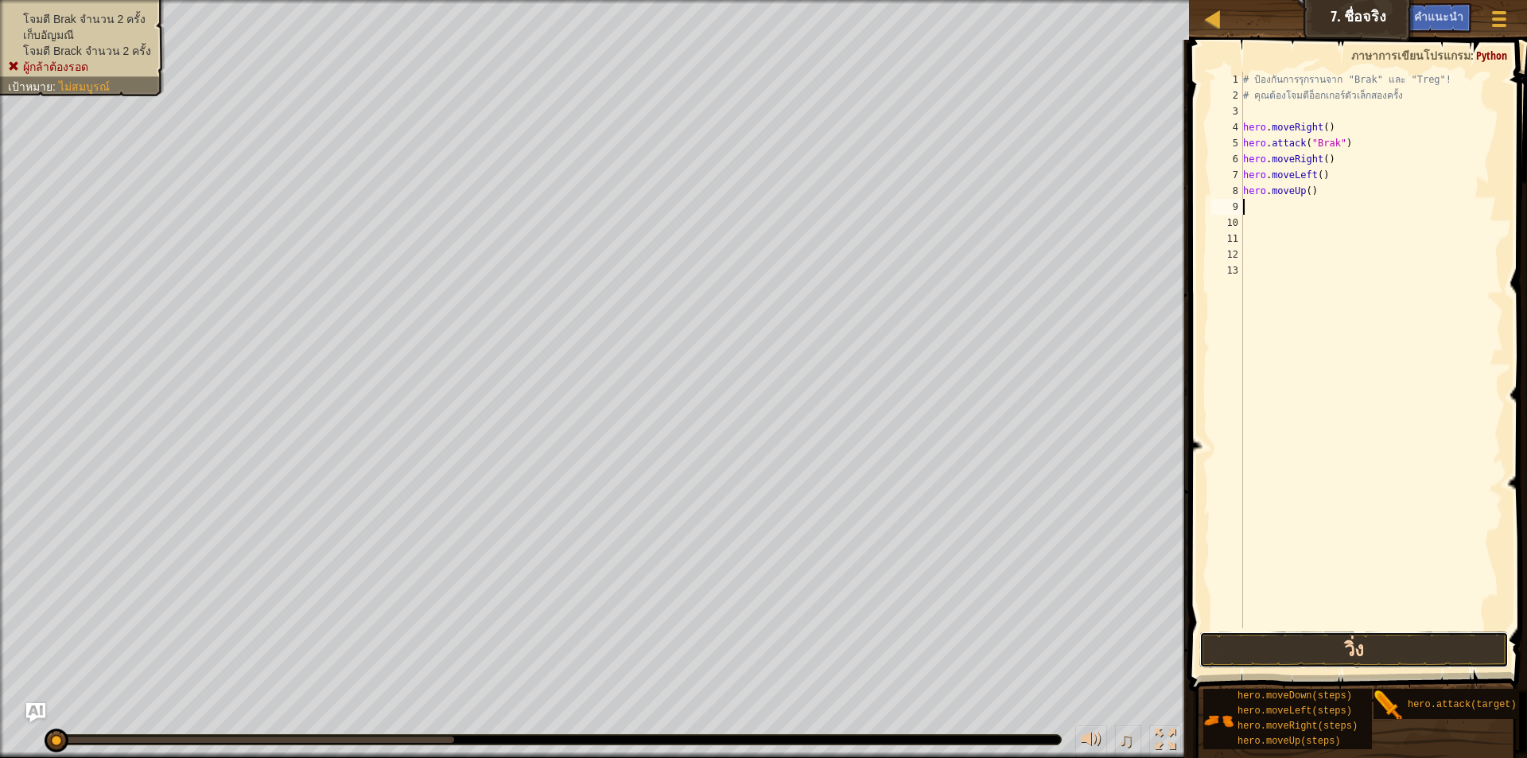
click at [1369, 651] on button "วิ่ง" at bounding box center [1353, 649] width 309 height 37
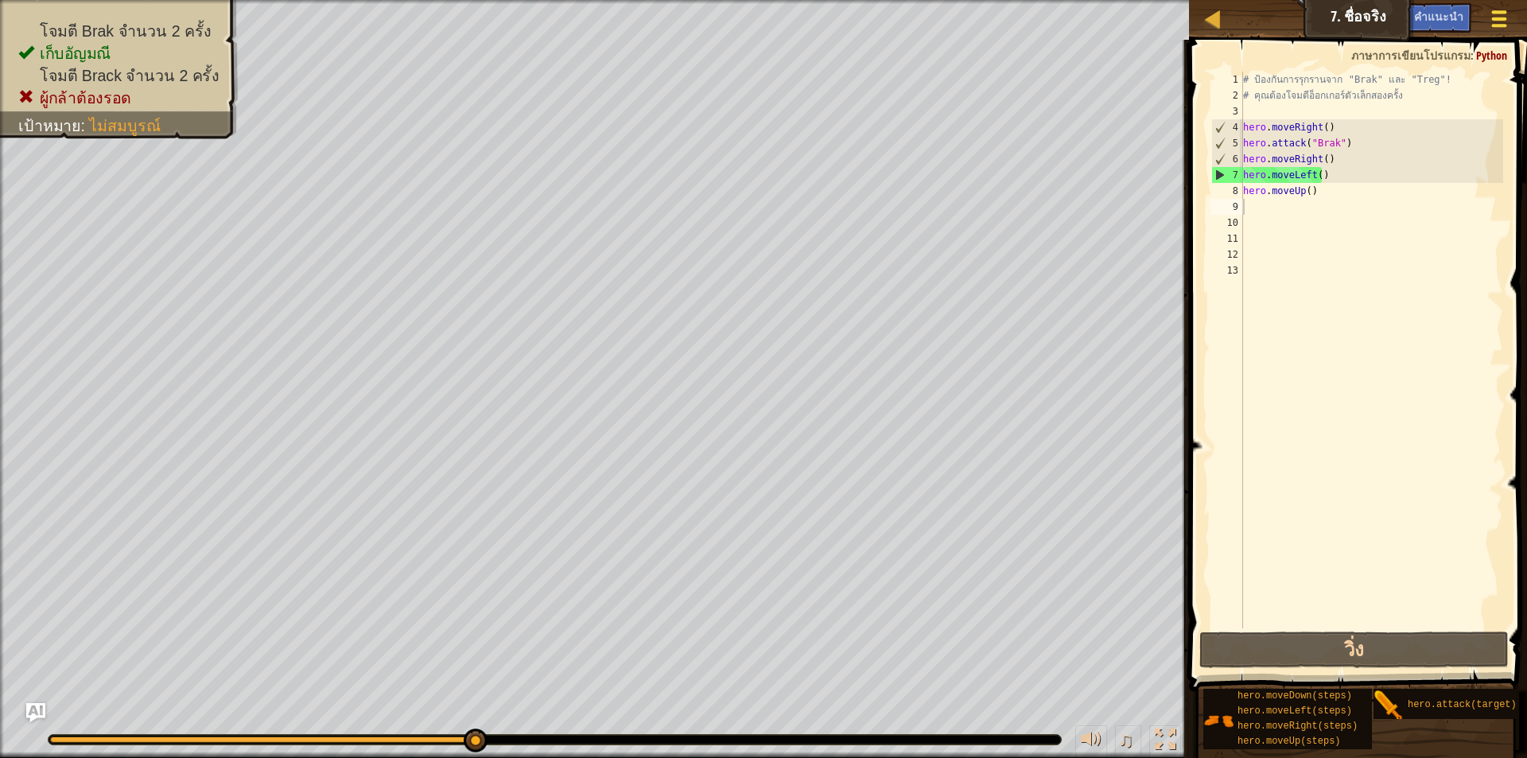
click at [1479, 15] on button "เมนูเกม" at bounding box center [1499, 21] width 42 height 39
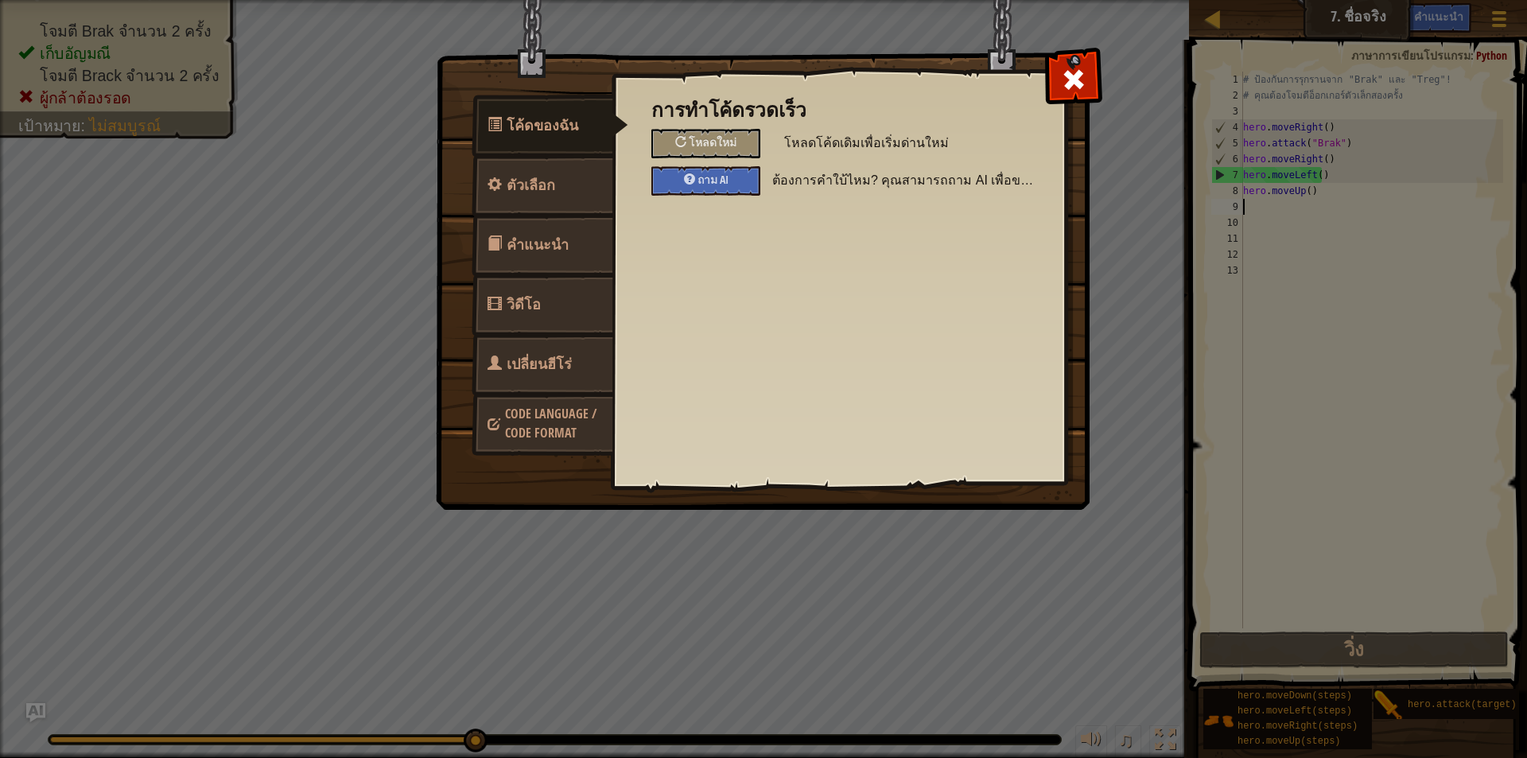
type textarea "."
